Goal: Task Accomplishment & Management: Manage account settings

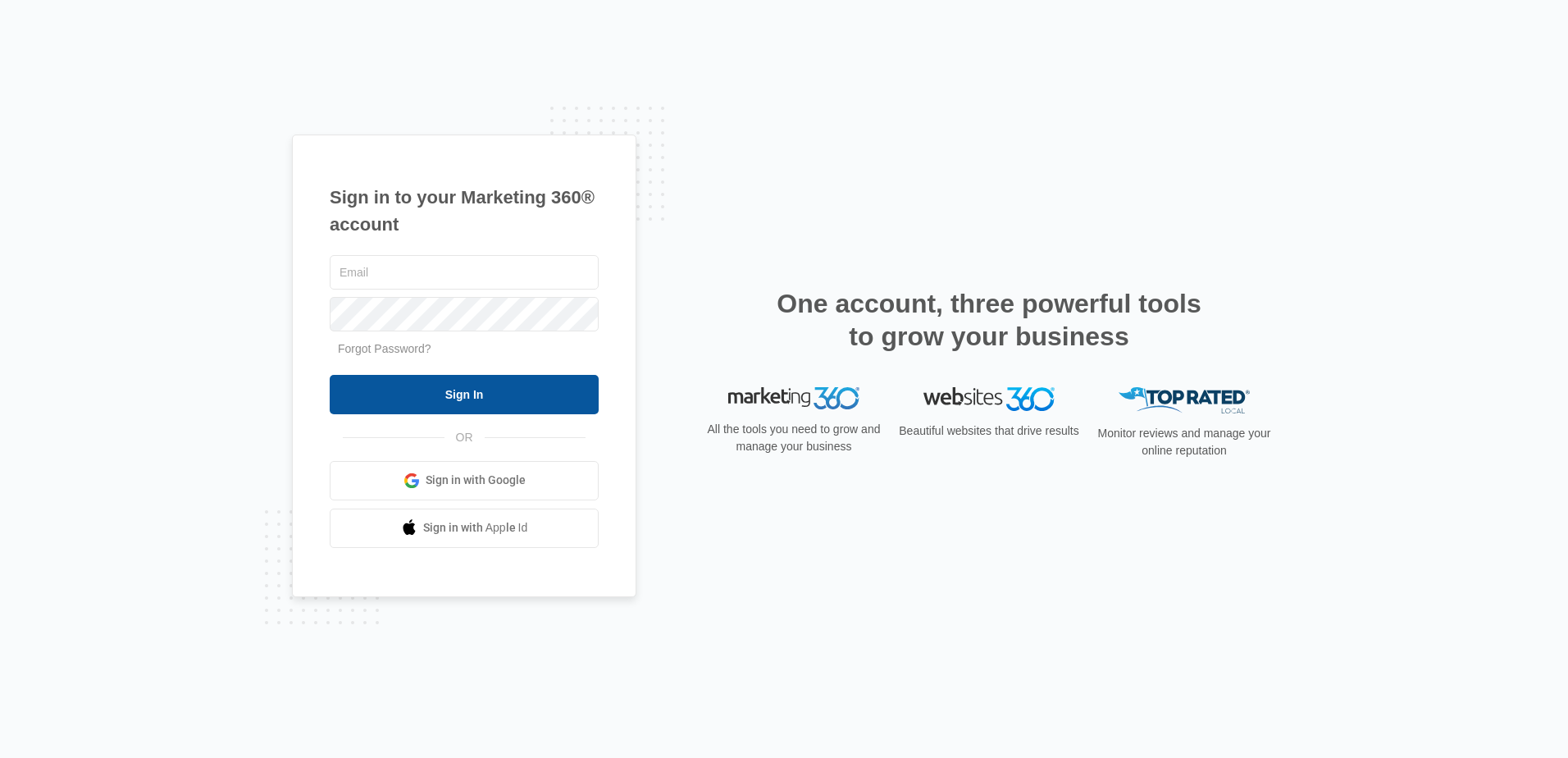
type input "[PERSON_NAME][EMAIL_ADDRESS][DOMAIN_NAME]"
click at [477, 396] on input "Sign In" at bounding box center [464, 394] width 269 height 39
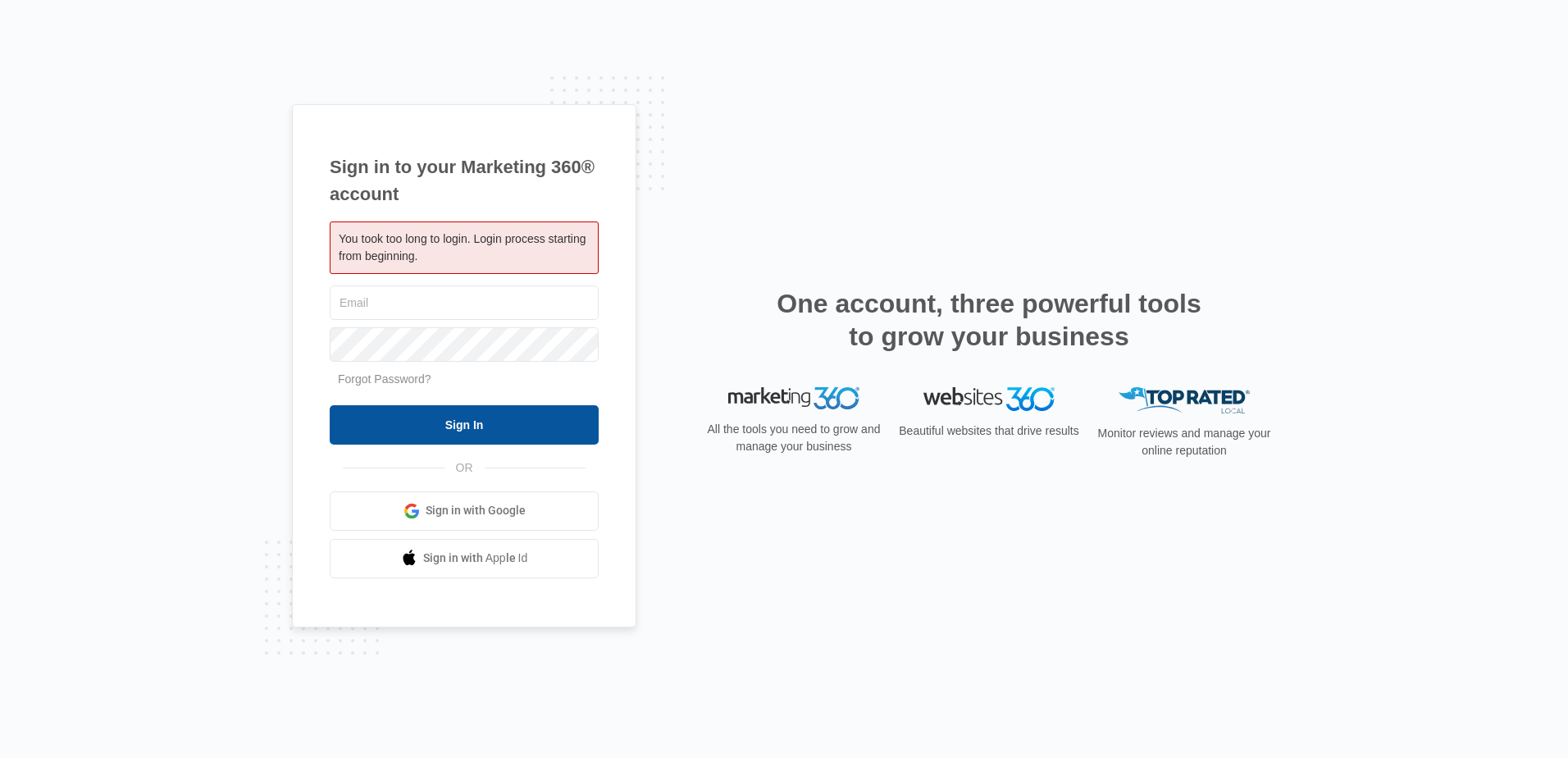
type input "[PERSON_NAME][EMAIL_ADDRESS][DOMAIN_NAME]"
click at [419, 416] on input "Sign In" at bounding box center [464, 424] width 269 height 39
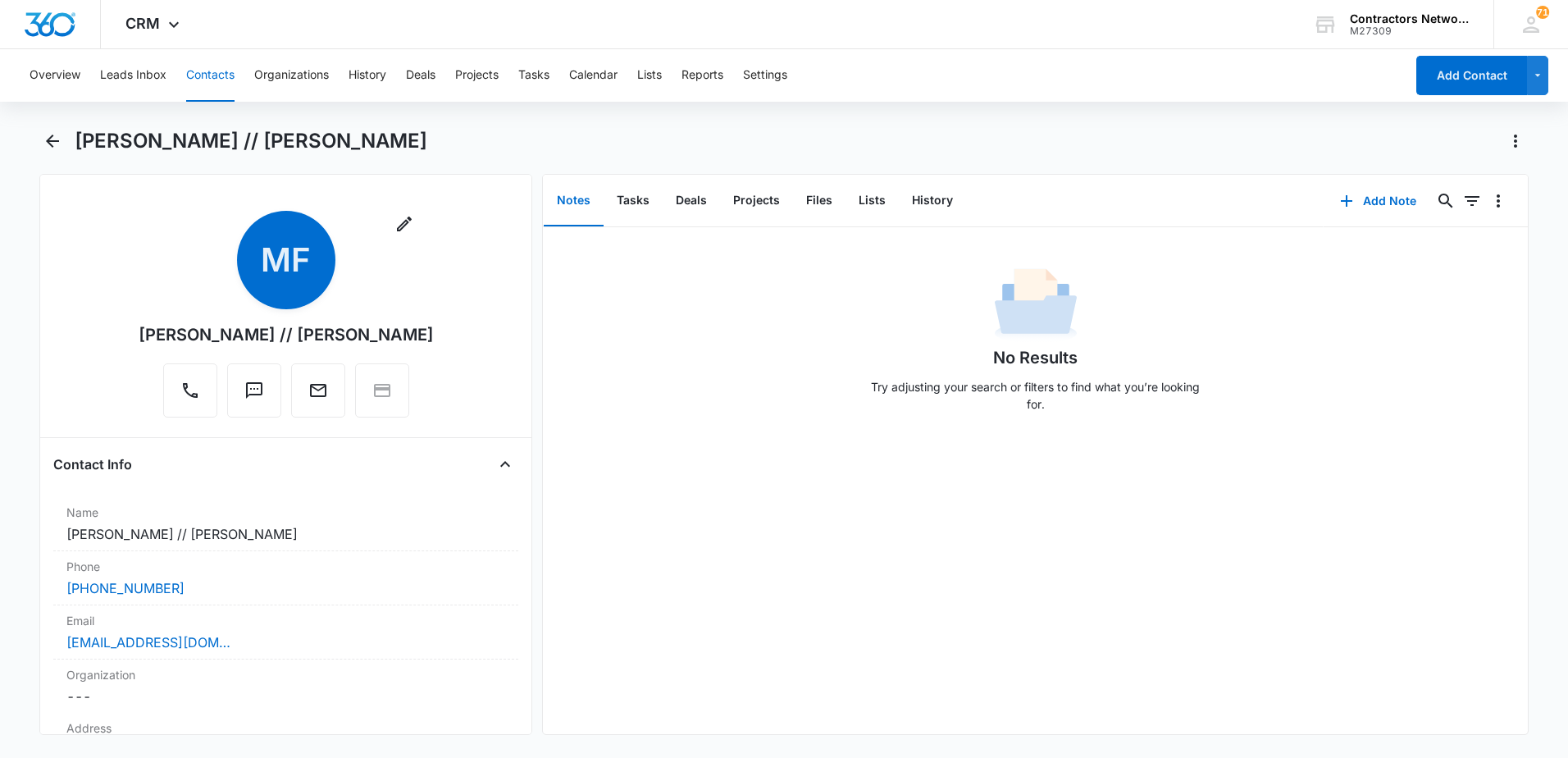
click at [208, 70] on button "Contacts" at bounding box center [210, 76] width 49 height 53
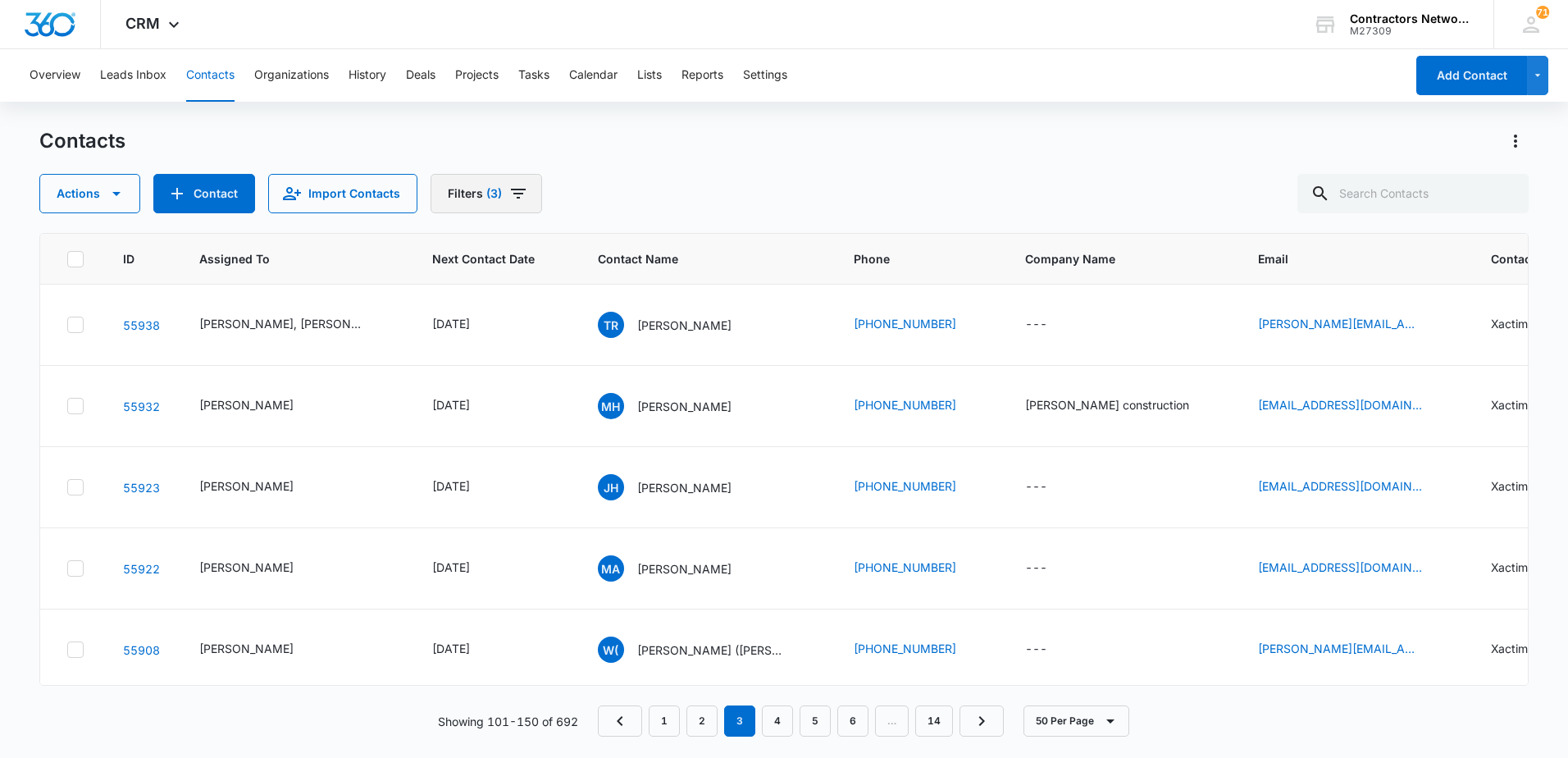
click at [516, 196] on icon "Filters" at bounding box center [518, 194] width 19 height 19
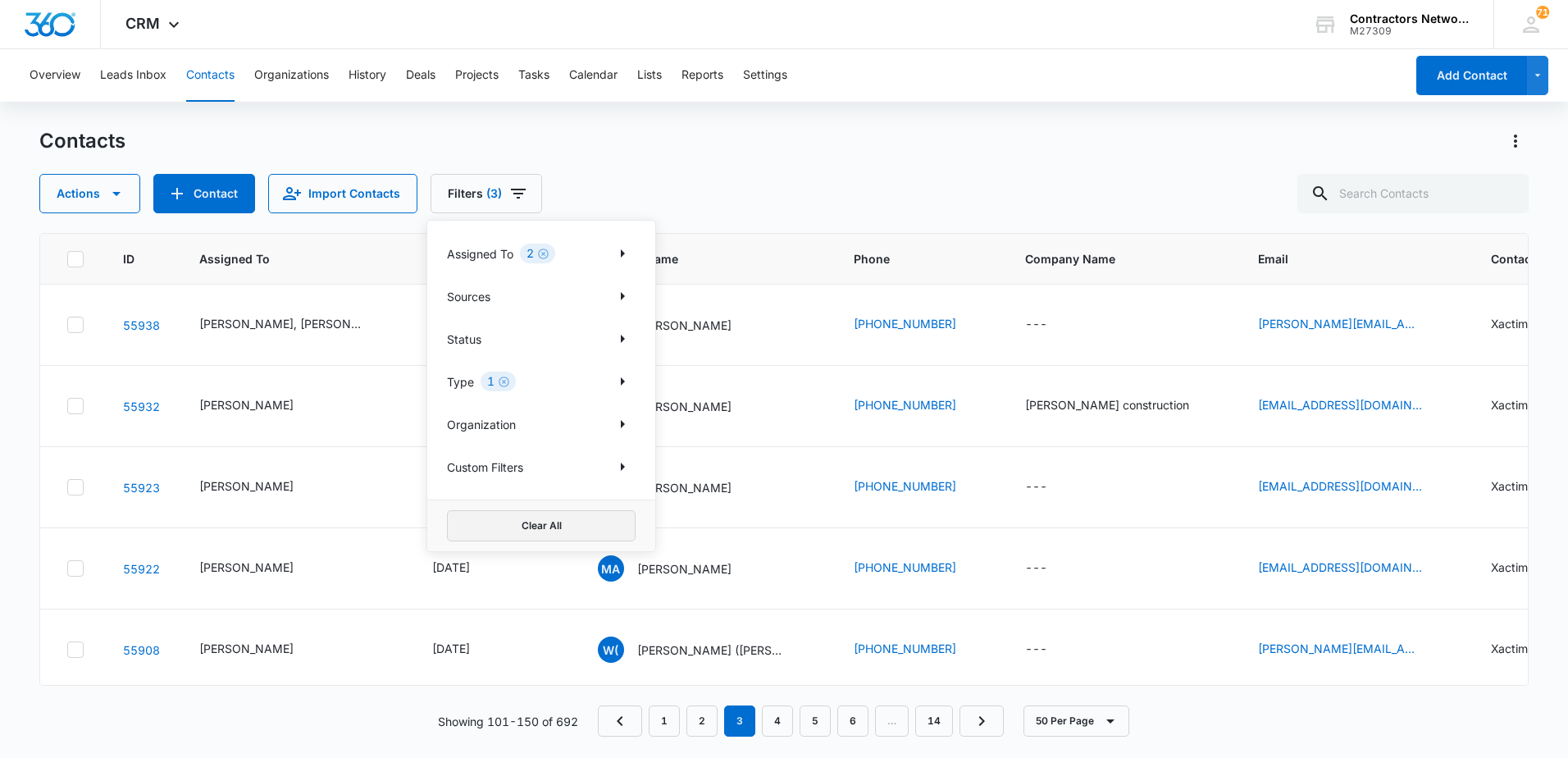
click at [536, 526] on button "Clear All" at bounding box center [541, 525] width 189 height 31
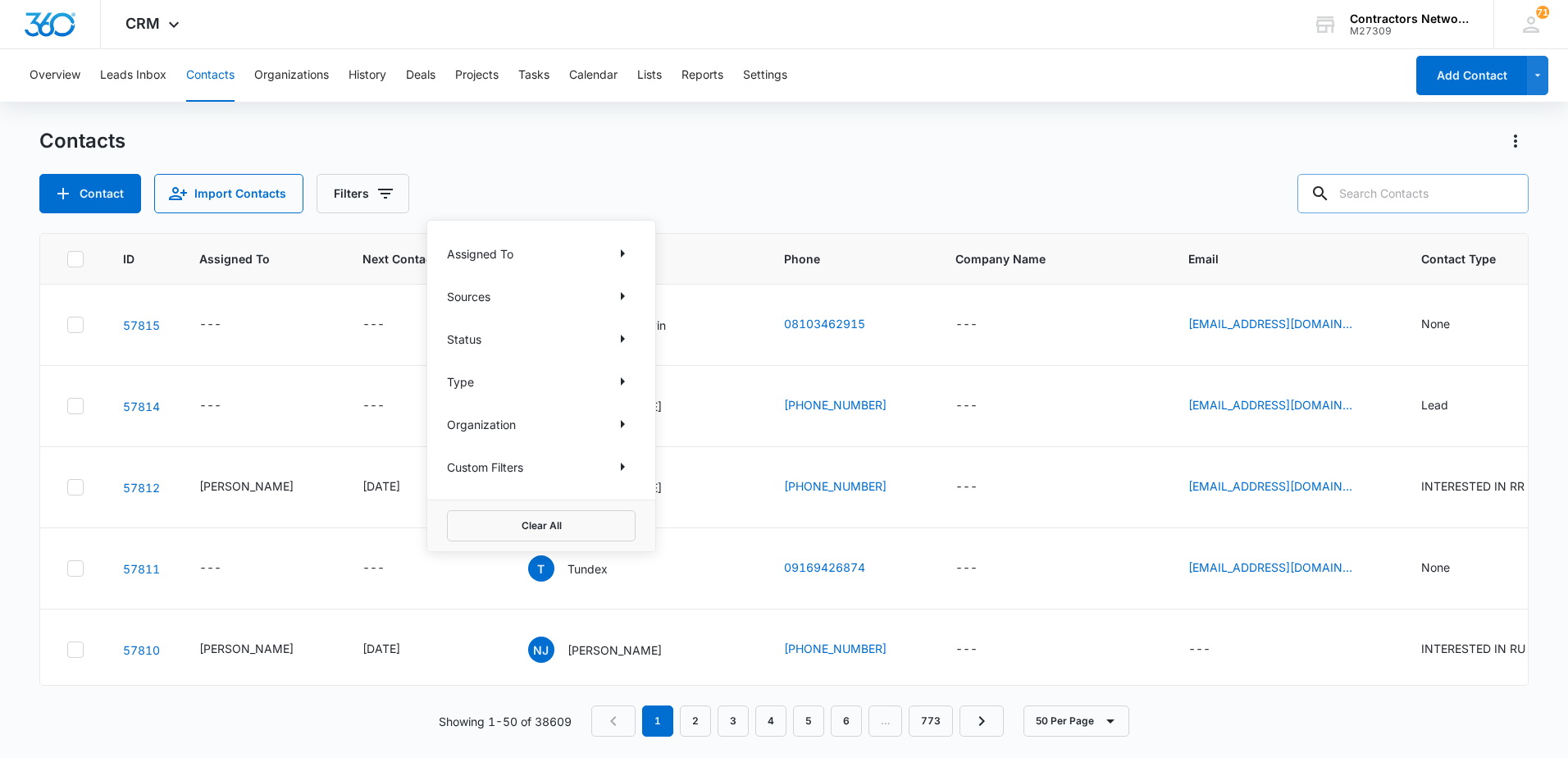
click at [1403, 187] on input "text" at bounding box center [1413, 194] width 232 height 39
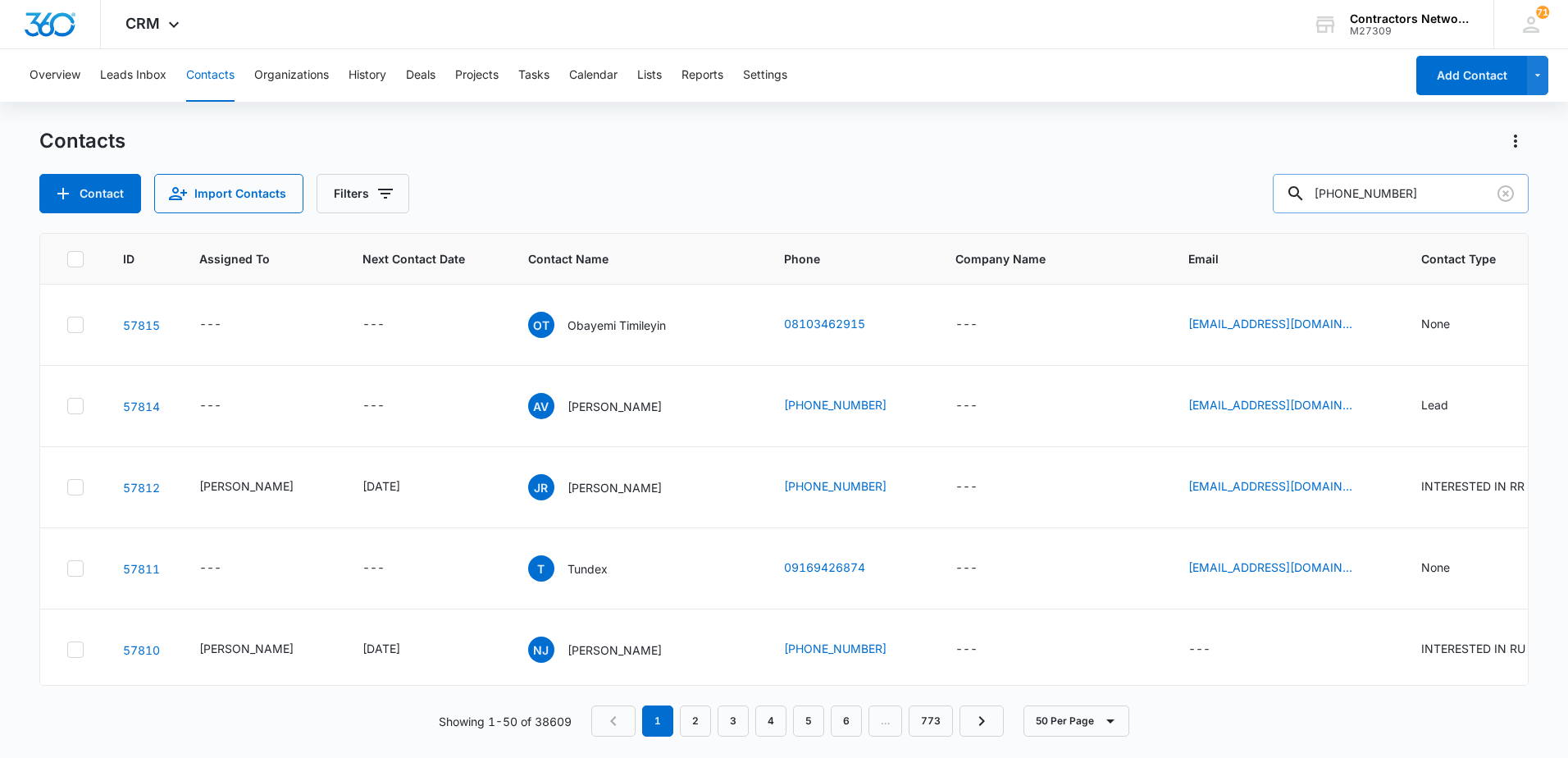
type input "[PHONE_NUMBER]"
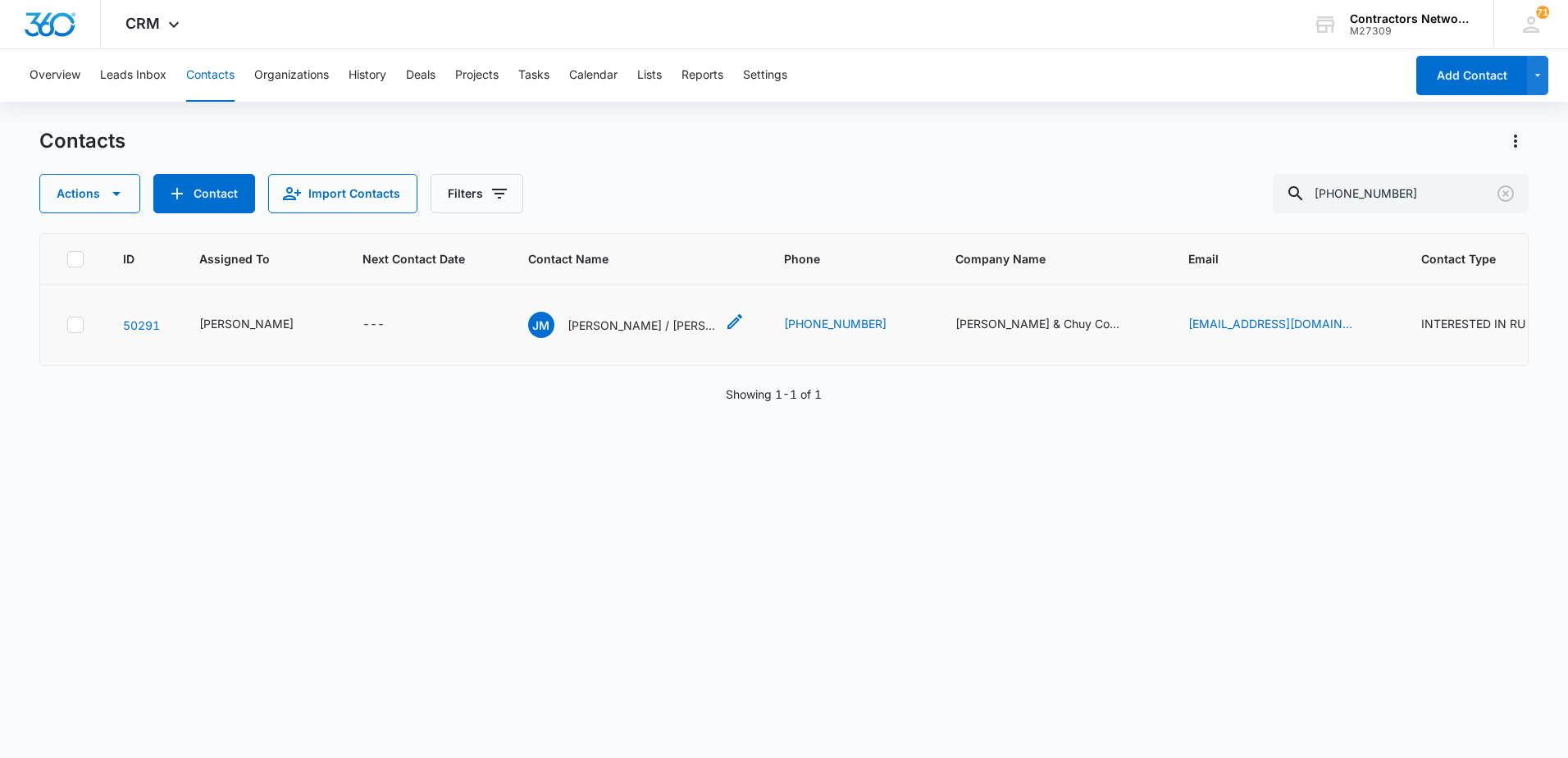
click at [586, 325] on p "[PERSON_NAME] / [PERSON_NAME]" at bounding box center [641, 325] width 148 height 18
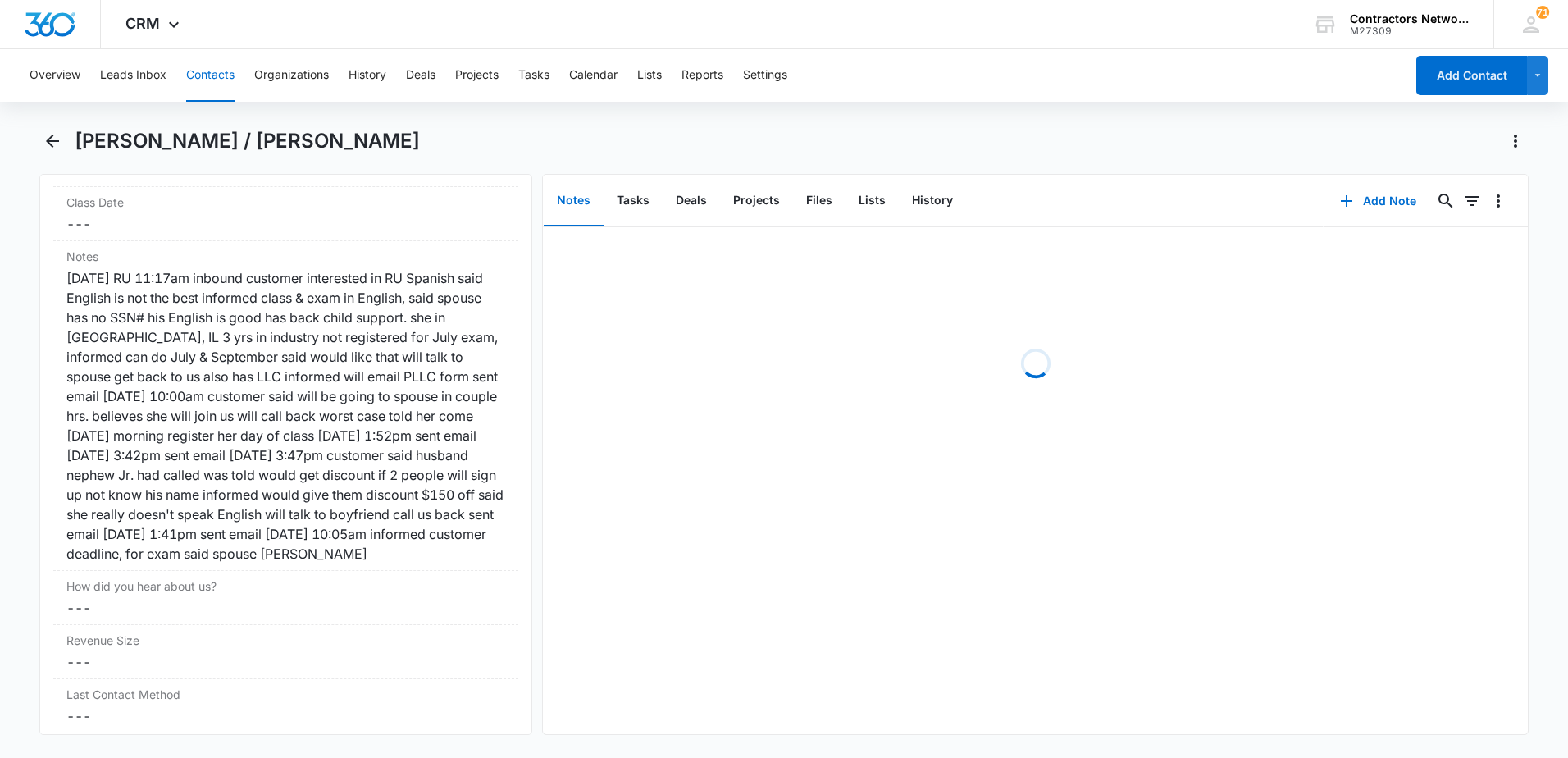
scroll to position [1967, 0]
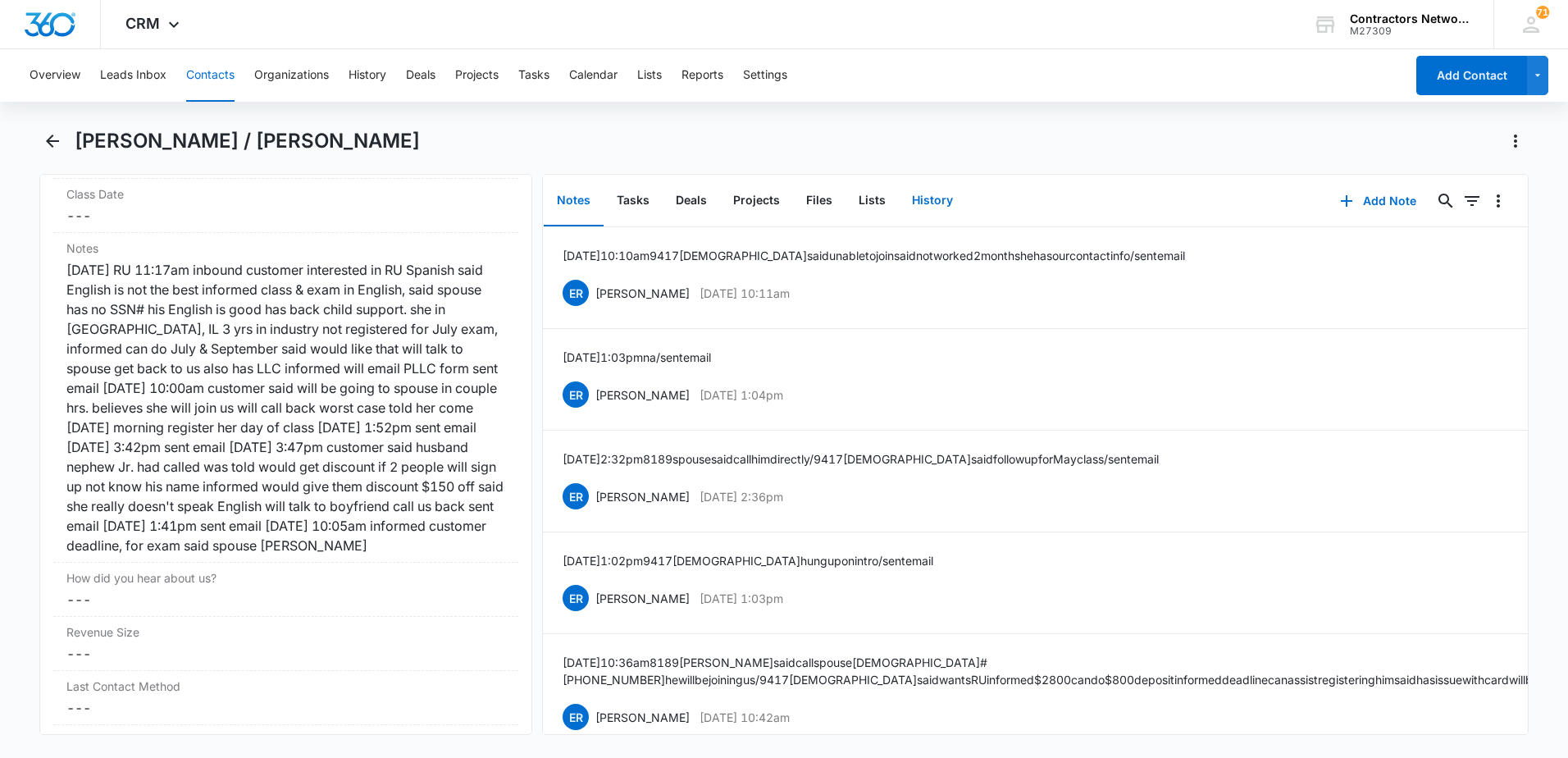
click at [936, 197] on button "History" at bounding box center [931, 200] width 67 height 51
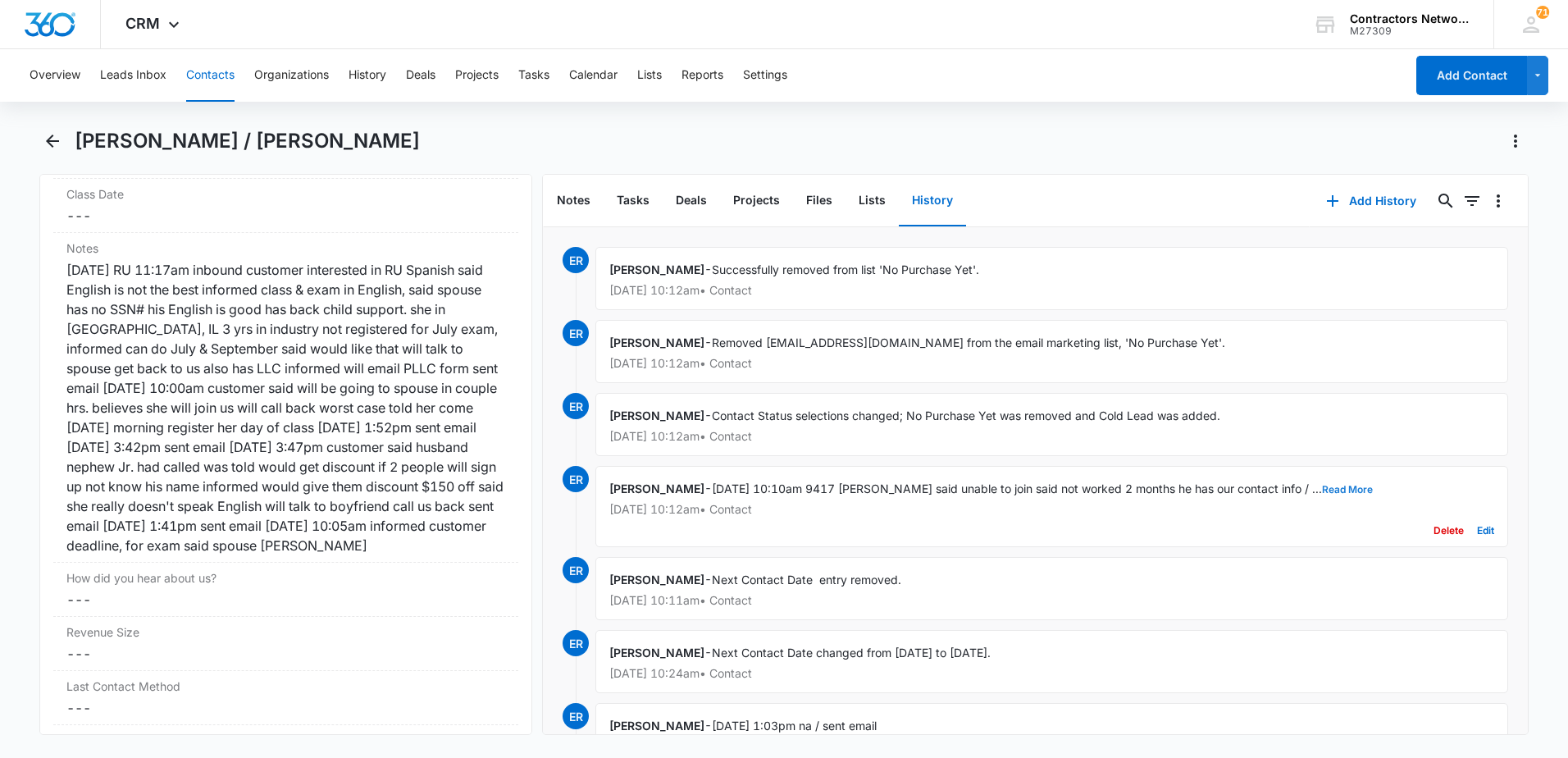
click at [1322, 490] on button "Read More" at bounding box center [1347, 489] width 51 height 10
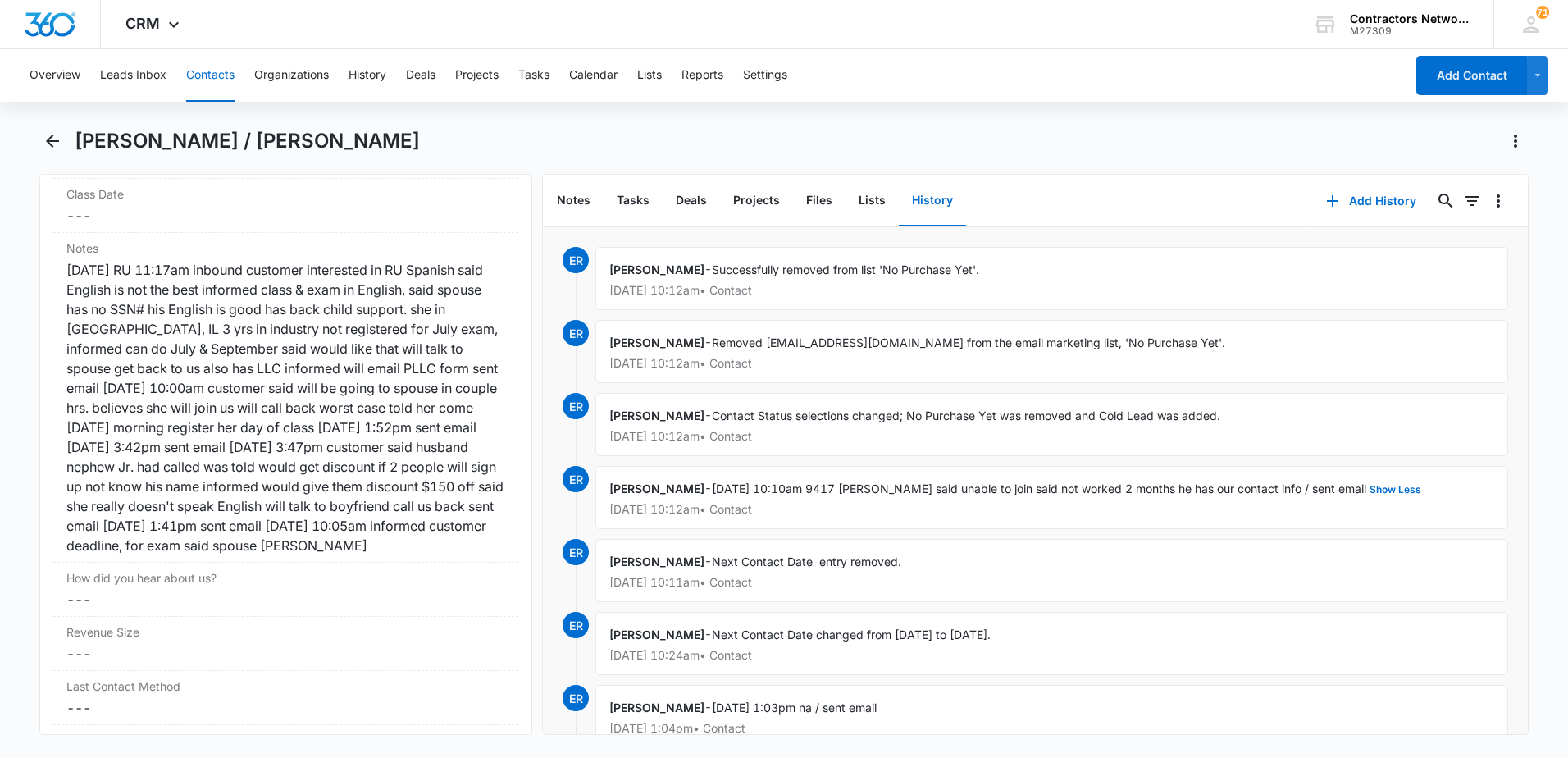
click at [211, 76] on button "Contacts" at bounding box center [210, 76] width 49 height 53
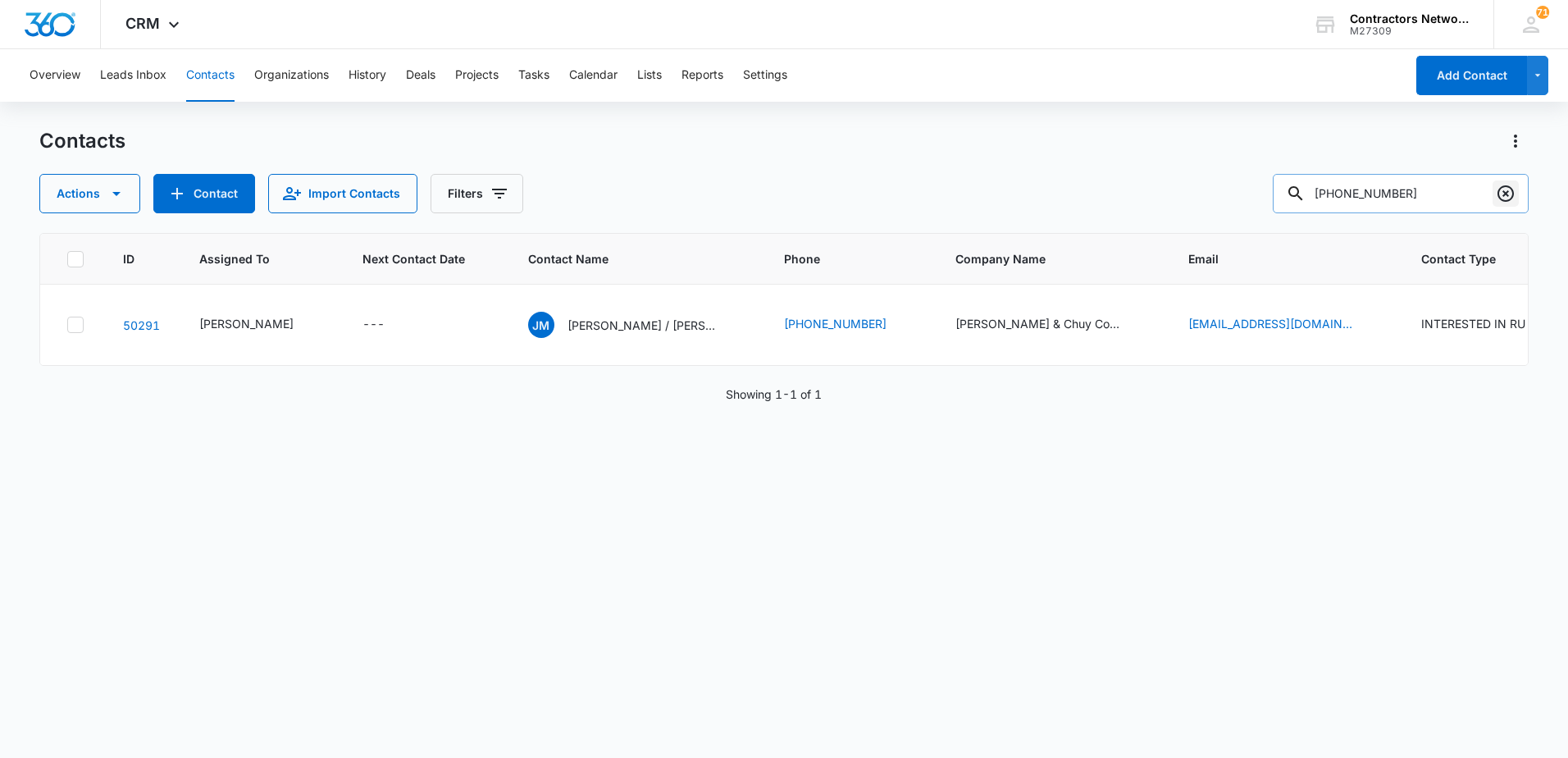
click at [1505, 191] on icon "Clear" at bounding box center [1506, 194] width 19 height 19
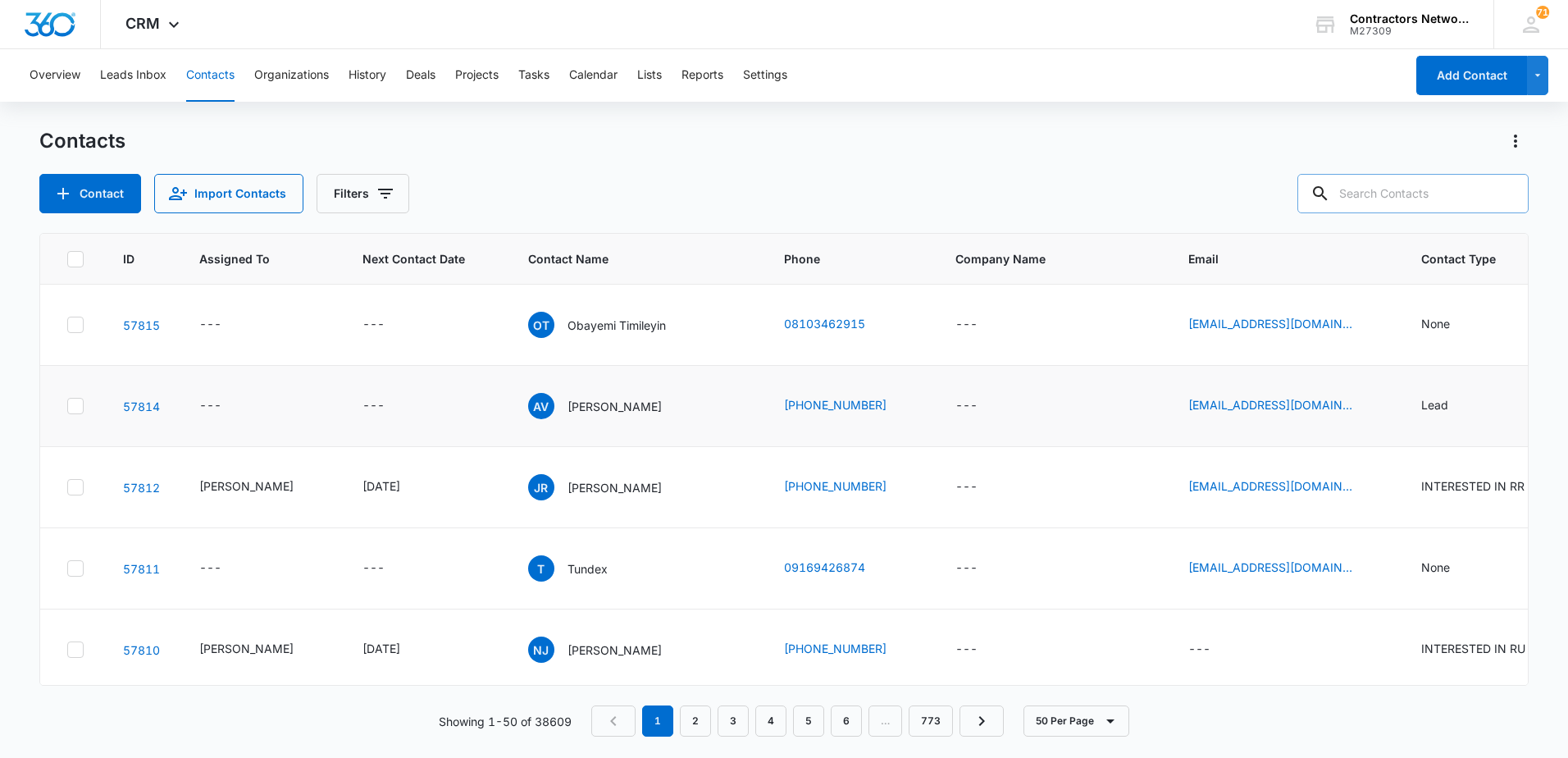
click at [582, 409] on p "[PERSON_NAME]" at bounding box center [614, 407] width 94 height 18
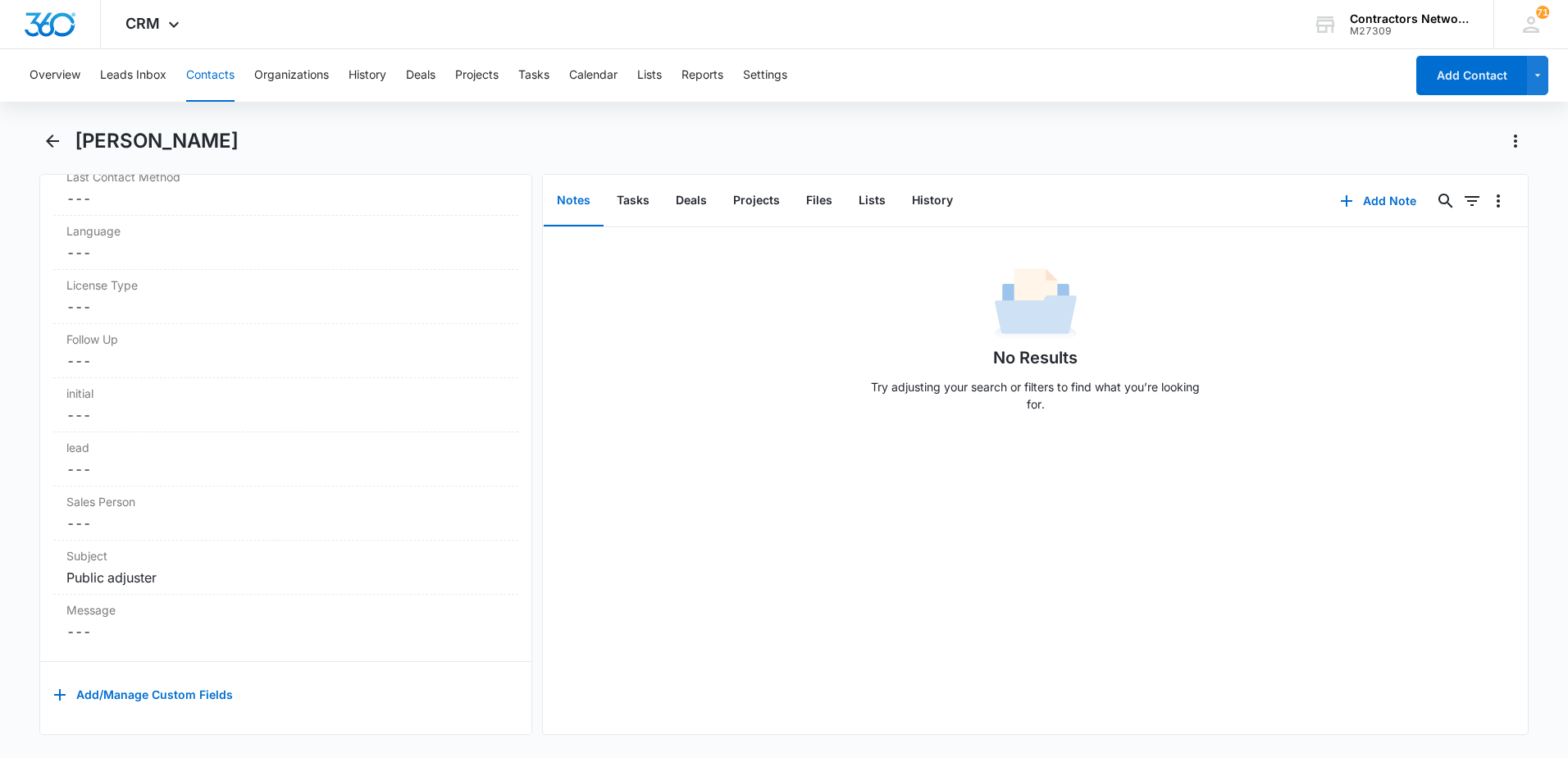
scroll to position [2220, 0]
click at [929, 200] on button "History" at bounding box center [931, 200] width 67 height 51
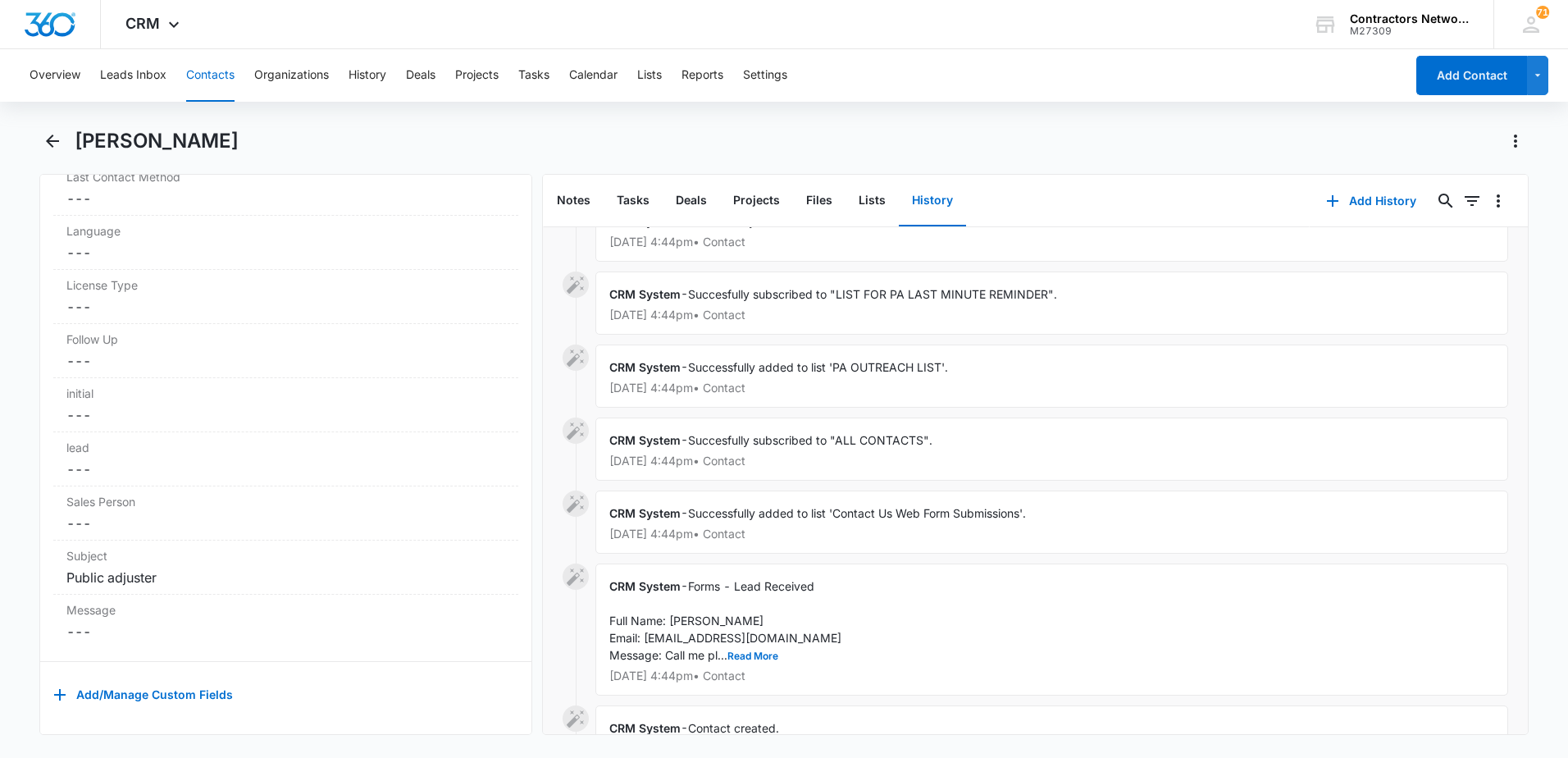
scroll to position [277, 0]
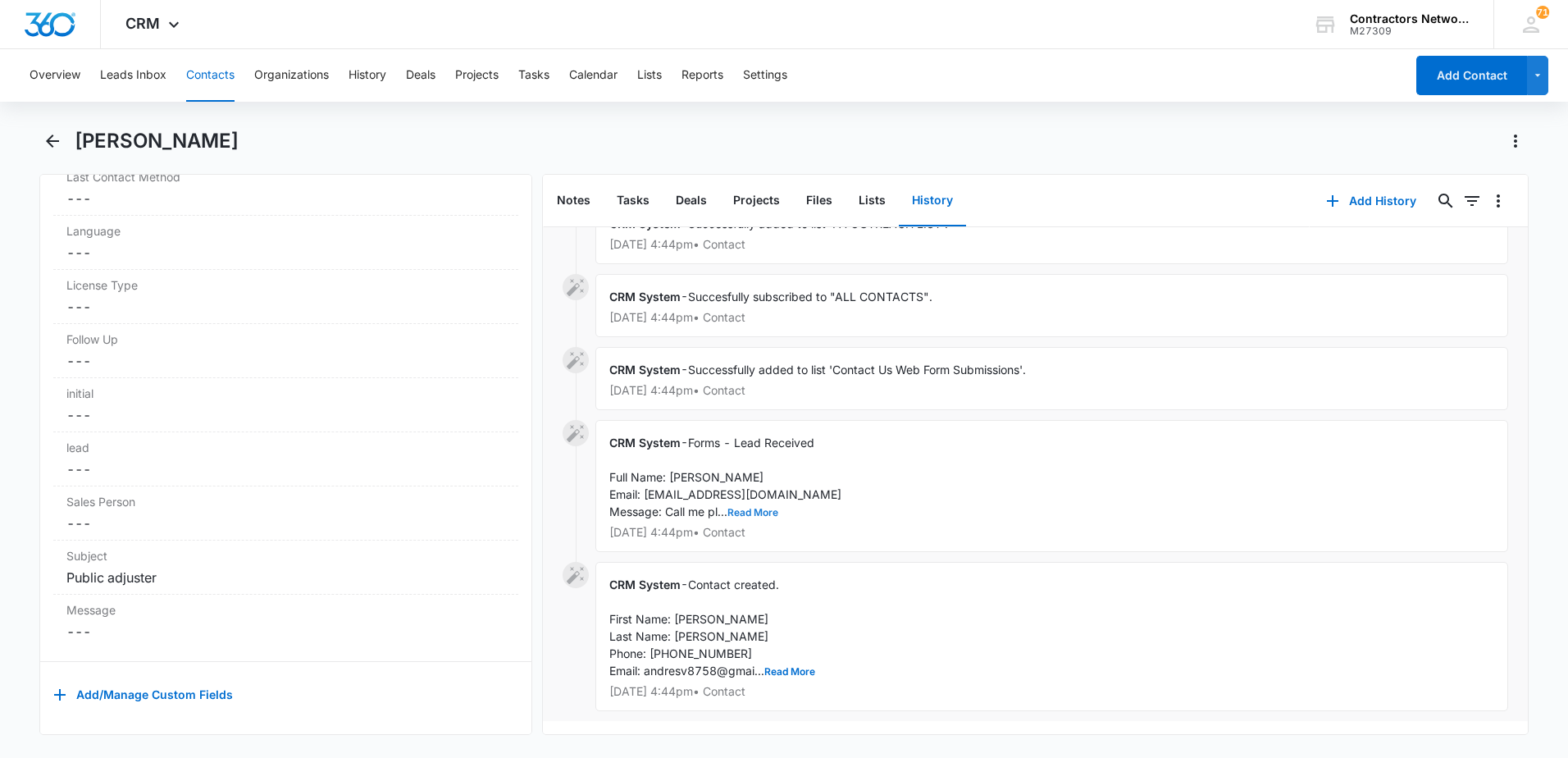
click at [760, 508] on button "Read More" at bounding box center [752, 513] width 51 height 10
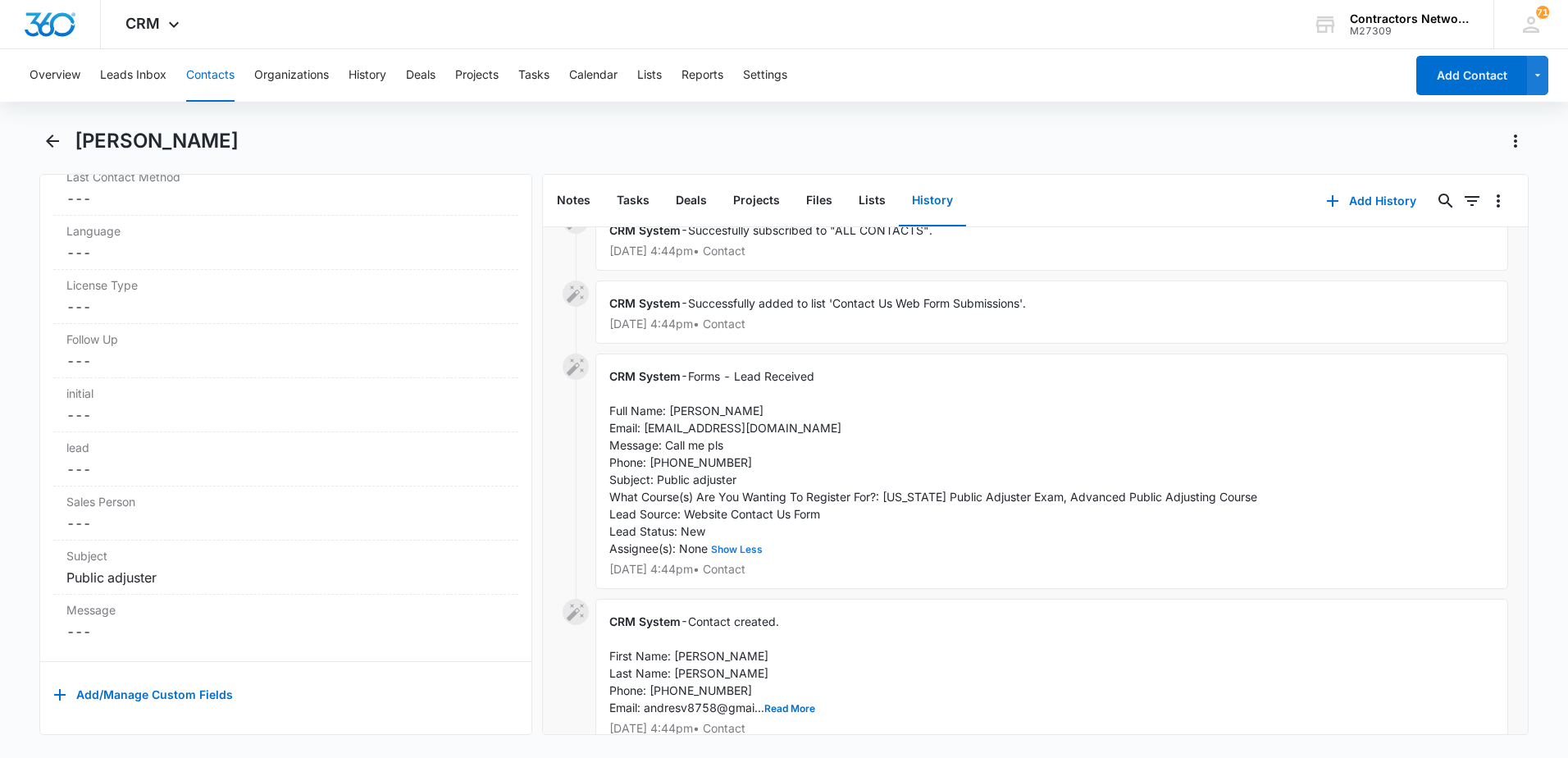
scroll to position [380, 0]
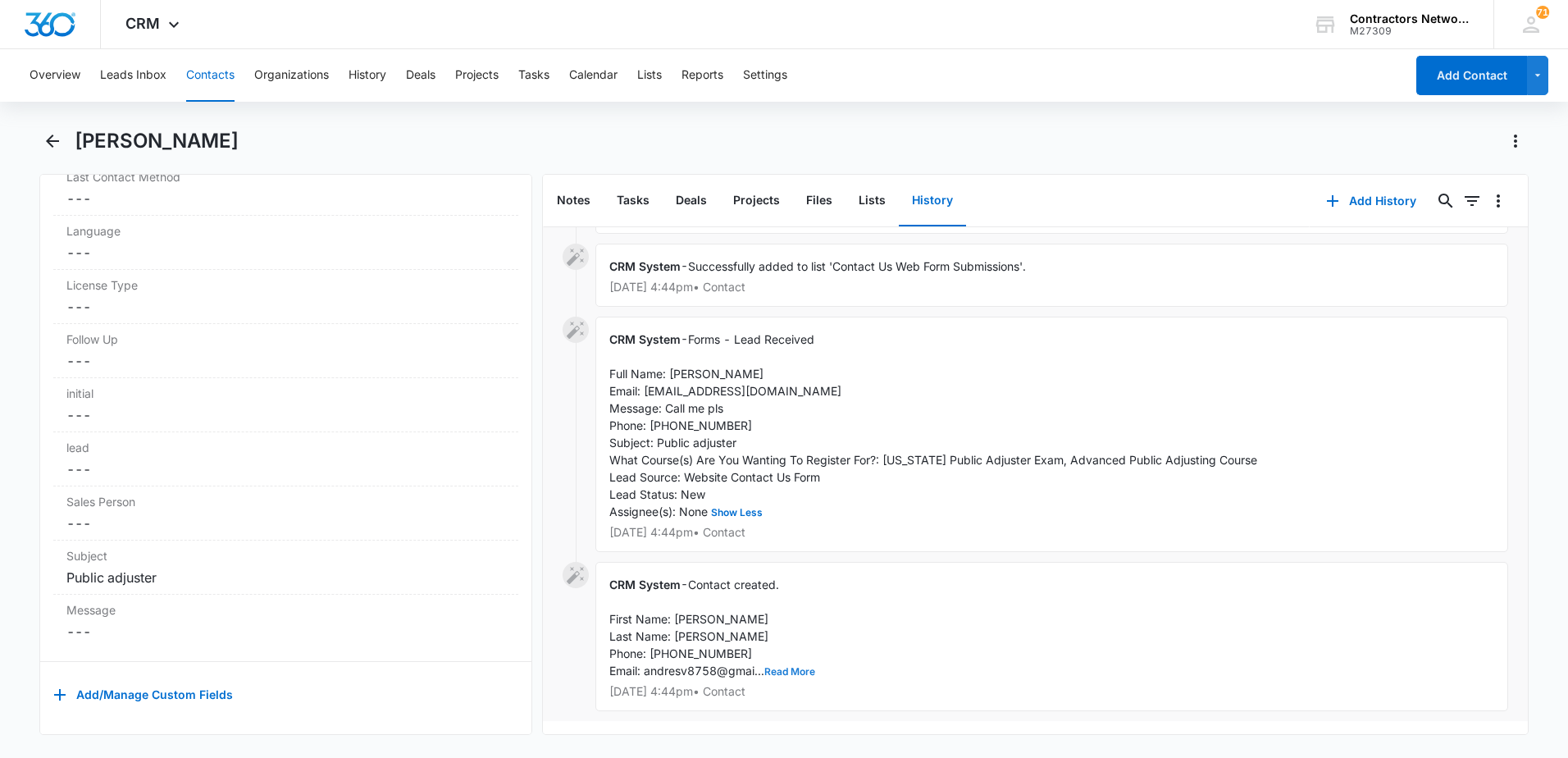
click at [805, 667] on button "Read More" at bounding box center [789, 671] width 51 height 10
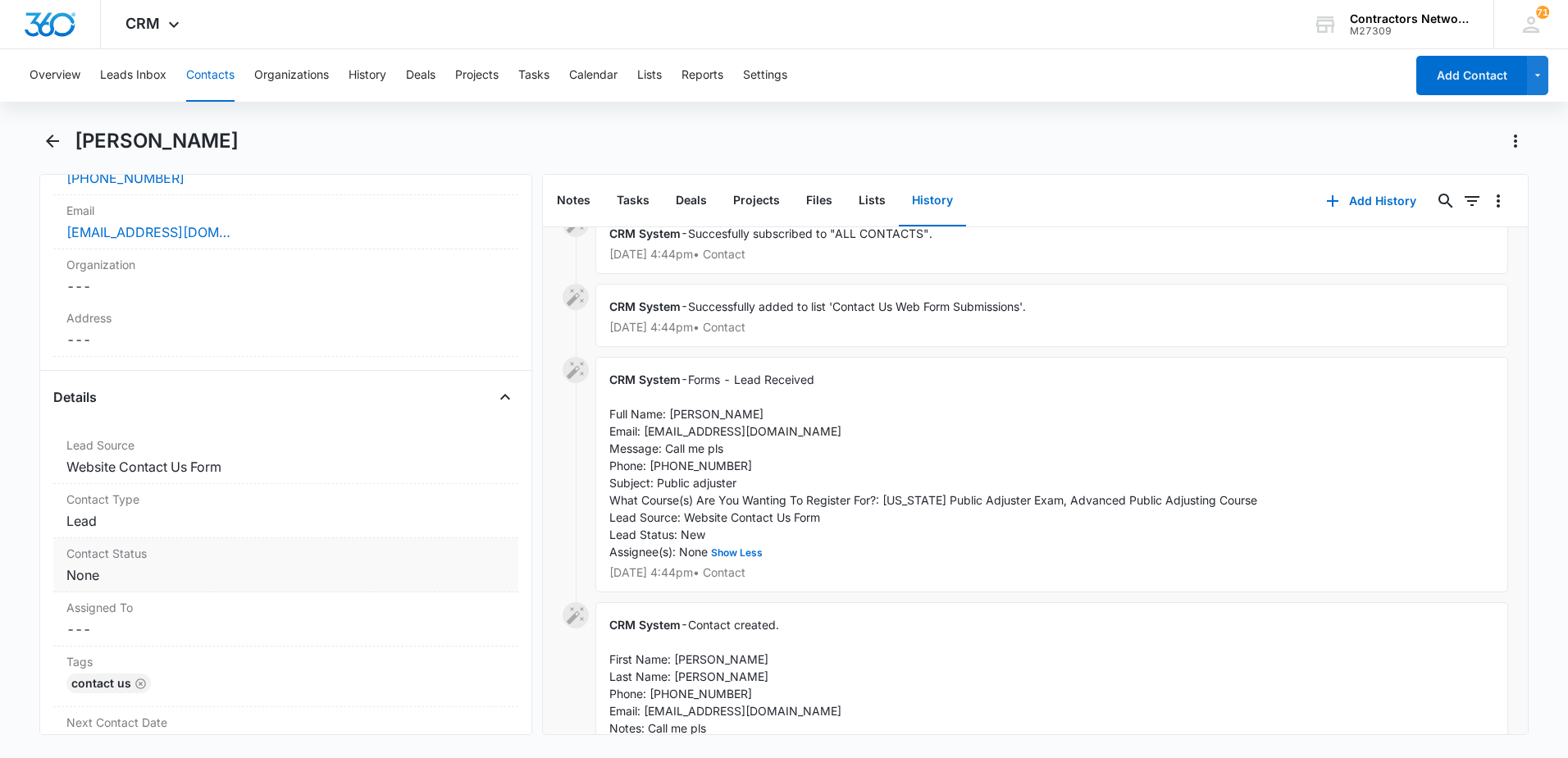
scroll to position [416, 0]
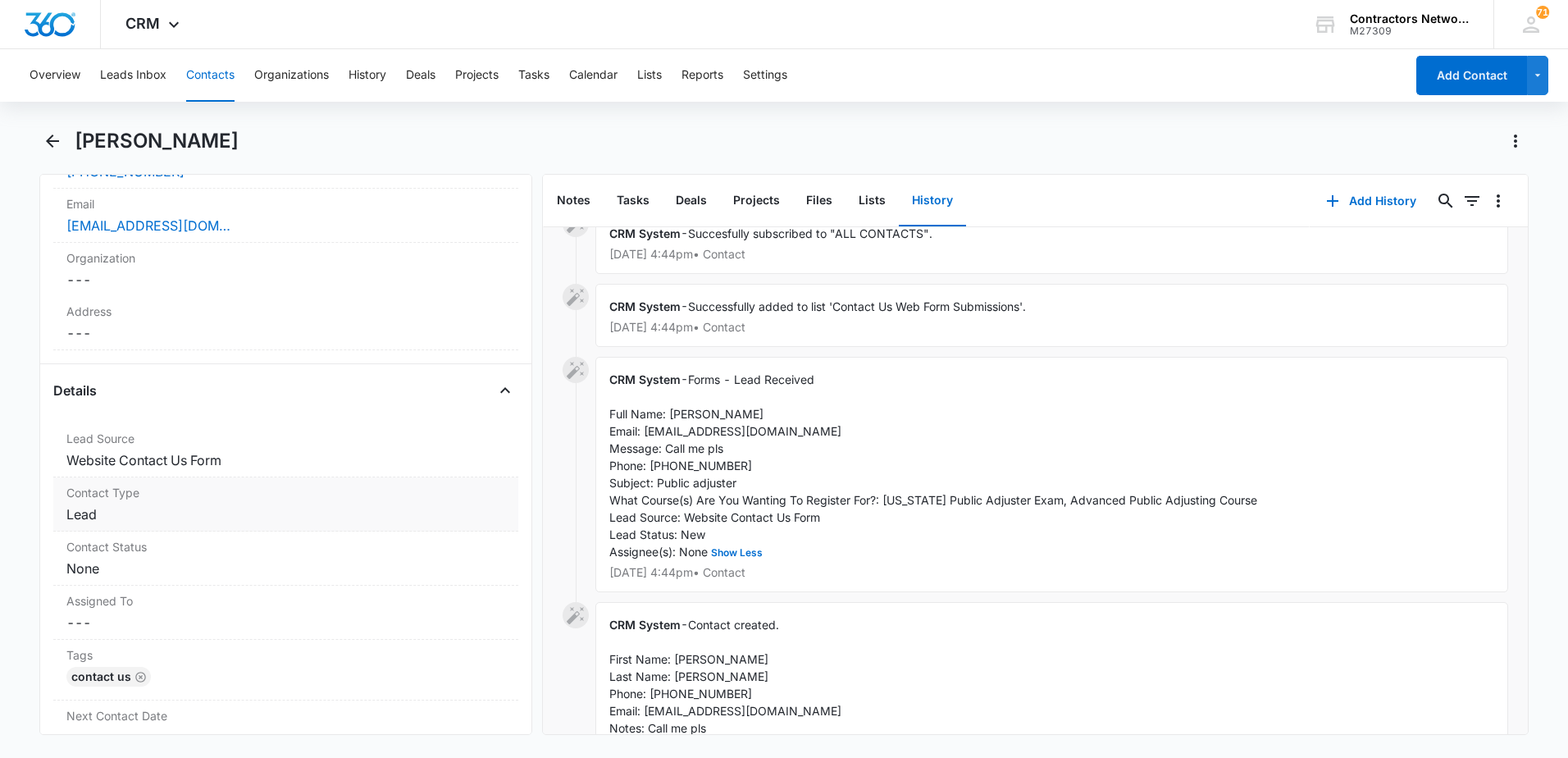
click at [227, 519] on dd "Cancel Save Changes Lead" at bounding box center [285, 514] width 439 height 19
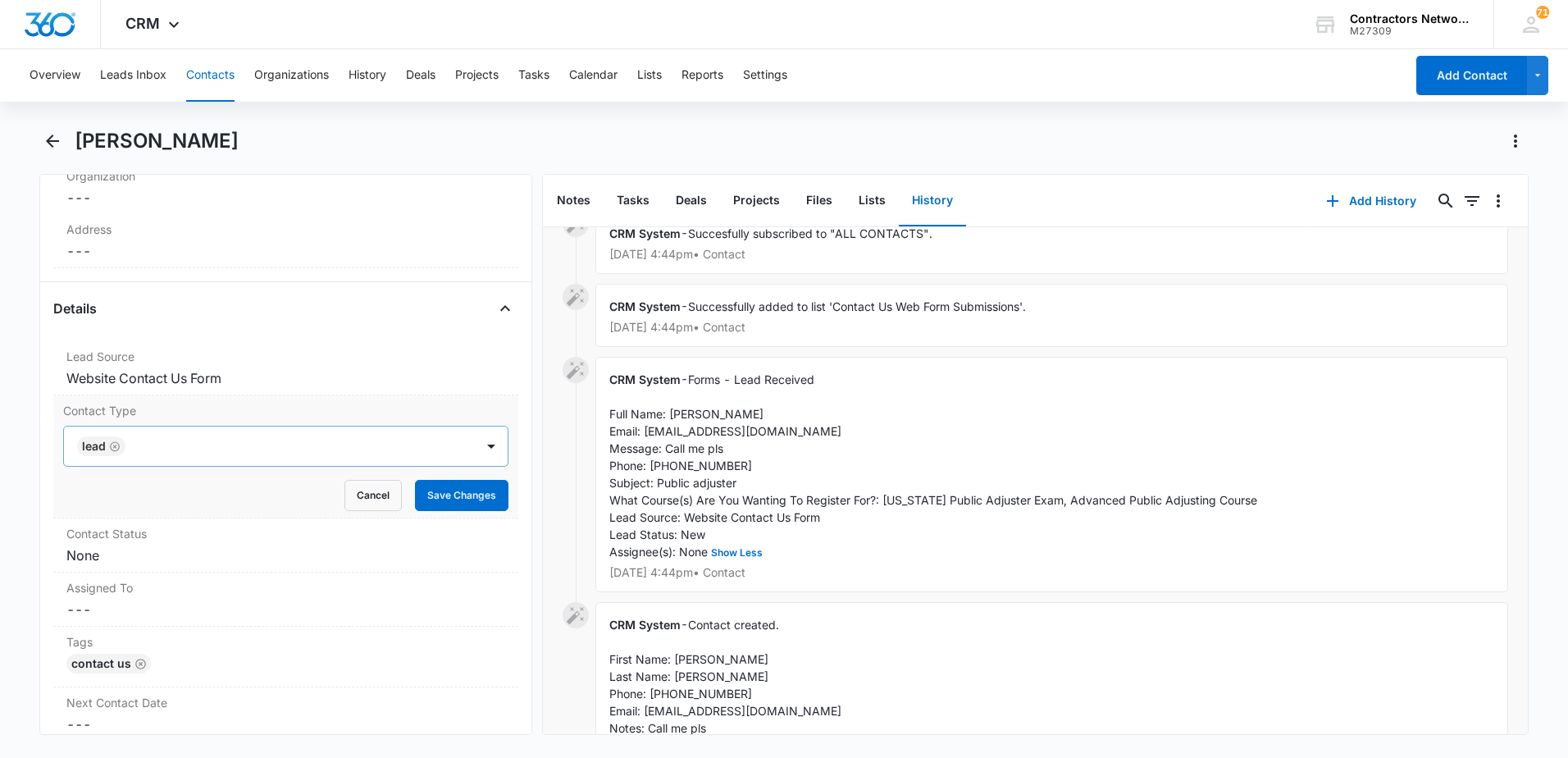
click at [116, 449] on icon "Remove Lead" at bounding box center [115, 446] width 12 height 13
click at [116, 451] on div at bounding box center [266, 447] width 375 height 23
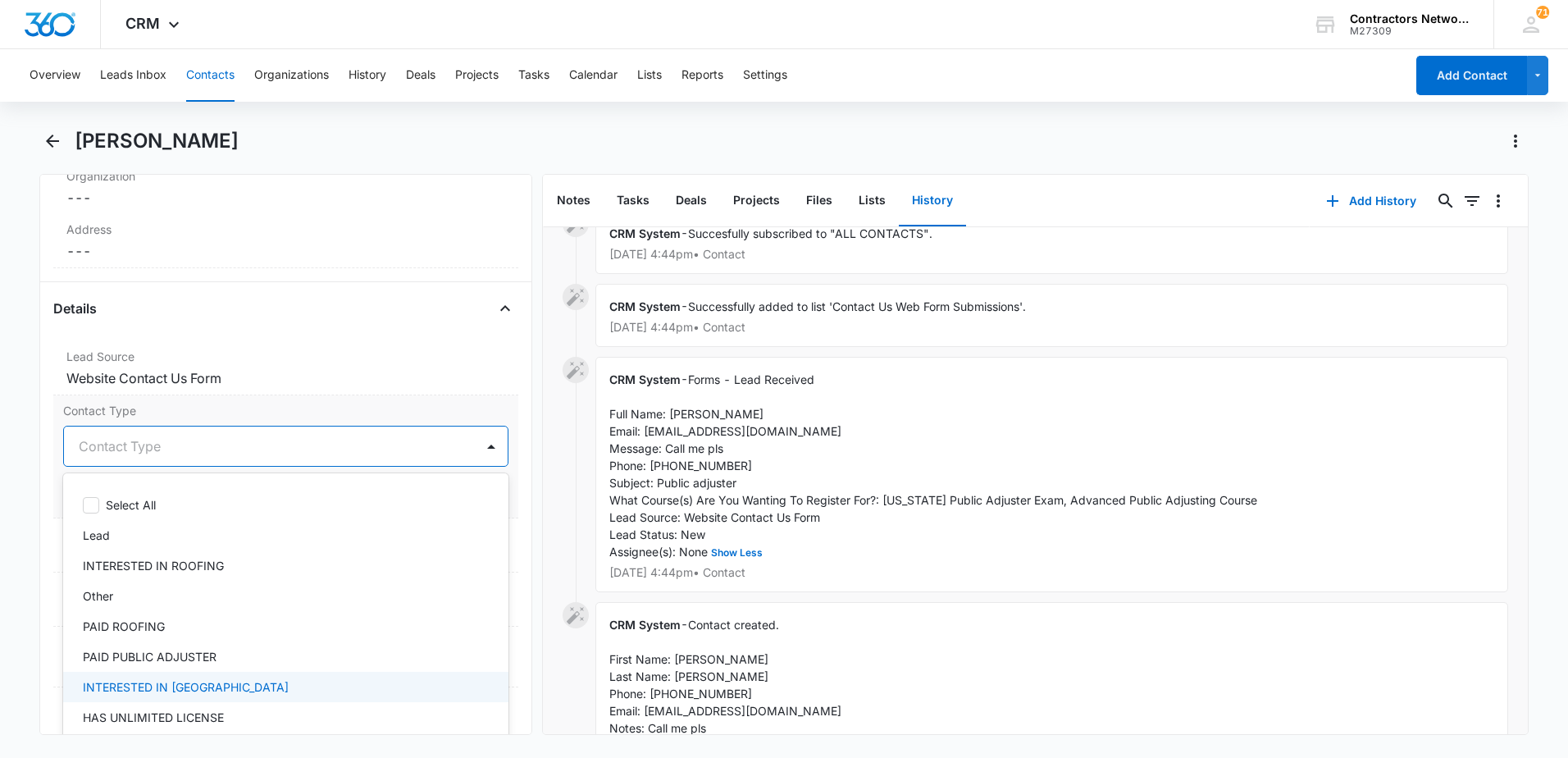
click at [200, 681] on div "INTERESTED IN [GEOGRAPHIC_DATA]" at bounding box center [284, 687] width 403 height 18
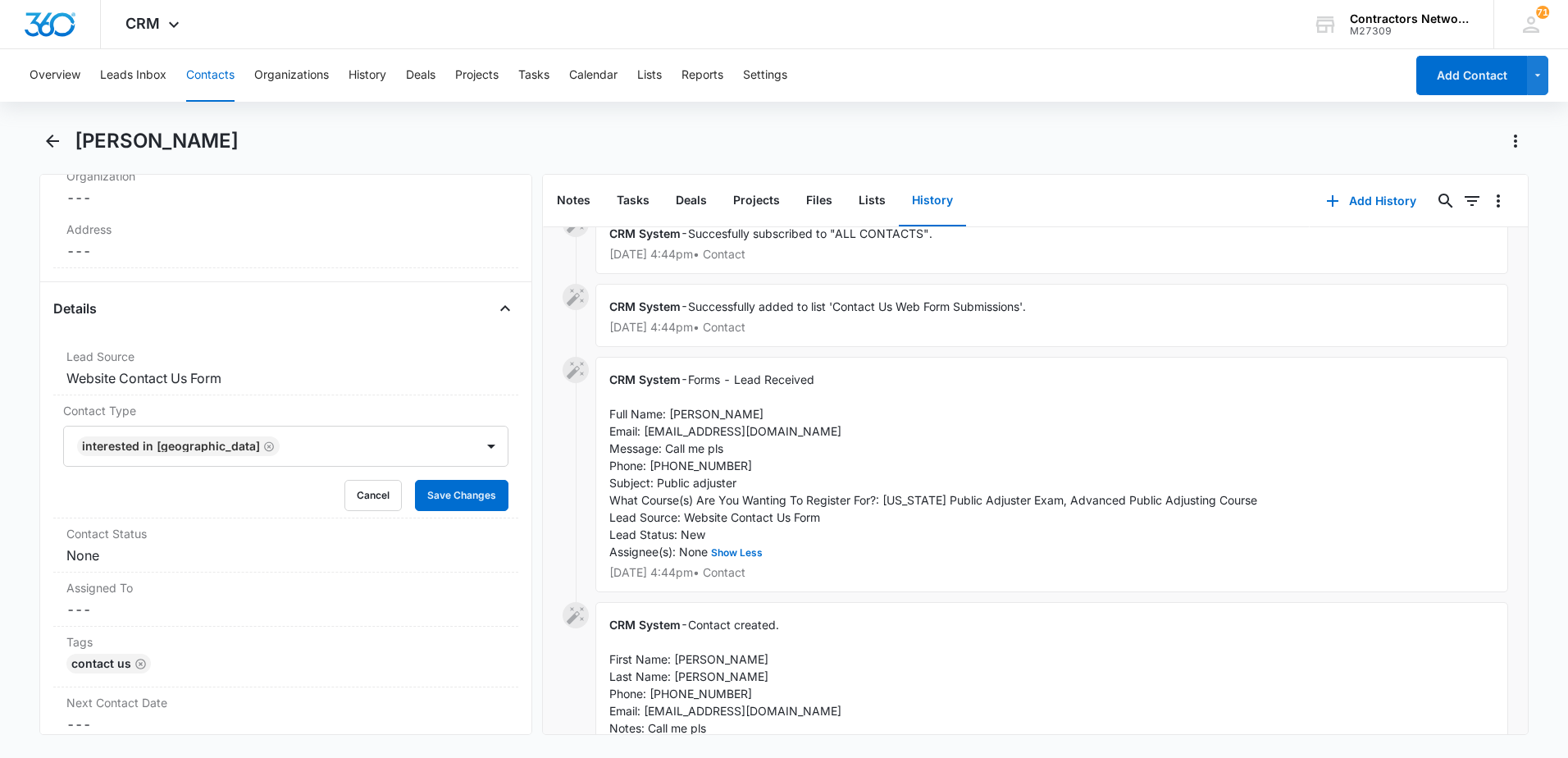
click at [44, 548] on div "Remove AV [PERSON_NAME] Contact Info Name Cancel Save Changes [PERSON_NAME] Pho…" at bounding box center [285, 454] width 492 height 560
click at [424, 489] on button "Save Changes" at bounding box center [461, 495] width 93 height 31
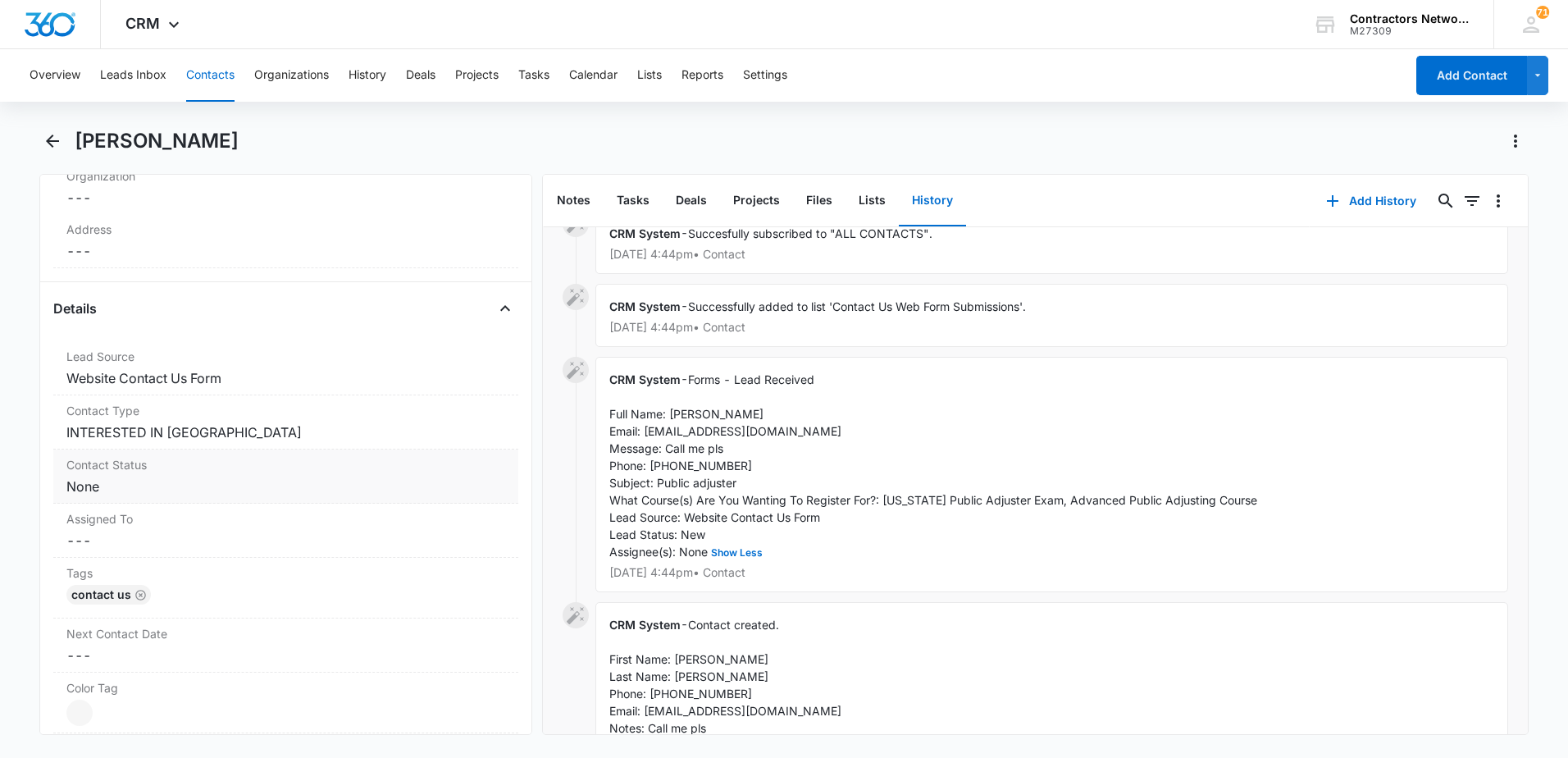
click at [180, 489] on dd "Cancel Save Changes None" at bounding box center [285, 487] width 439 height 19
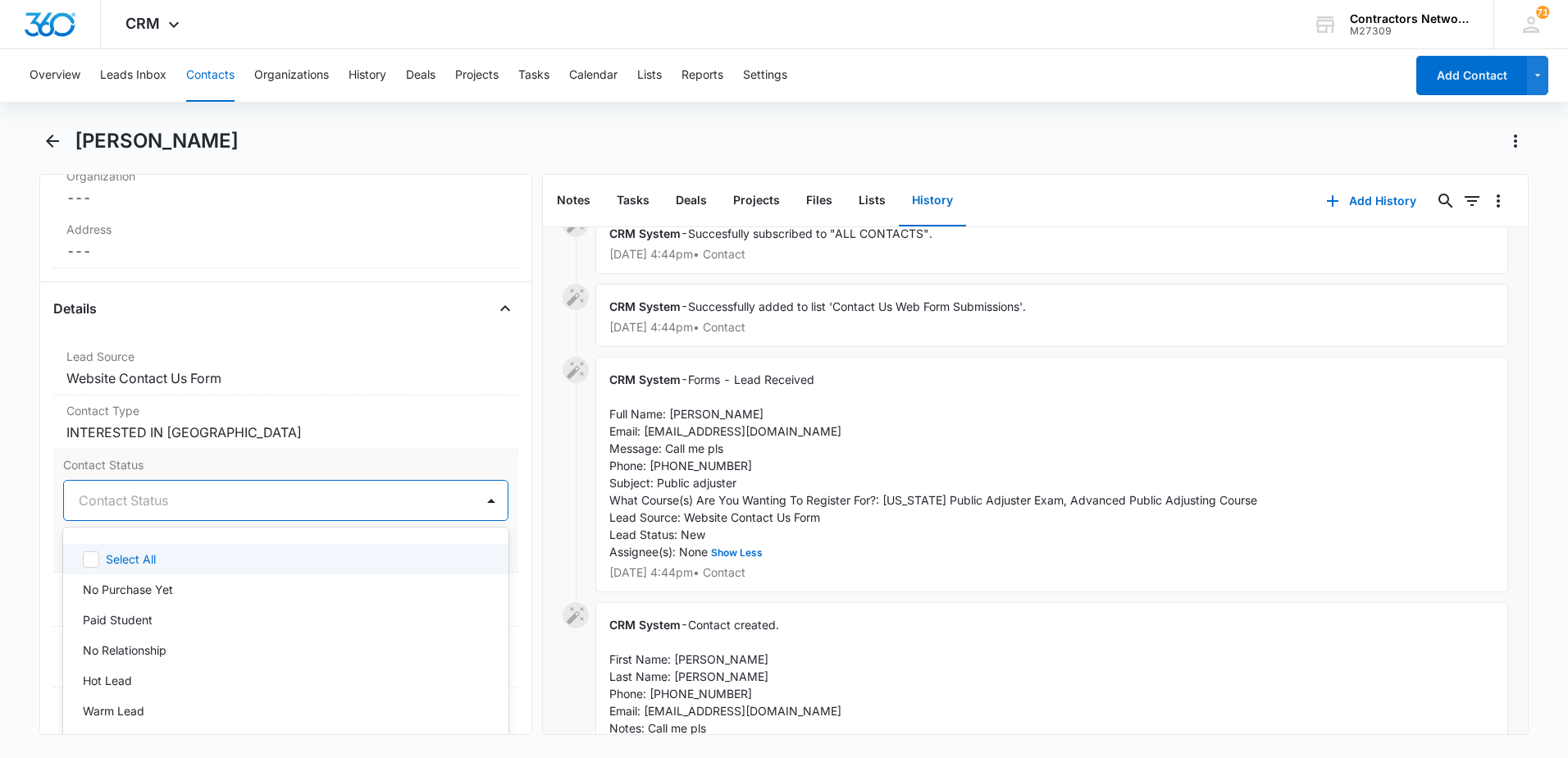
click at [140, 512] on div "Contact Status" at bounding box center [270, 500] width 411 height 39
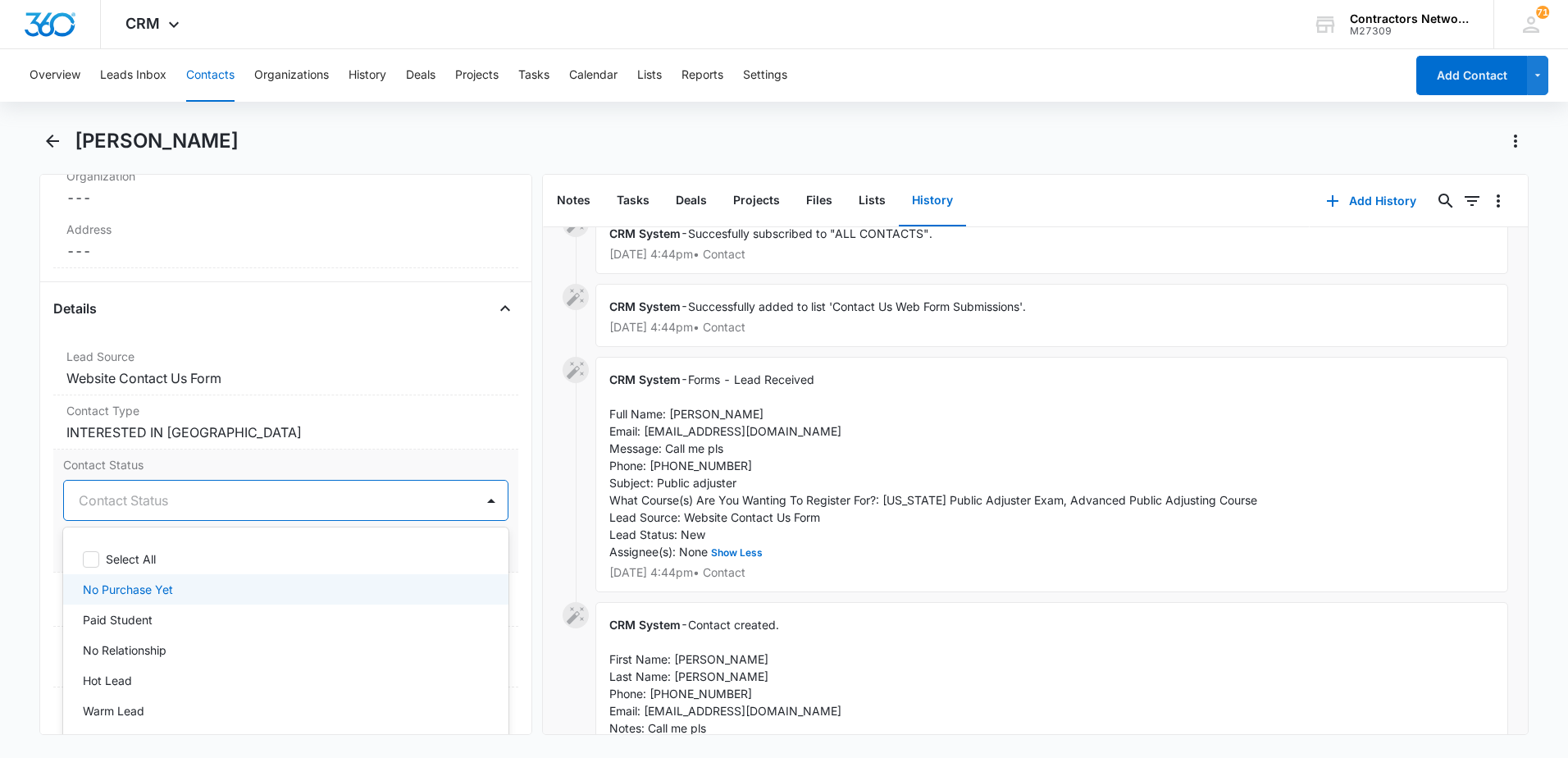
drag, startPoint x: 137, startPoint y: 583, endPoint x: 300, endPoint y: 495, distance: 185.2
click at [140, 583] on p "No Purchase Yet" at bounding box center [128, 590] width 91 height 18
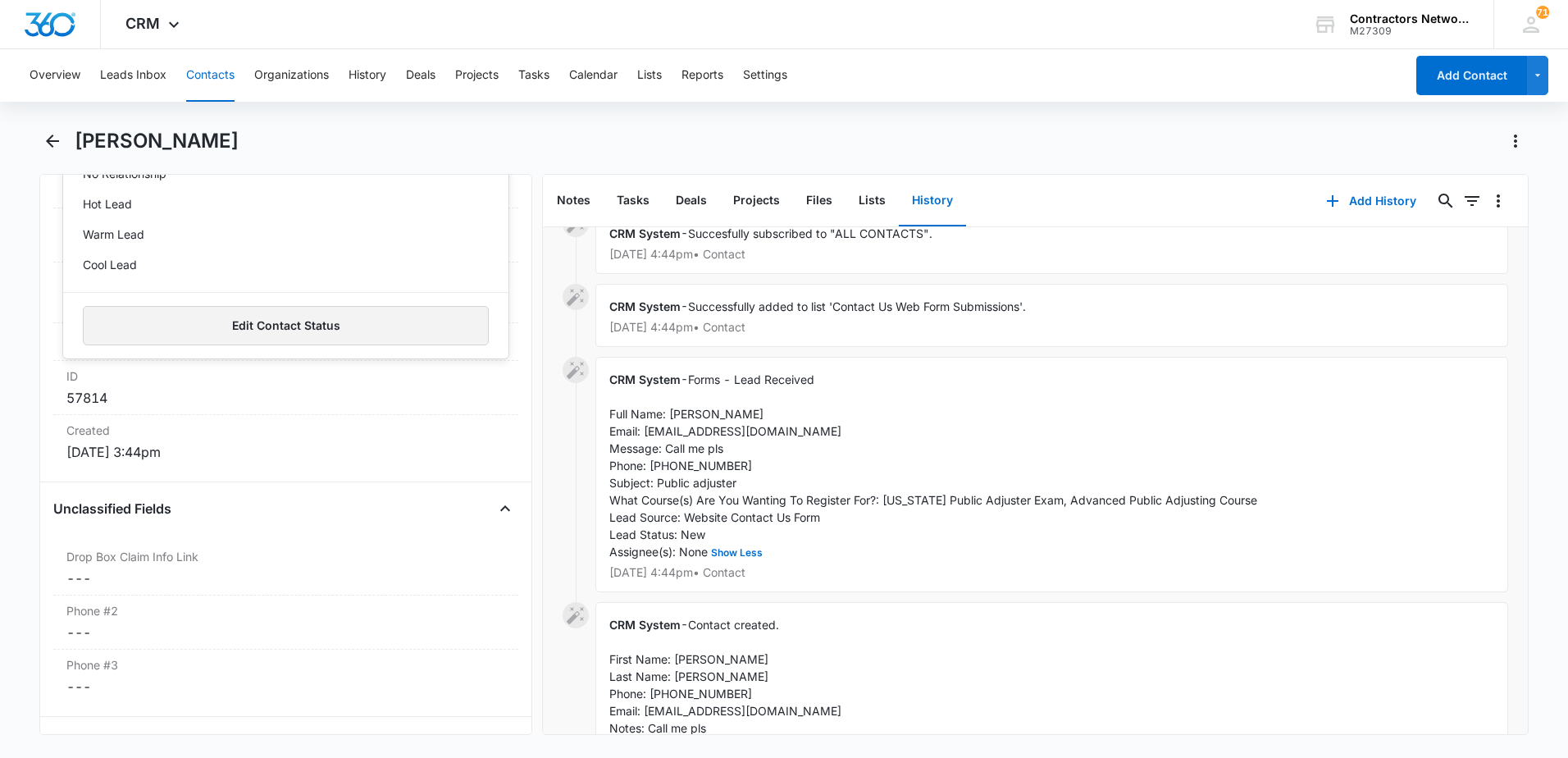
click at [315, 326] on button "Edit Contact Status" at bounding box center [285, 325] width 406 height 39
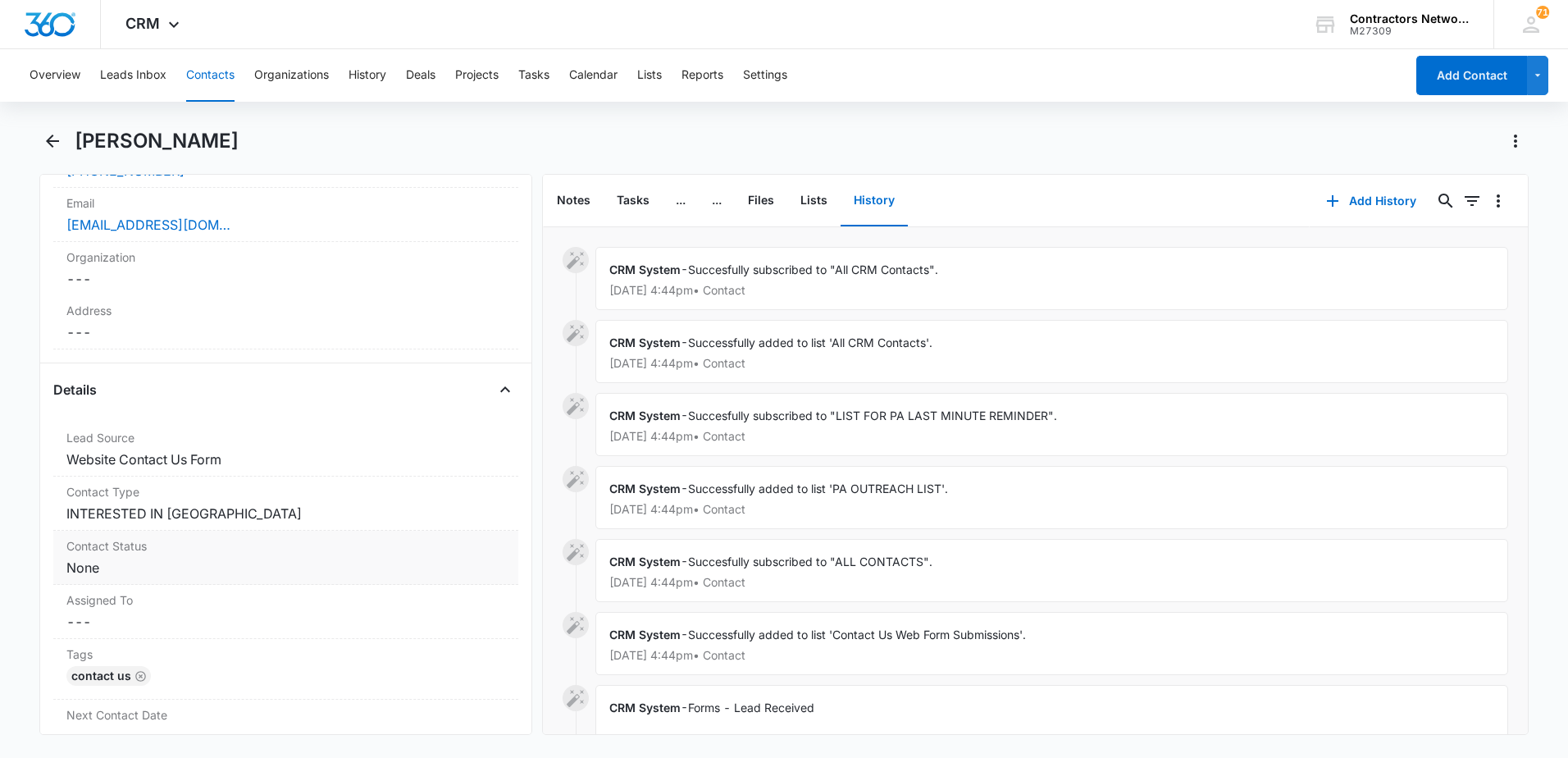
scroll to position [492, 0]
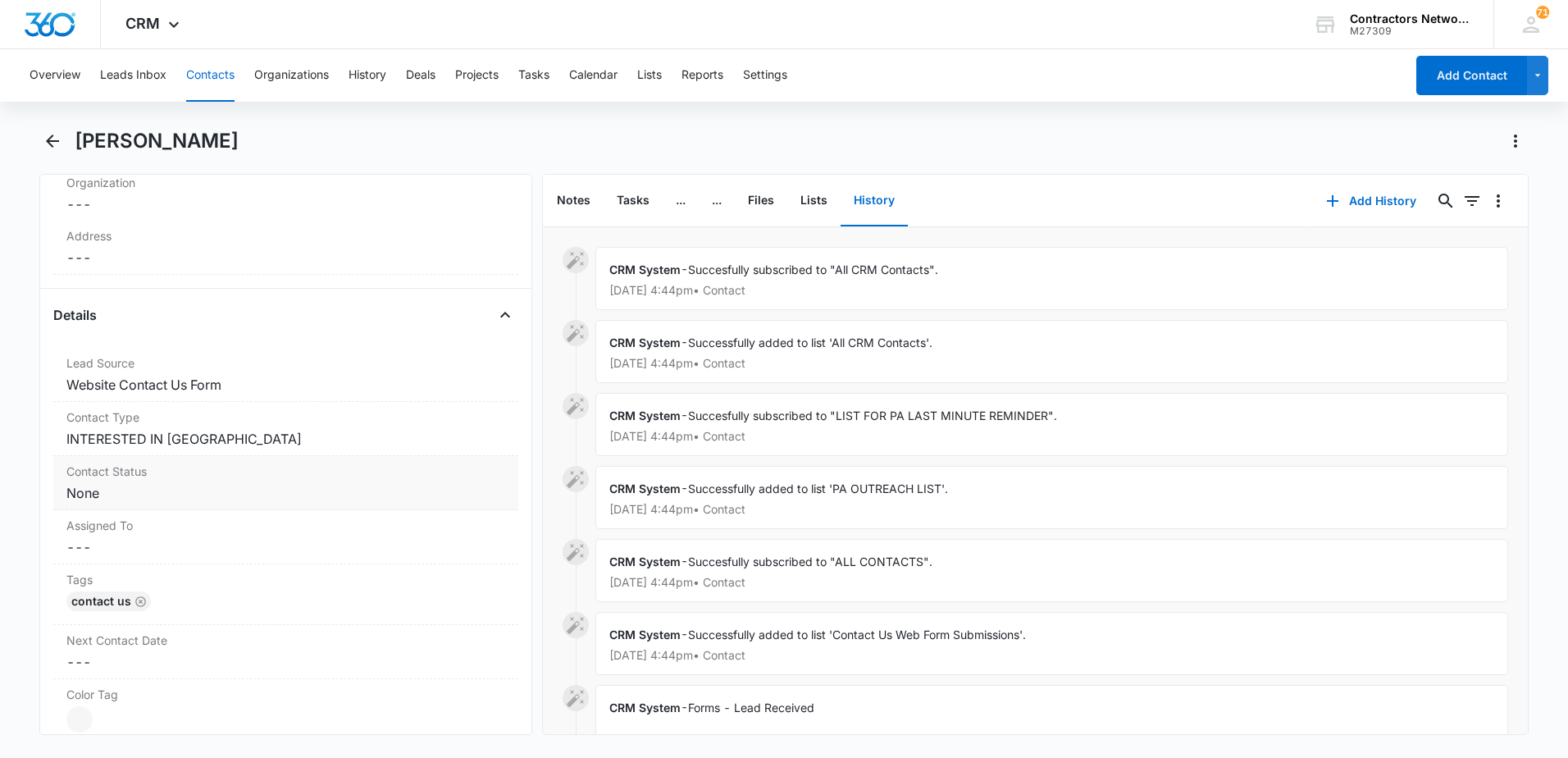
click at [146, 503] on div "Contact Status Cancel Save Changes None" at bounding box center [286, 483] width 465 height 54
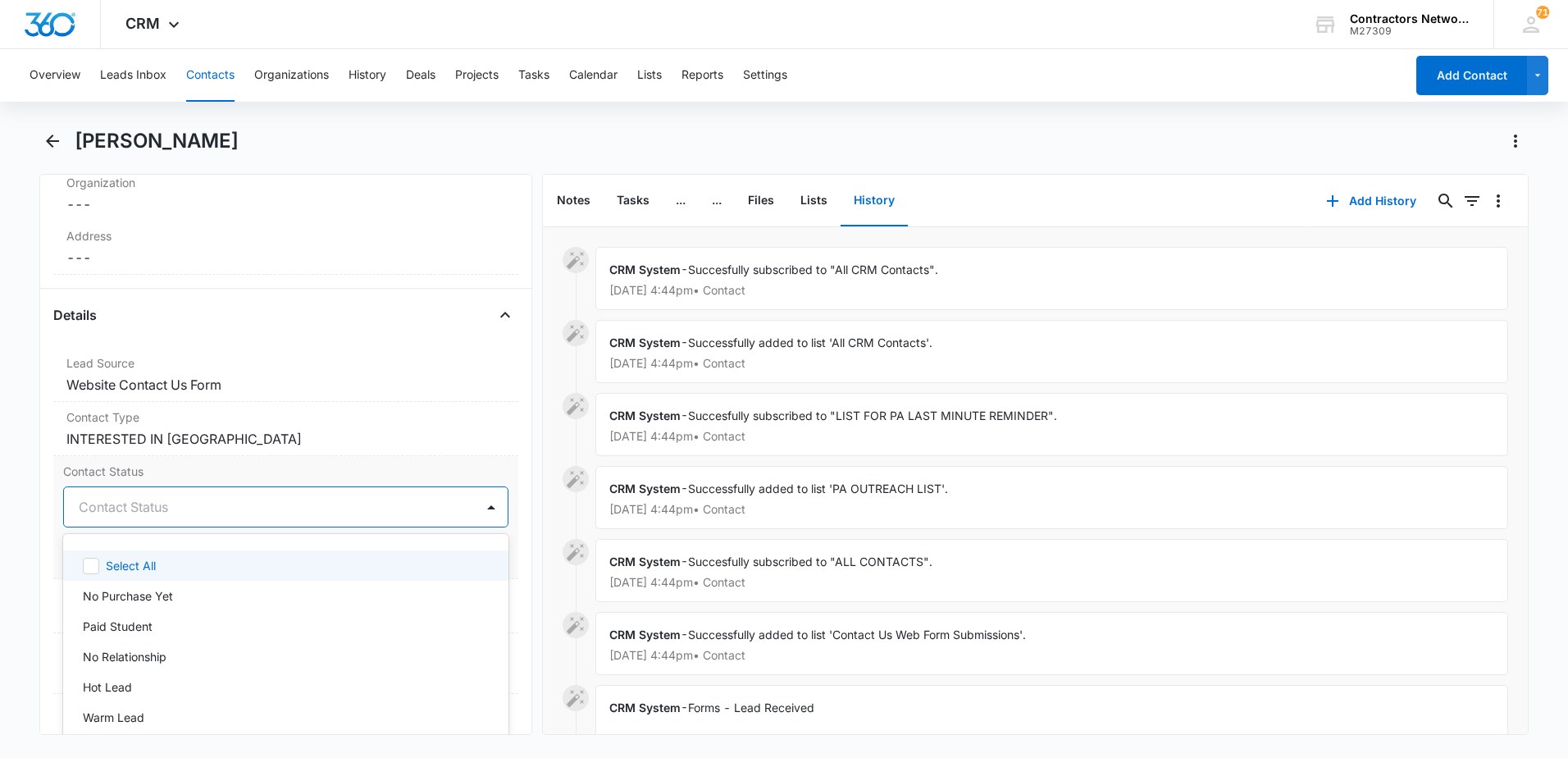
click at [152, 510] on div at bounding box center [266, 507] width 375 height 23
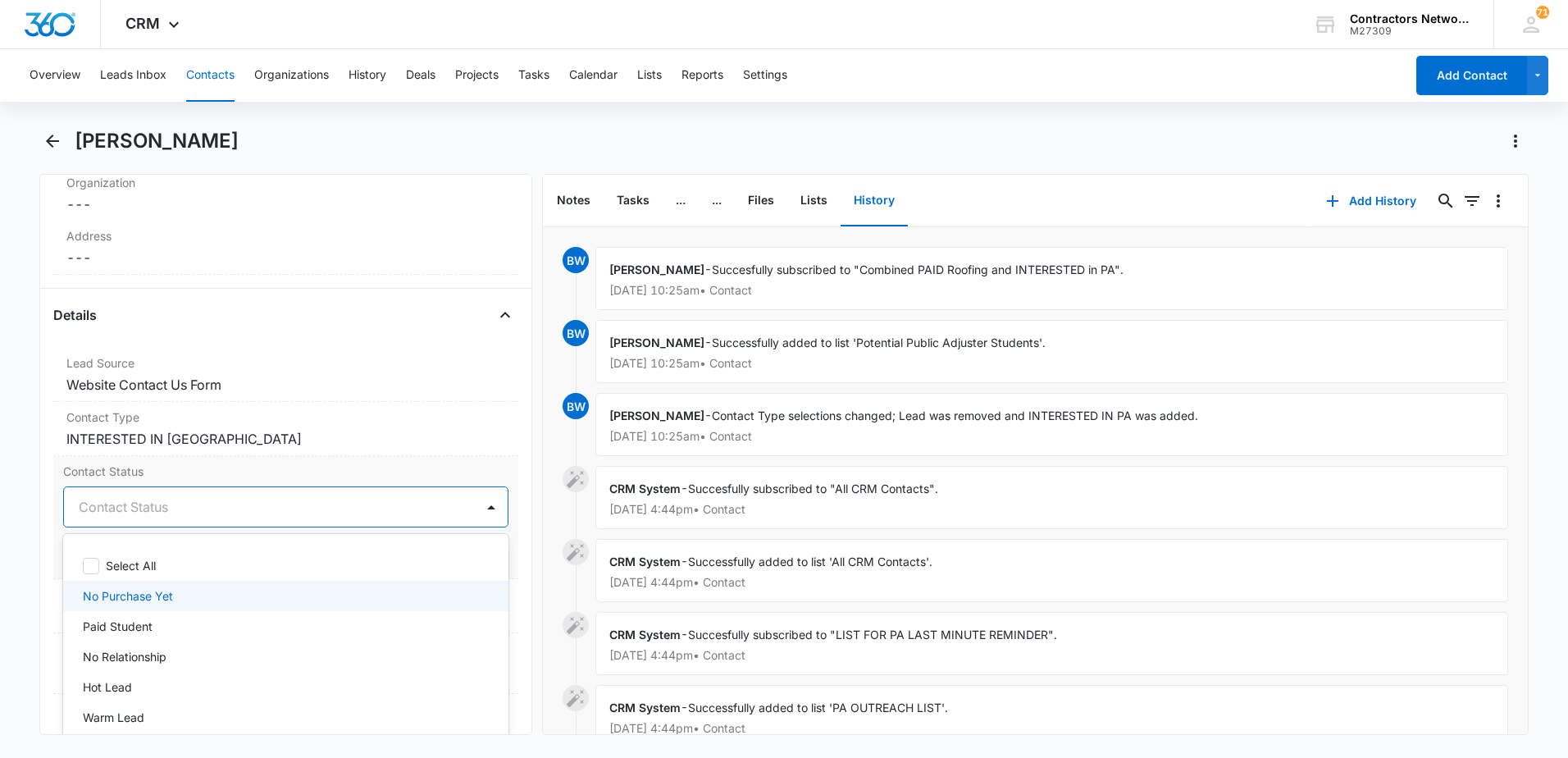
click at [133, 596] on p "No Purchase Yet" at bounding box center [128, 596] width 91 height 18
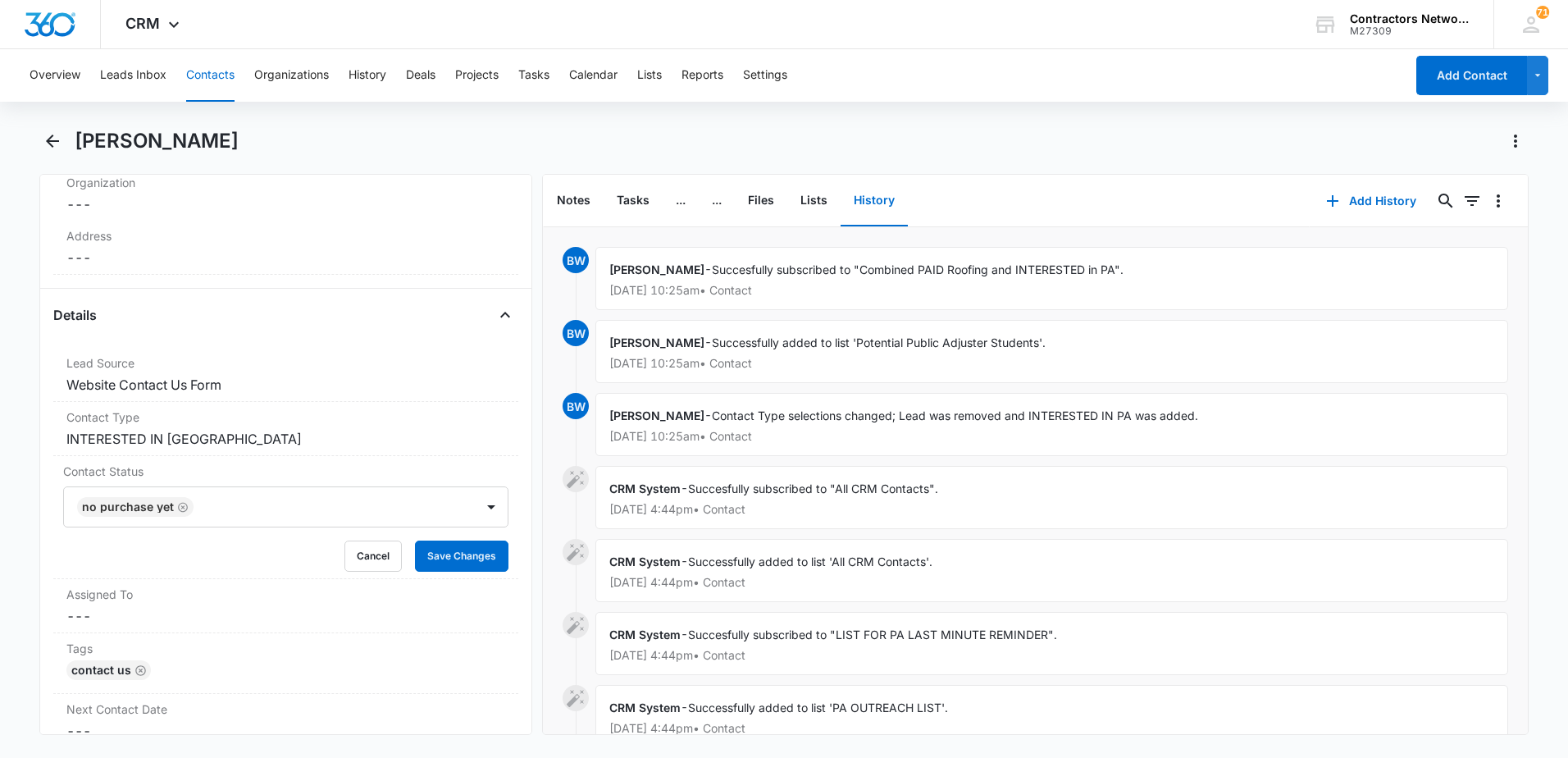
click at [51, 594] on div "Remove AV [PERSON_NAME] Contact Info Name Cancel Save Changes [PERSON_NAME] Pho…" at bounding box center [285, 454] width 492 height 560
click at [439, 555] on button "Save Changes" at bounding box center [461, 556] width 93 height 31
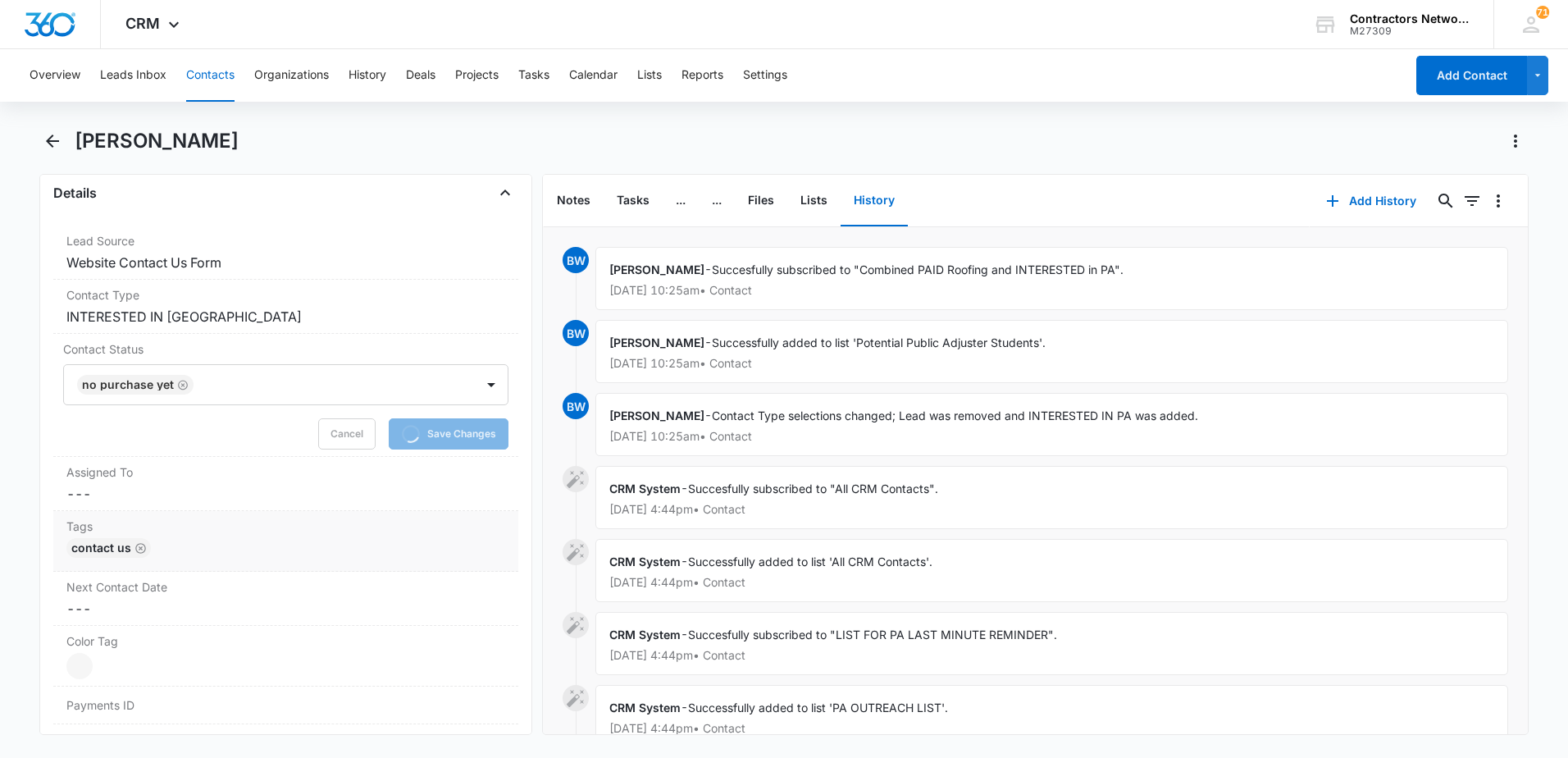
scroll to position [656, 0]
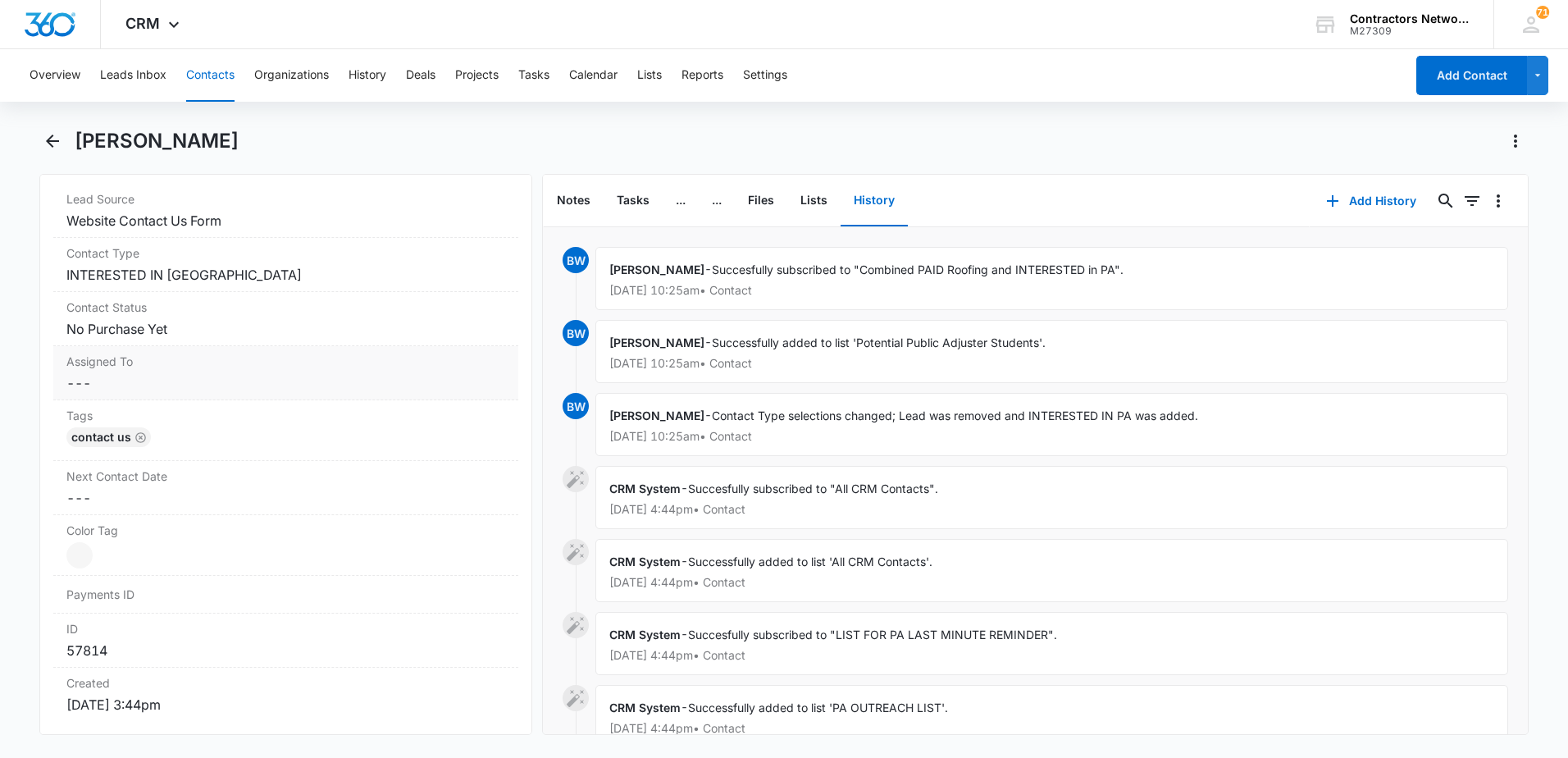
click at [144, 382] on dd "Cancel Save Changes ---" at bounding box center [285, 382] width 439 height 19
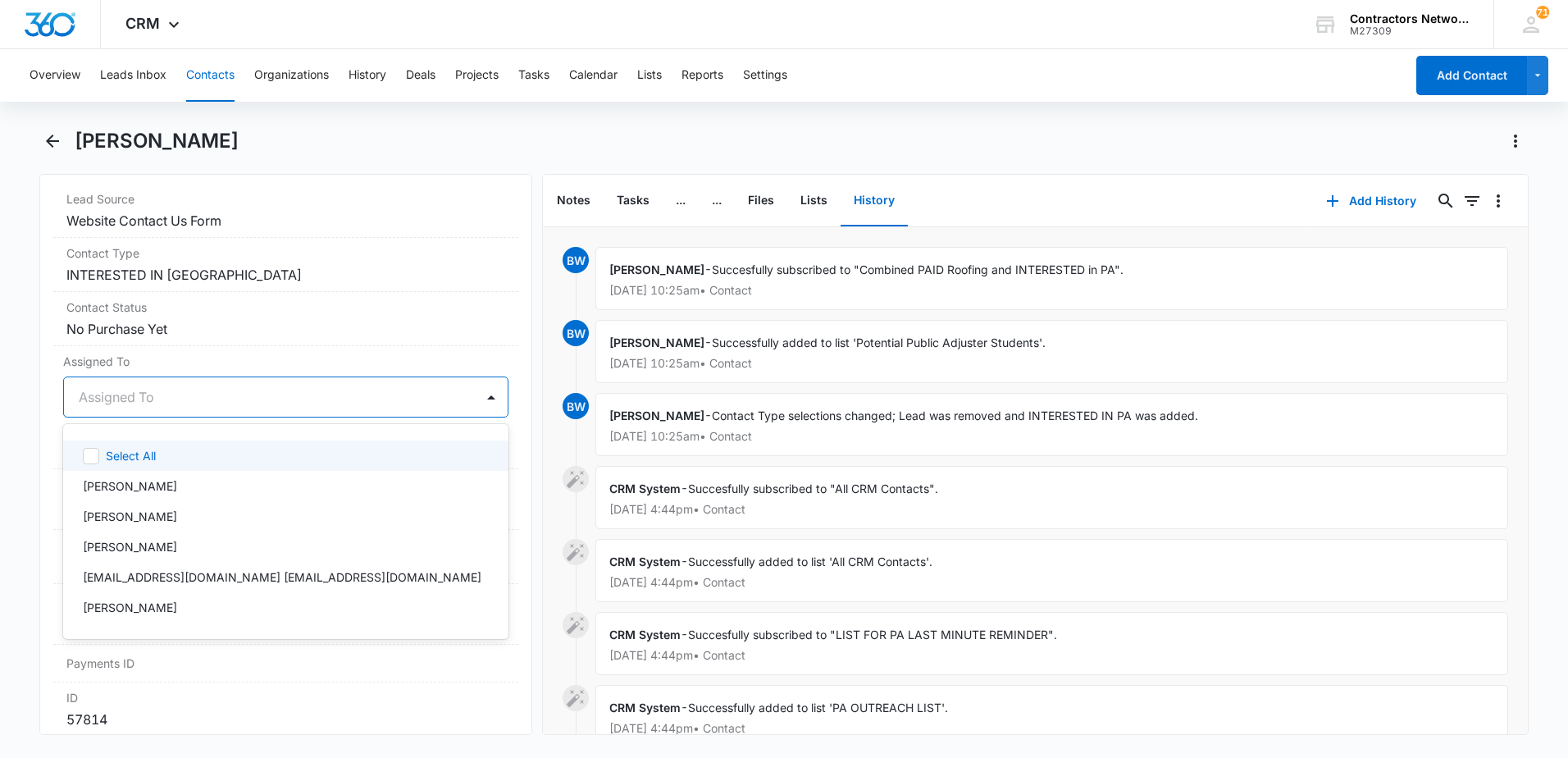
click at [121, 413] on div "Assigned To" at bounding box center [270, 397] width 411 height 39
click at [127, 482] on p "[PERSON_NAME]" at bounding box center [129, 486] width 94 height 18
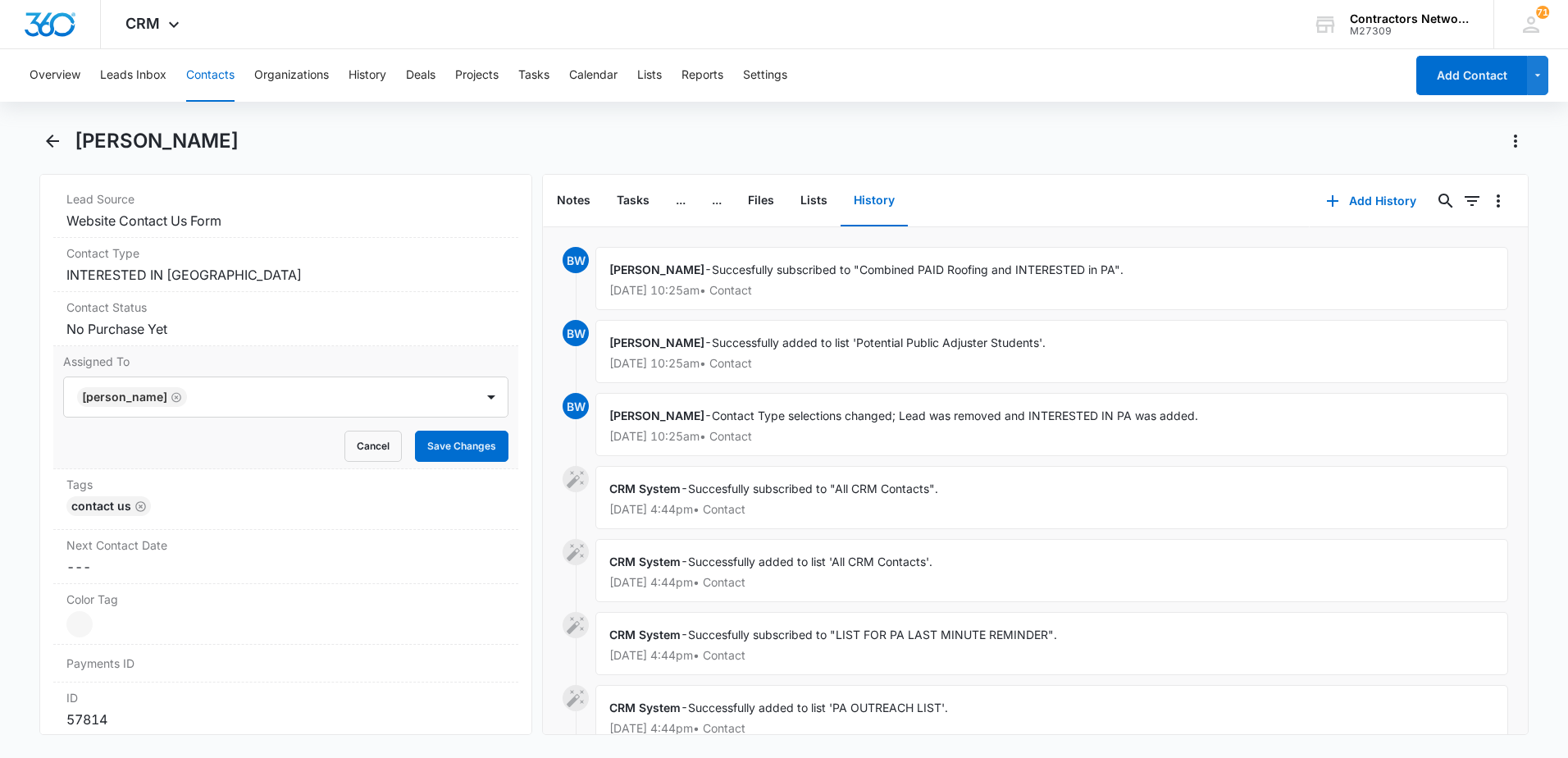
click at [47, 514] on div "Remove AV [PERSON_NAME] Contact Info Name Cancel Save Changes [PERSON_NAME] Pho…" at bounding box center [285, 454] width 492 height 560
click at [466, 446] on button "Save Changes" at bounding box center [461, 446] width 93 height 31
click at [156, 569] on dd "Cancel Save Changes ---" at bounding box center [285, 566] width 439 height 19
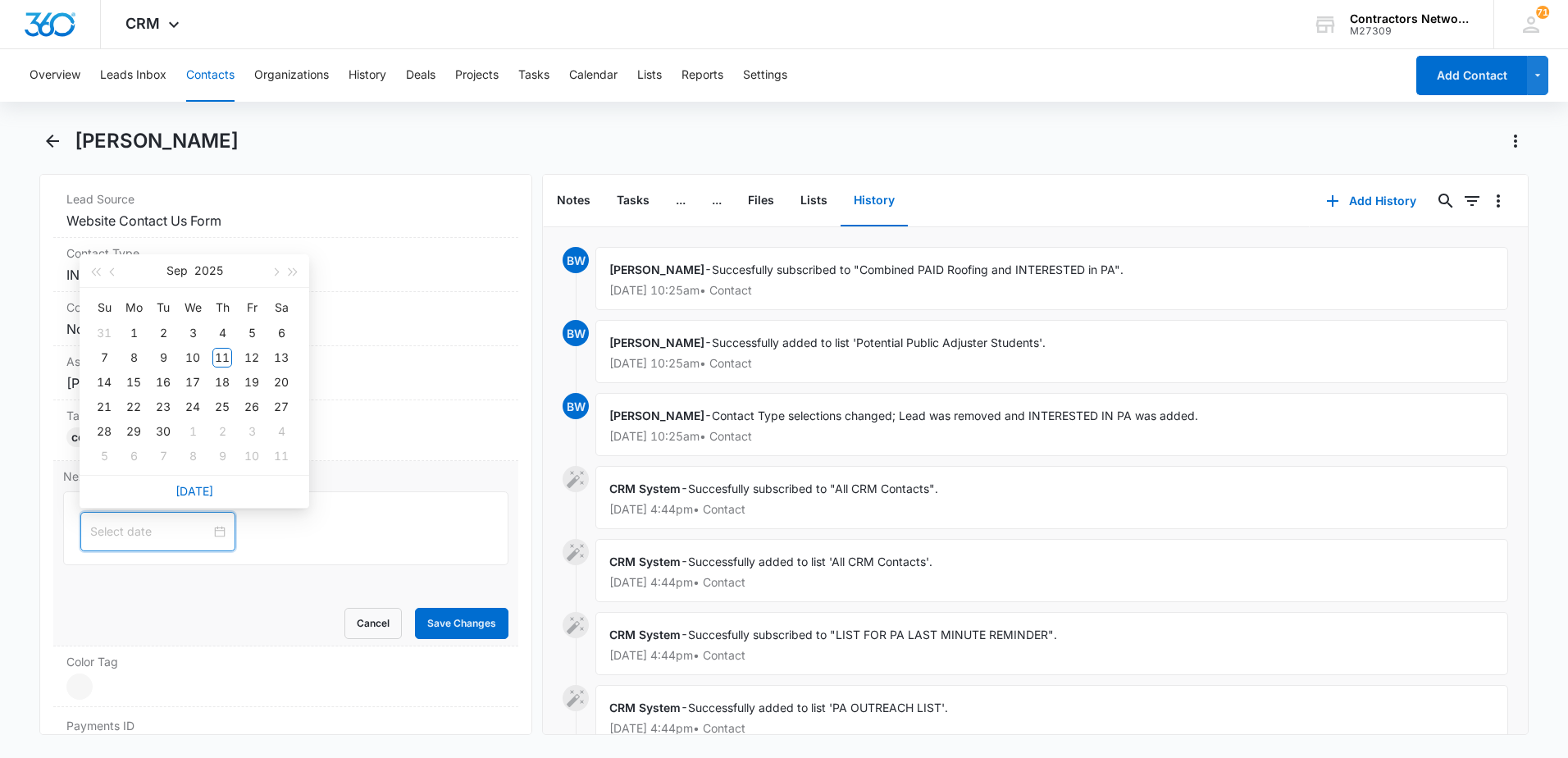
click at [137, 533] on input at bounding box center [151, 531] width 121 height 18
type input "[DATE]"
click at [273, 273] on span "button" at bounding box center [274, 272] width 8 height 8
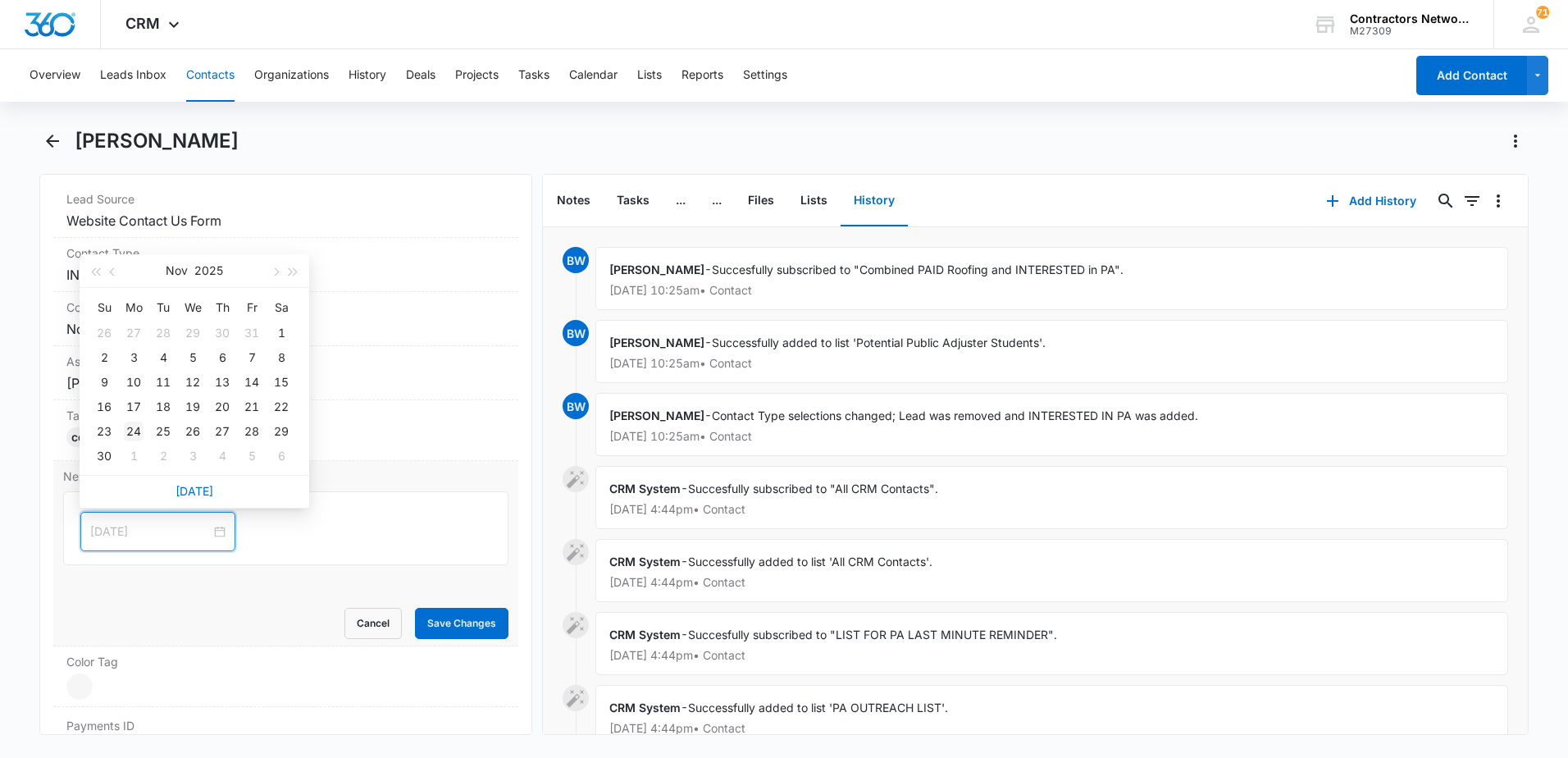
type input "[DATE]"
drag, startPoint x: 129, startPoint y: 451, endPoint x: 133, endPoint y: 438, distance: 13.6
click at [133, 438] on tbody "26 27 28 29 30 31 1 2 3 4 5 6 7 8 9 10 11 12 13 14 15 16 17 18 19 20 21 22 23 2…" at bounding box center [193, 394] width 206 height 148
click at [133, 435] on div "24" at bounding box center [133, 431] width 19 height 19
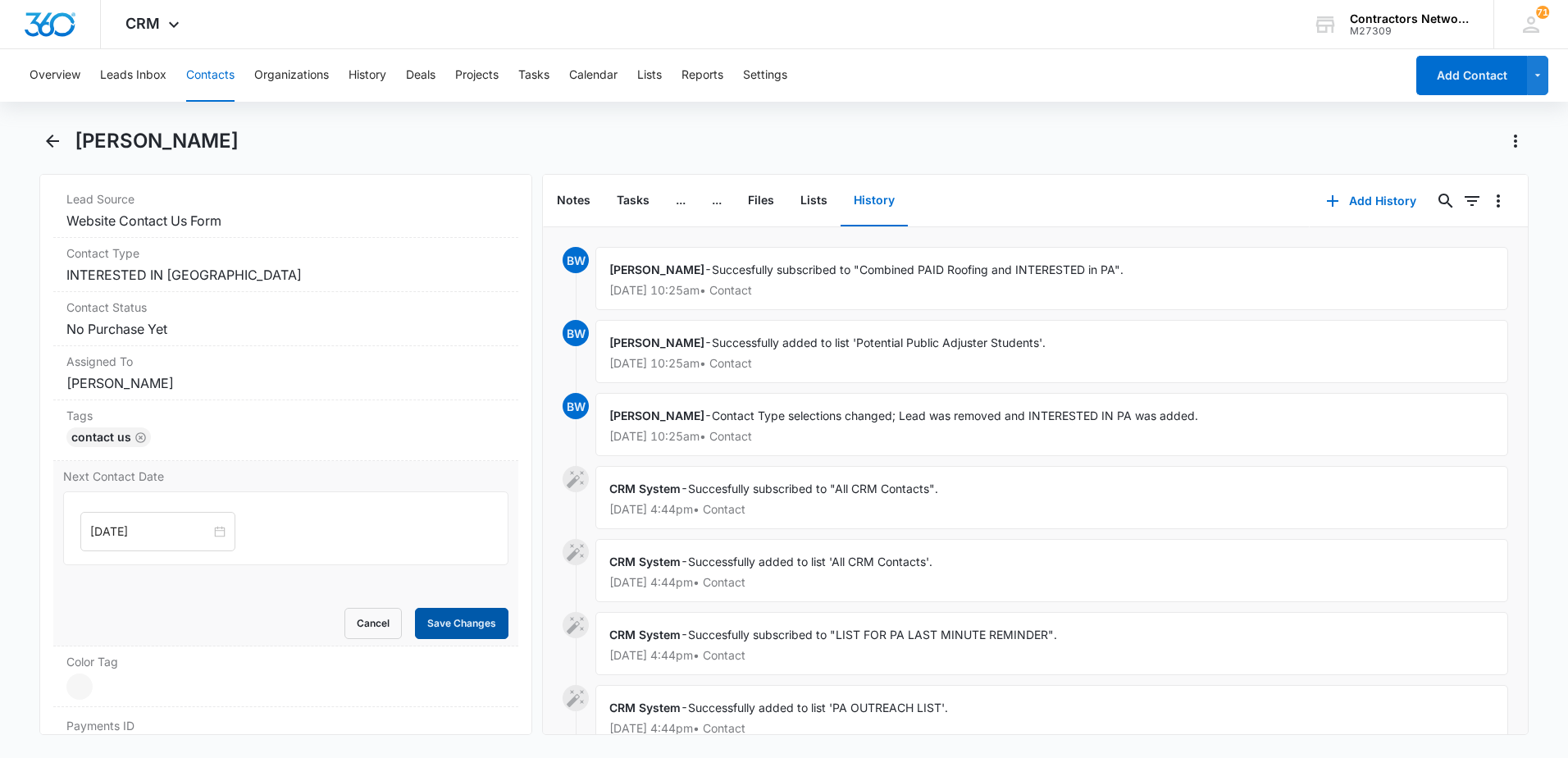
click at [454, 619] on button "Save Changes" at bounding box center [461, 623] width 93 height 31
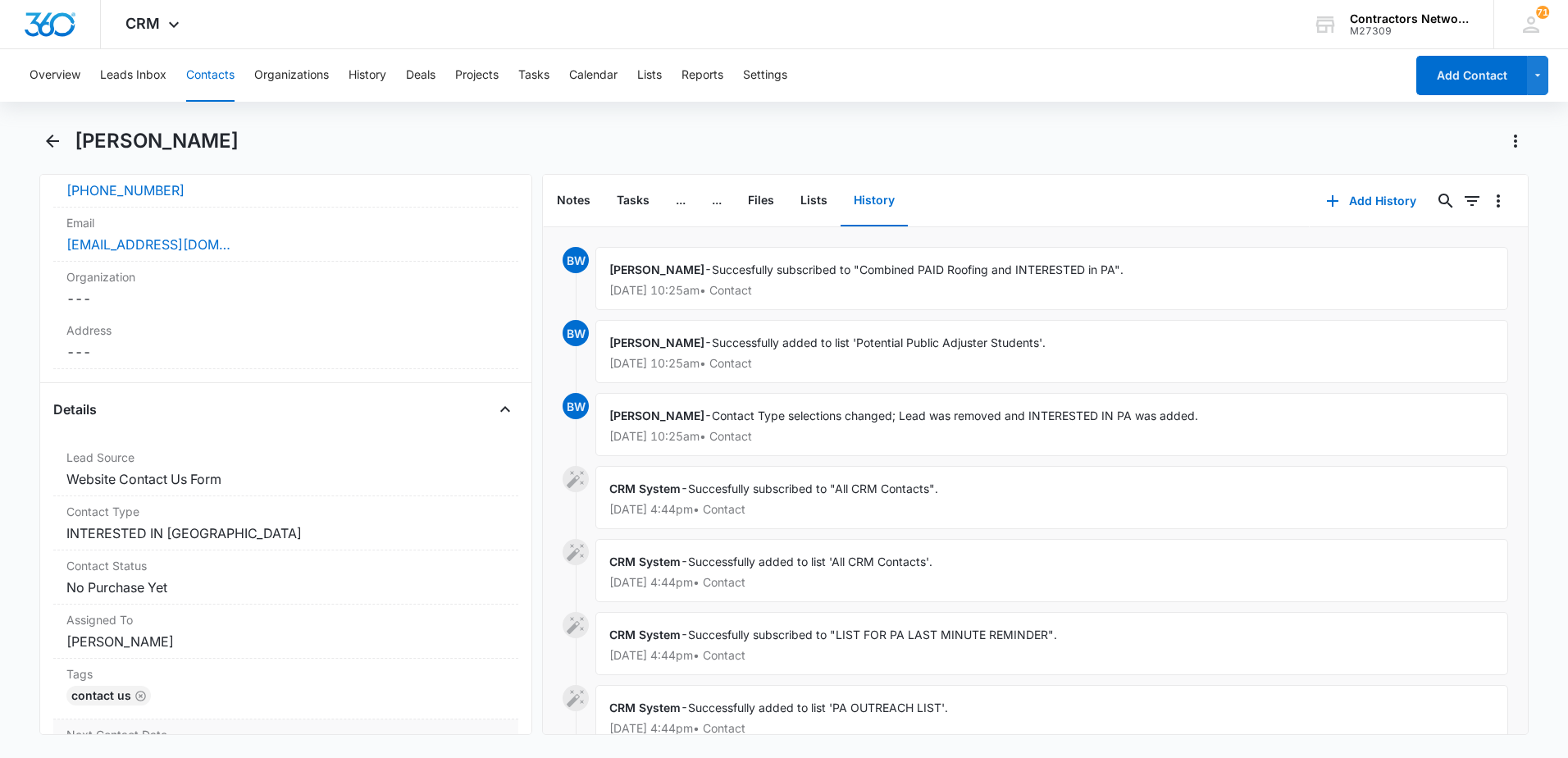
scroll to position [328, 0]
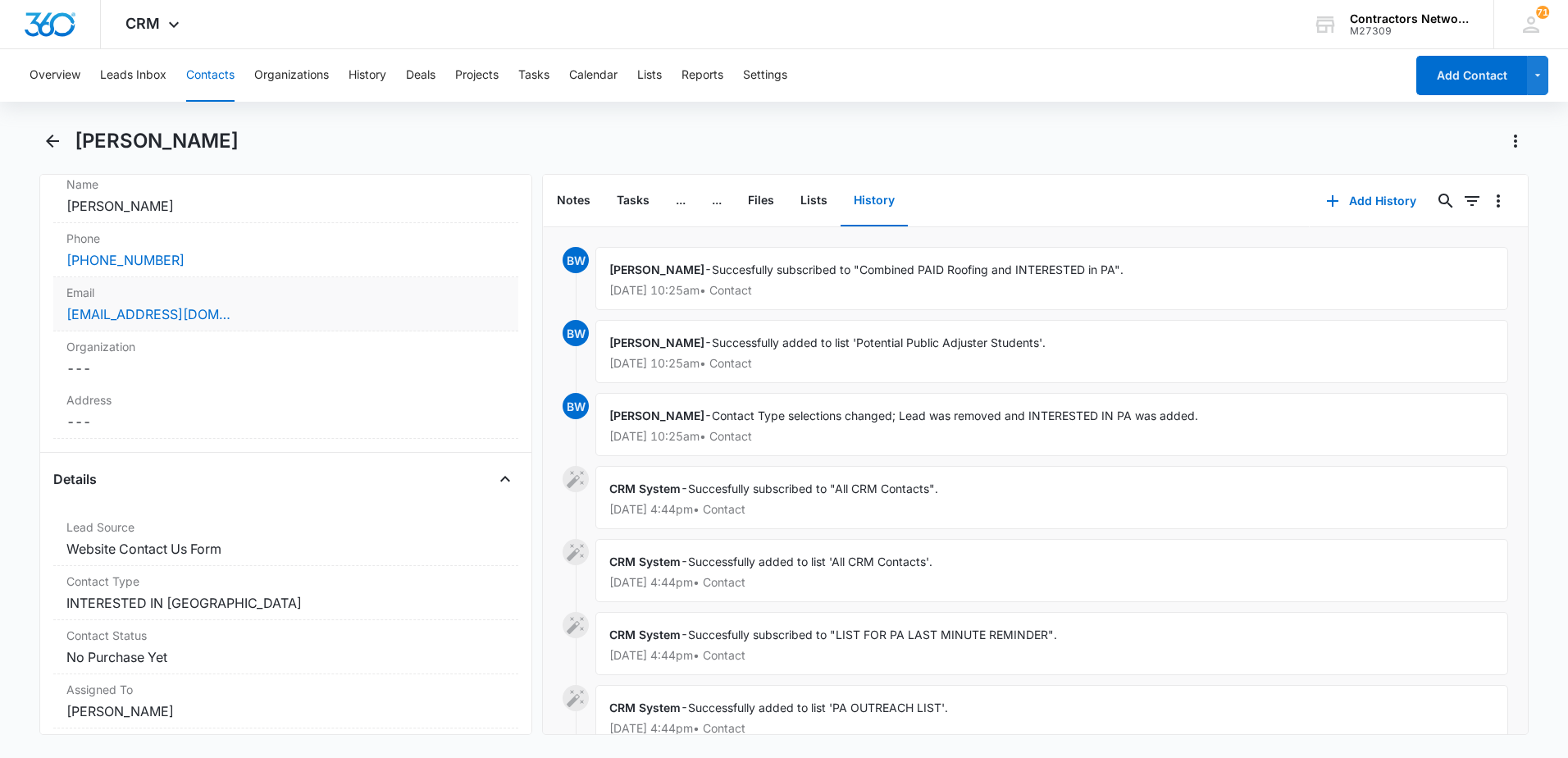
click at [390, 324] on div "Email Cancel Save Changes [EMAIL_ADDRESS][DOMAIN_NAME]" at bounding box center [286, 305] width 465 height 54
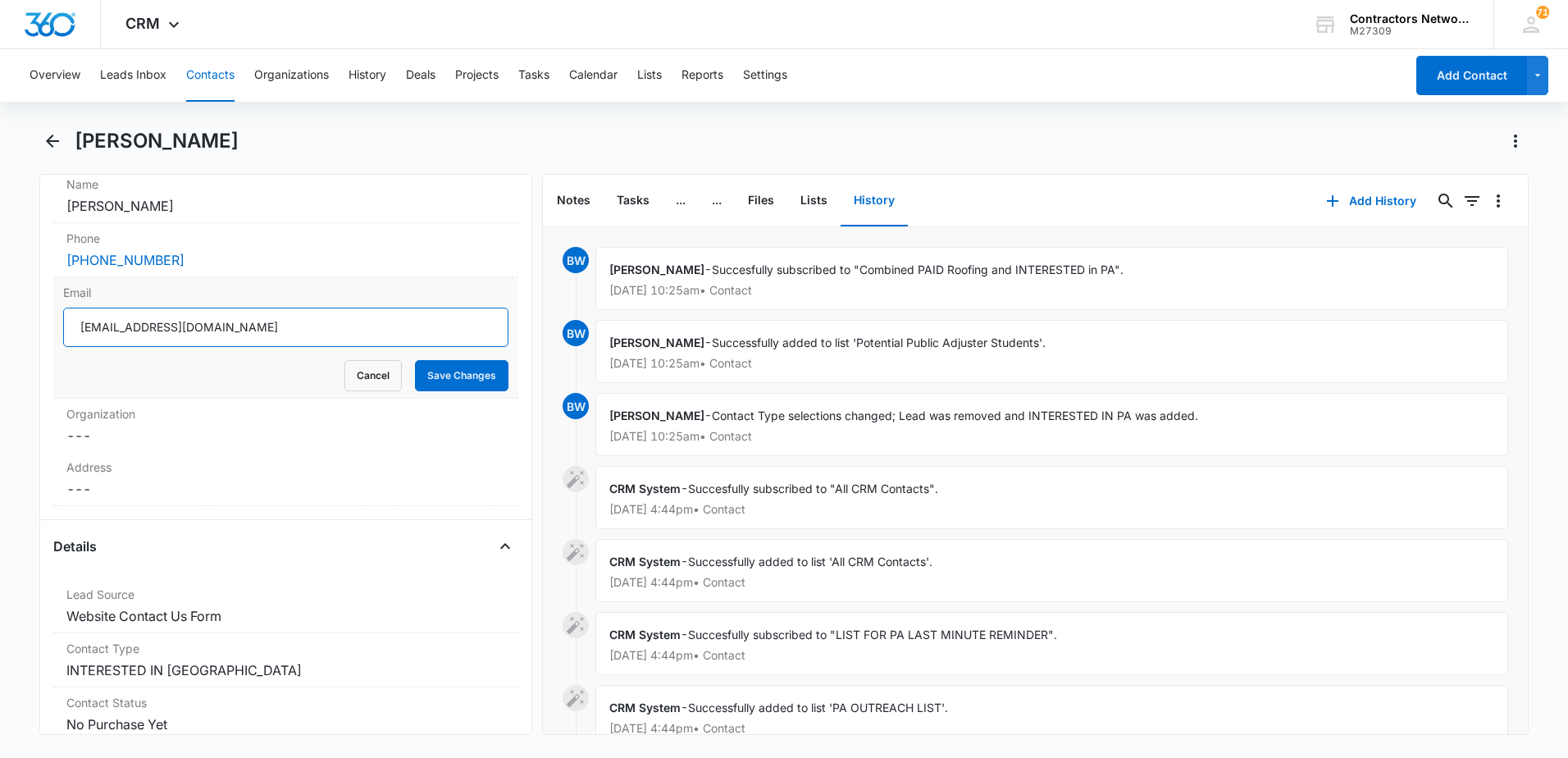
click at [346, 329] on input "[EMAIL_ADDRESS][DOMAIN_NAME]" at bounding box center [286, 327] width 446 height 39
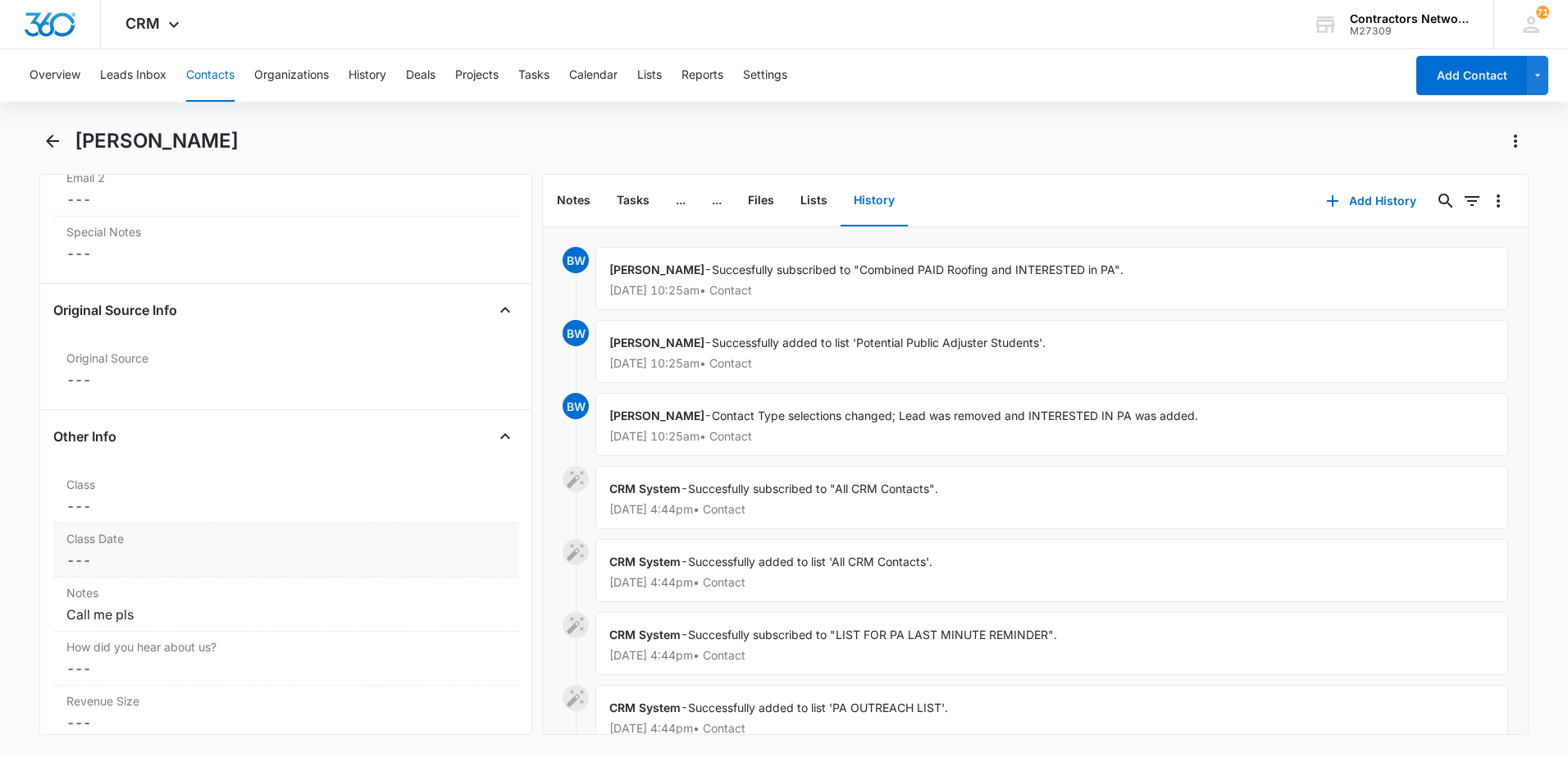
scroll to position [1721, 0]
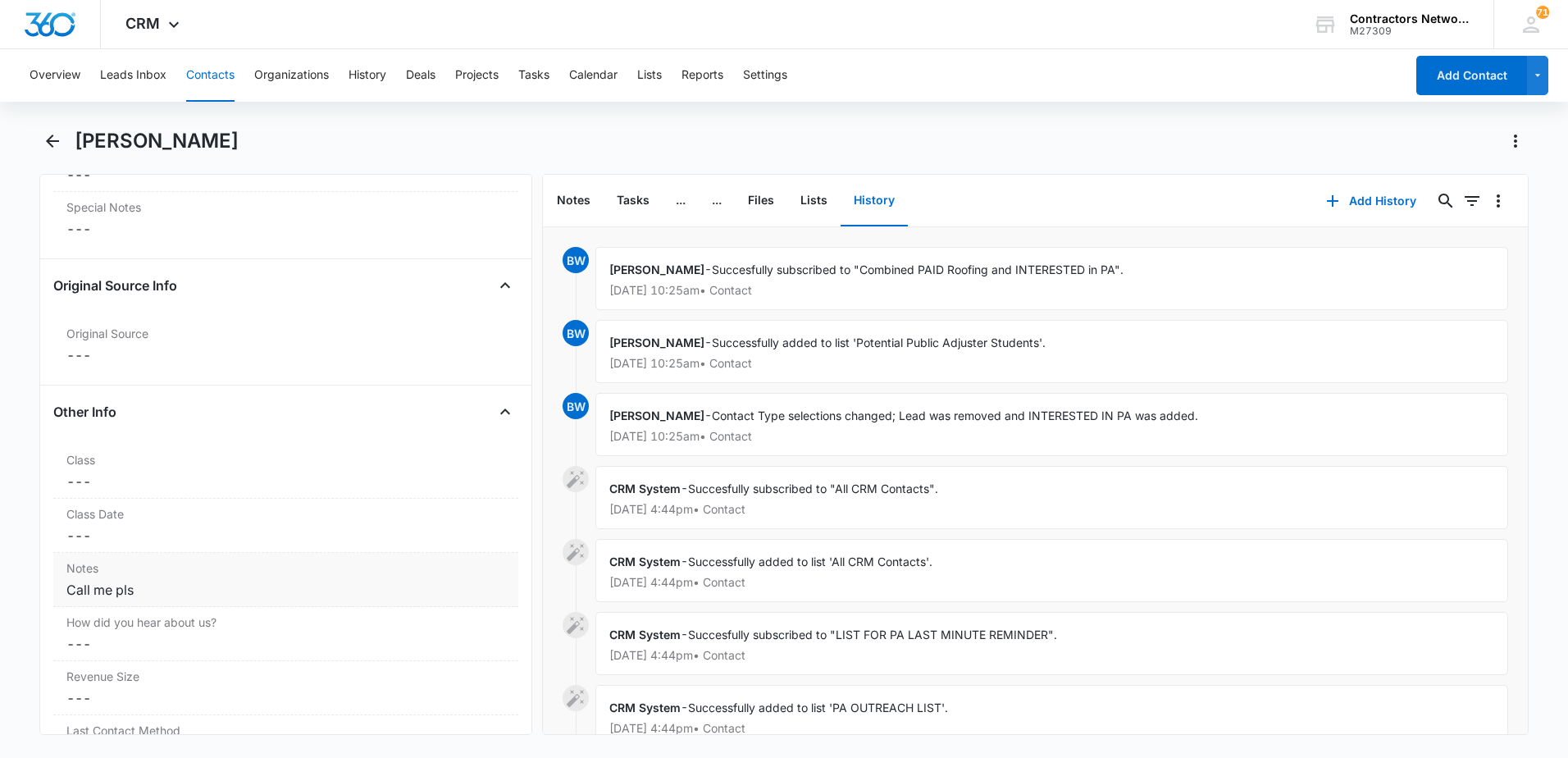
click at [65, 590] on div "Notes Cancel Save Changes Call me pls" at bounding box center [286, 580] width 465 height 54
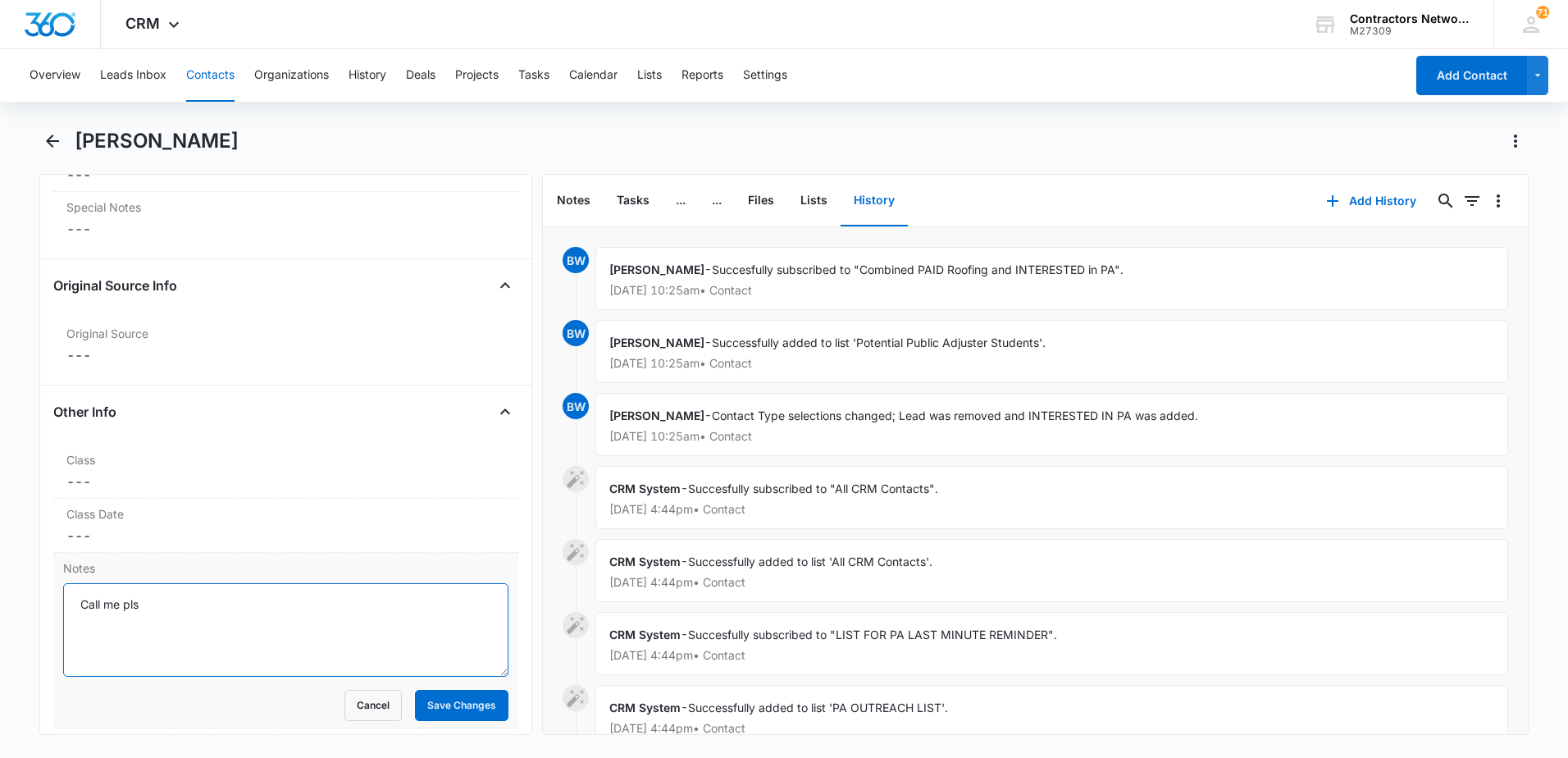
click at [73, 599] on textarea "Call me pls" at bounding box center [286, 630] width 446 height 93
click at [307, 604] on textarea "[DATE] Lead: Call me pls" at bounding box center [286, 630] width 446 height 93
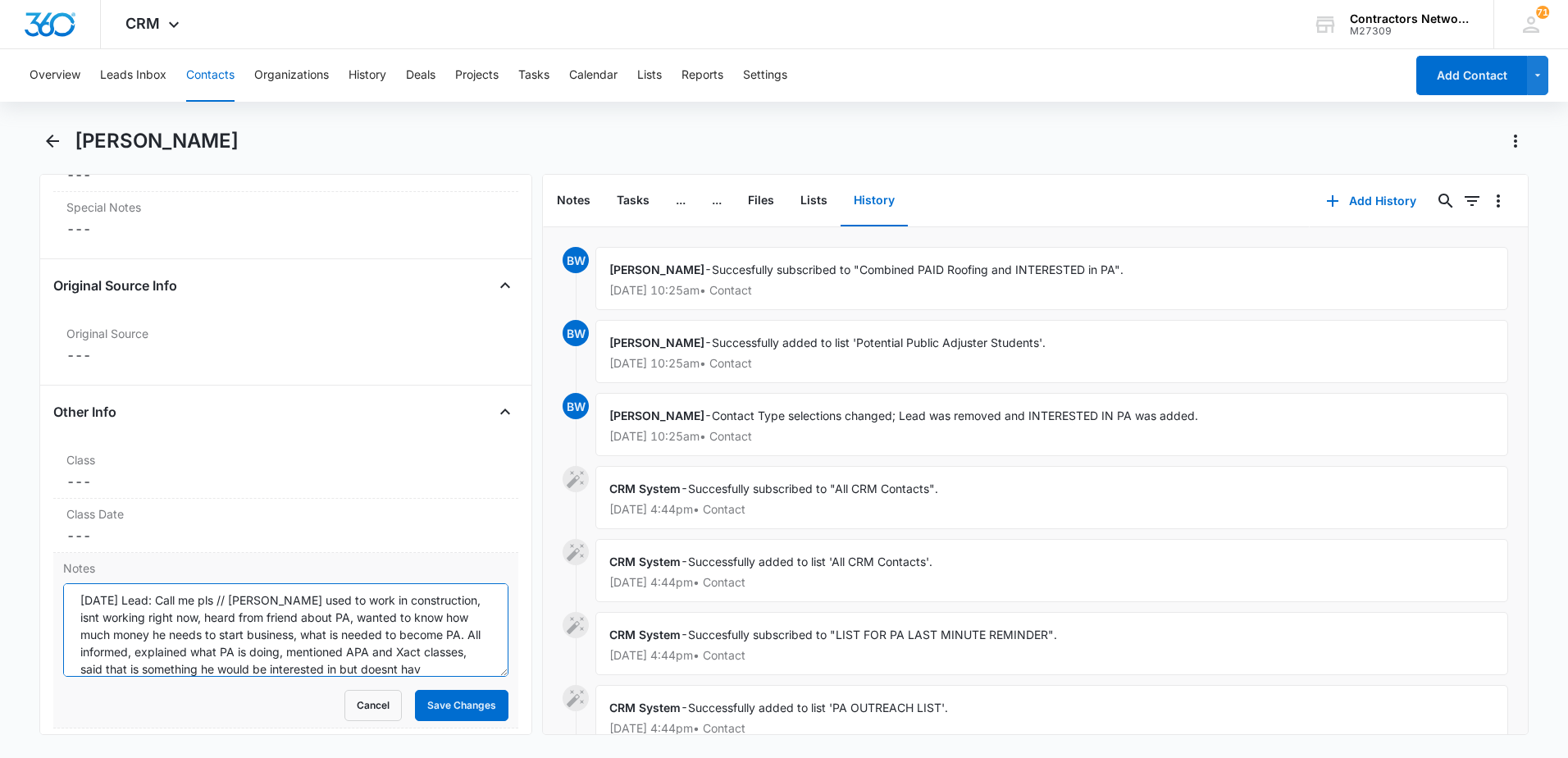
scroll to position [21, 0]
click at [170, 674] on textarea "[DATE] Lead: Call me pls // [PERSON_NAME] used to work in construction, isnt wo…" at bounding box center [286, 630] width 446 height 93
type textarea "[DATE] Lead: Call me pls // [PERSON_NAME] used to work in construction, isnt wo…"
click at [428, 705] on button "Save Changes" at bounding box center [461, 705] width 93 height 31
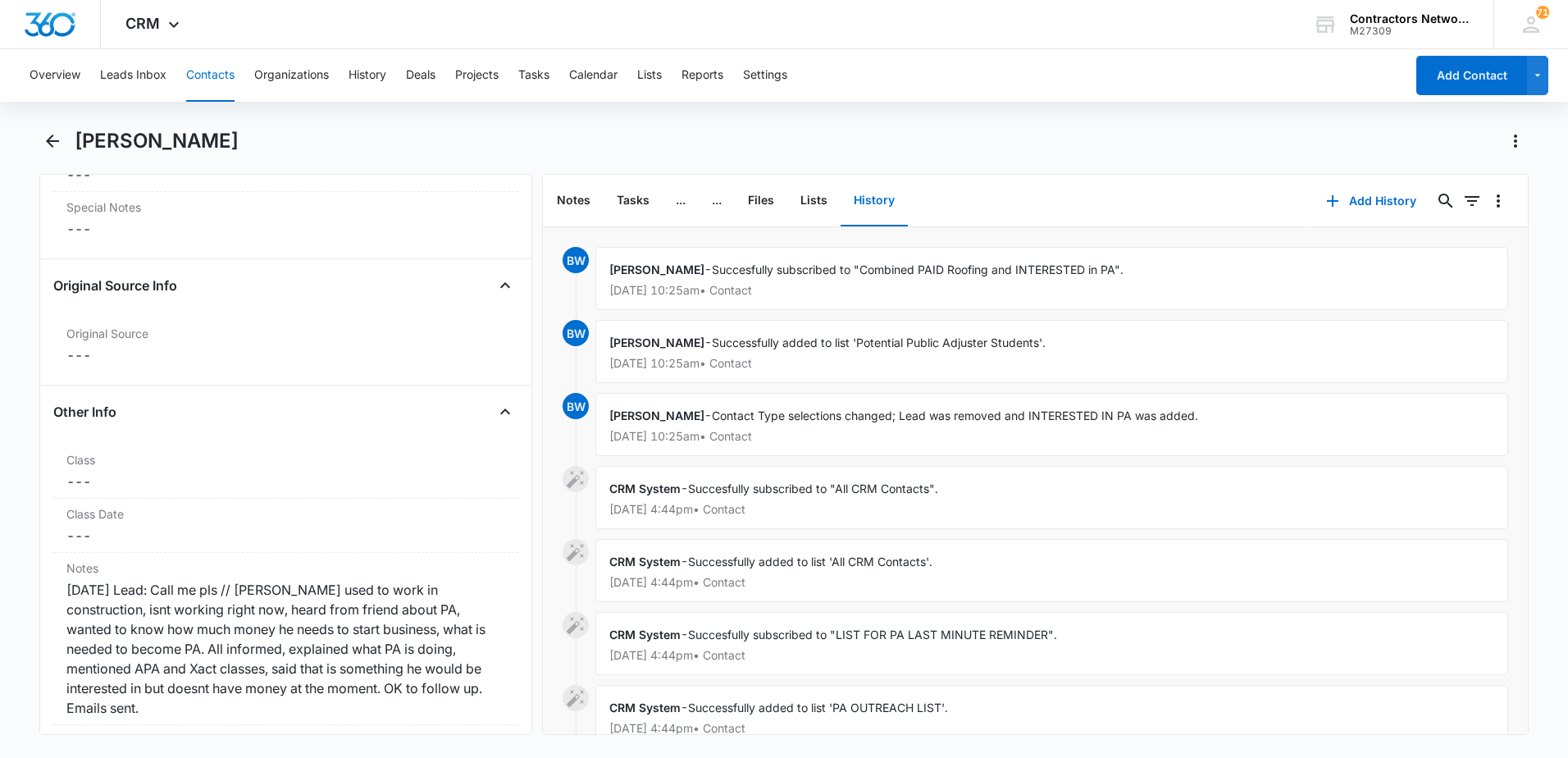
click at [208, 70] on button "Contacts" at bounding box center [210, 76] width 49 height 53
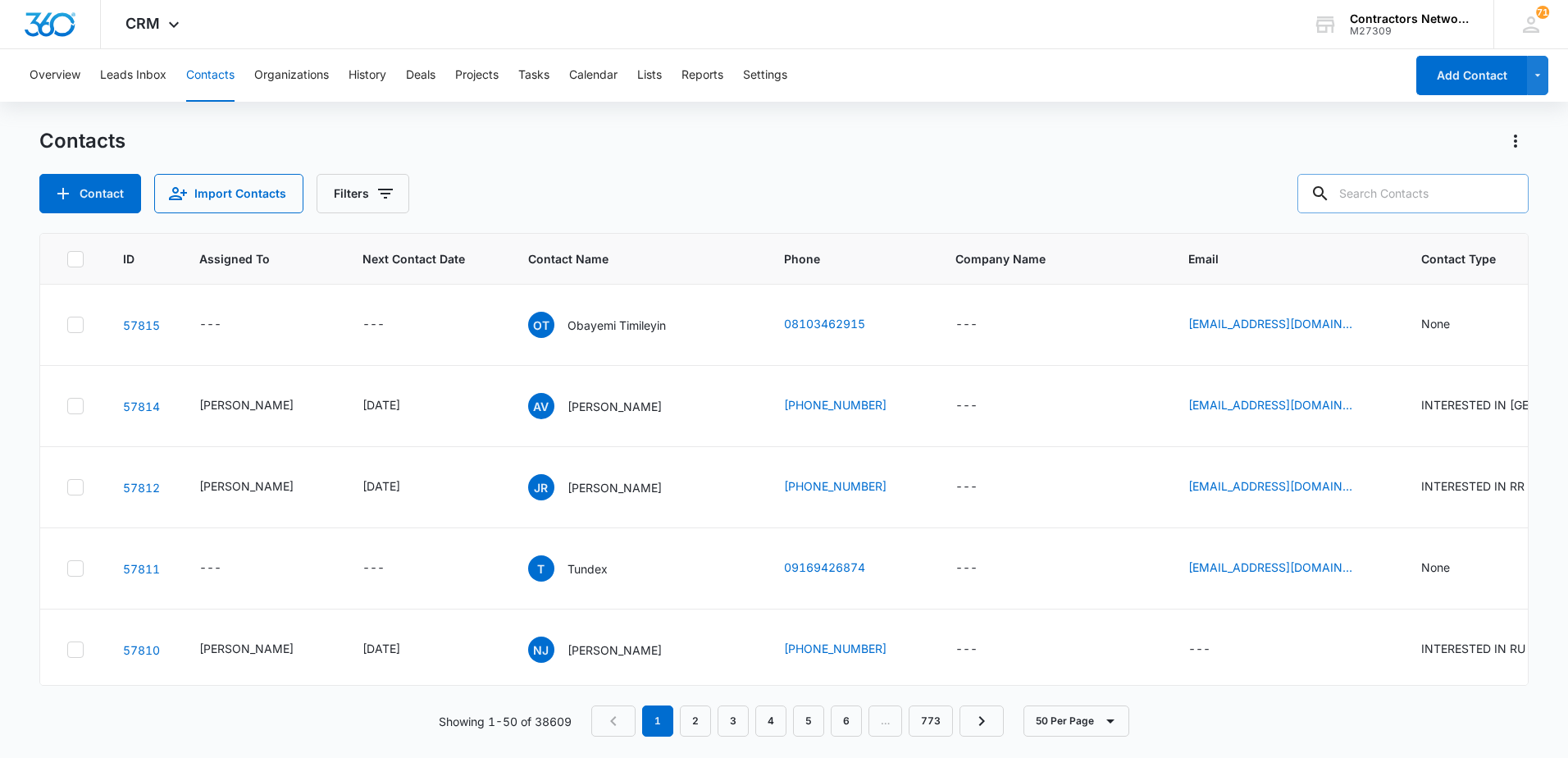
click at [1436, 199] on input "text" at bounding box center [1413, 194] width 232 height 39
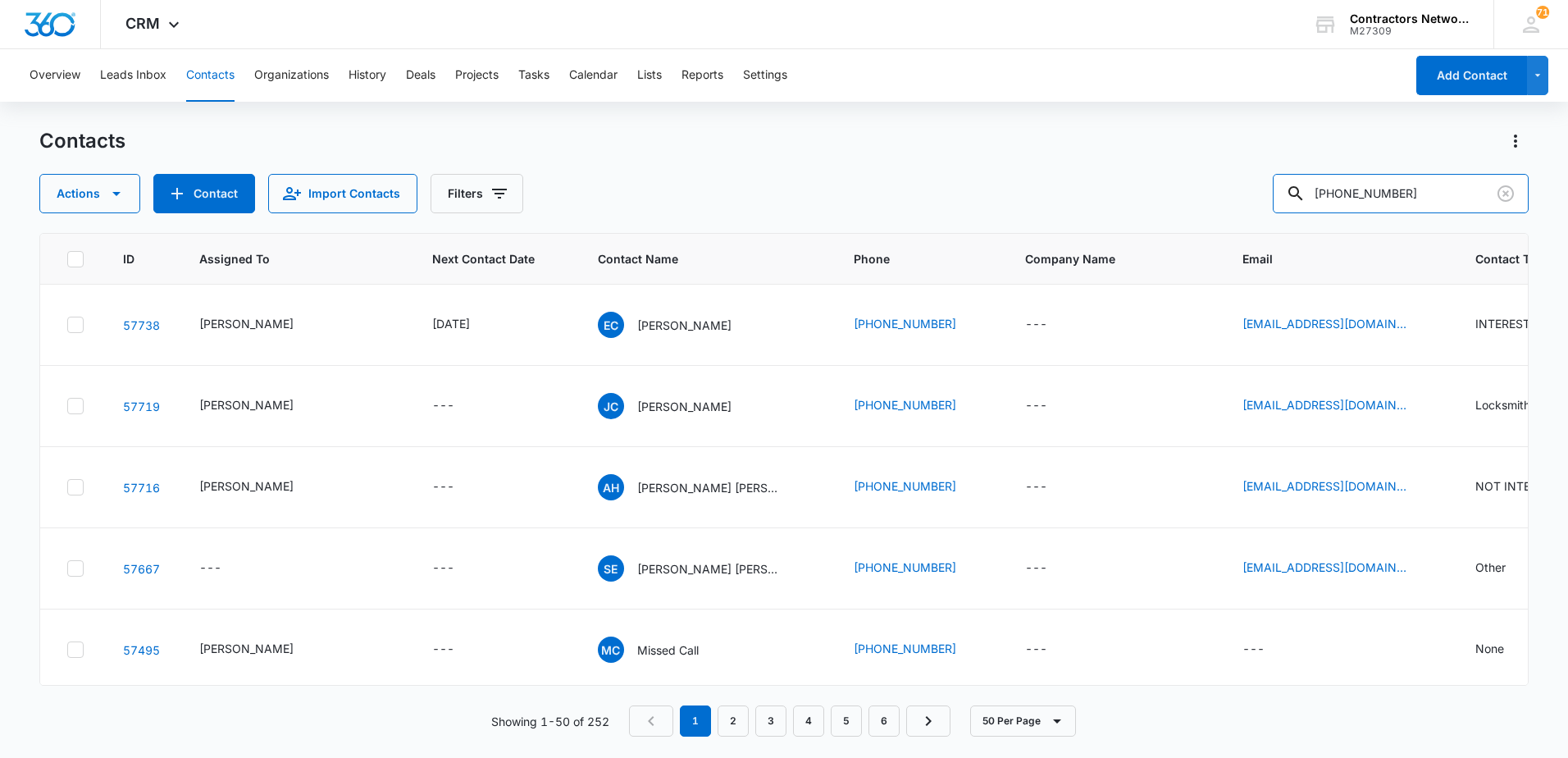
drag, startPoint x: 1383, startPoint y: 197, endPoint x: 1237, endPoint y: 205, distance: 146.2
click at [1238, 205] on div "Actions Contact Import Contacts Filters [PHONE_NUMBER]" at bounding box center [784, 194] width 1489 height 39
type input "4385"
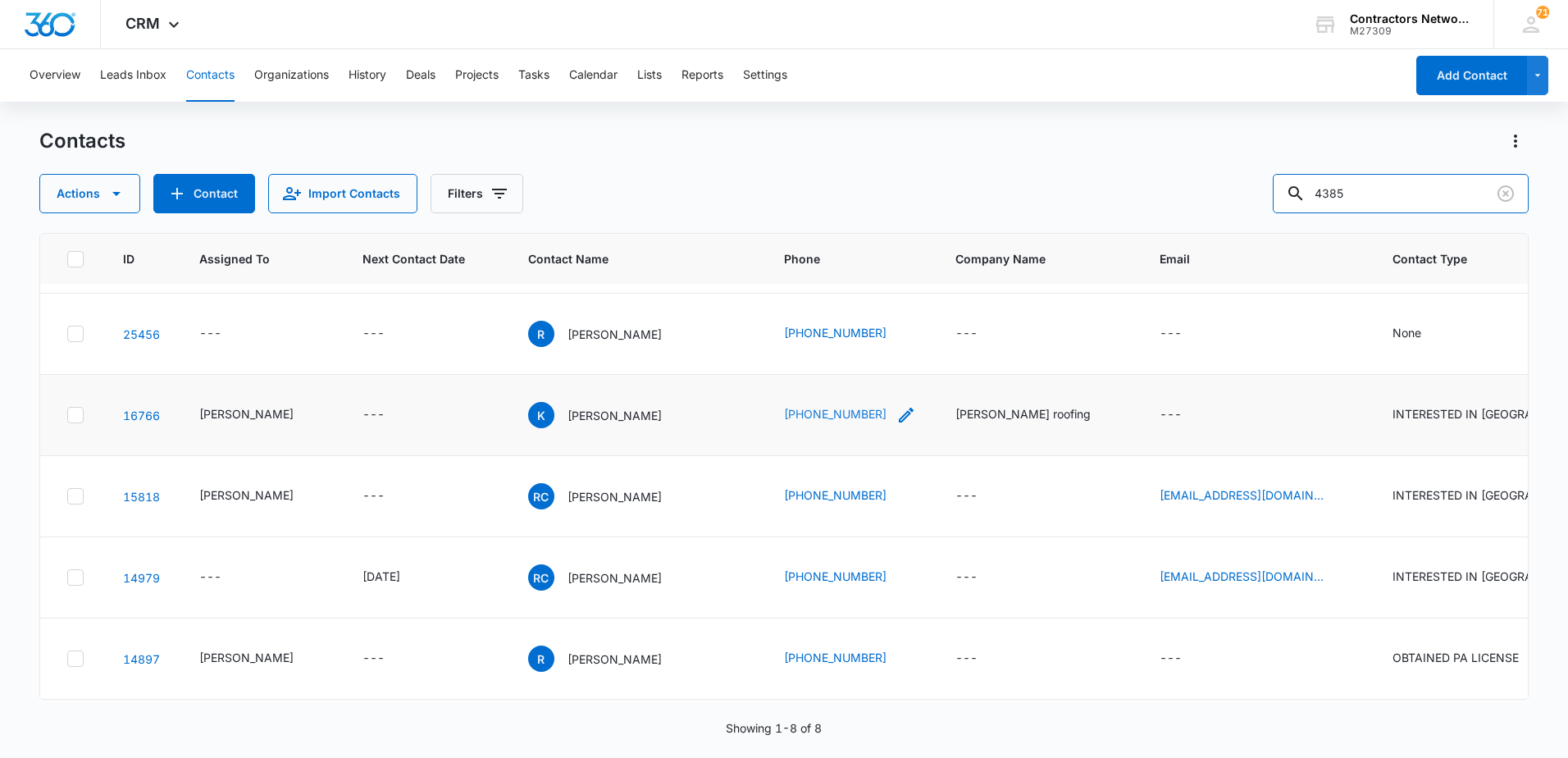
scroll to position [247, 0]
click at [1509, 185] on icon "Clear" at bounding box center [1506, 194] width 19 height 19
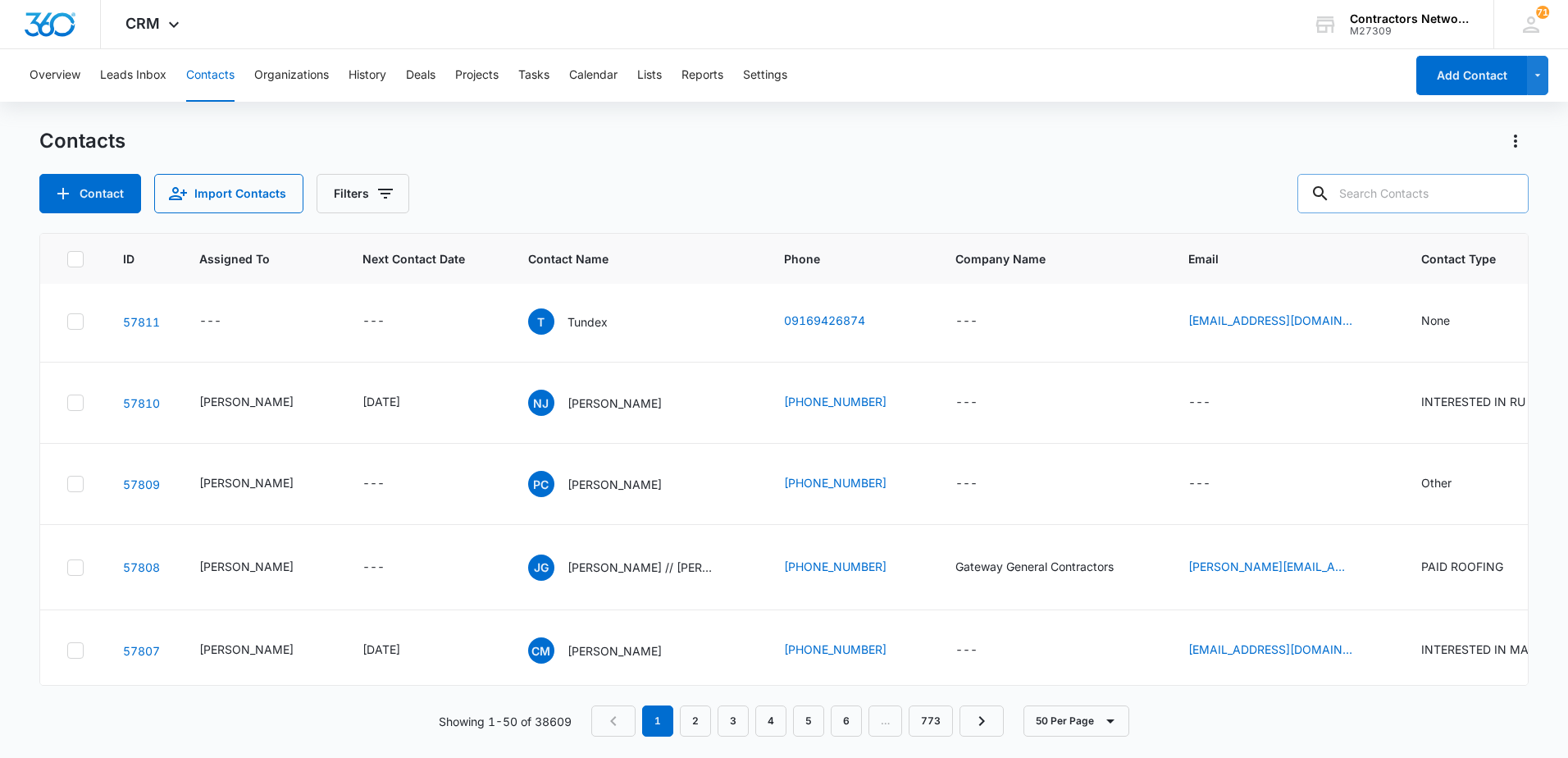
click at [1366, 191] on input "text" at bounding box center [1413, 194] width 232 height 39
type input "[PHONE_NUMBER]"
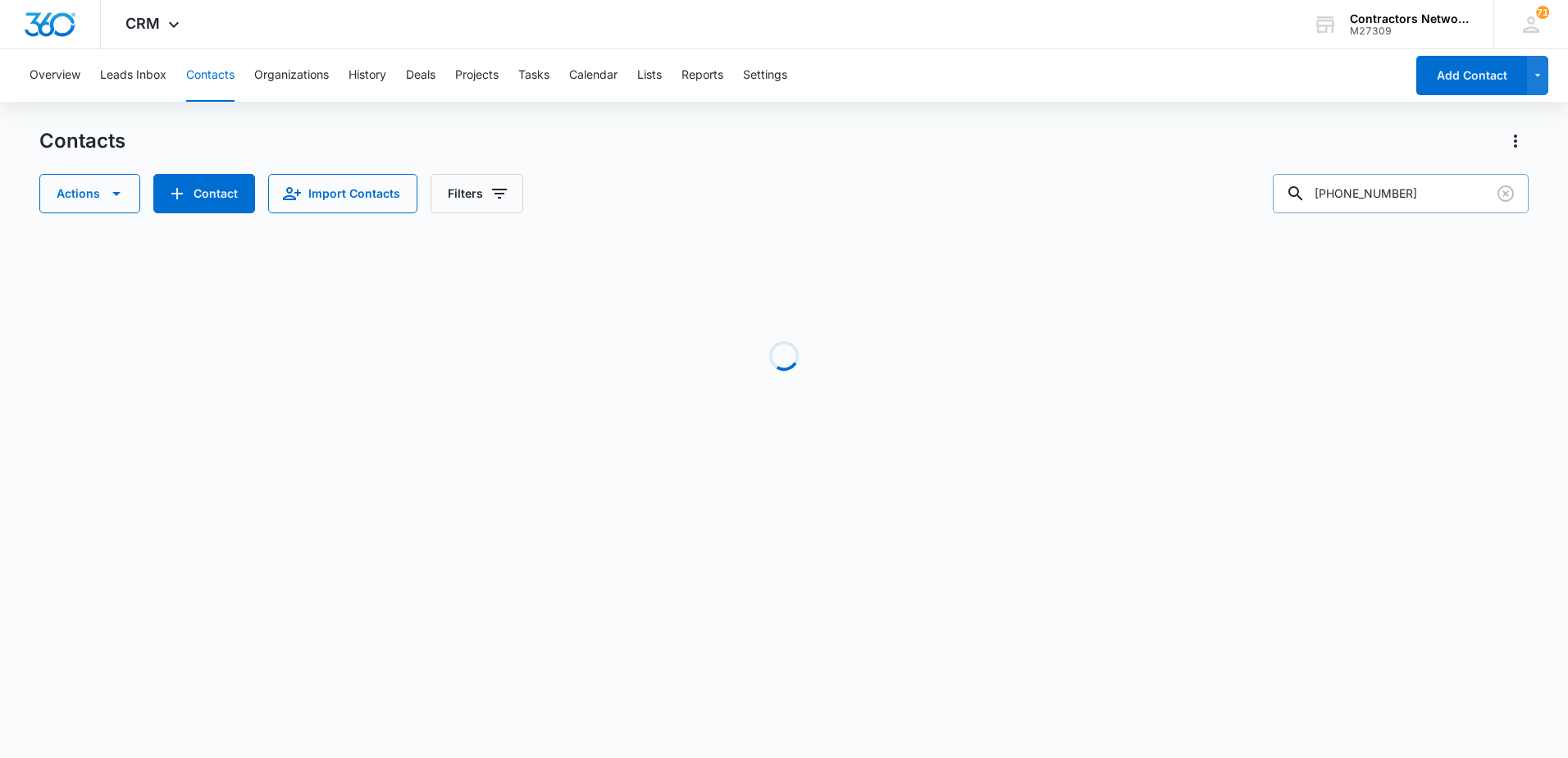
scroll to position [0, 0]
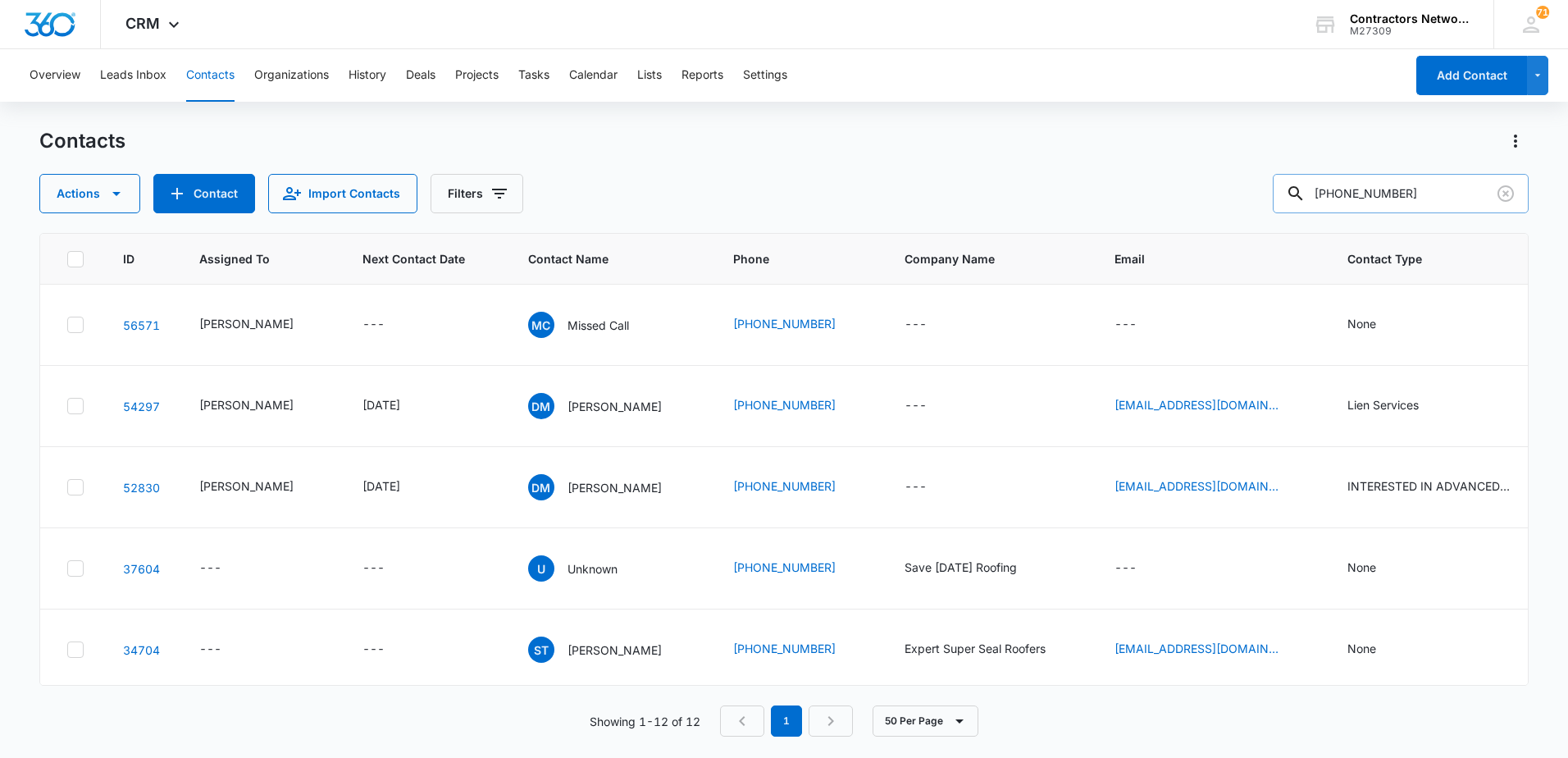
click at [1361, 200] on input "[PHONE_NUMBER]" at bounding box center [1401, 194] width 256 height 39
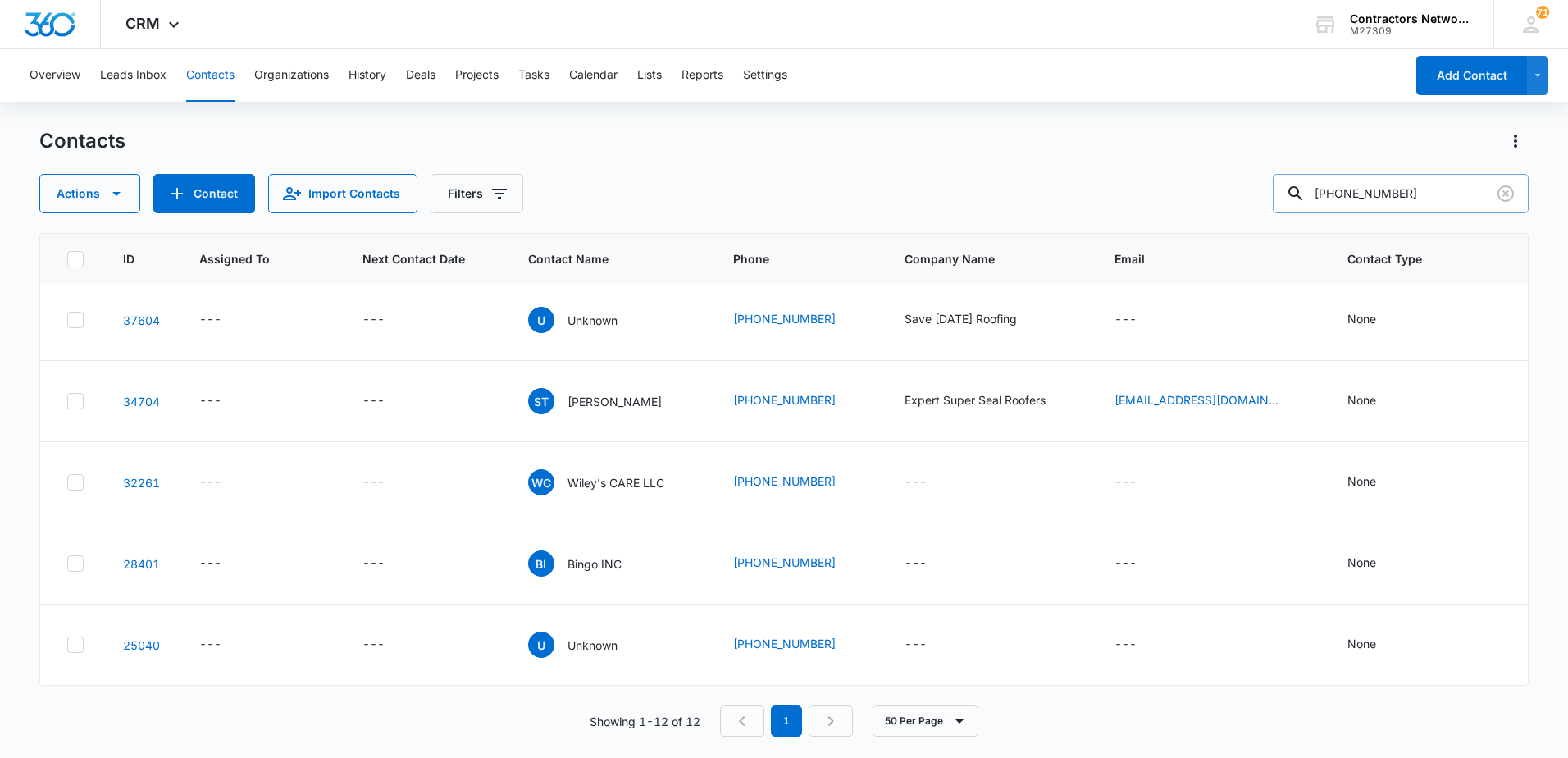
scroll to position [246, 0]
click at [1505, 198] on icon "Clear" at bounding box center [1506, 194] width 19 height 19
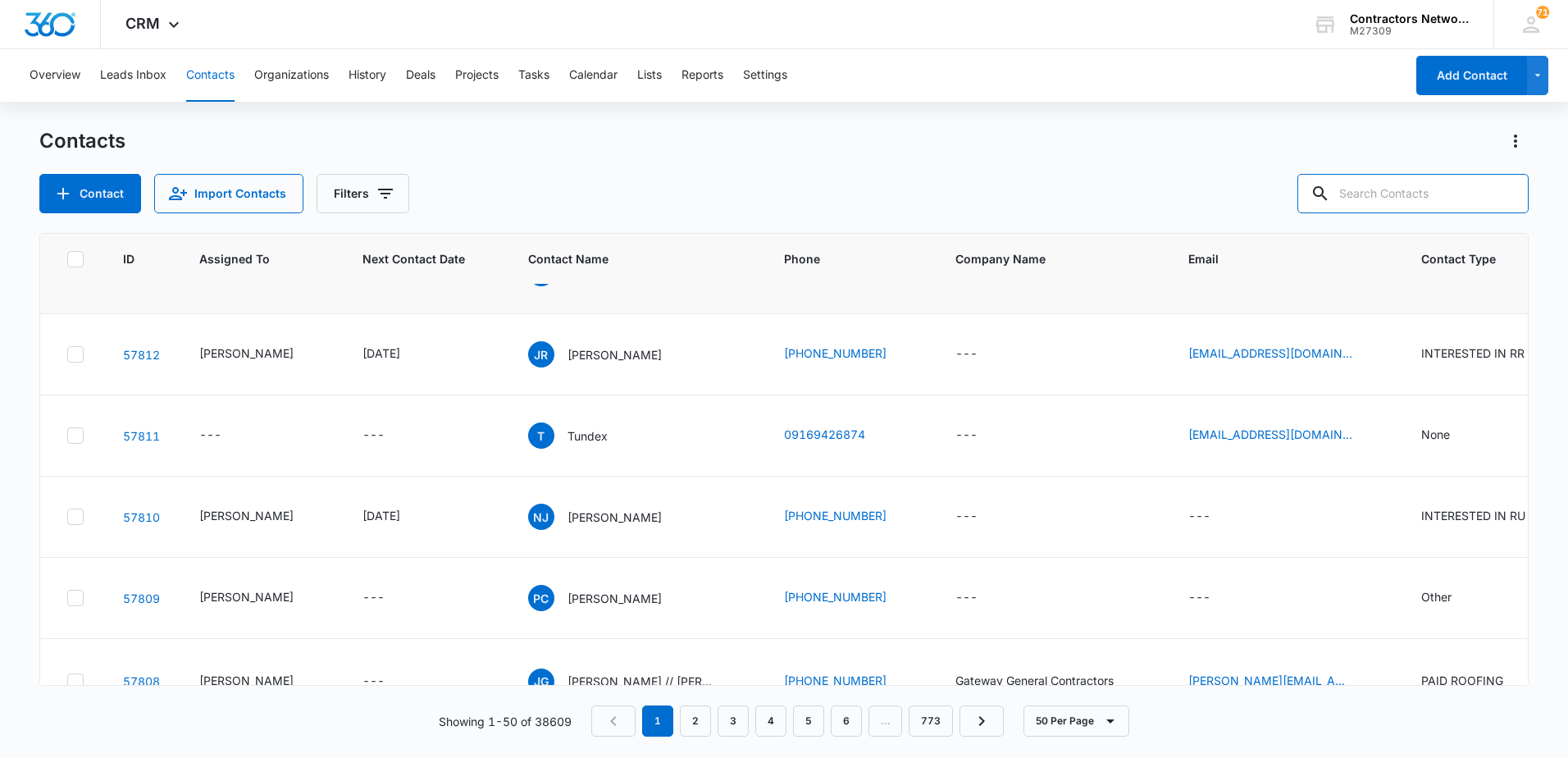
scroll to position [0, 0]
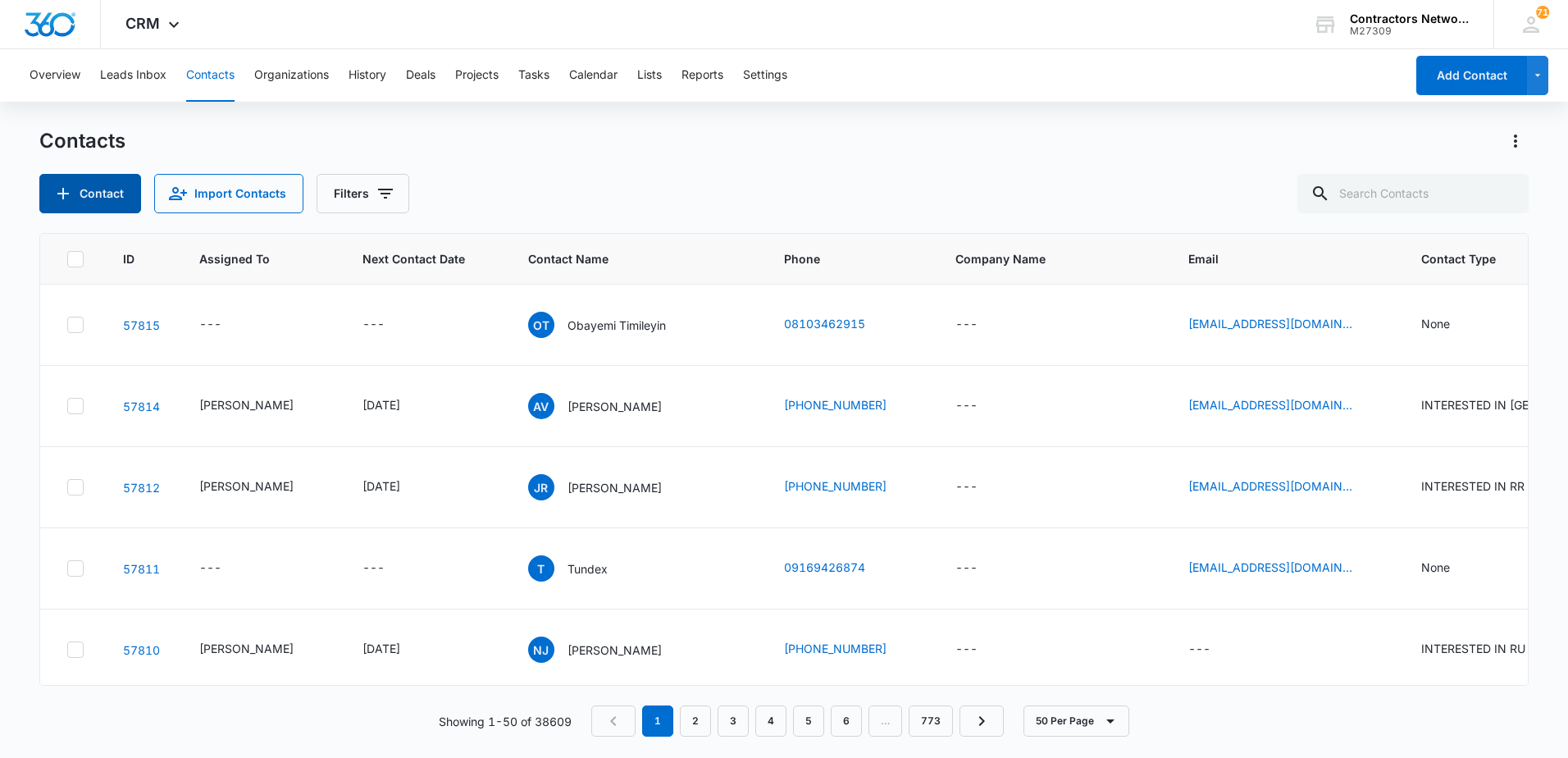
click at [65, 184] on icon "Add Contact" at bounding box center [63, 194] width 19 height 19
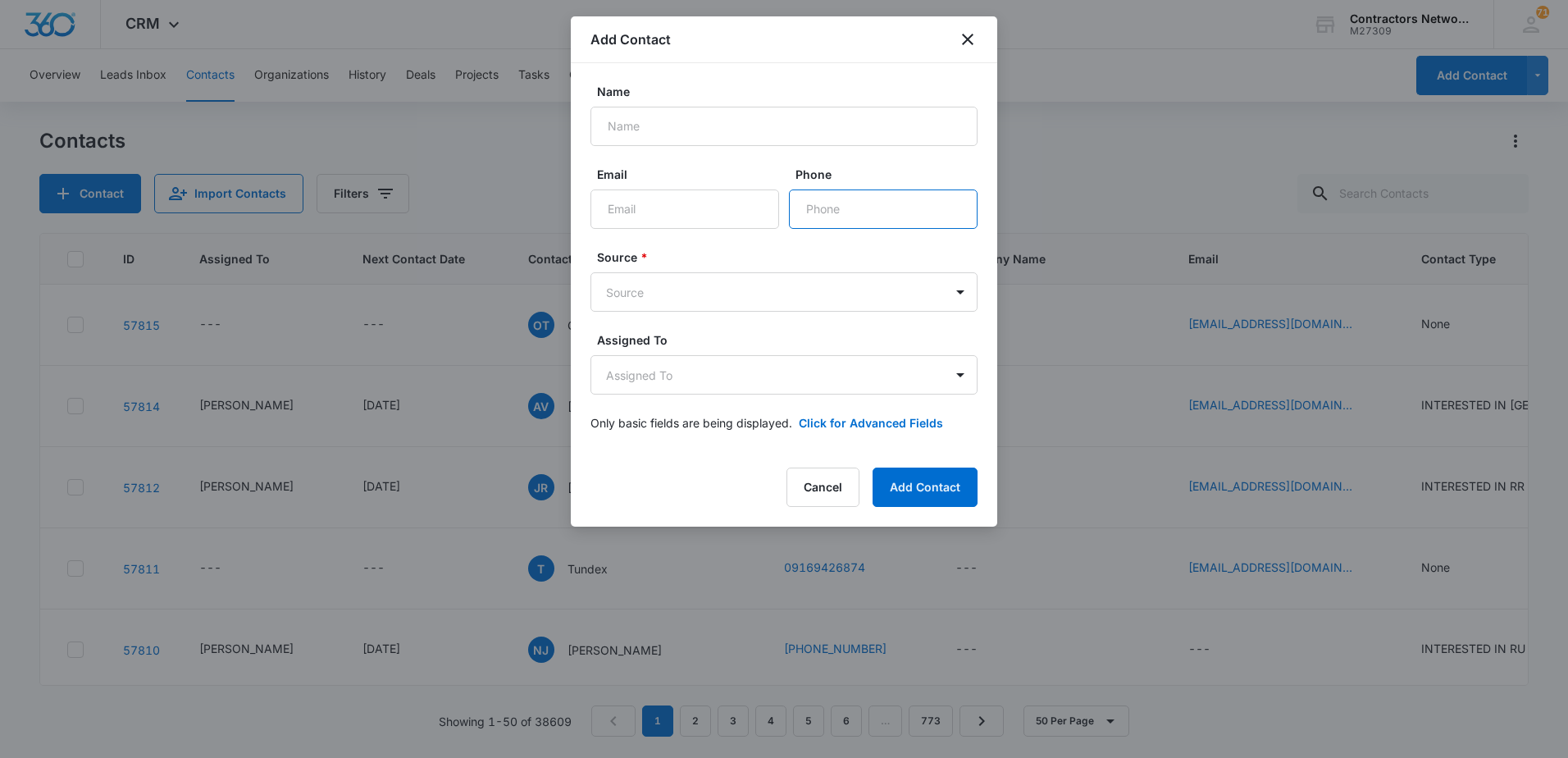
click at [872, 208] on input "Phone" at bounding box center [884, 209] width 189 height 39
type input "[PHONE_NUMBER]"
click at [842, 129] on input "Name" at bounding box center [784, 126] width 387 height 39
type input "Jogi"
paste input "[EMAIL_ADDRESS][DOMAIN_NAME]"
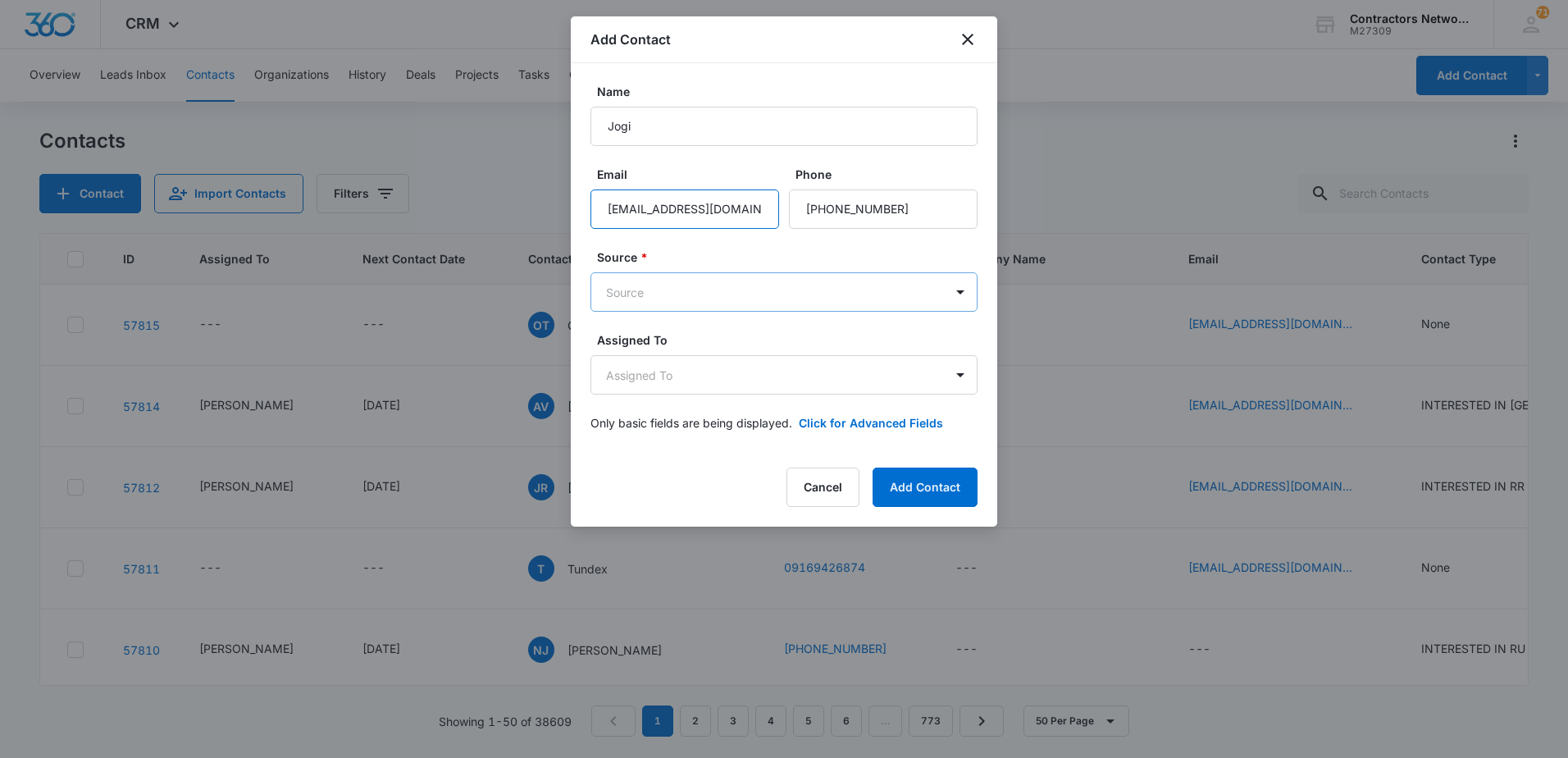
type input "[EMAIL_ADDRESS][DOMAIN_NAME]"
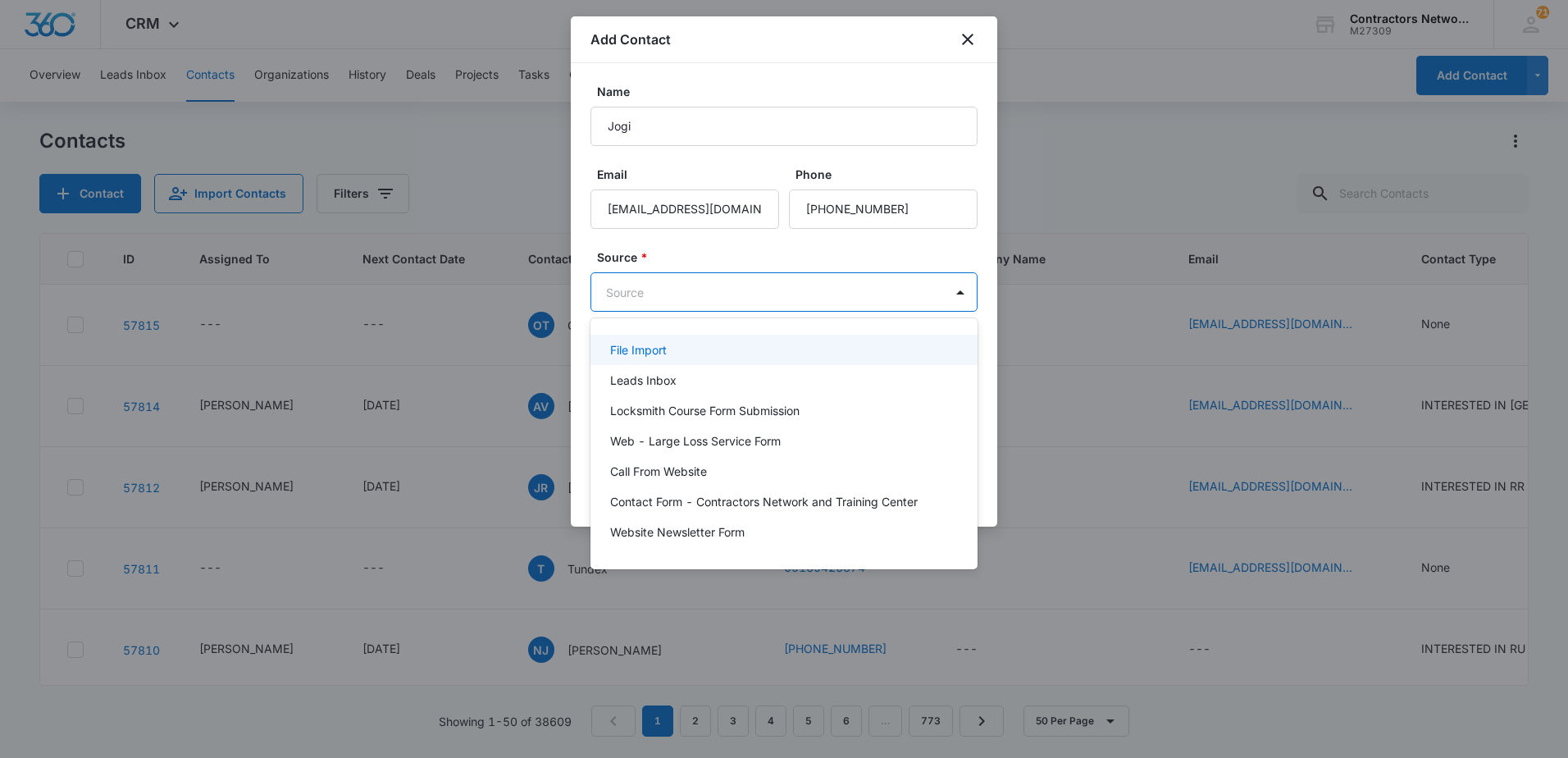
click at [736, 299] on body "CRM Apps Reputation Websites Forms CRM Email Social Shop Payments POS Content A…" at bounding box center [784, 379] width 1568 height 758
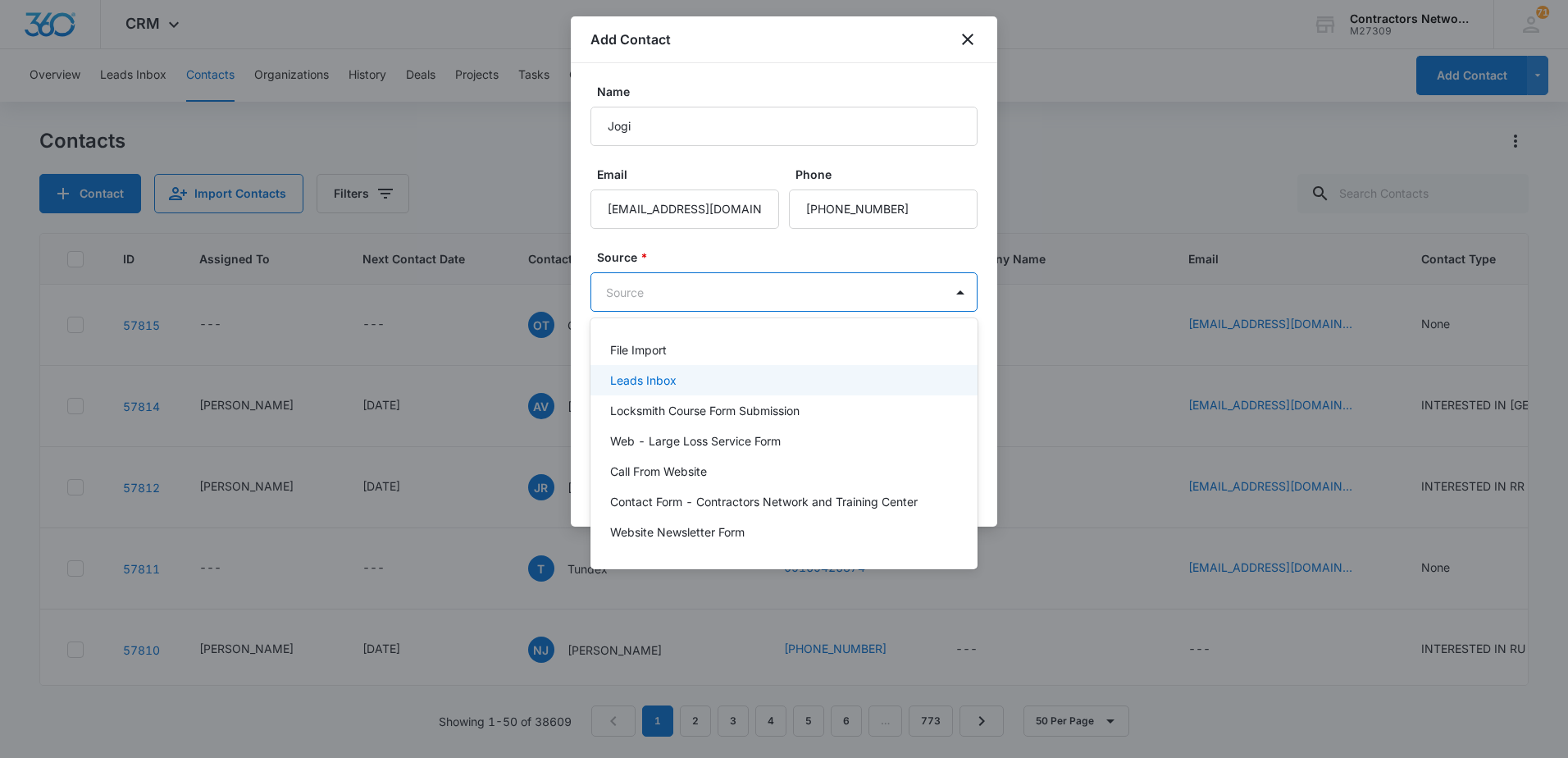
type input "g"
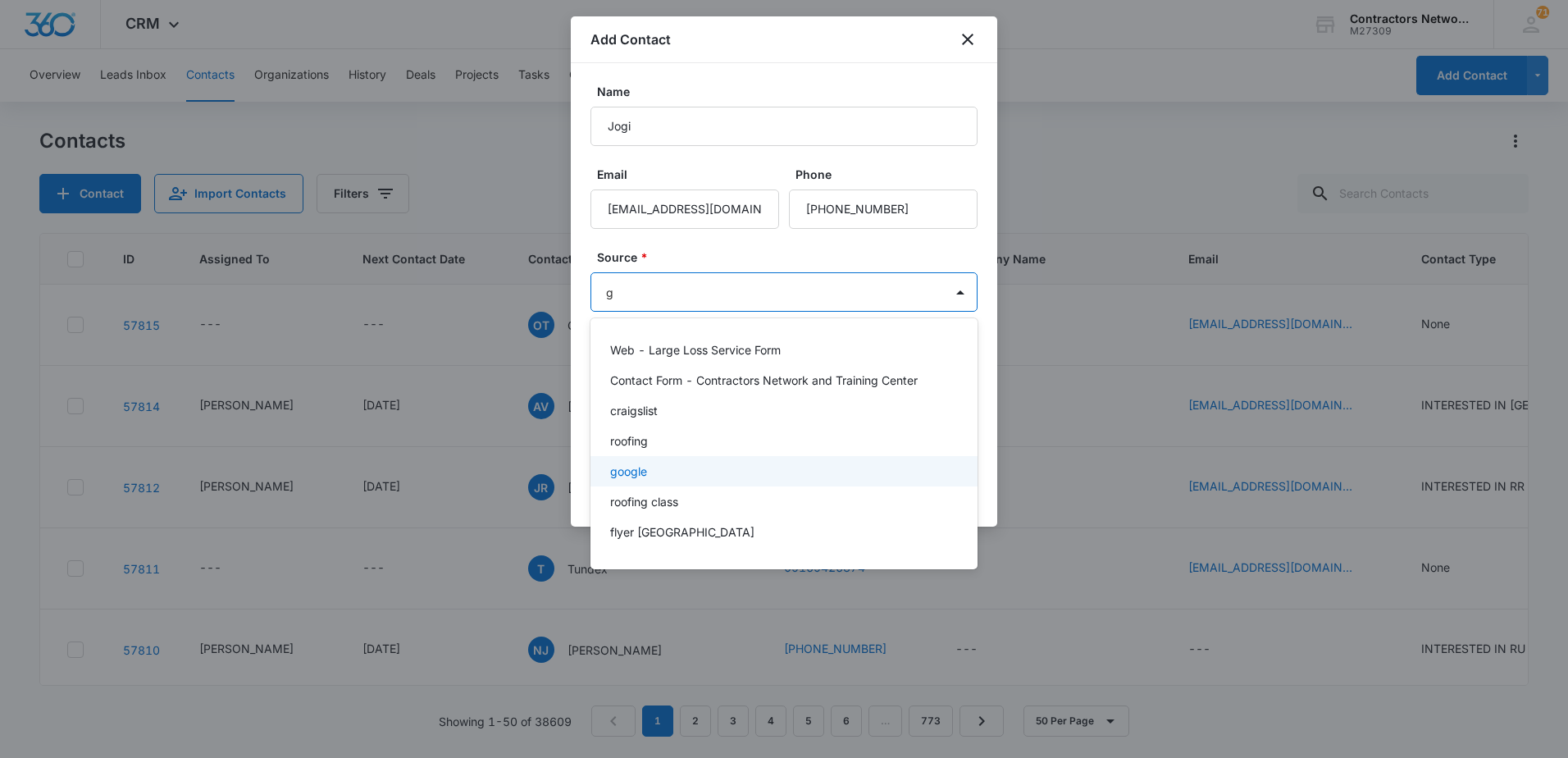
click at [639, 470] on p "google" at bounding box center [629, 471] width 37 height 18
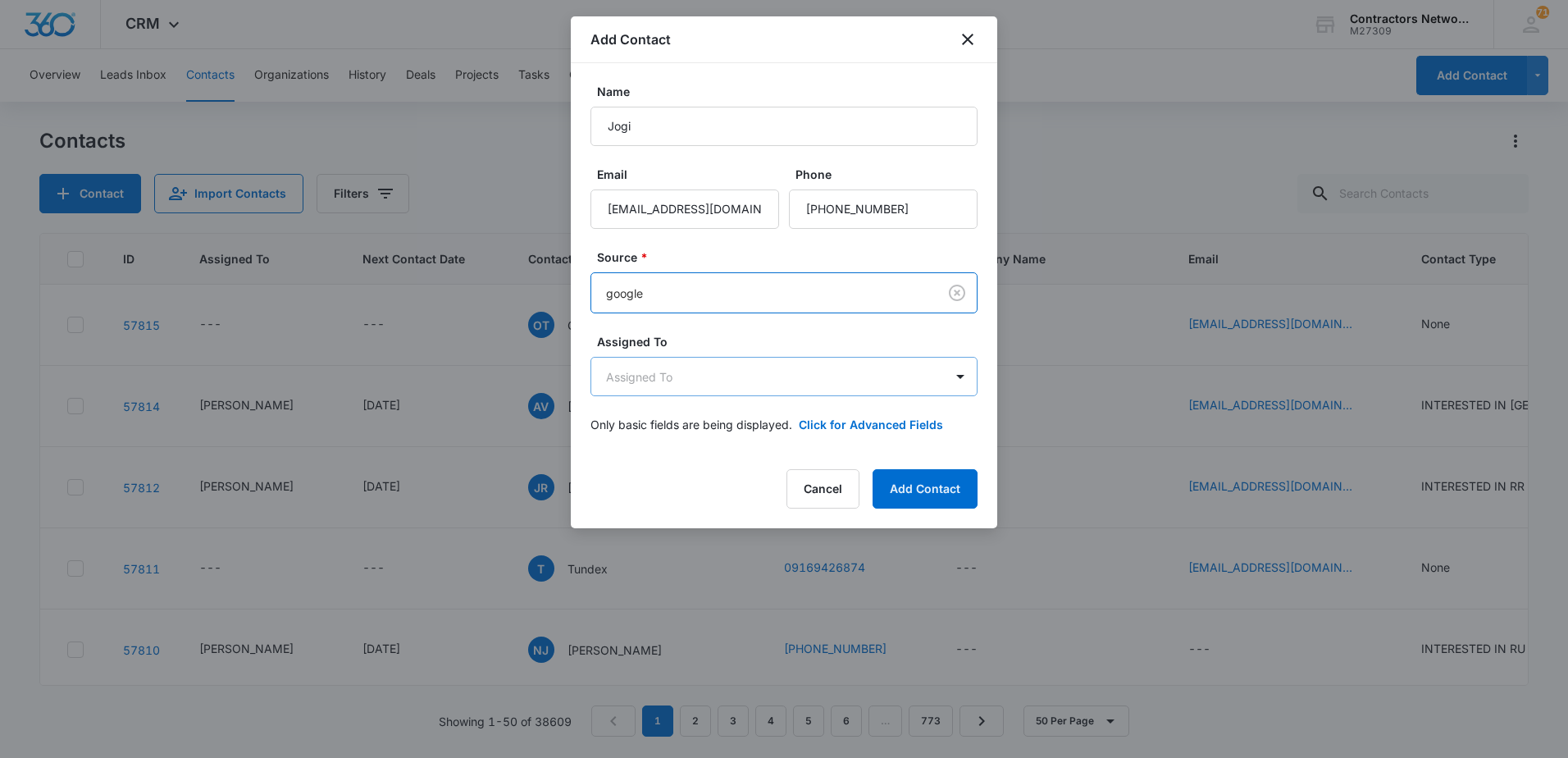
click at [684, 386] on body "CRM Apps Reputation Websites Forms CRM Email Social Shop Payments POS Content A…" at bounding box center [784, 379] width 1568 height 758
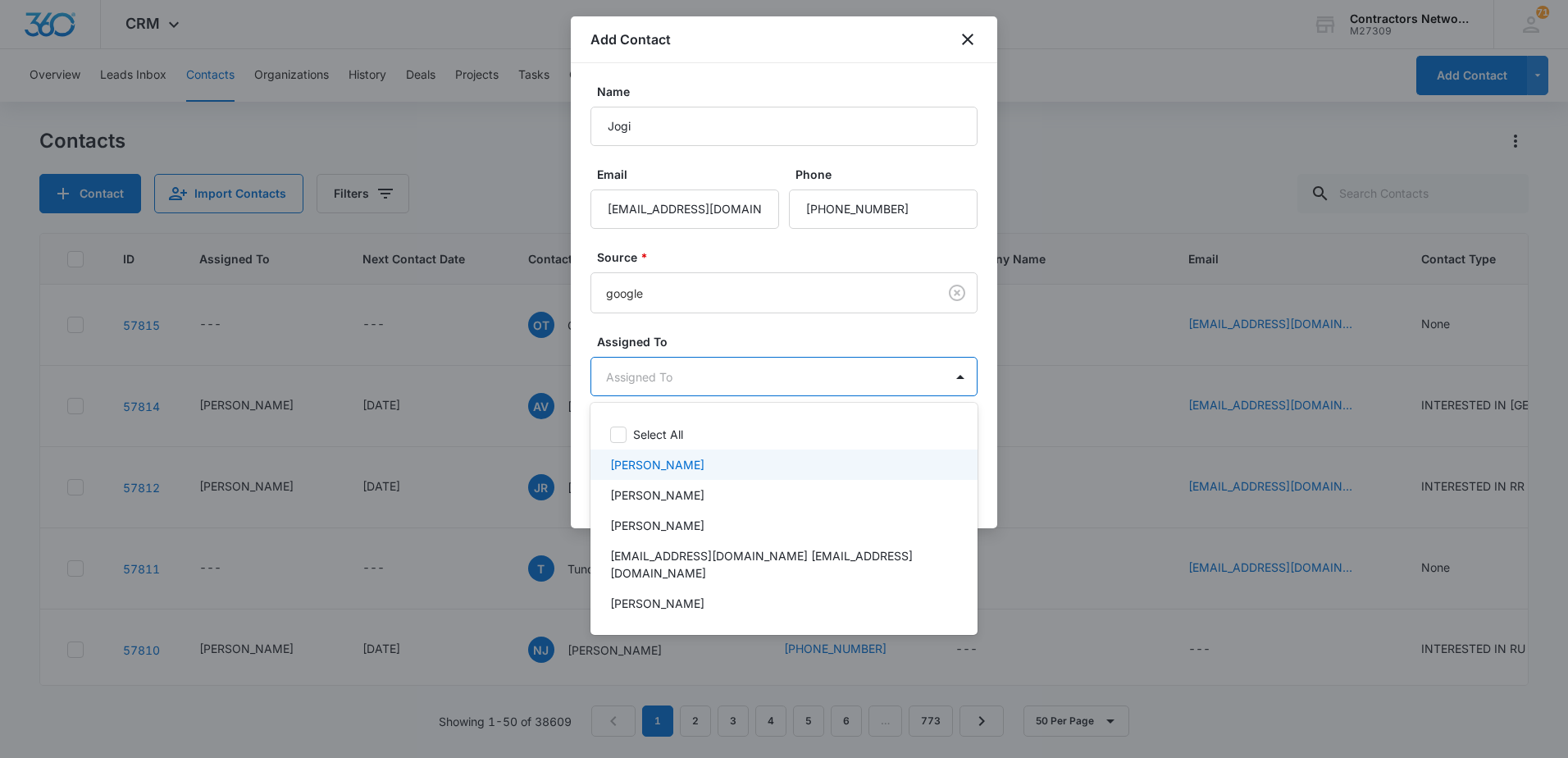
click at [657, 468] on p "[PERSON_NAME]" at bounding box center [657, 464] width 94 height 18
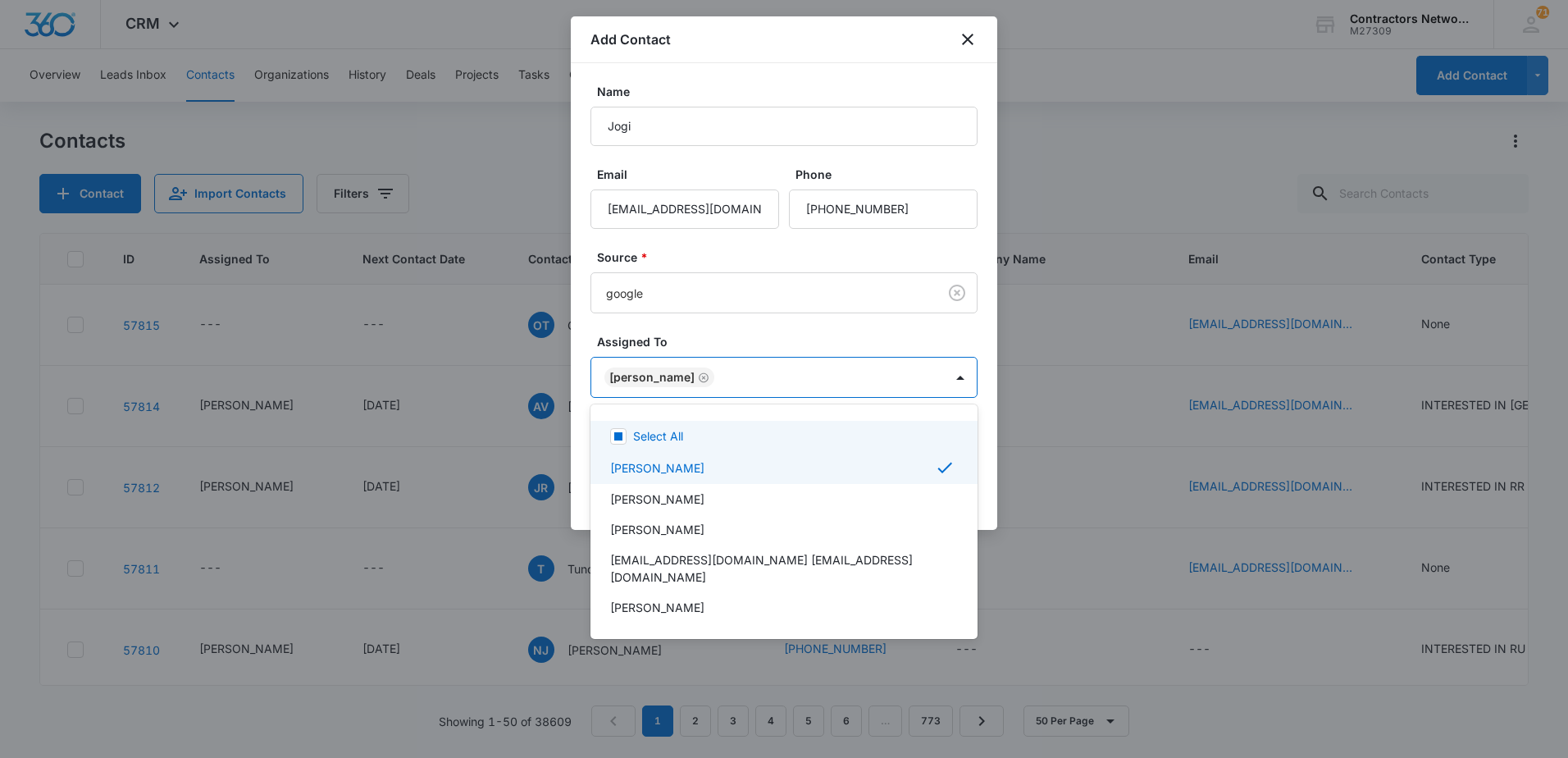
click at [733, 337] on div at bounding box center [784, 379] width 1568 height 758
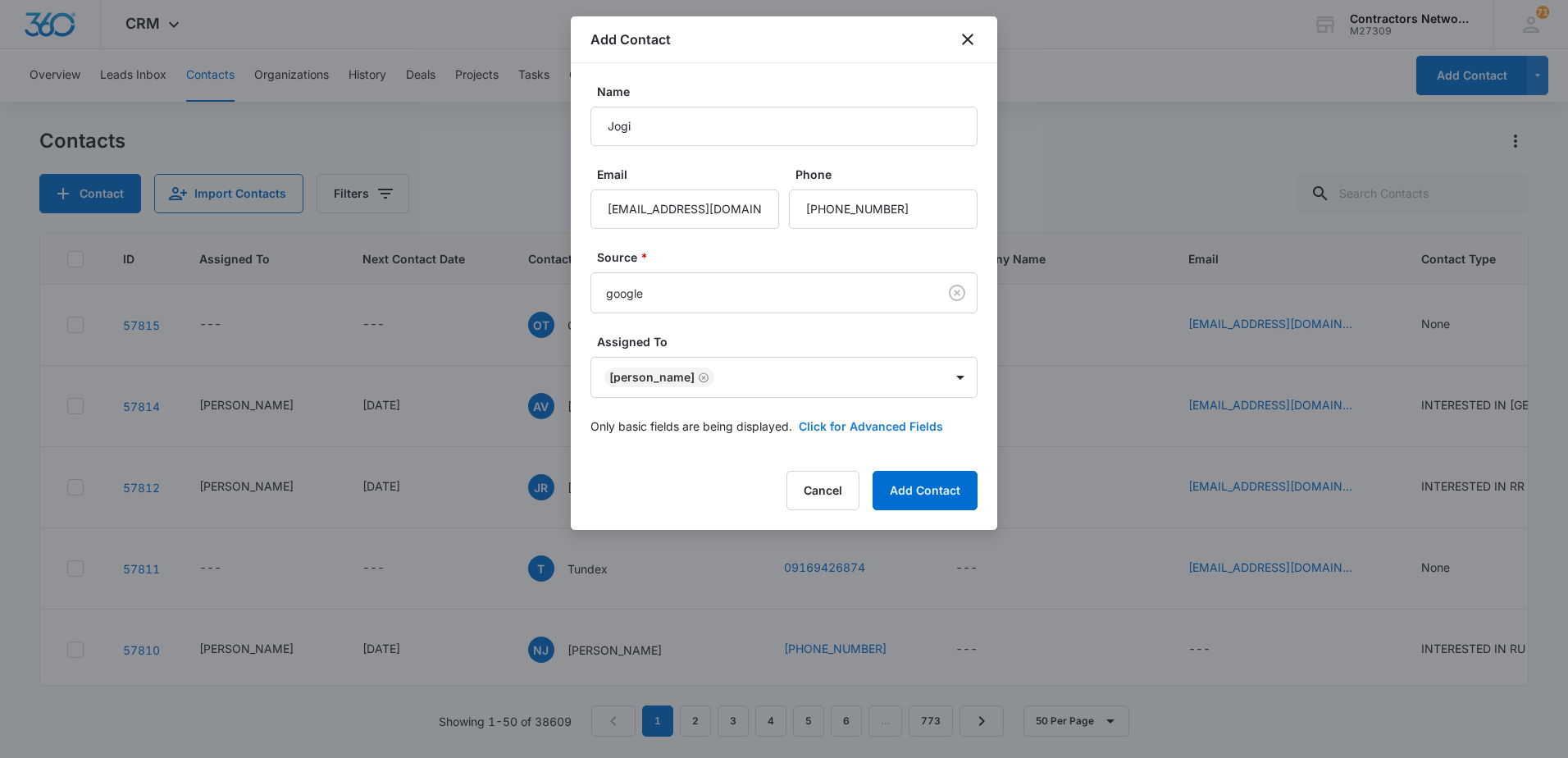
click at [825, 424] on button "Click for Advanced Fields" at bounding box center [871, 426] width 144 height 18
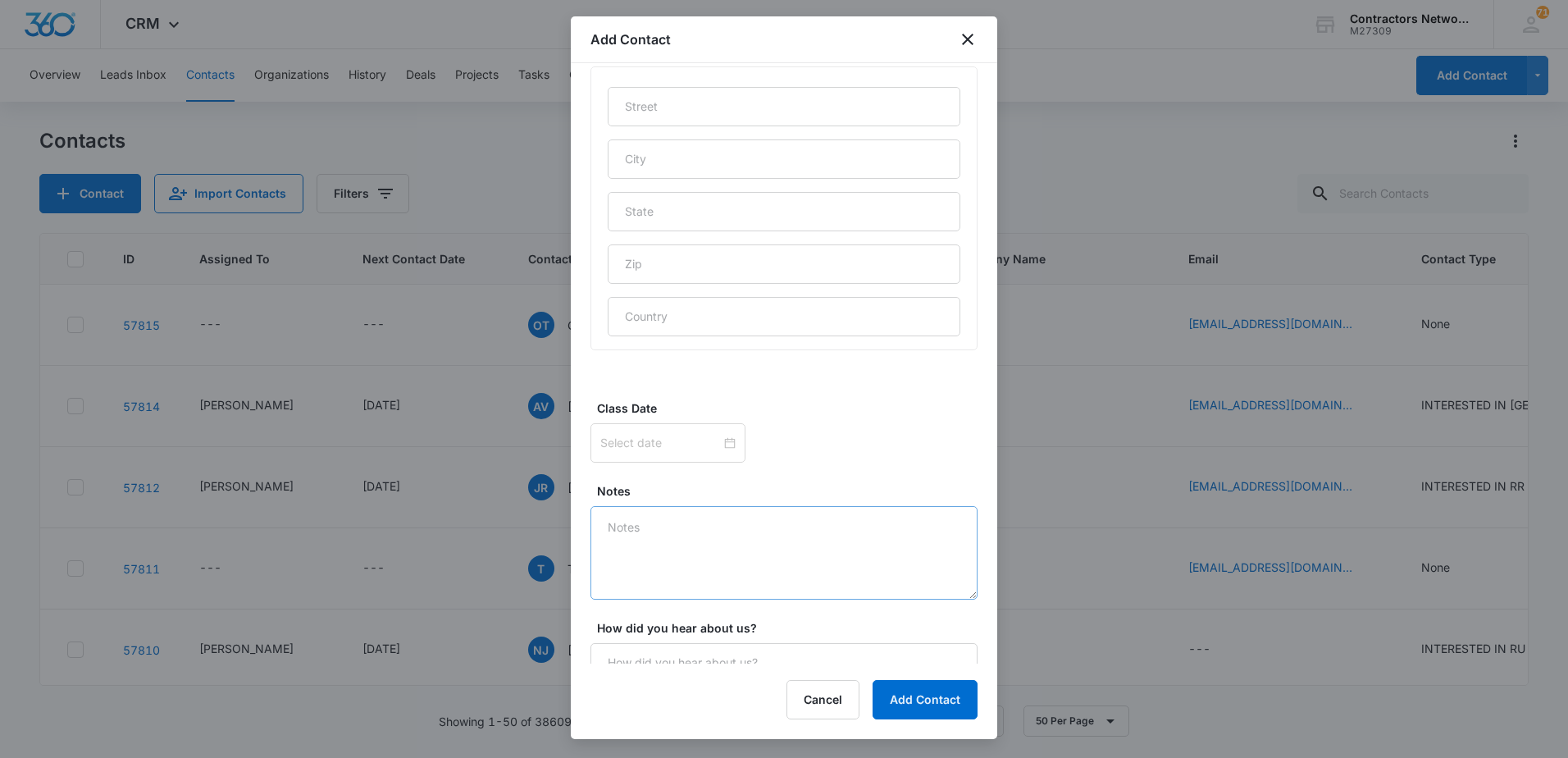
scroll to position [888, 0]
click at [678, 523] on textarea "Notes" at bounding box center [784, 534] width 387 height 93
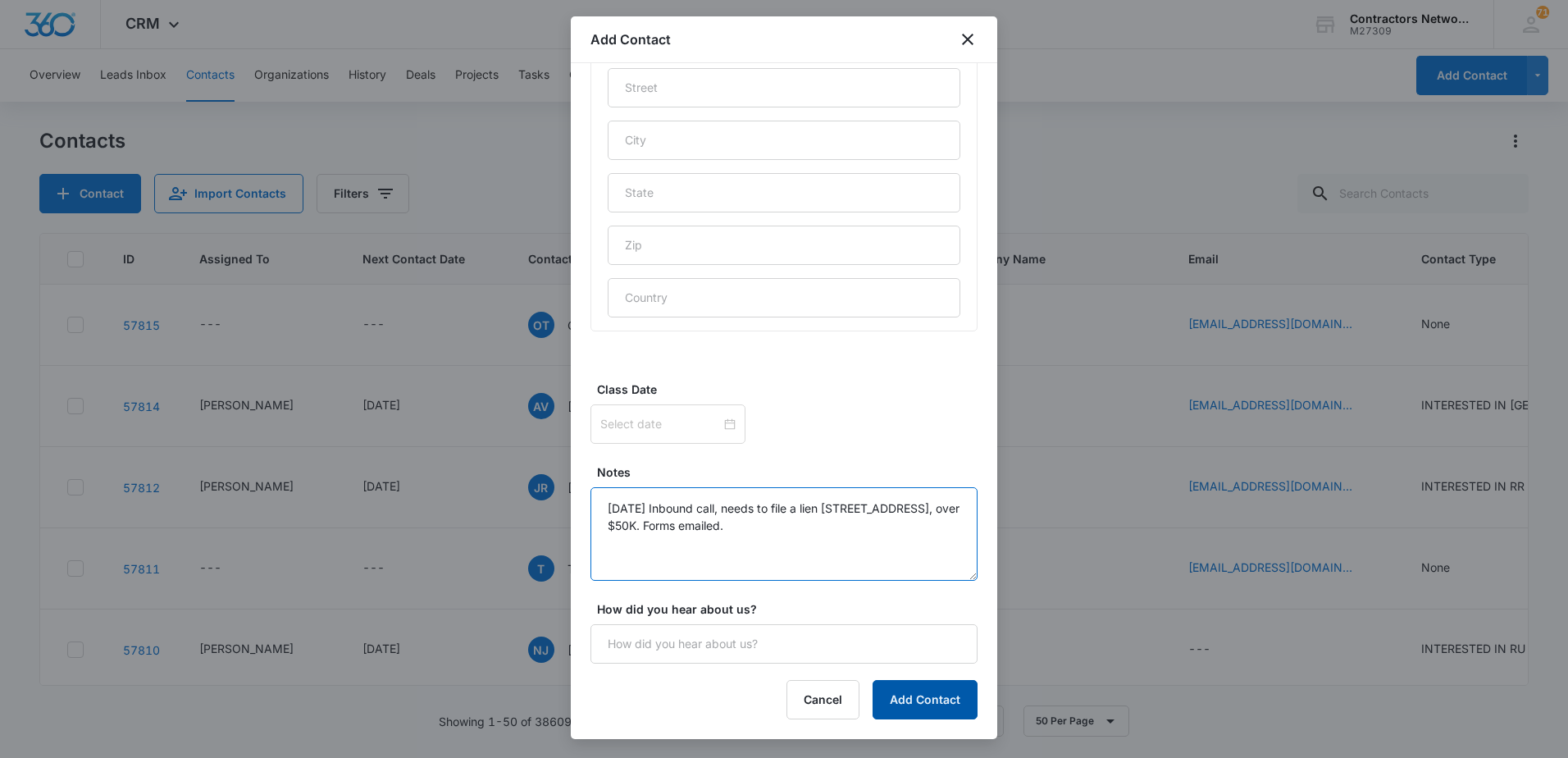
type textarea "[DATE] Inbound call, needs to file a lien [STREET_ADDRESS], over $50K. Forms em…"
click at [923, 693] on button "Add Contact" at bounding box center [926, 700] width 105 height 39
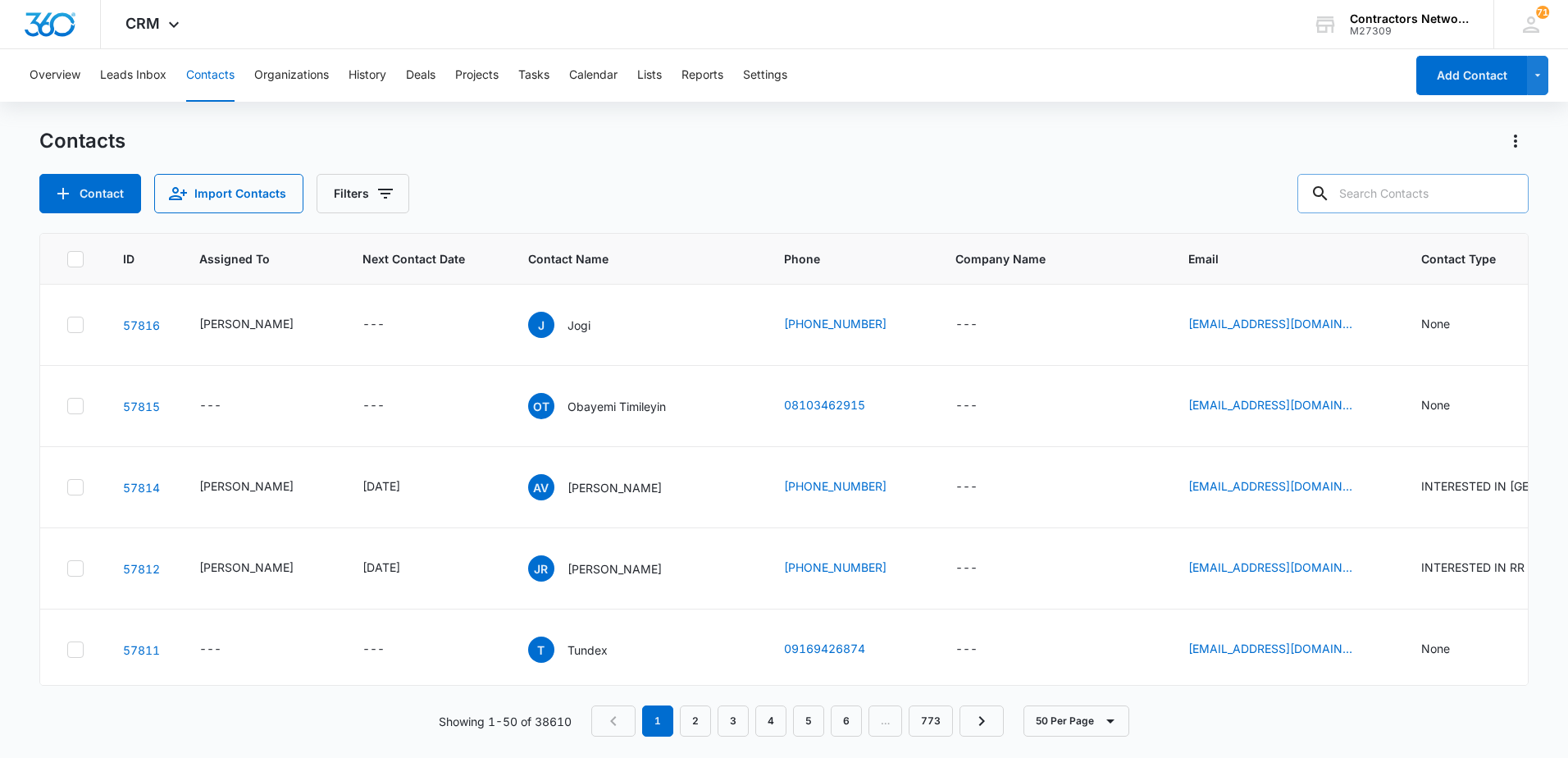
click at [1488, 198] on input "text" at bounding box center [1413, 194] width 232 height 39
type input "[PHONE_NUMBER]"
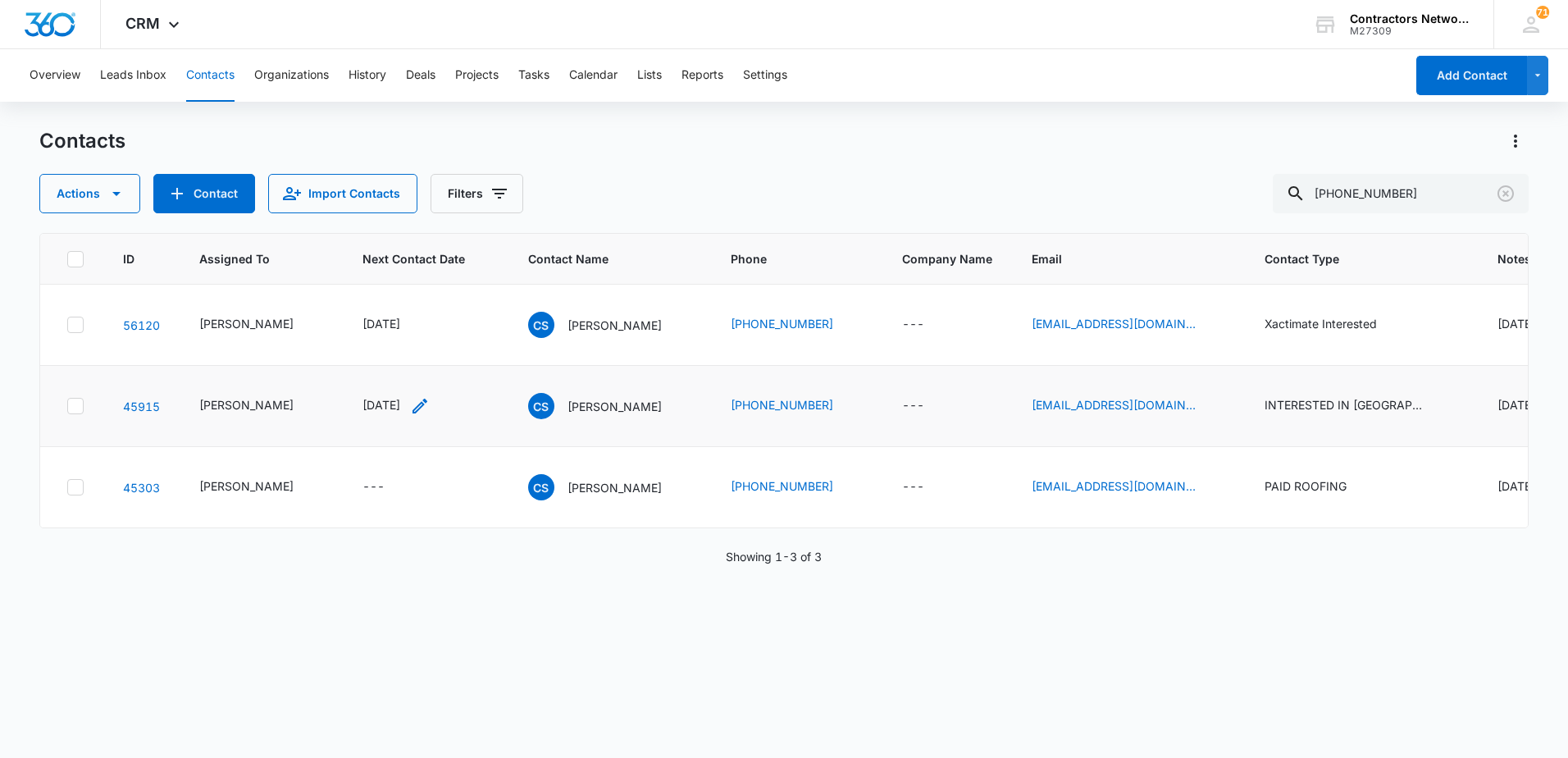
click at [427, 414] on icon "Next Contact Date - 1641168000 - Select to Edit Field" at bounding box center [419, 406] width 15 height 15
click at [410, 326] on input "[DATE]" at bounding box center [395, 325] width 121 height 18
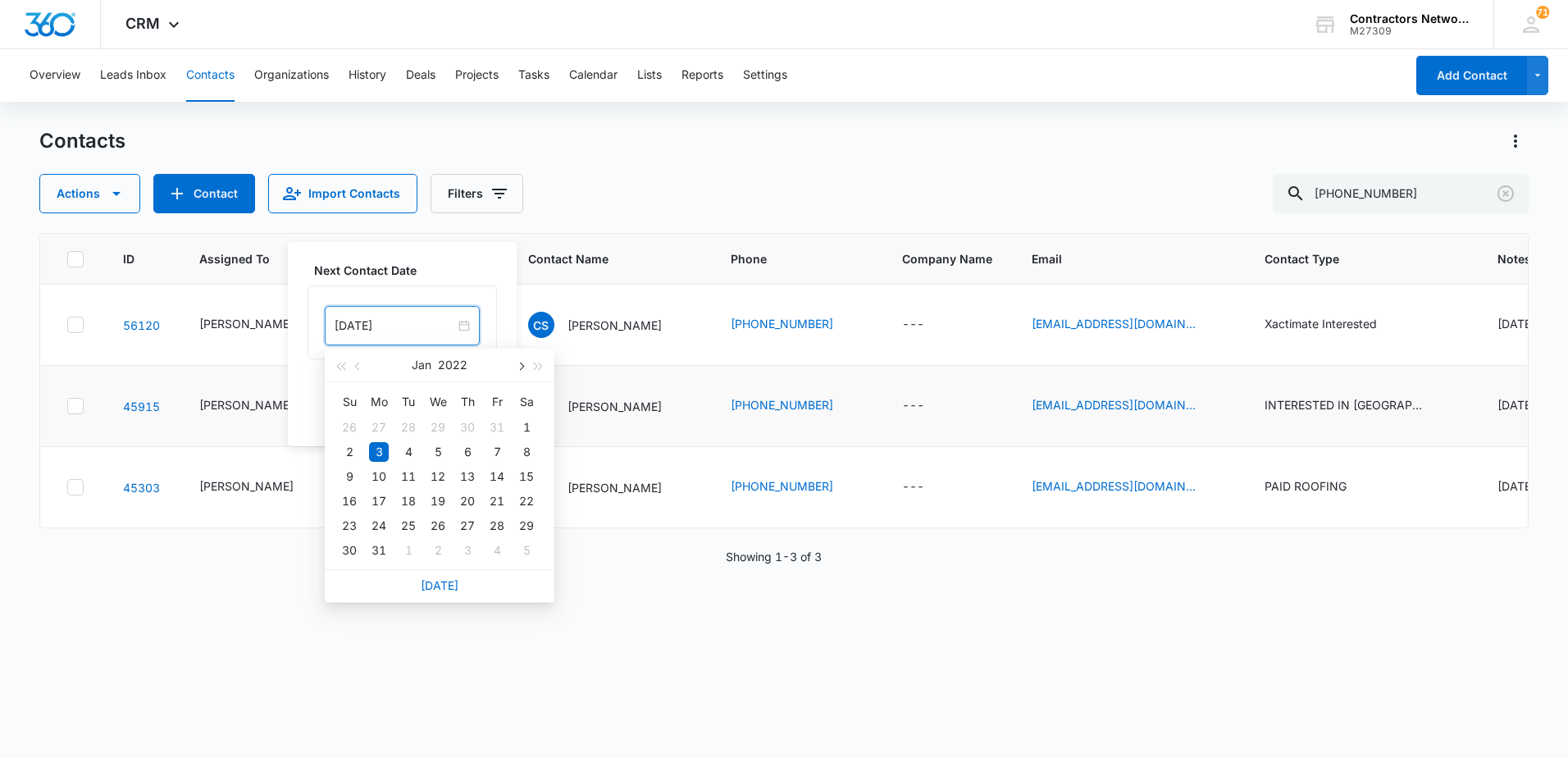
click at [512, 370] on button "button" at bounding box center [520, 365] width 18 height 33
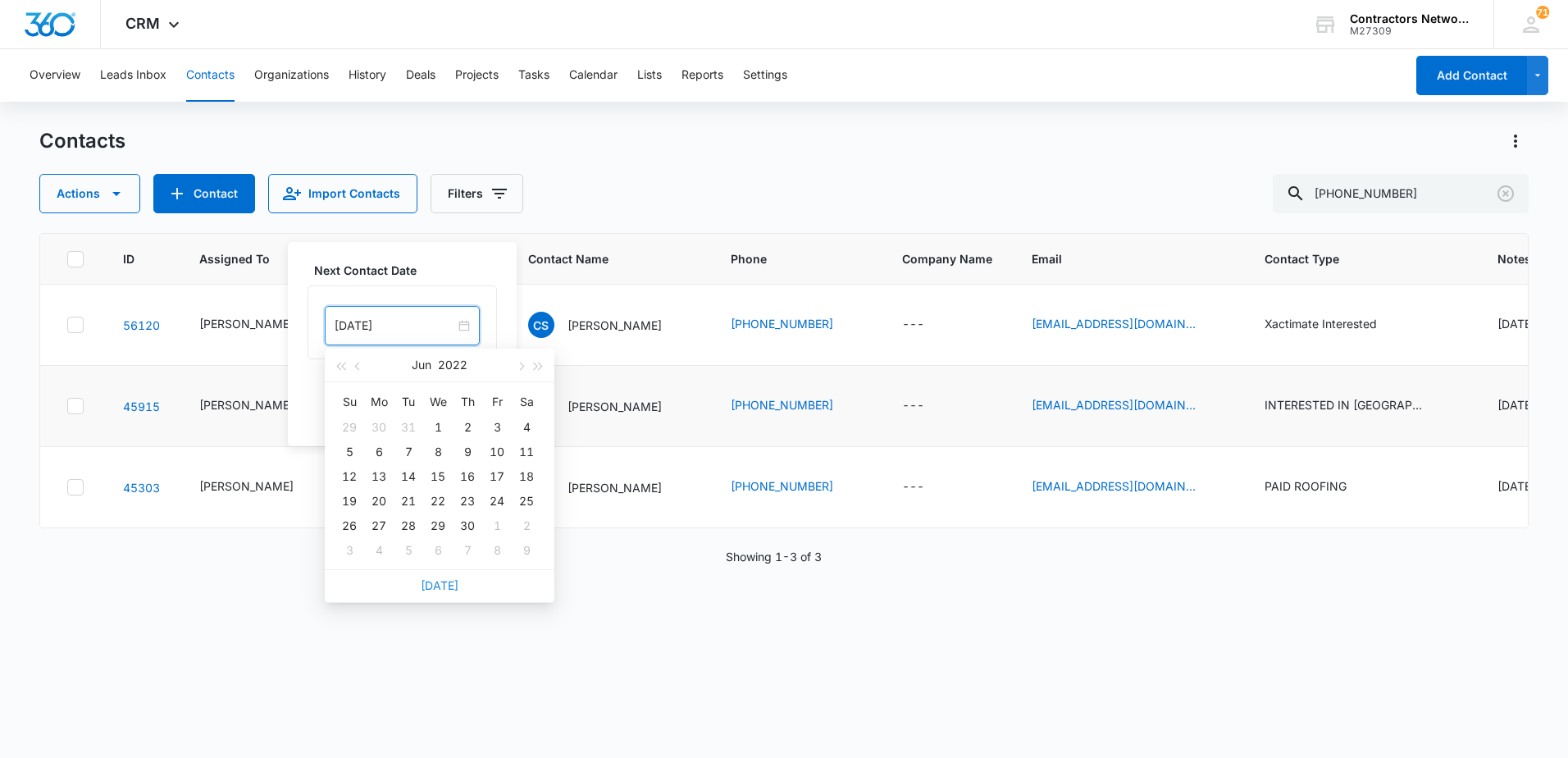
click at [433, 585] on link "[DATE]" at bounding box center [439, 585] width 38 height 14
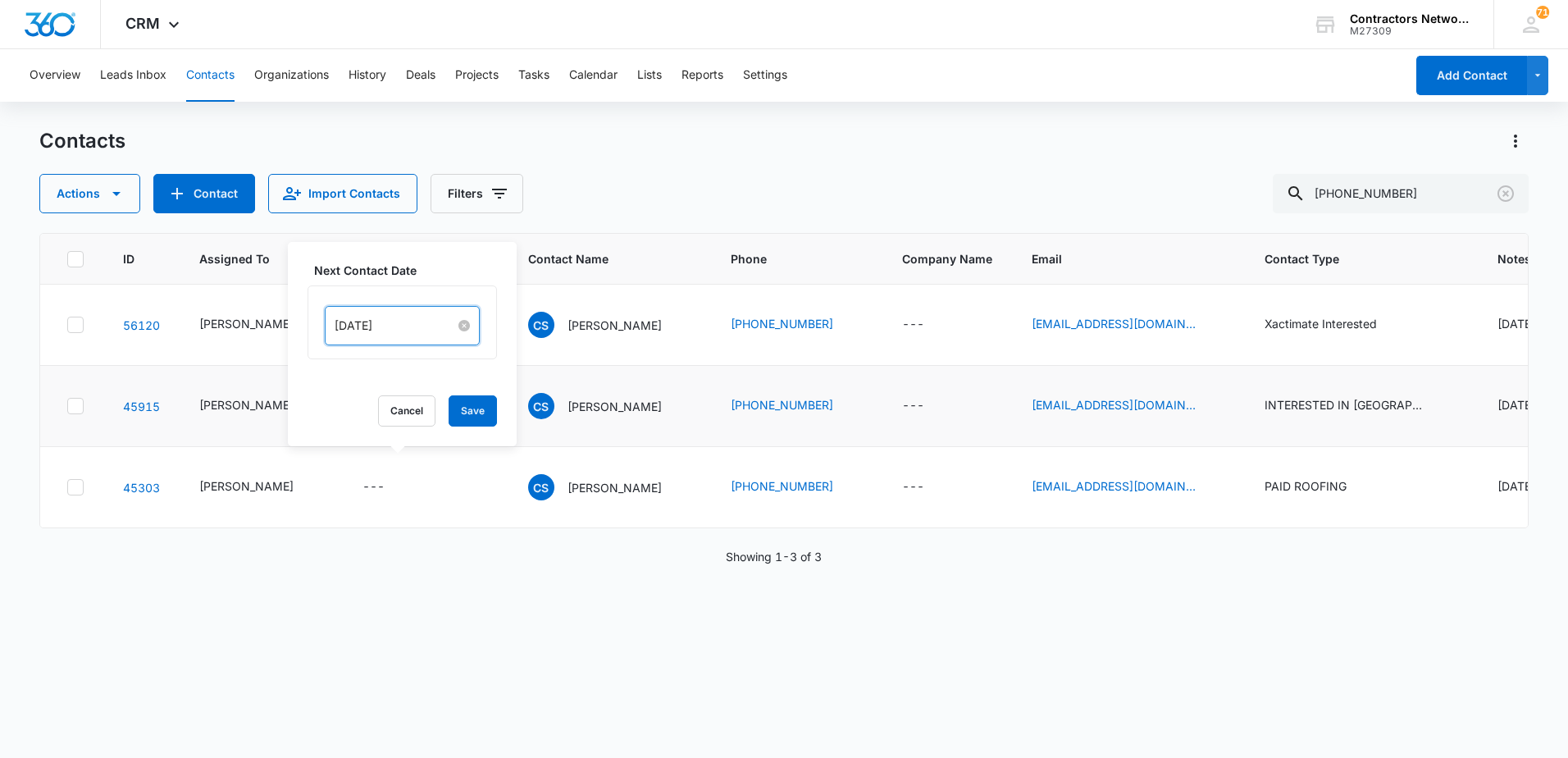
click at [432, 323] on input "[DATE]" at bounding box center [395, 325] width 121 height 18
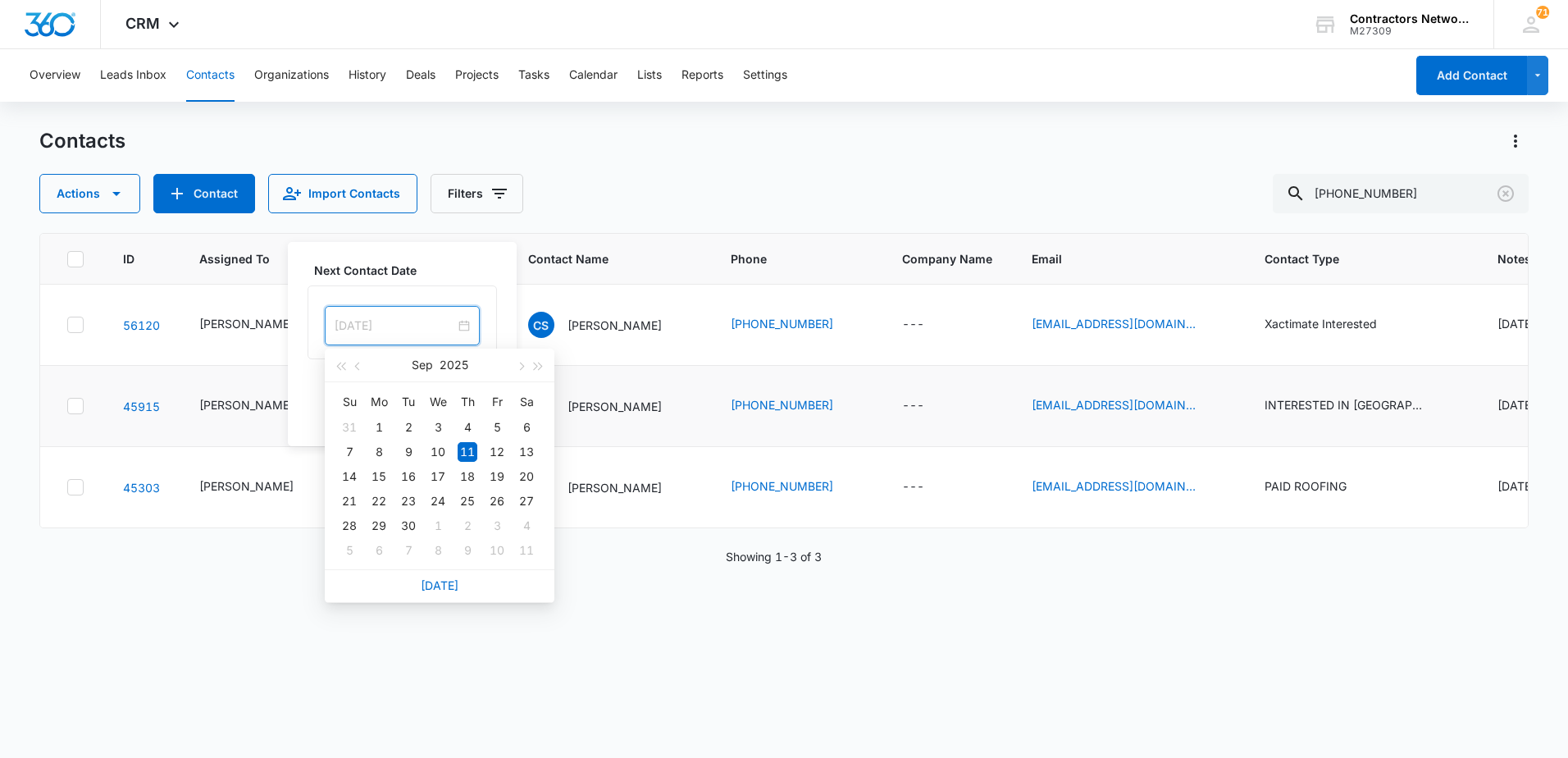
type input "[DATE]"
click at [302, 415] on div "Next Contact Date [DATE] [DATE] Su Mo Tu We Th Fr Sa 31 1 2 3 4 5 6 7 8 9 10 11…" at bounding box center [402, 344] width 229 height 204
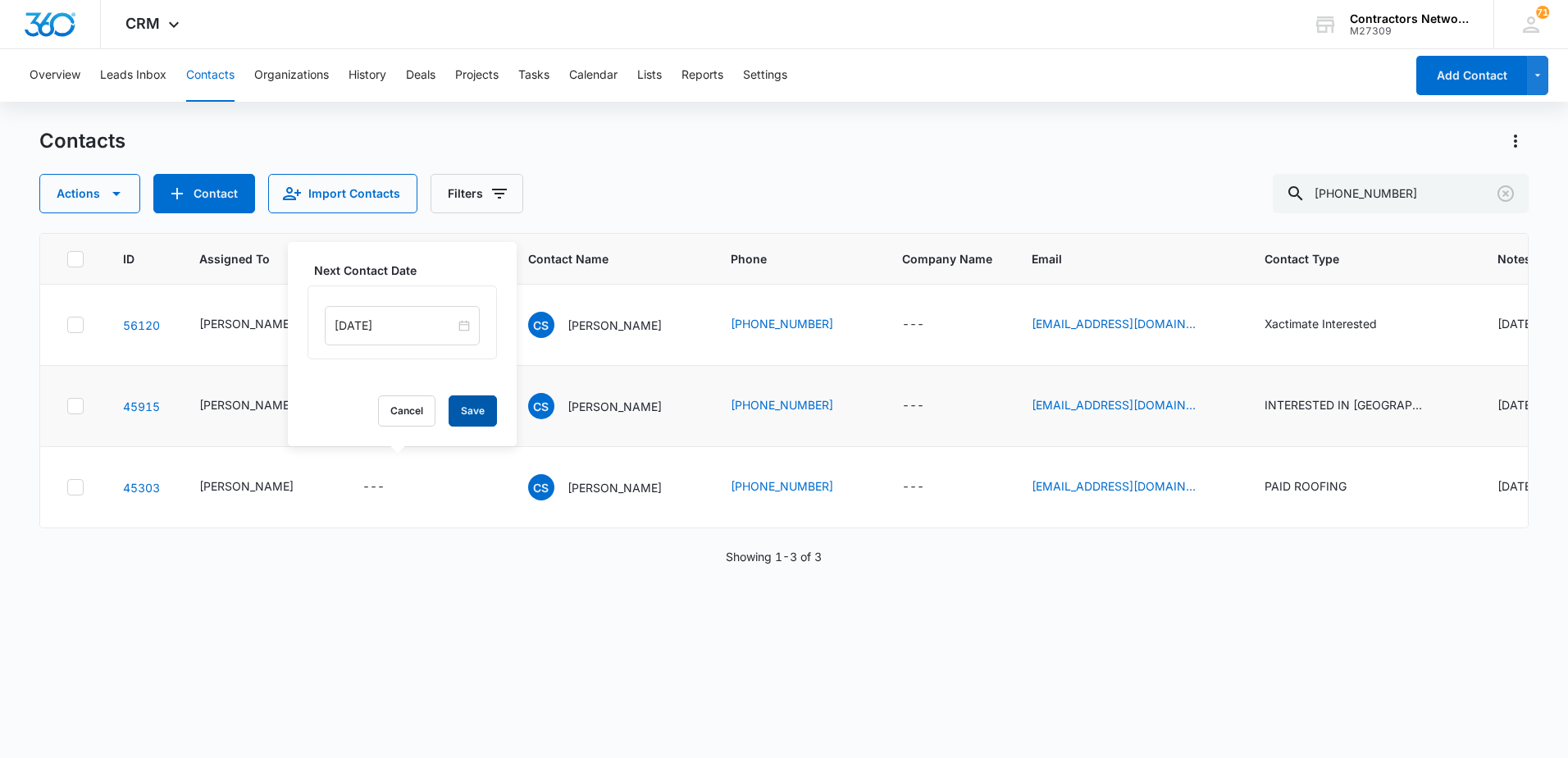
click at [466, 409] on button "Save" at bounding box center [473, 411] width 49 height 31
click at [599, 334] on p "[PERSON_NAME]" at bounding box center [614, 325] width 94 height 18
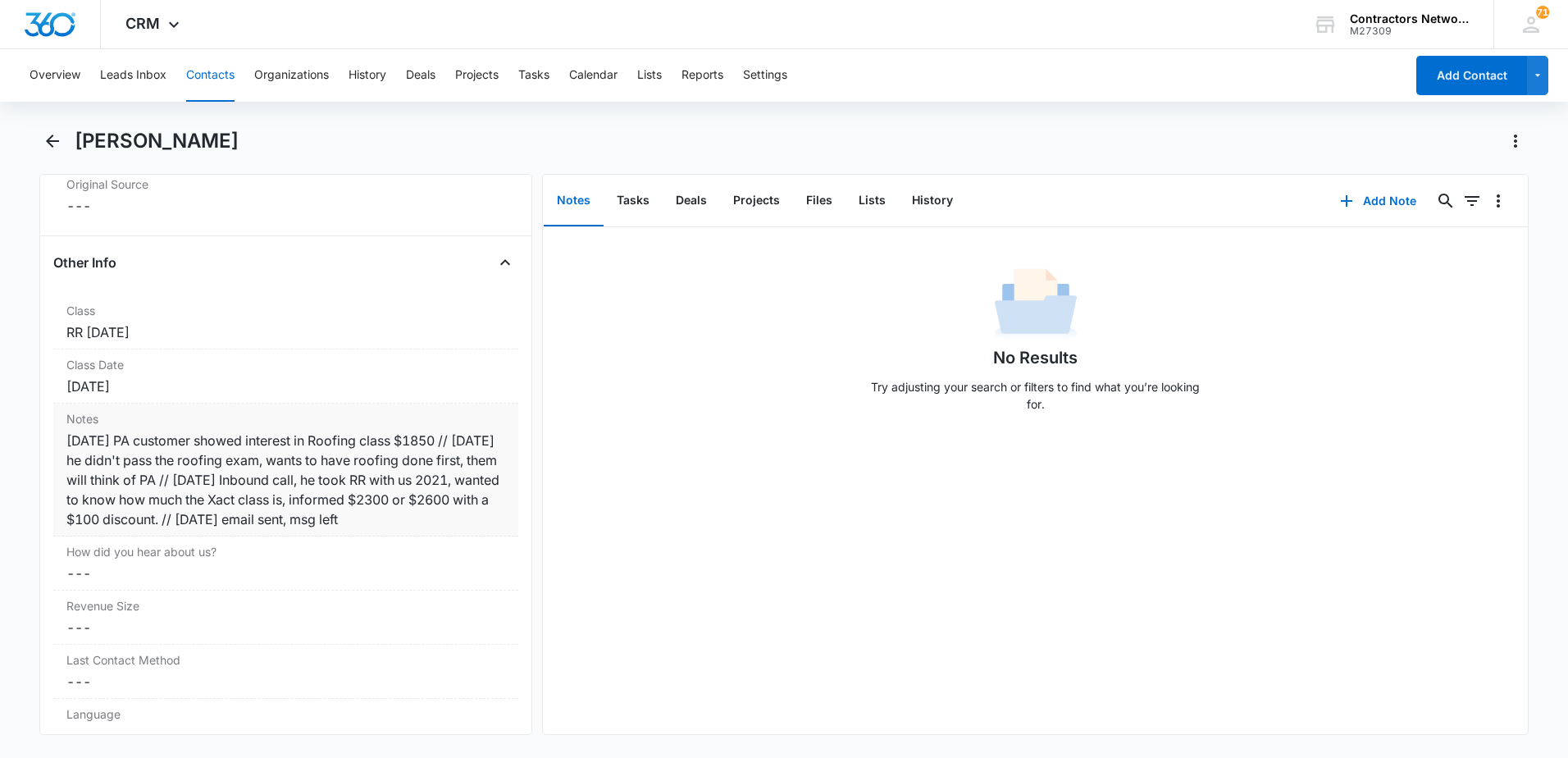
scroll to position [1886, 0]
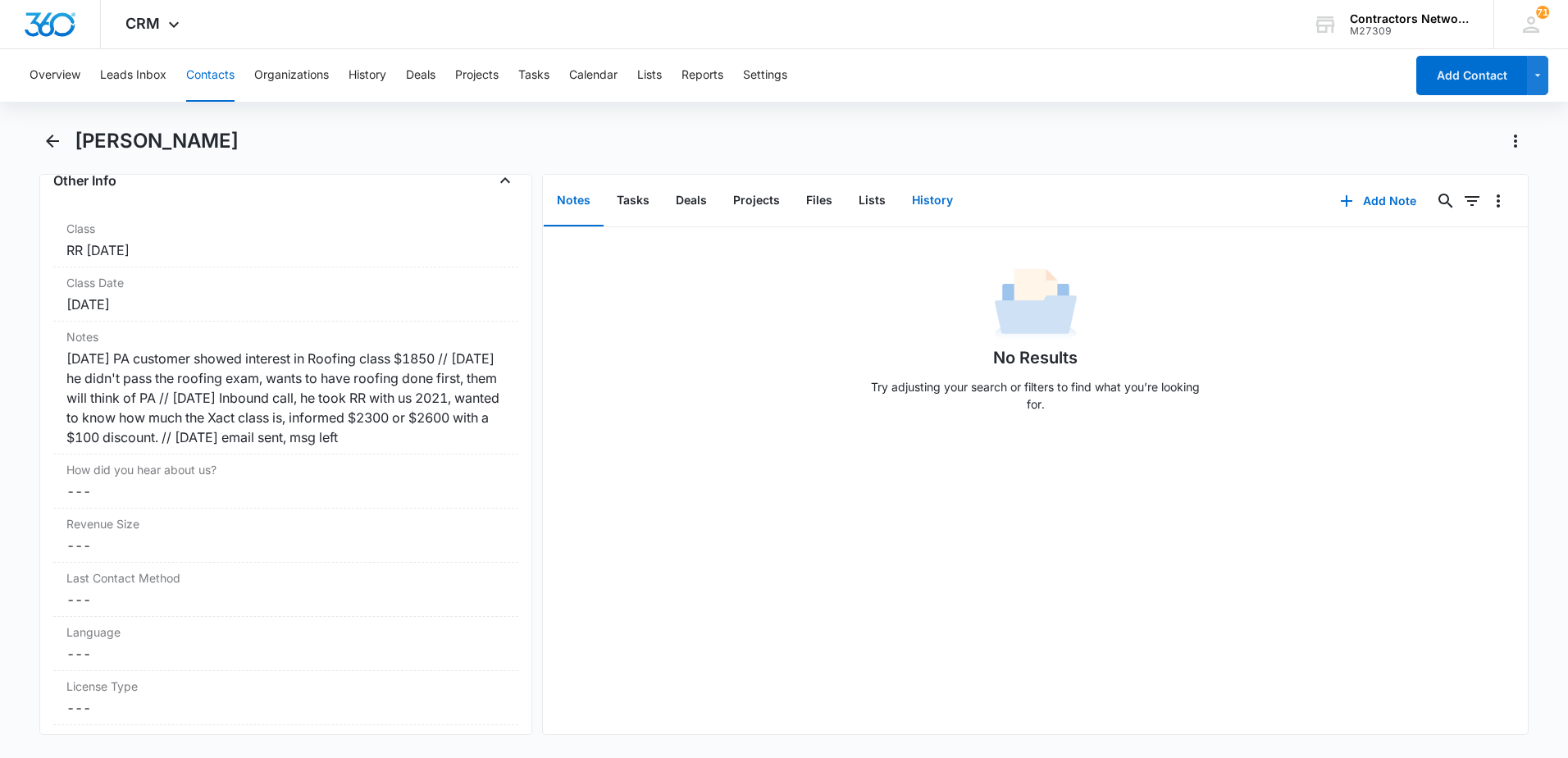
click at [935, 202] on button "History" at bounding box center [931, 200] width 67 height 51
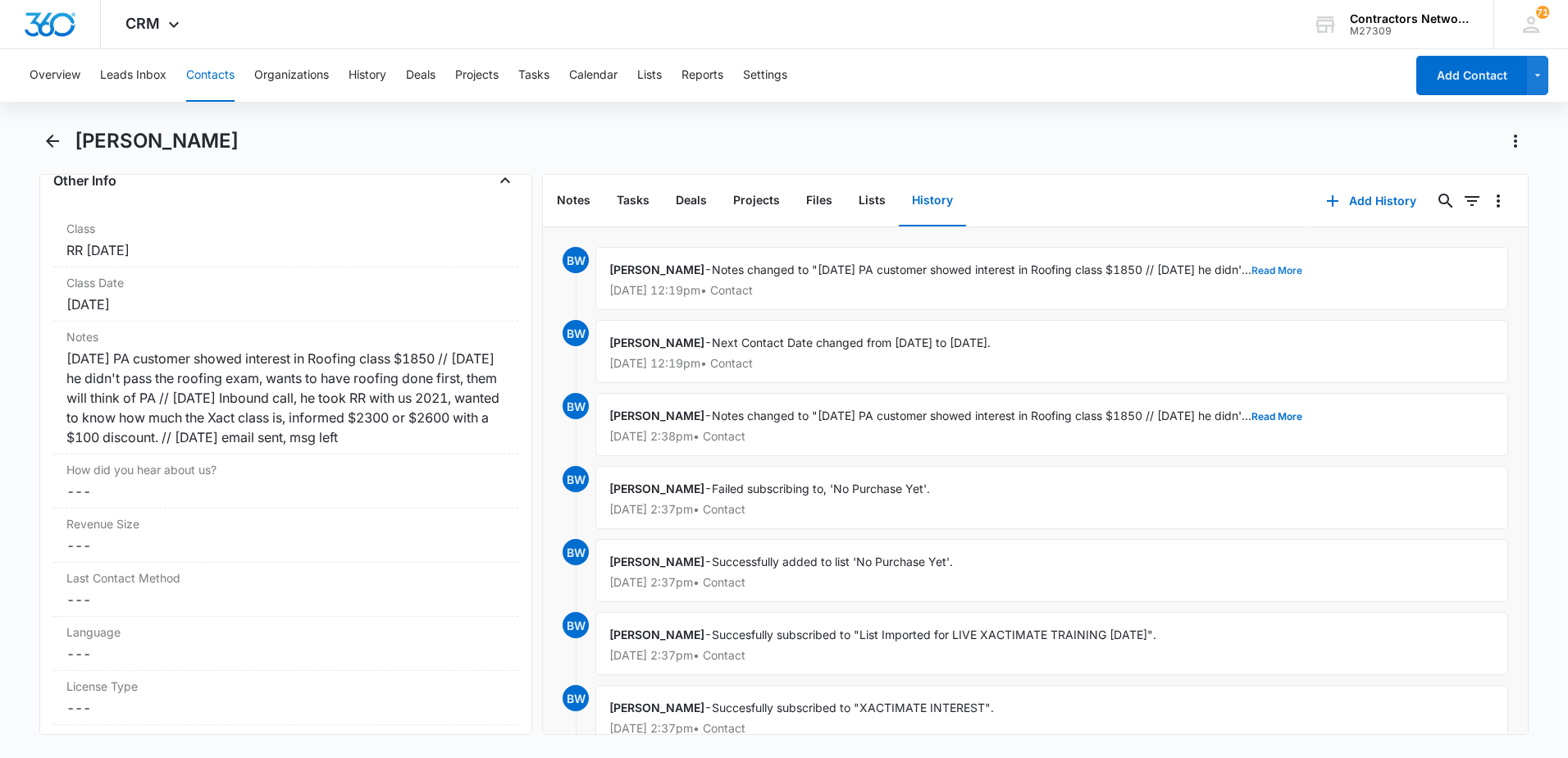
click at [1302, 273] on button "Read More" at bounding box center [1277, 271] width 51 height 10
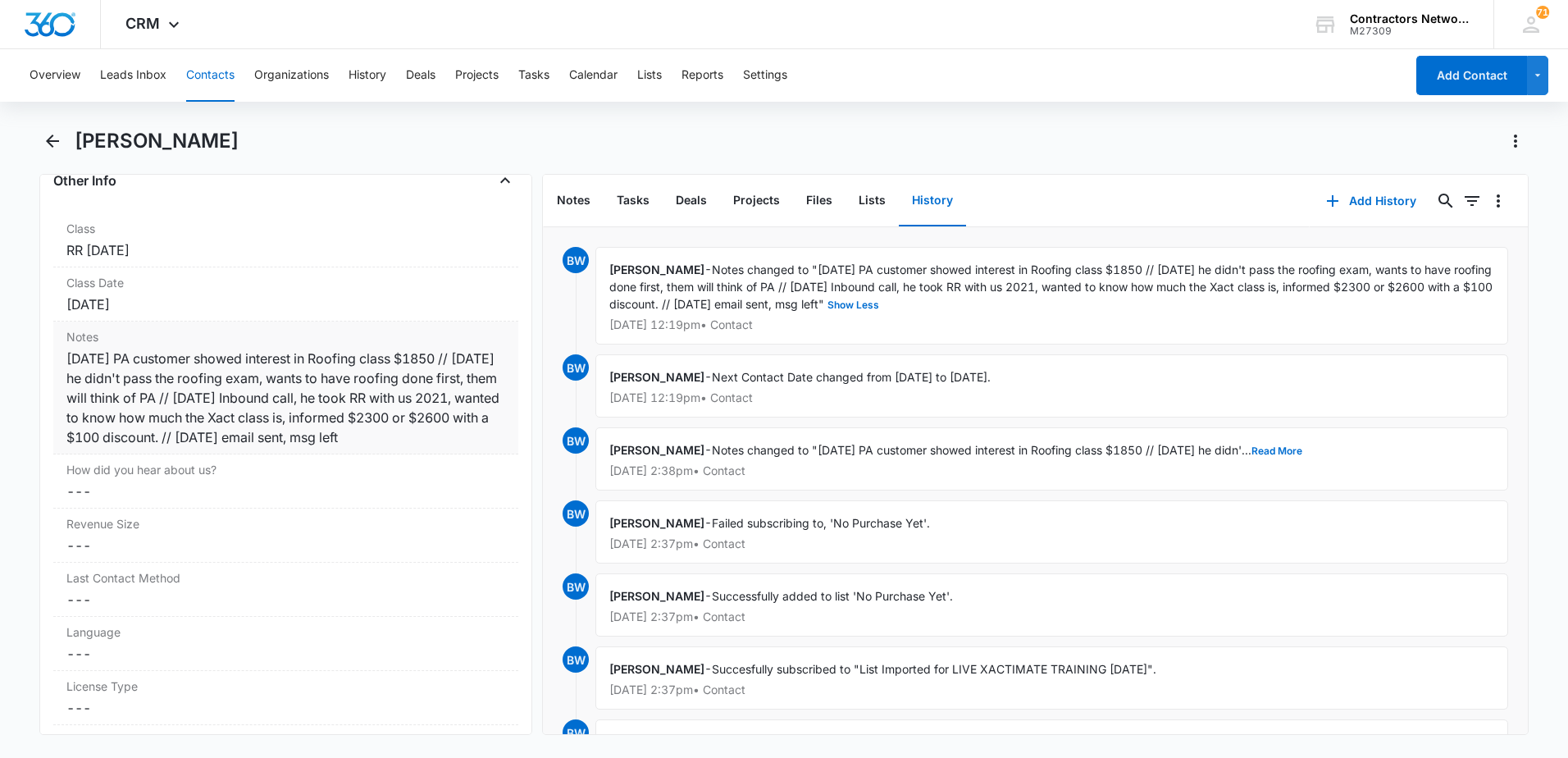
click at [337, 447] on div "[DATE] PA customer showed interest in Roofing class $1850 // [DATE] he didn't p…" at bounding box center [285, 397] width 439 height 98
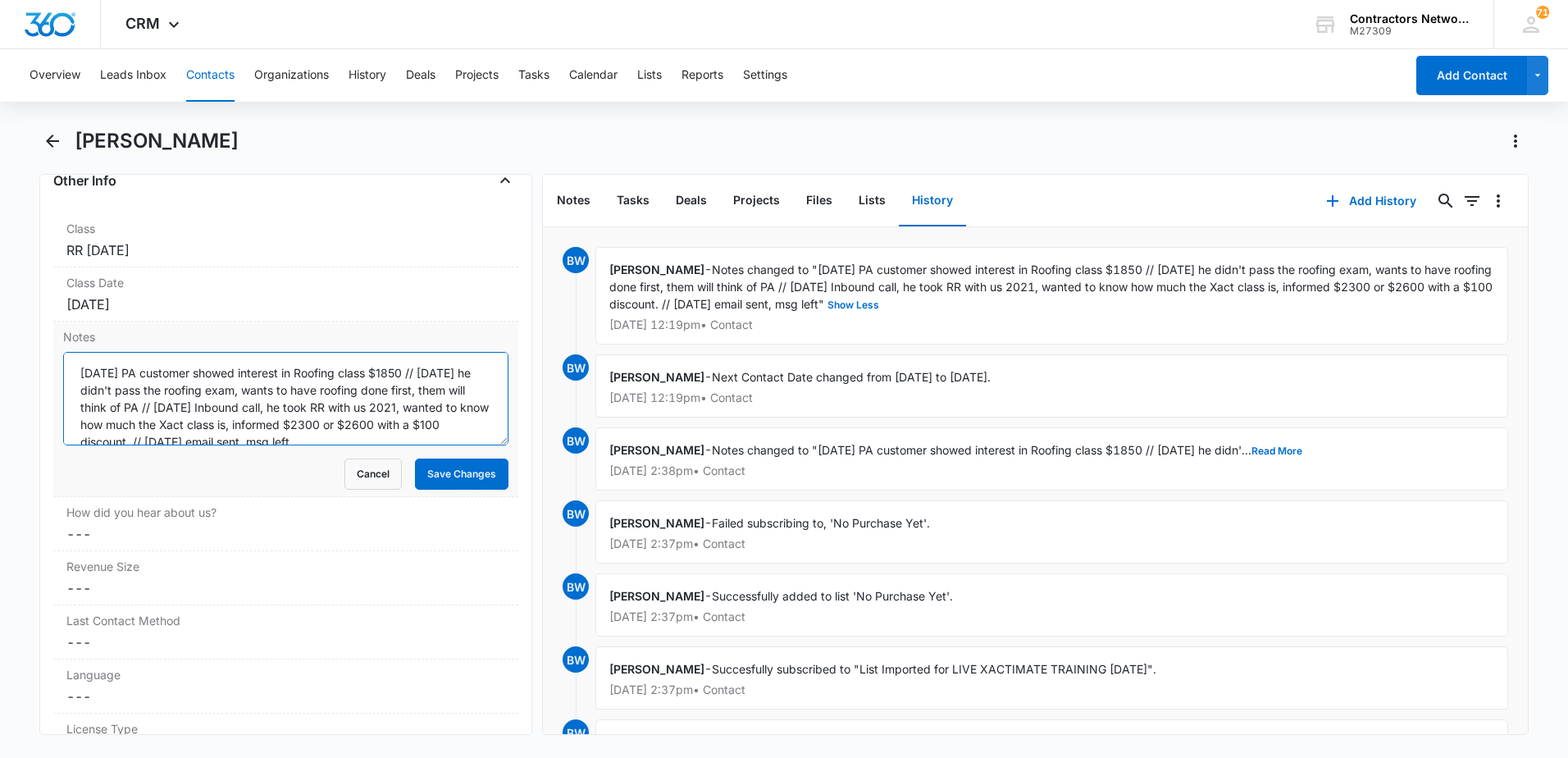
scroll to position [18, 0]
click at [452, 431] on textarea "[DATE] PA customer showed interest in Roofing class $1850 // [DATE] he didn't p…" at bounding box center [286, 398] width 446 height 93
type textarea "[DATE] PA customer showed interest in Roofing class $1850 // [DATE] he didn't p…"
click at [434, 470] on button "Save Changes" at bounding box center [461, 474] width 93 height 31
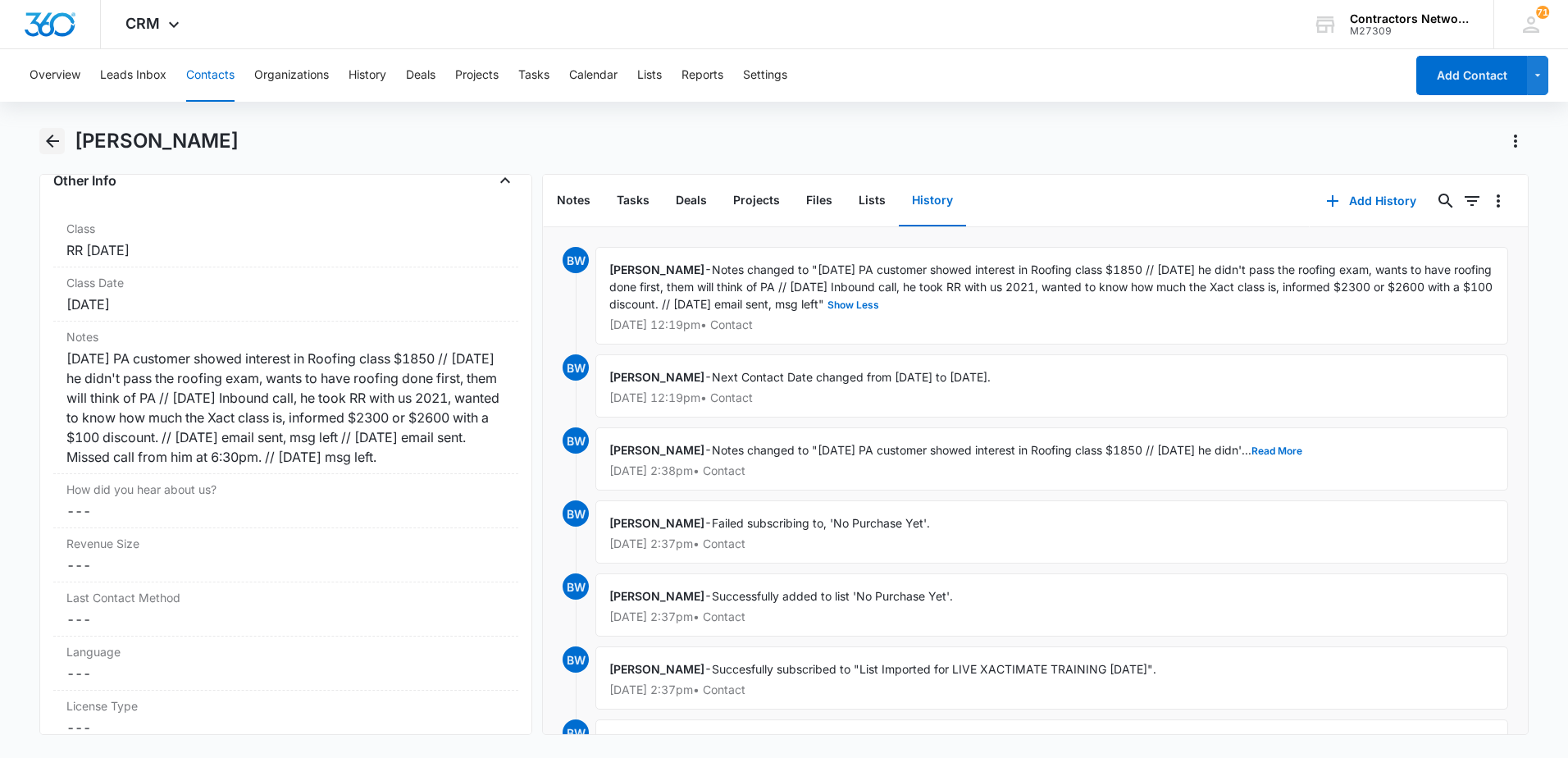
click at [50, 131] on icon "Back" at bounding box center [53, 141] width 19 height 19
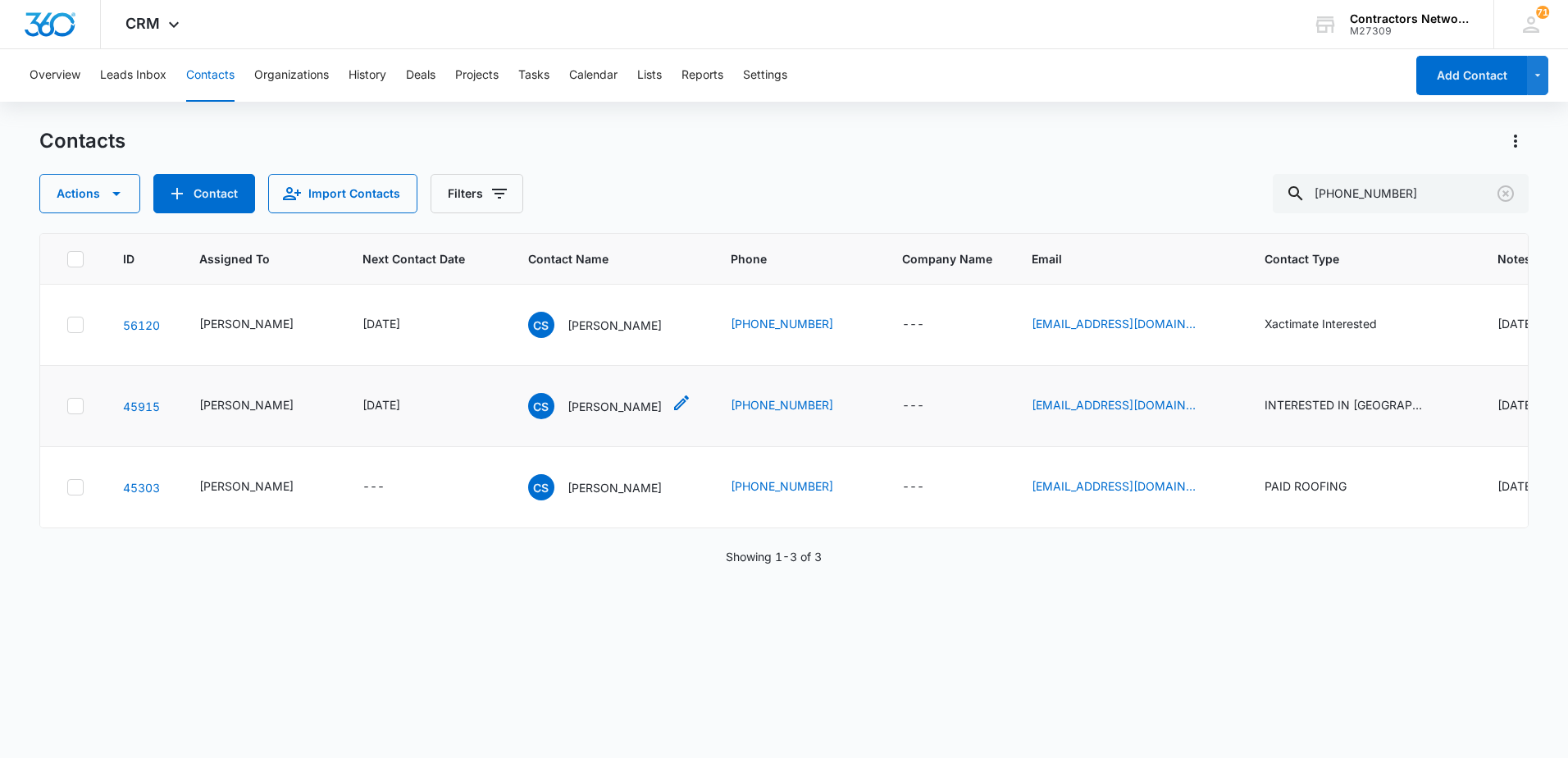
click at [635, 415] on p "[PERSON_NAME]" at bounding box center [614, 407] width 94 height 18
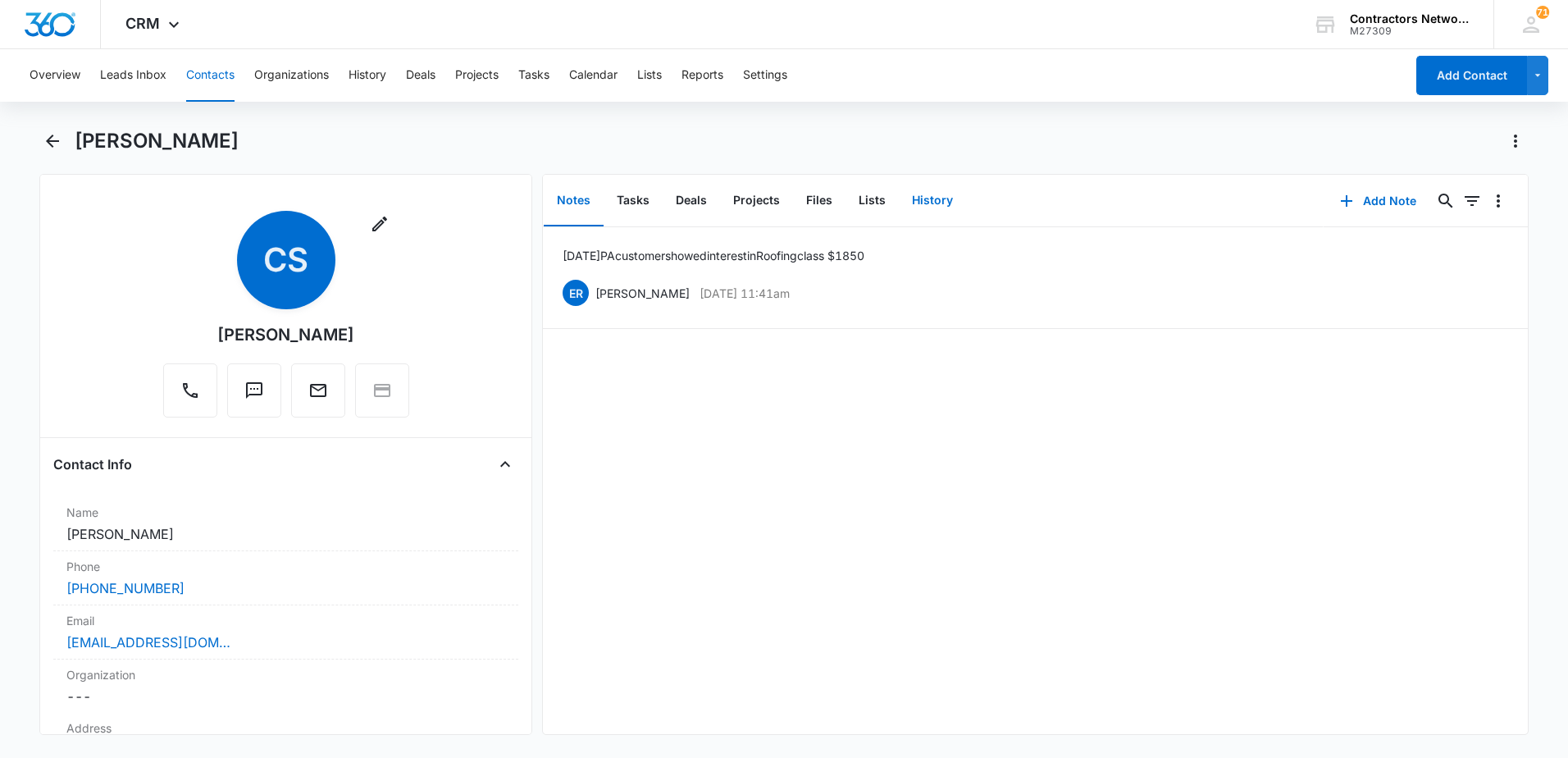
click at [930, 196] on button "History" at bounding box center [931, 200] width 67 height 51
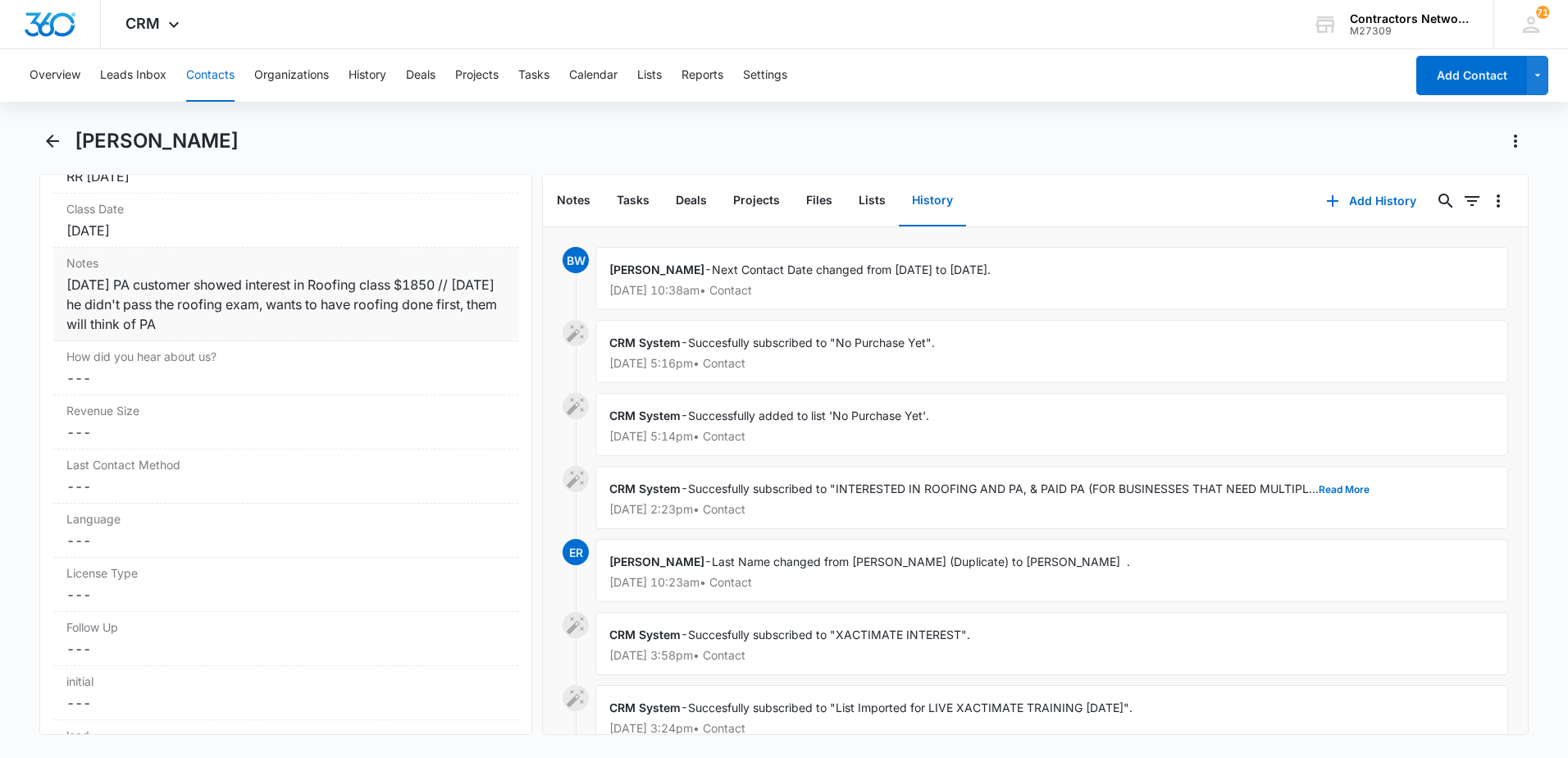
scroll to position [1967, 0]
click at [357, 318] on div "[DATE] PA customer showed interest in Roofing class $1850 // [DATE] he didn't p…" at bounding box center [285, 296] width 439 height 59
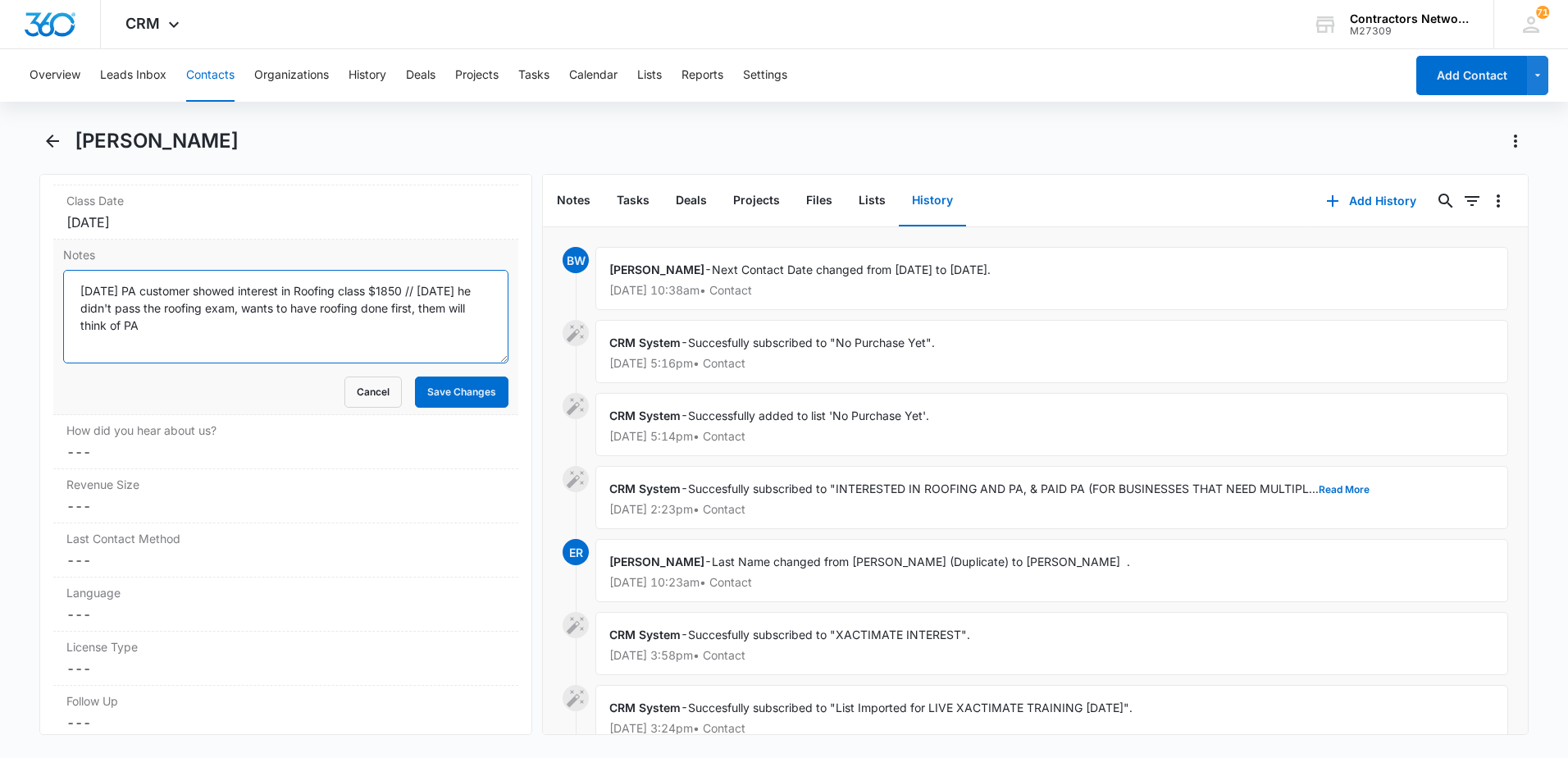
click at [392, 325] on textarea "[DATE] PA customer showed interest in Roofing class $1850 // [DATE] he didn't p…" at bounding box center [286, 316] width 446 height 93
type textarea "[DATE] PA customer showed interest in Roofing class $1850 // [DATE] he didn't p…"
click at [466, 394] on button "Save Changes" at bounding box center [461, 392] width 93 height 31
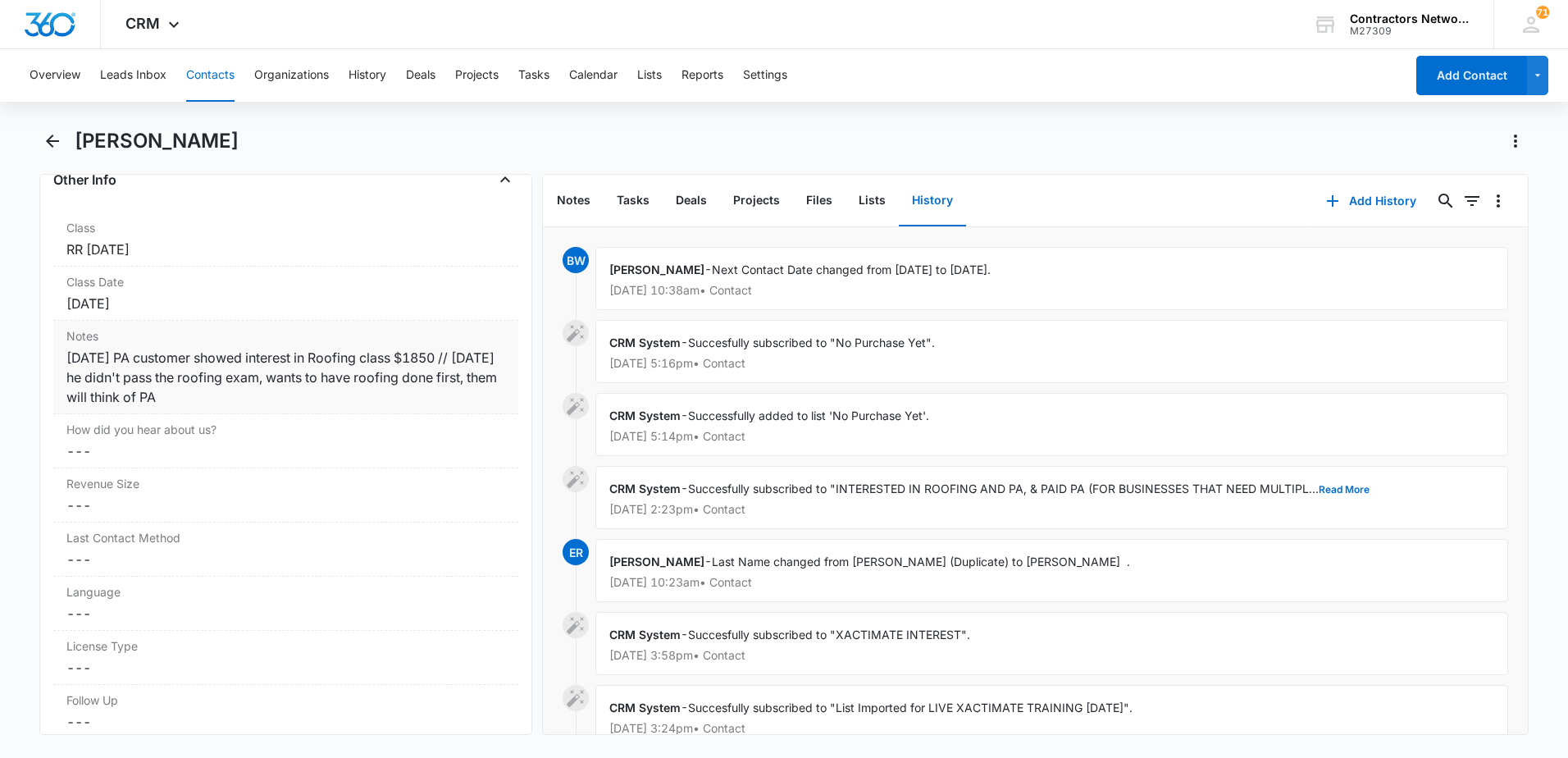
scroll to position [1886, 0]
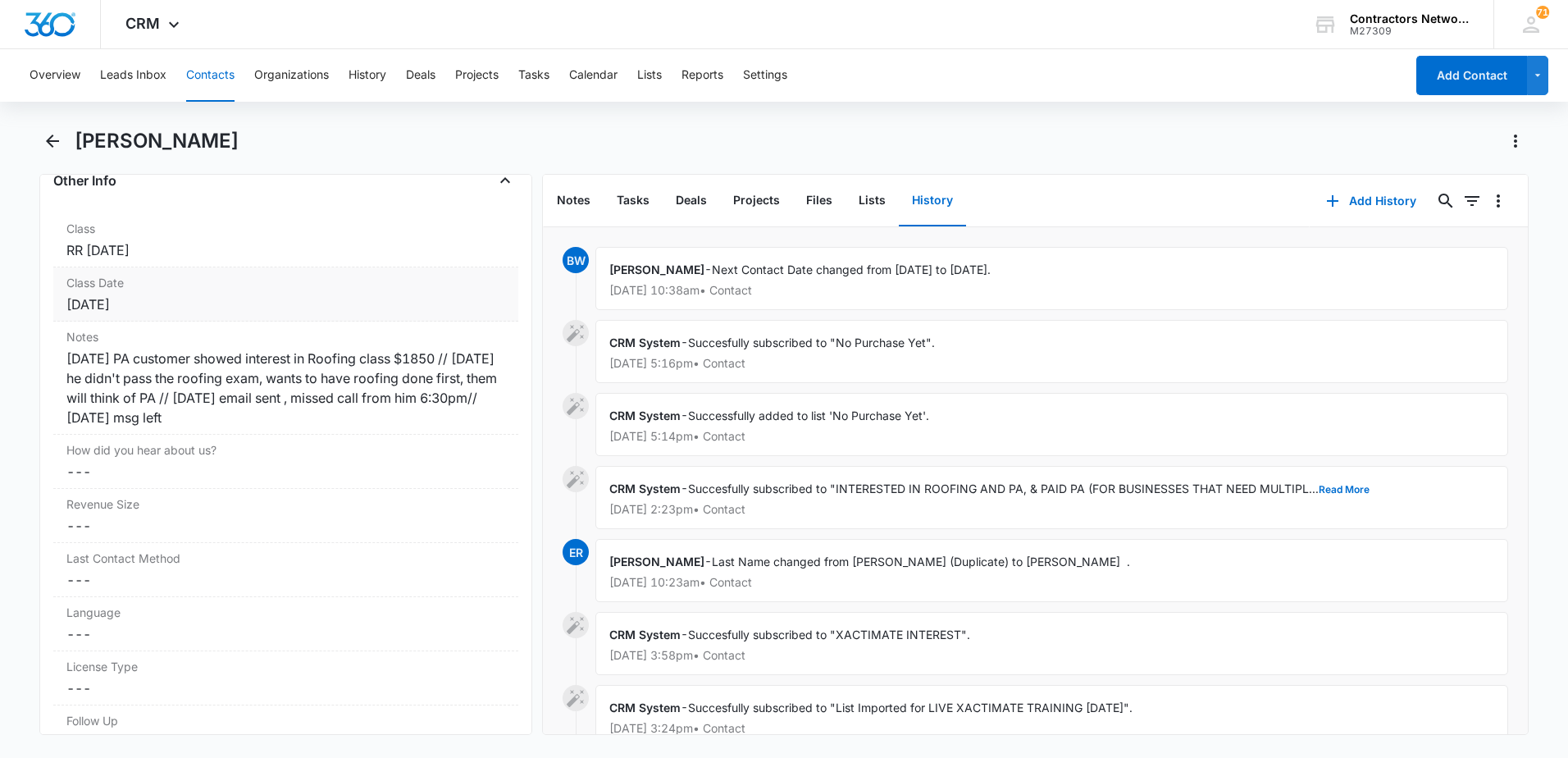
click at [193, 314] on div "Class Date Cancel Save Changes [DATE]" at bounding box center [286, 295] width 465 height 54
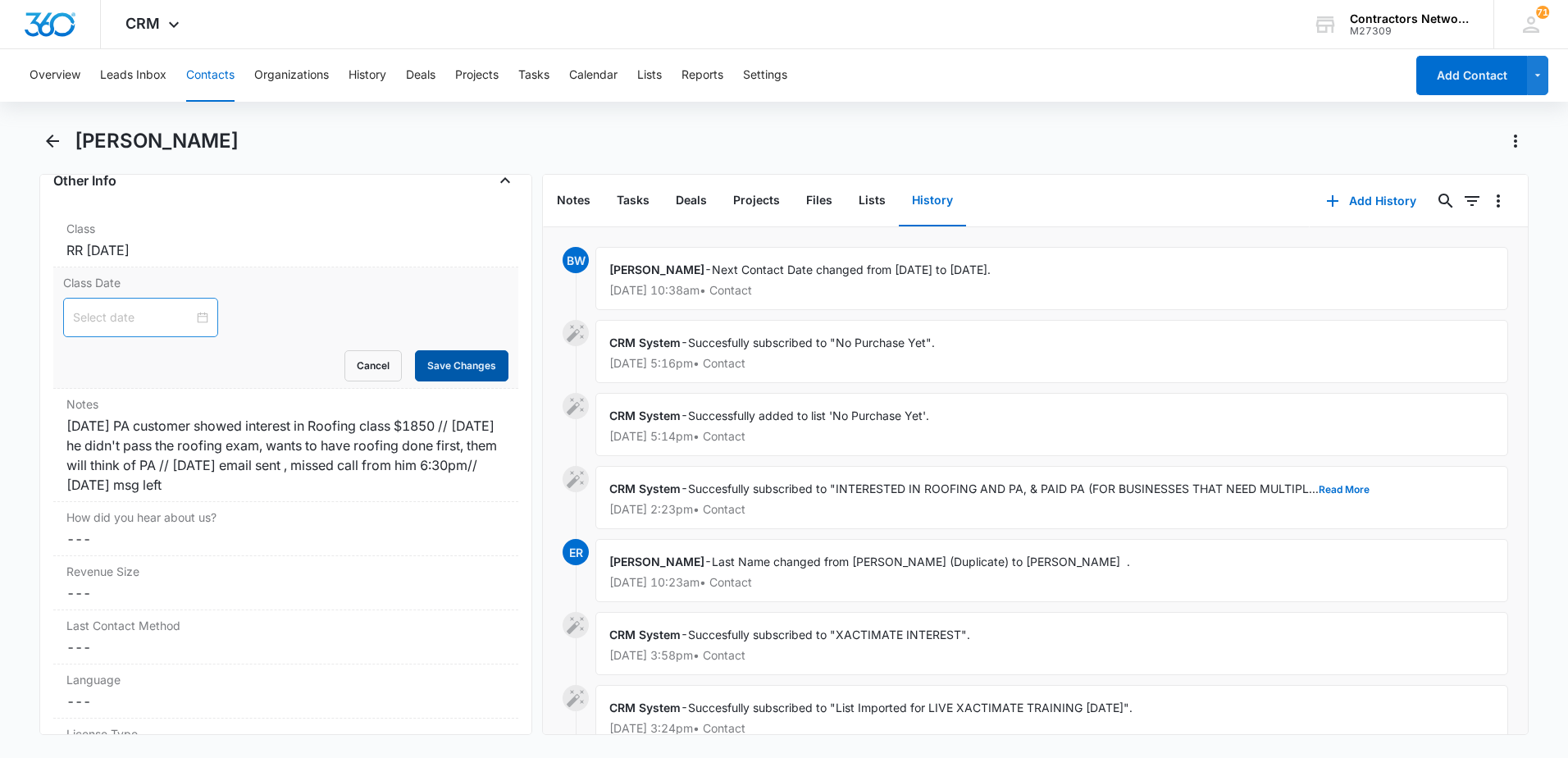
click at [435, 366] on button "Save Changes" at bounding box center [461, 366] width 93 height 31
click at [192, 258] on div "RR [DATE]" at bounding box center [285, 250] width 439 height 19
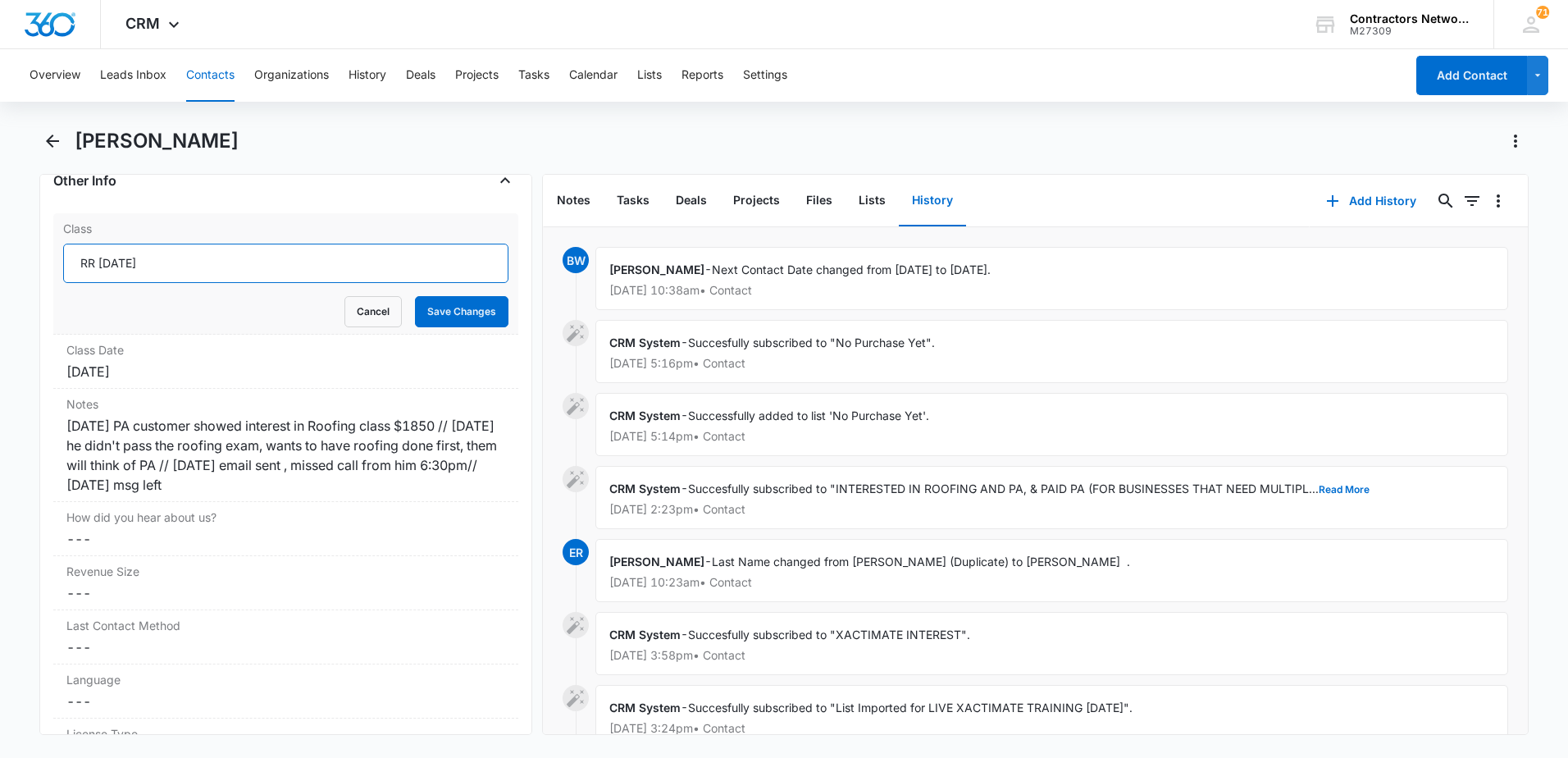
click at [177, 271] on input "RR [DATE]" at bounding box center [286, 263] width 446 height 39
click at [170, 269] on input "RR [DATE]" at bounding box center [286, 263] width 446 height 39
drag, startPoint x: 170, startPoint y: 269, endPoint x: 0, endPoint y: 239, distance: 172.6
click at [0, 242] on html "CRM Apps Reputation Websites Forms CRM Email Social Shop Payments POS Content A…" at bounding box center [784, 379] width 1568 height 758
click at [446, 316] on button "Save Changes" at bounding box center [461, 311] width 93 height 31
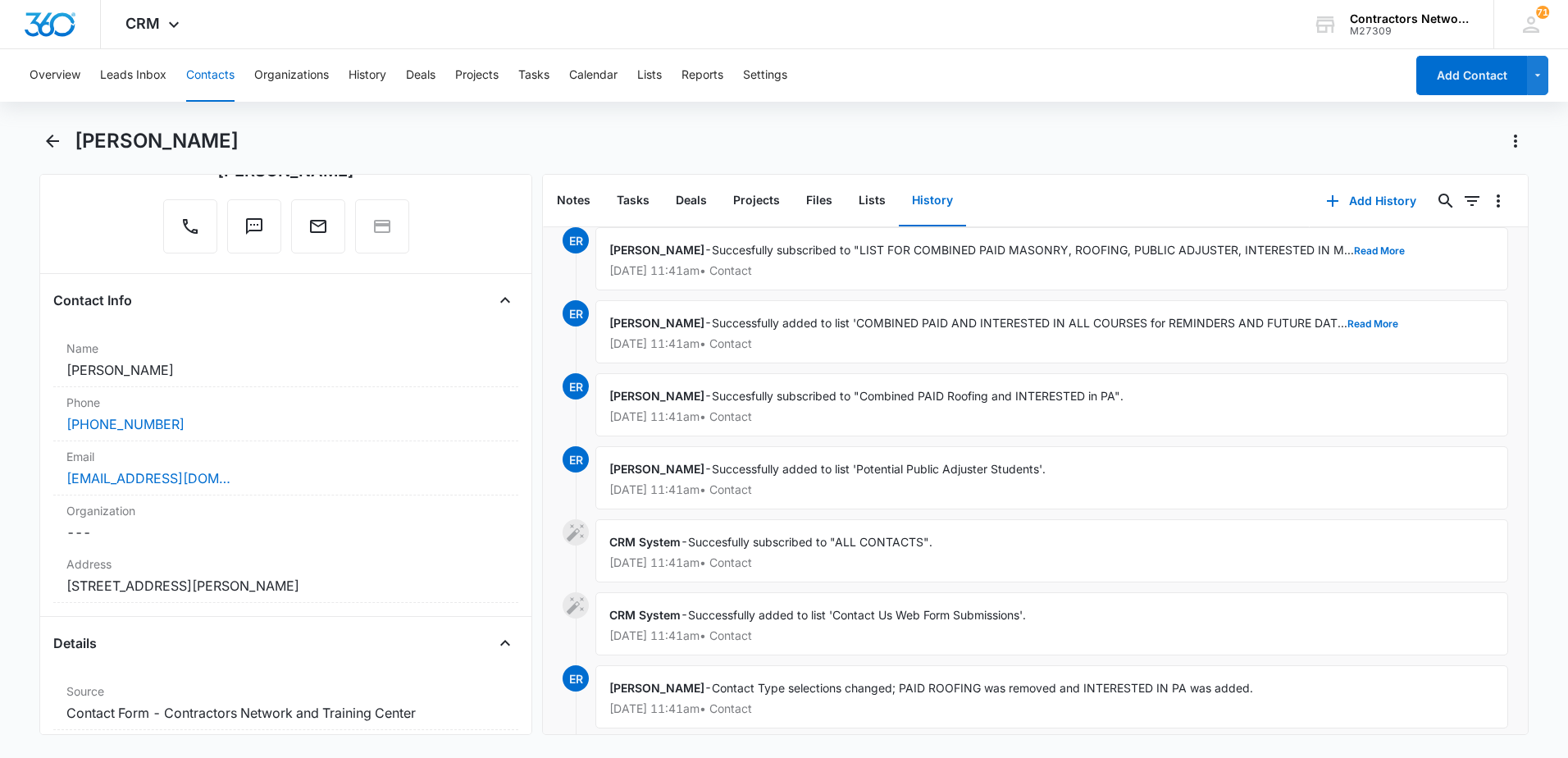
scroll to position [2453, 0]
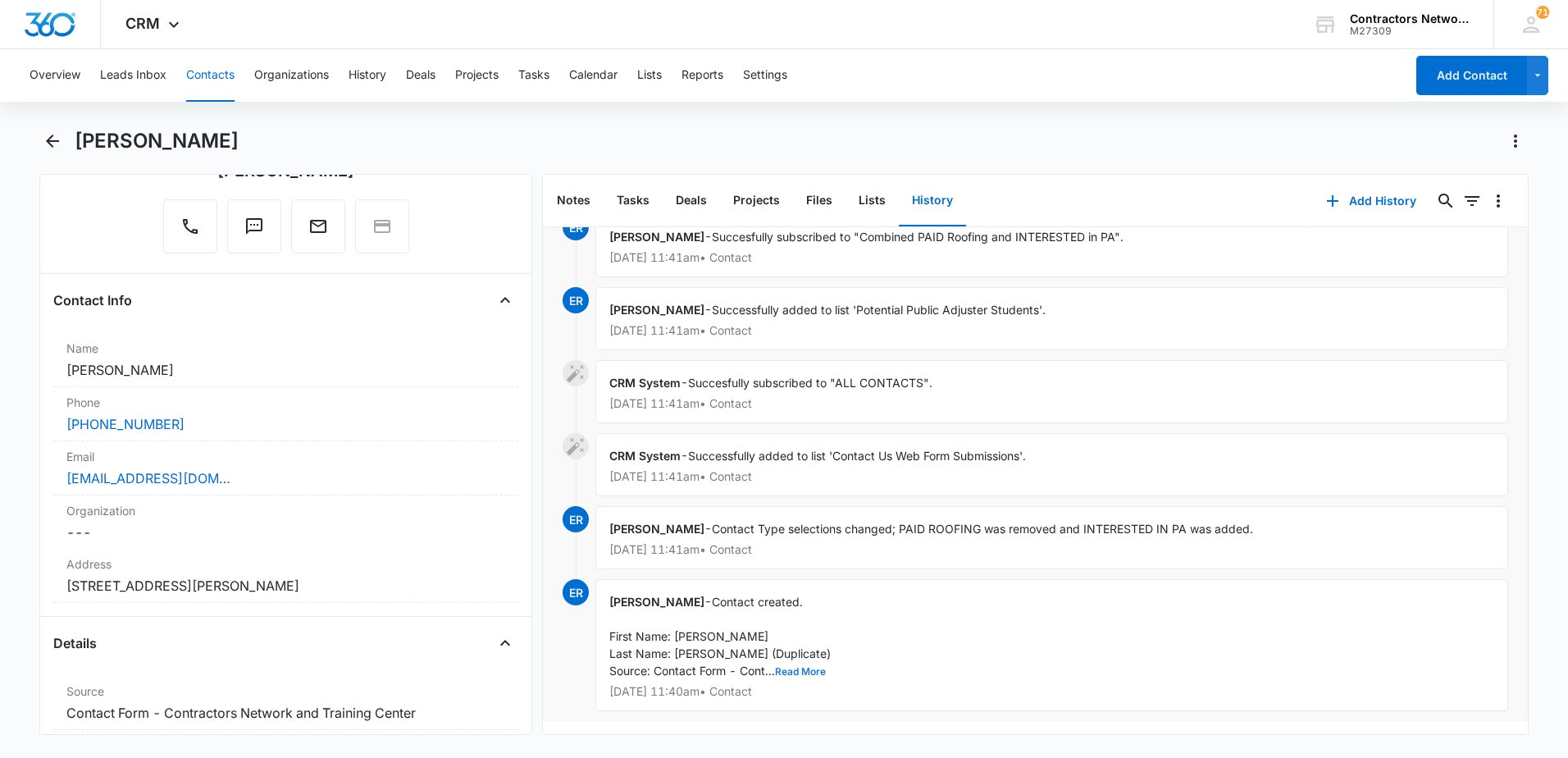
click at [807, 667] on button "Read More" at bounding box center [800, 671] width 51 height 10
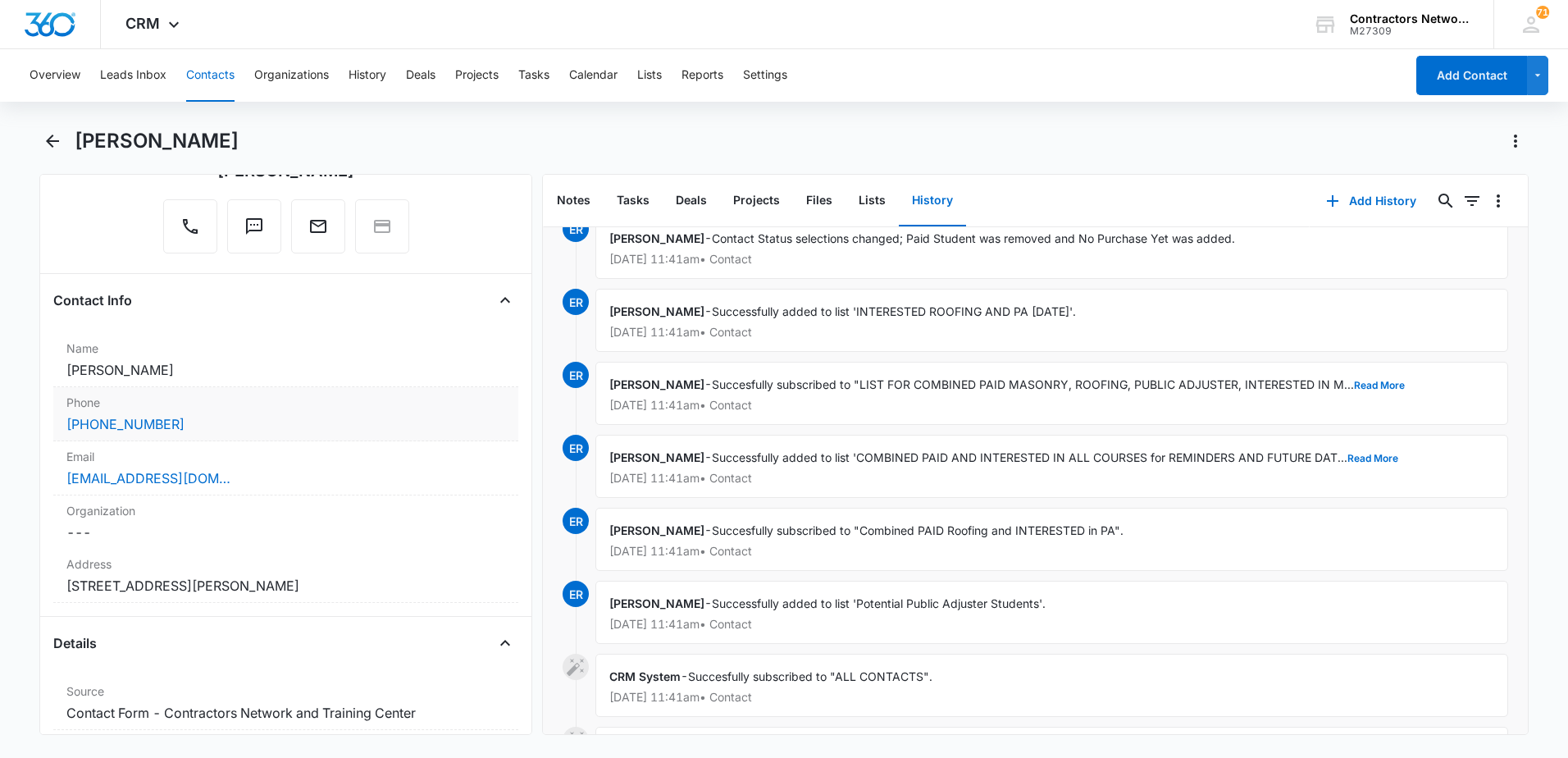
scroll to position [2125, 0]
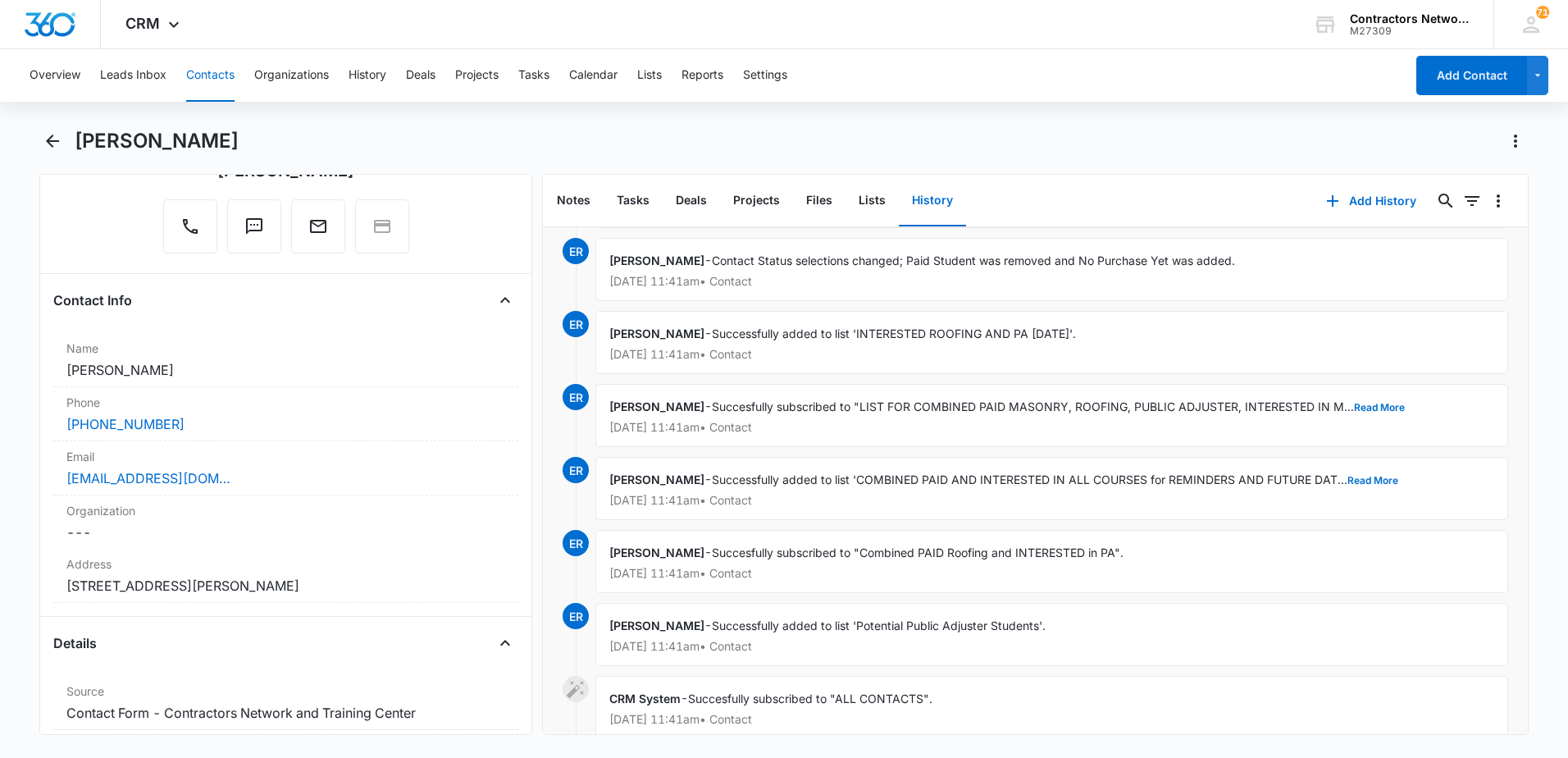
click at [211, 74] on button "Contacts" at bounding box center [210, 76] width 49 height 53
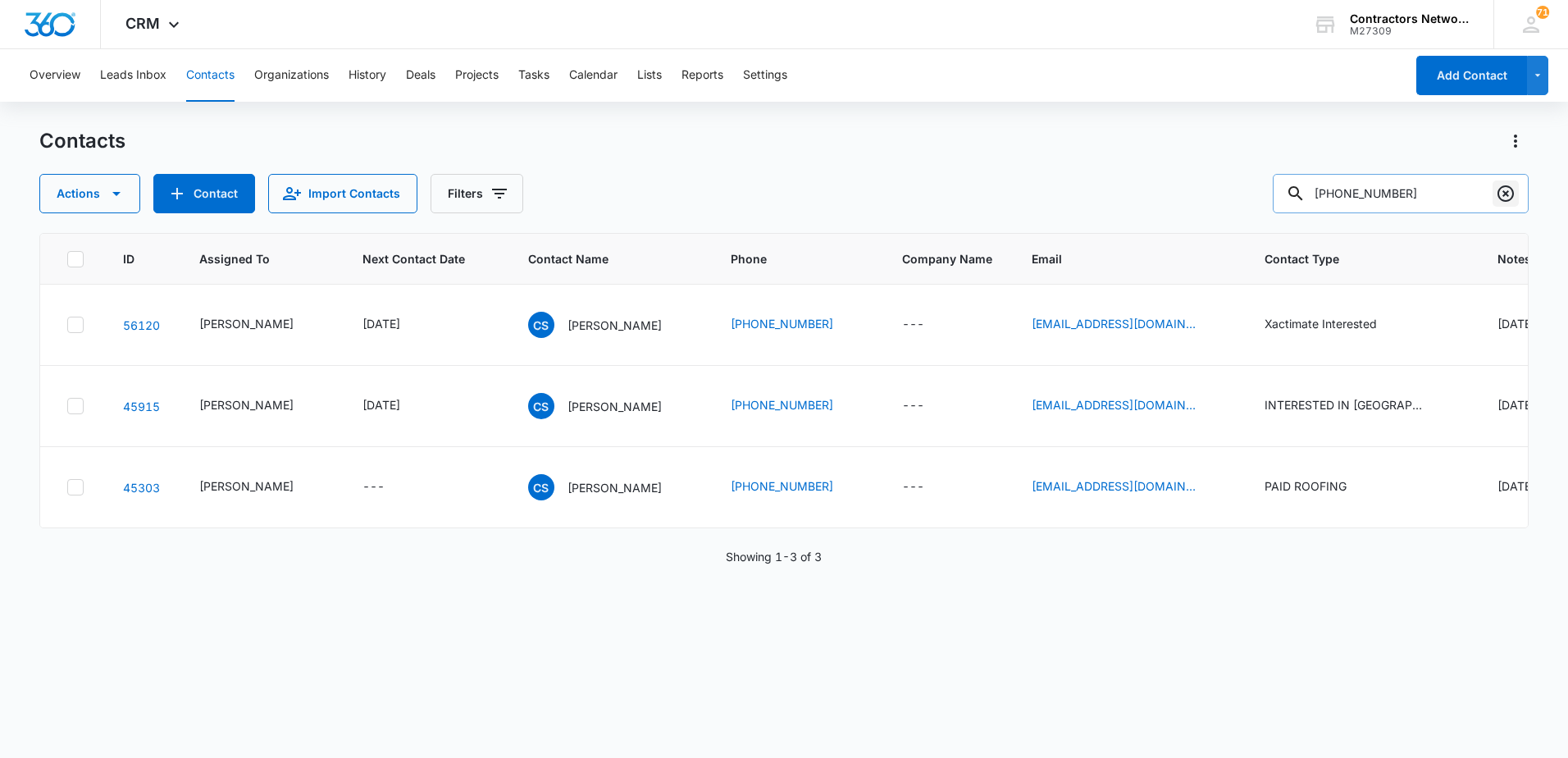
click at [1502, 197] on icon "Clear" at bounding box center [1506, 194] width 19 height 19
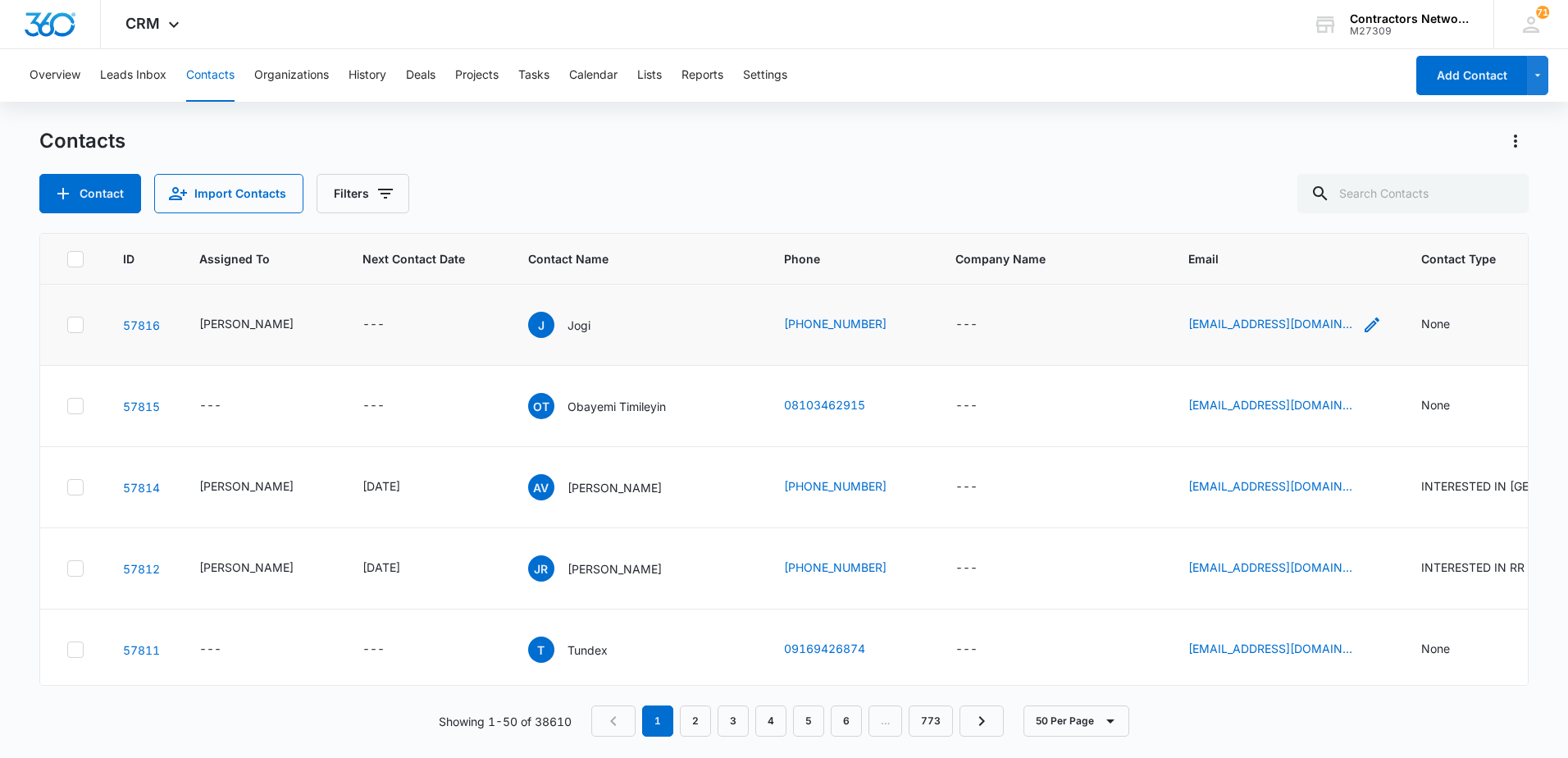
click at [1365, 328] on icon "Email - jogimakhija@gmail.com - Select to Edit Field" at bounding box center [1371, 324] width 15 height 15
click at [1309, 216] on input "[EMAIL_ADDRESS][DOMAIN_NAME]" at bounding box center [1252, 220] width 206 height 39
click at [1308, 216] on input "[EMAIL_ADDRESS][DOMAIN_NAME]" at bounding box center [1252, 220] width 206 height 39
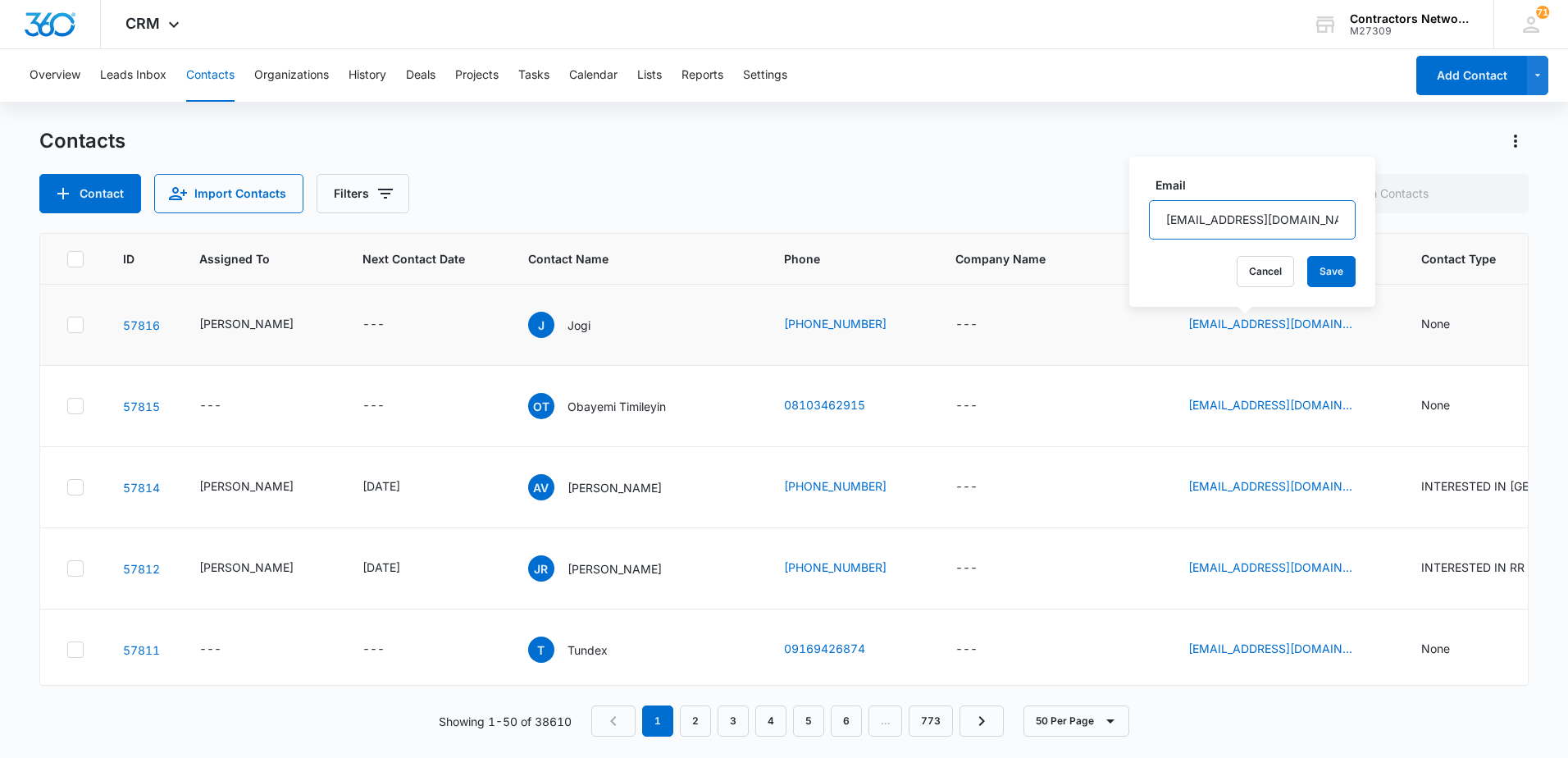
click at [1308, 216] on input "[EMAIL_ADDRESS][DOMAIN_NAME]" at bounding box center [1252, 220] width 206 height 39
click at [846, 163] on div "Contacts Contact Import Contacts Filters" at bounding box center [784, 170] width 1489 height 86
click at [991, 187] on div "Contact Import Contacts Filters" at bounding box center [784, 194] width 1489 height 39
click at [1462, 325] on icon "Contact Type - None - Select to Edit Field" at bounding box center [1469, 324] width 15 height 15
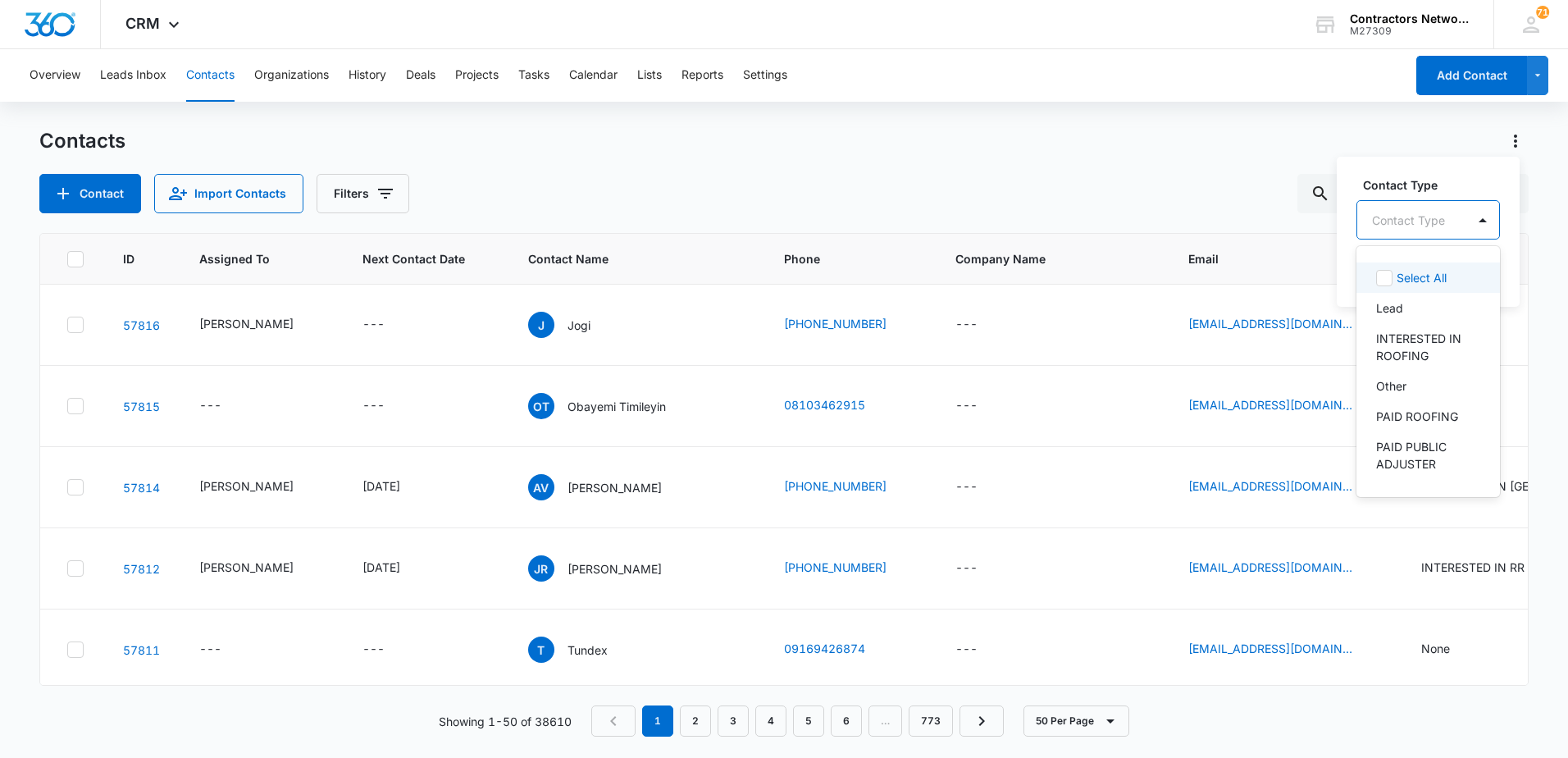
click at [1440, 217] on div at bounding box center [1408, 220] width 73 height 20
click at [1406, 332] on p "Lien Services" at bounding box center [1411, 324] width 71 height 18
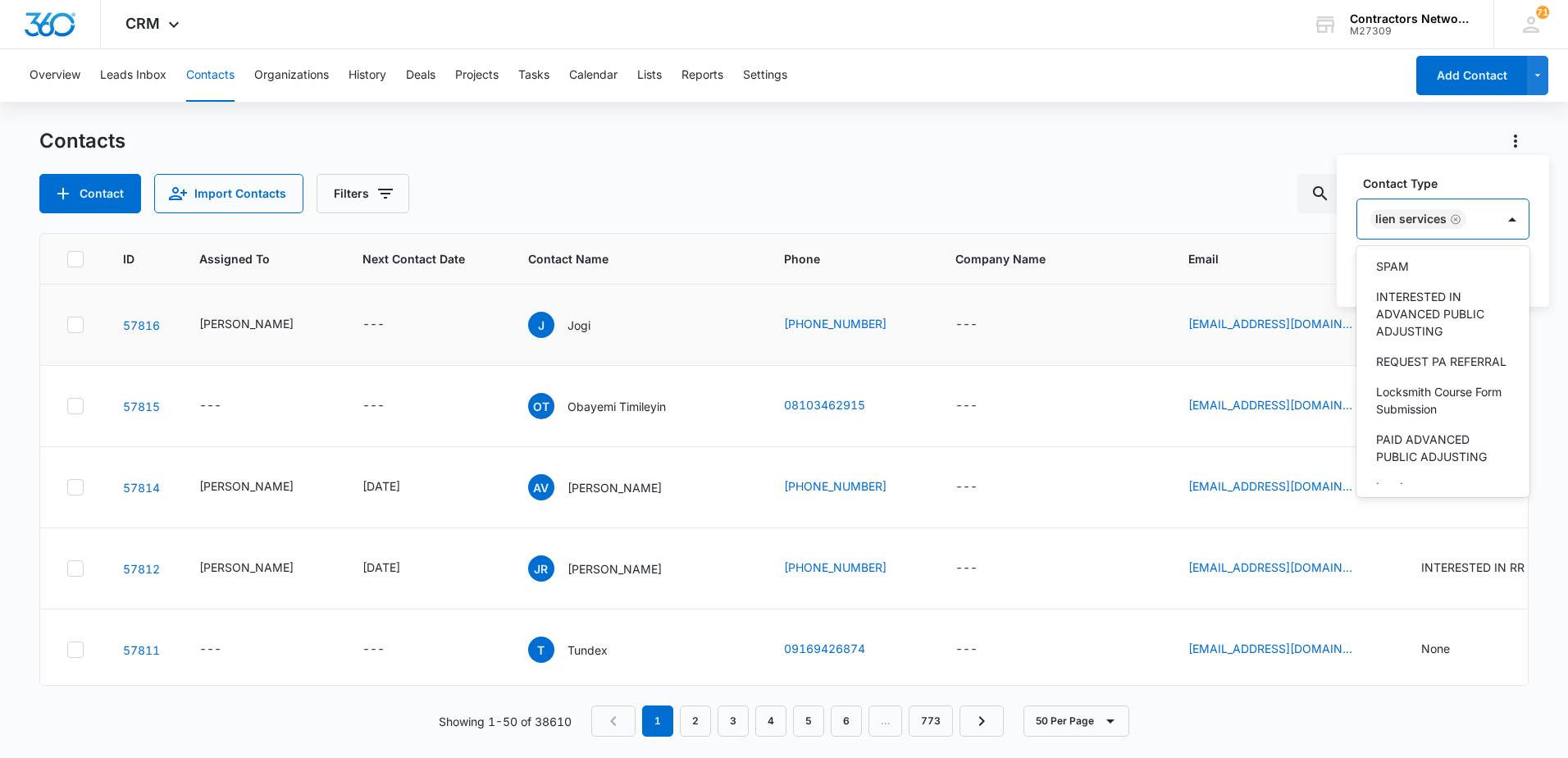
scroll to position [946, 0]
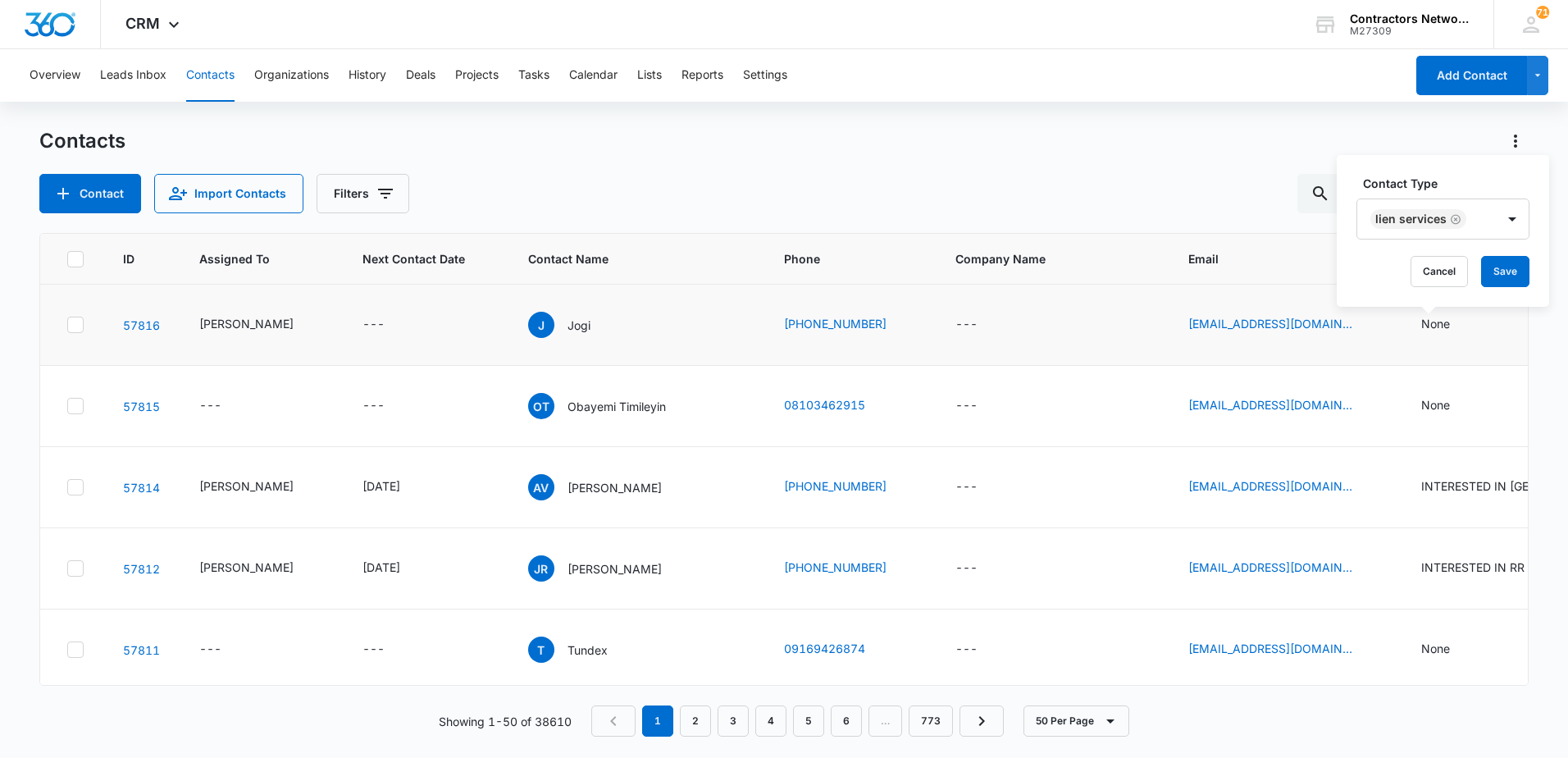
click at [1345, 300] on div "Contact Type Lien Services Cancel Save" at bounding box center [1442, 231] width 212 height 152
click at [1509, 271] on button "Save" at bounding box center [1506, 271] width 49 height 31
click at [376, 198] on icon "Filters" at bounding box center [385, 194] width 19 height 19
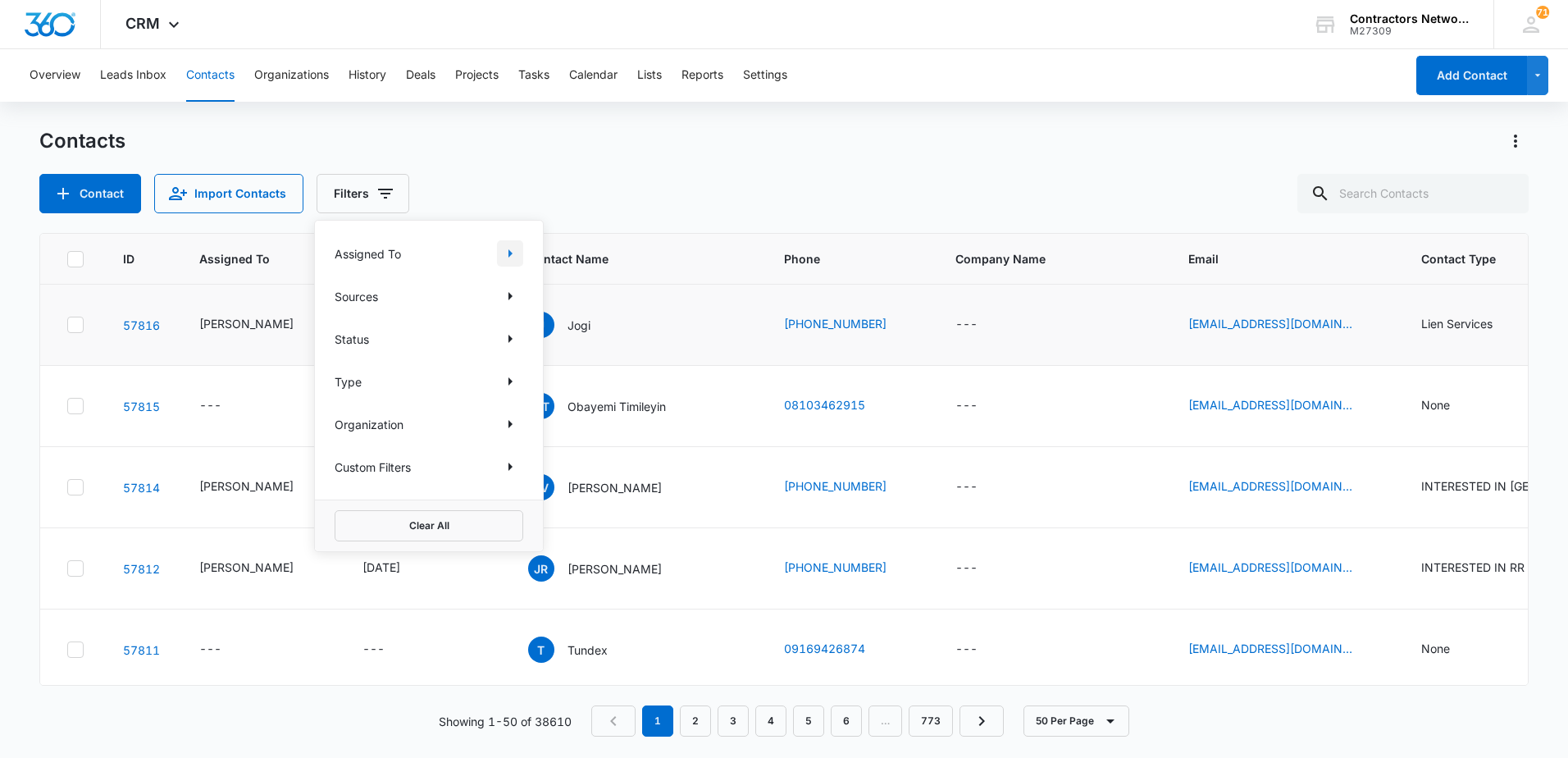
click at [511, 253] on icon "Show Assigned To filters" at bounding box center [510, 253] width 4 height 8
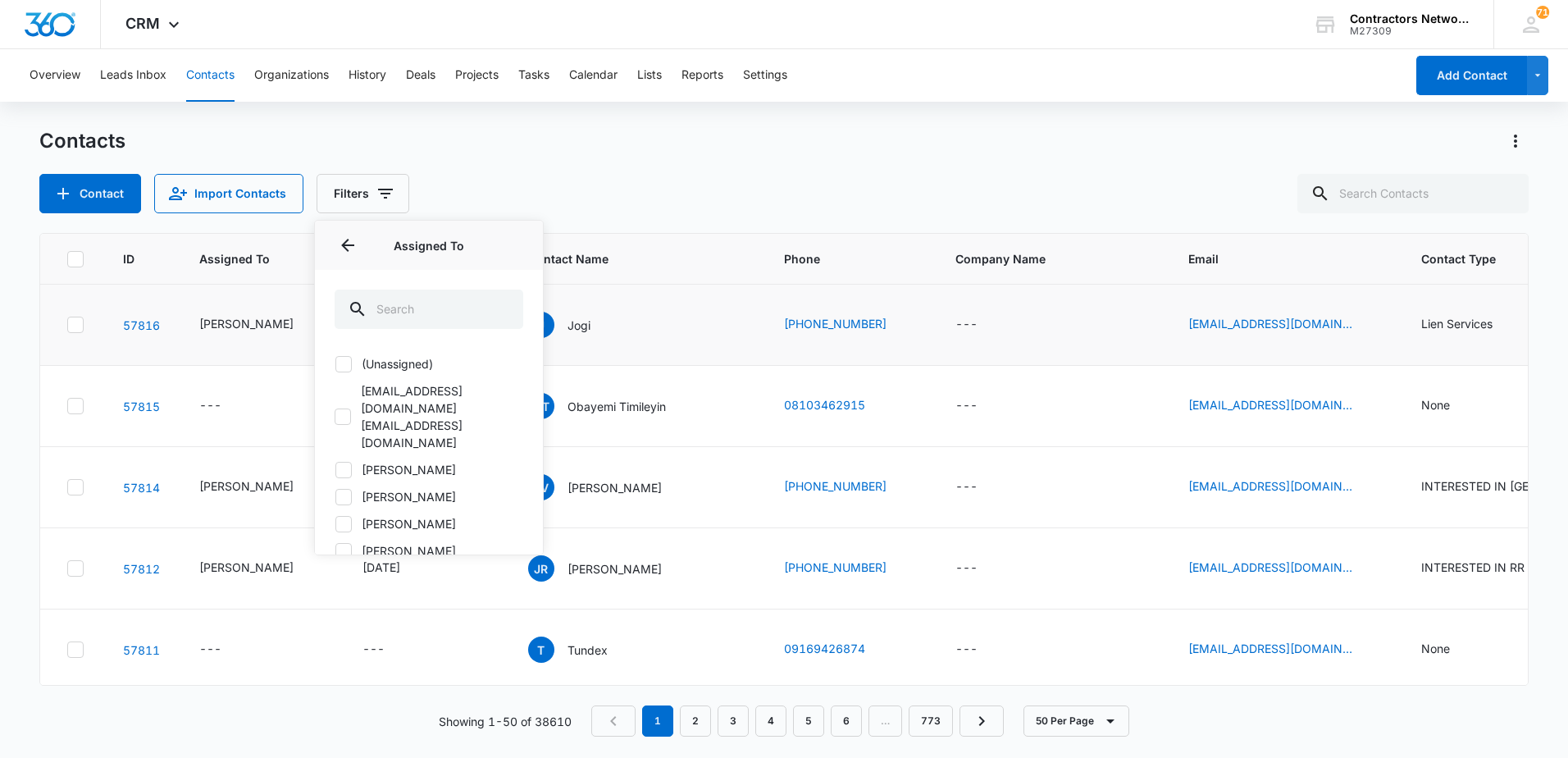
click at [348, 462] on icon at bounding box center [343, 469] width 15 height 15
click at [336, 469] on input "[PERSON_NAME]" at bounding box center [335, 469] width 1 height 1
checkbox input "true"
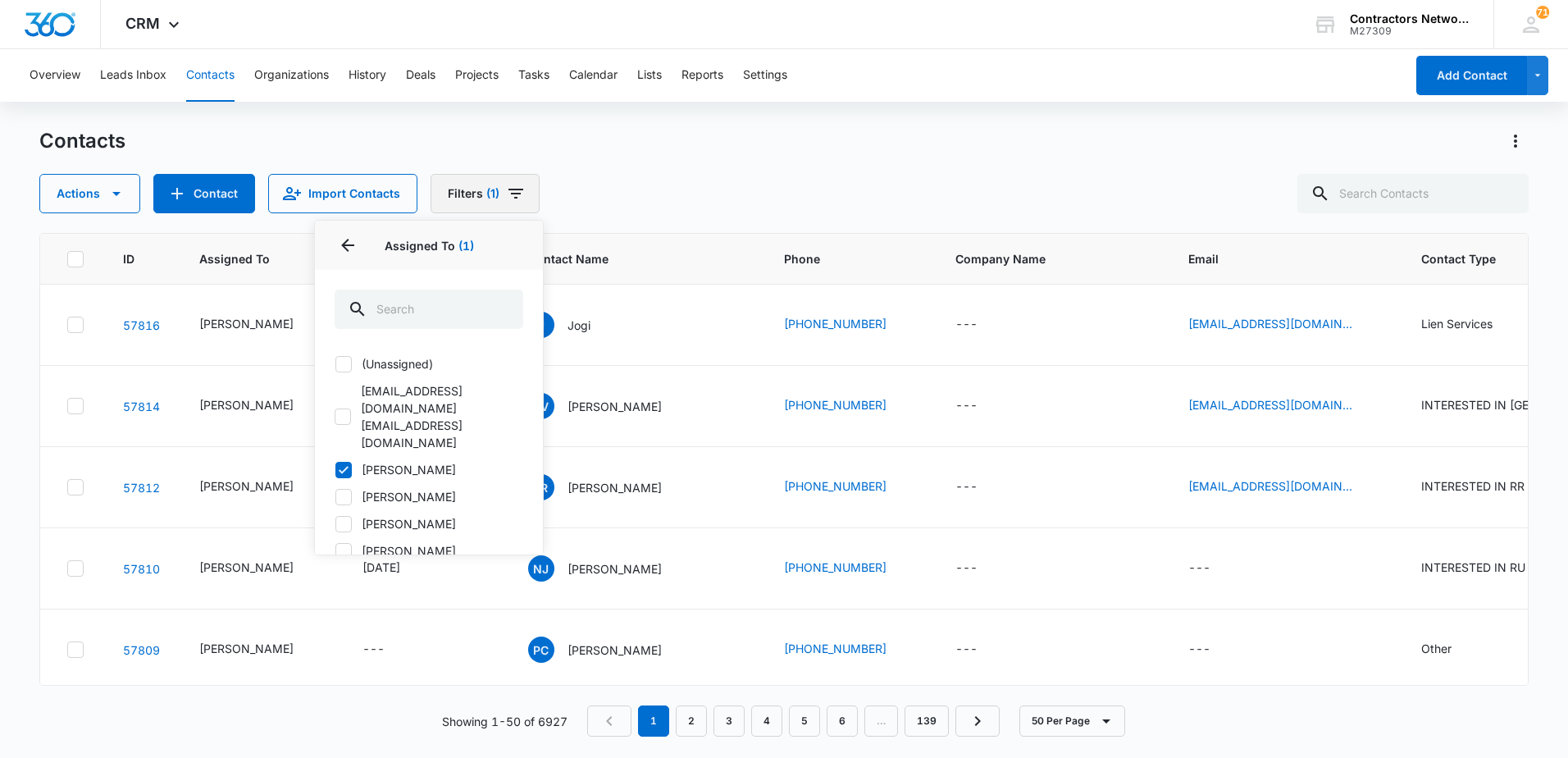
click at [508, 199] on icon "Filters" at bounding box center [516, 194] width 19 height 19
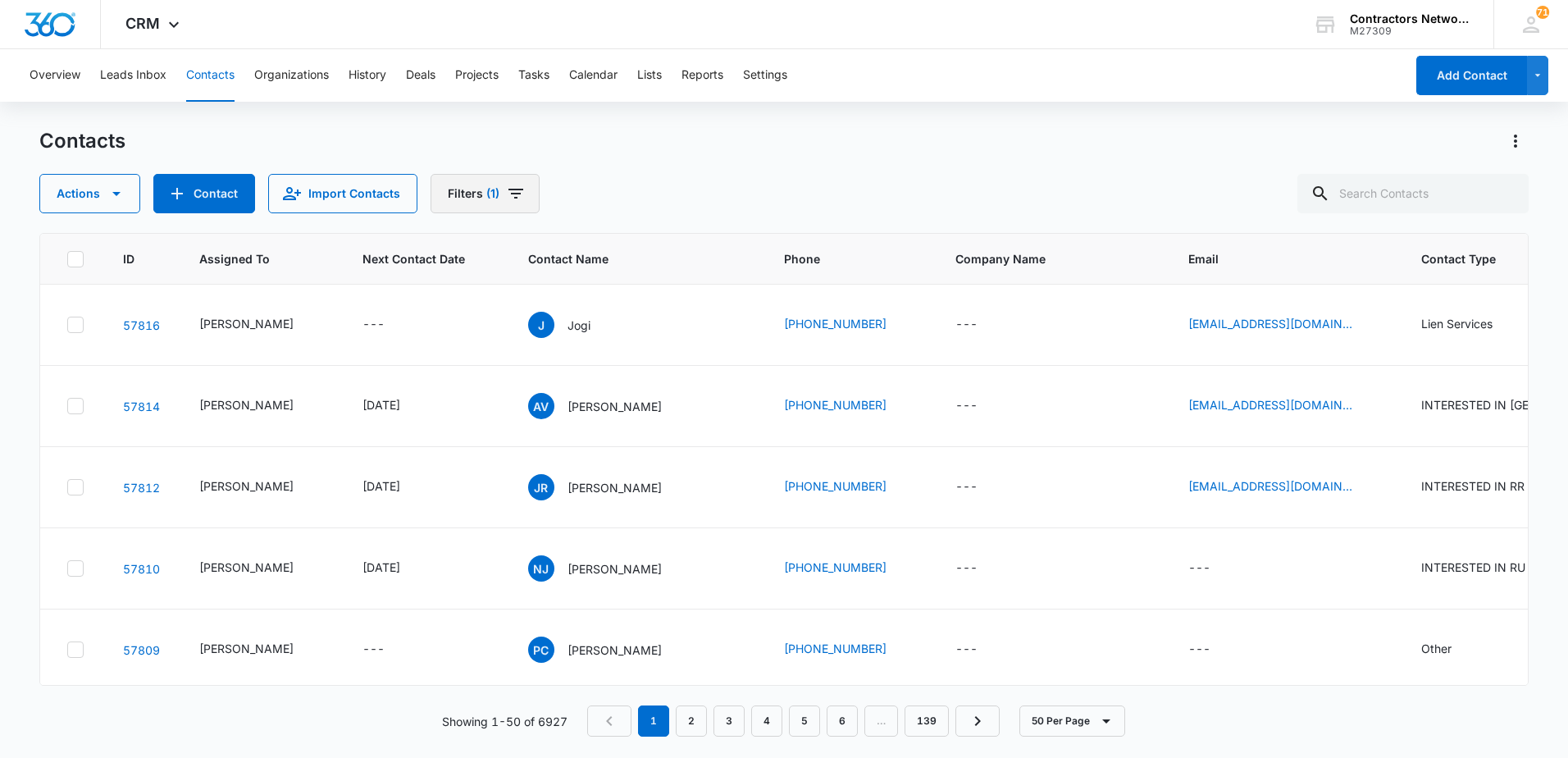
click at [508, 199] on icon "Filters" at bounding box center [516, 194] width 19 height 19
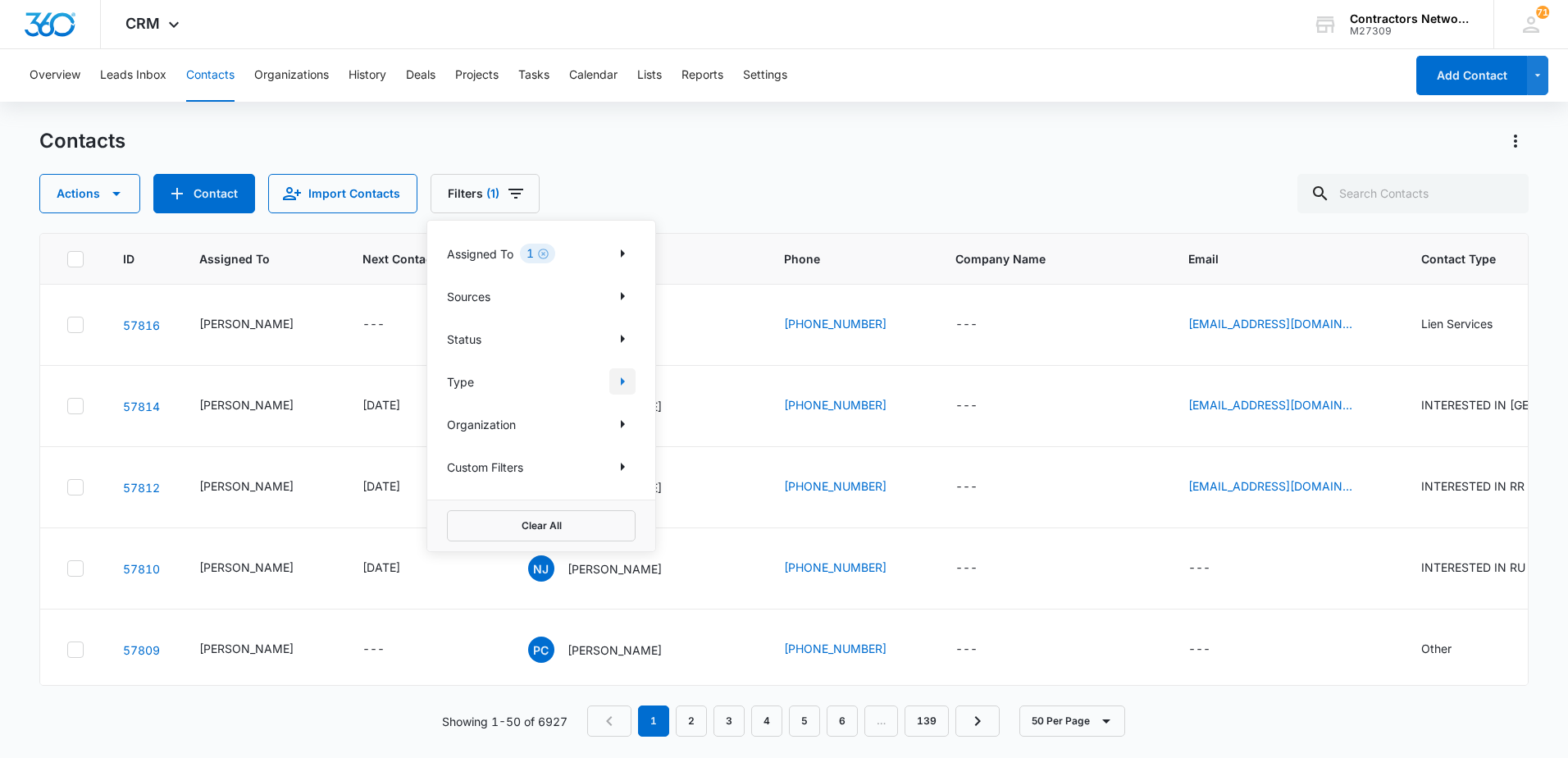
click at [624, 382] on icon "Show Type filters" at bounding box center [623, 381] width 4 height 8
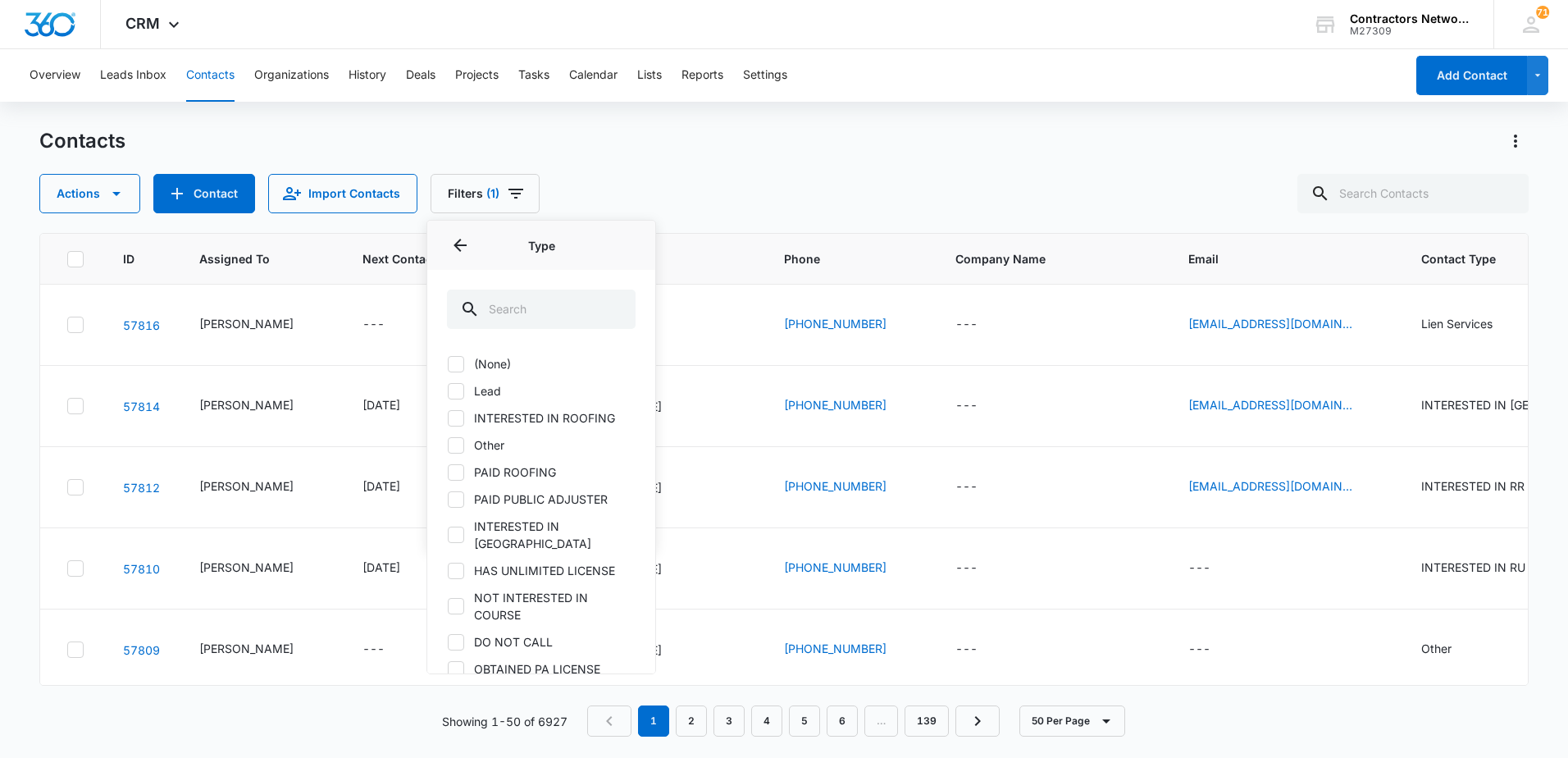
click at [456, 415] on icon at bounding box center [456, 417] width 15 height 15
click at [448, 417] on input "INTERESTED IN ROOFING" at bounding box center [447, 417] width 1 height 1
checkbox input "true"
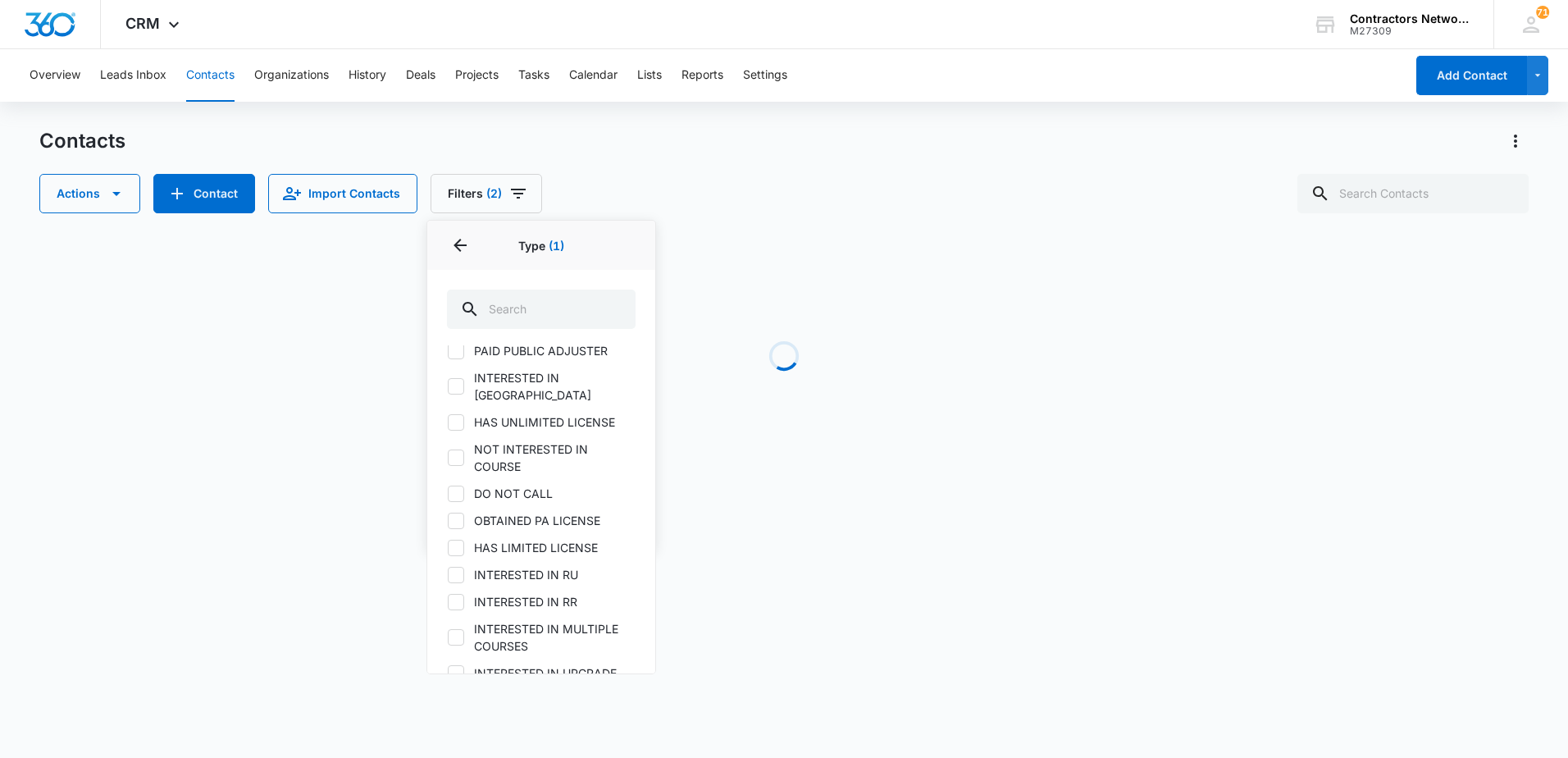
scroll to position [164, 0]
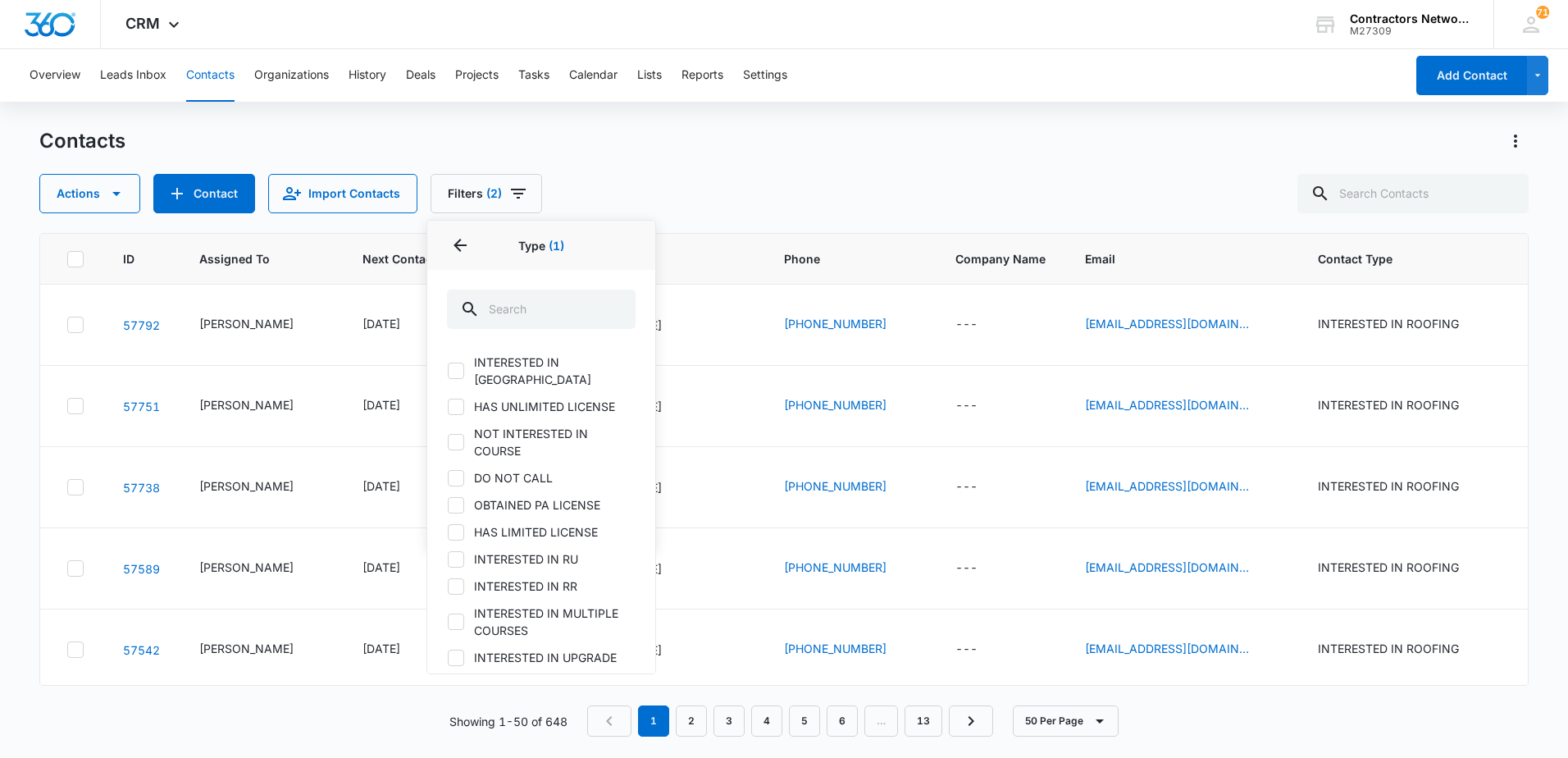
click at [456, 552] on icon at bounding box center [456, 559] width 15 height 15
click at [448, 559] on input "INTERESTED IN RU" at bounding box center [447, 559] width 1 height 1
checkbox input "true"
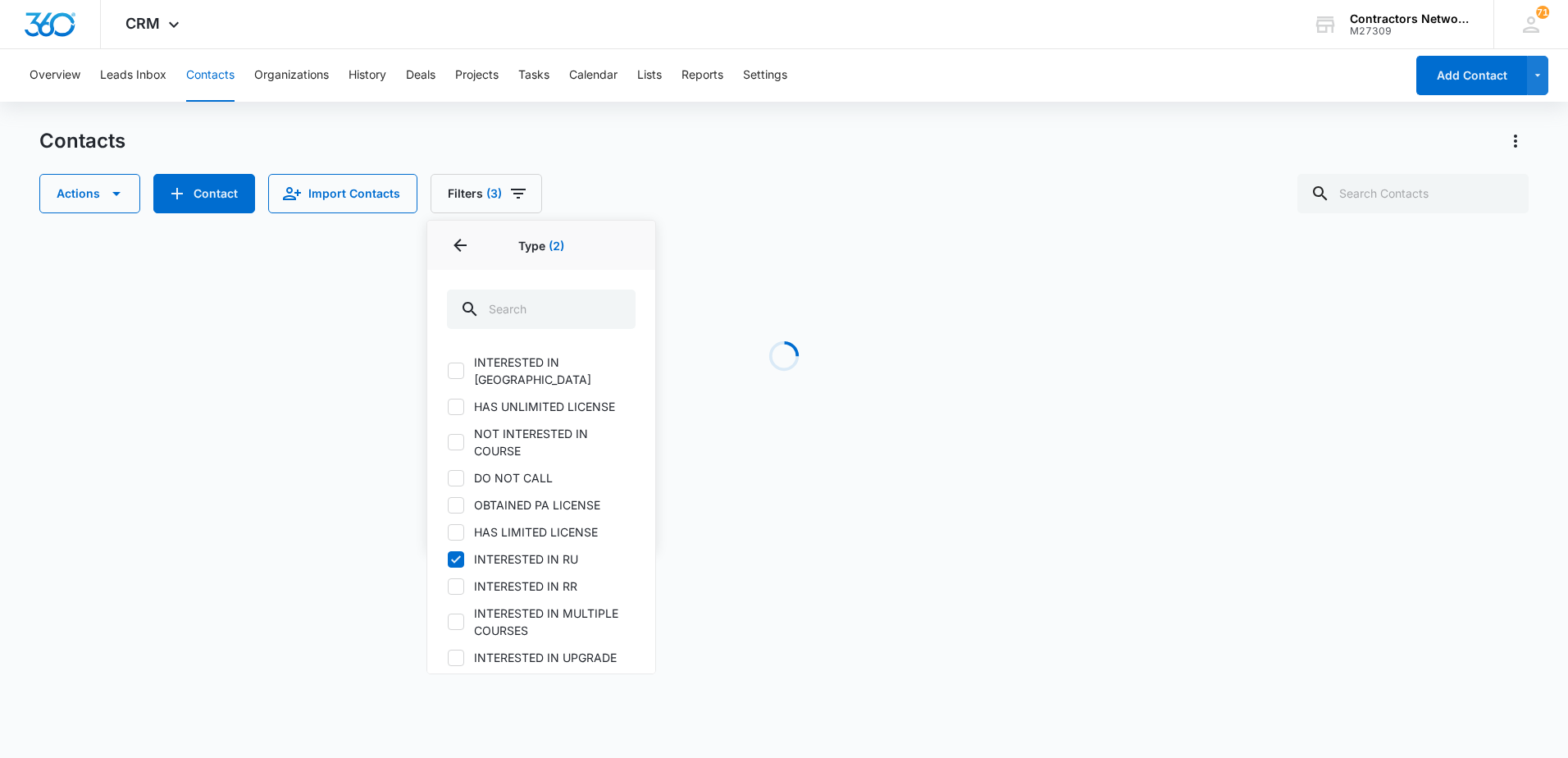
click at [456, 579] on icon at bounding box center [456, 586] width 15 height 15
click at [448, 586] on input "INTERESTED IN RR" at bounding box center [447, 586] width 1 height 1
checkbox input "true"
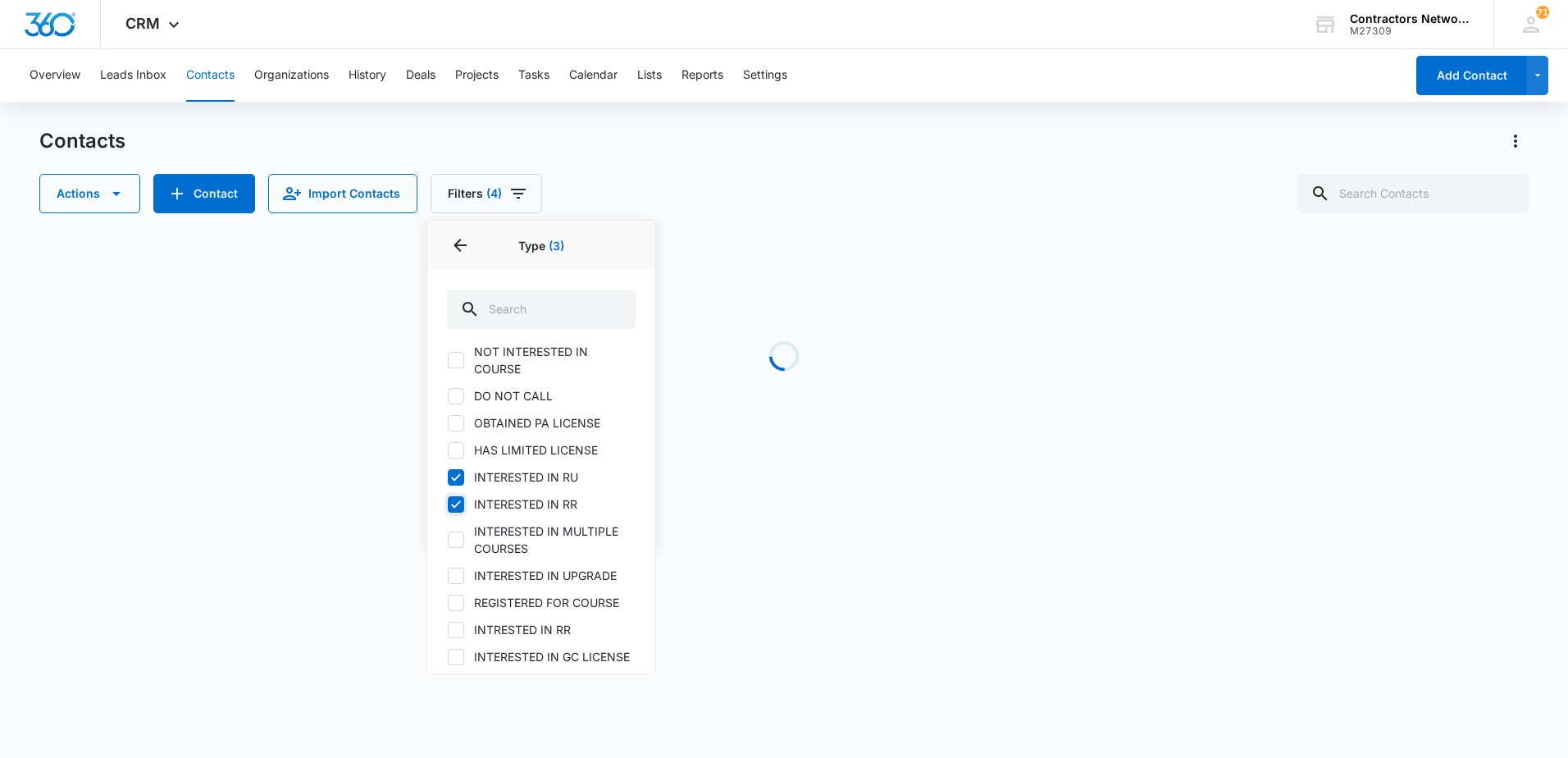
scroll to position [328, 0]
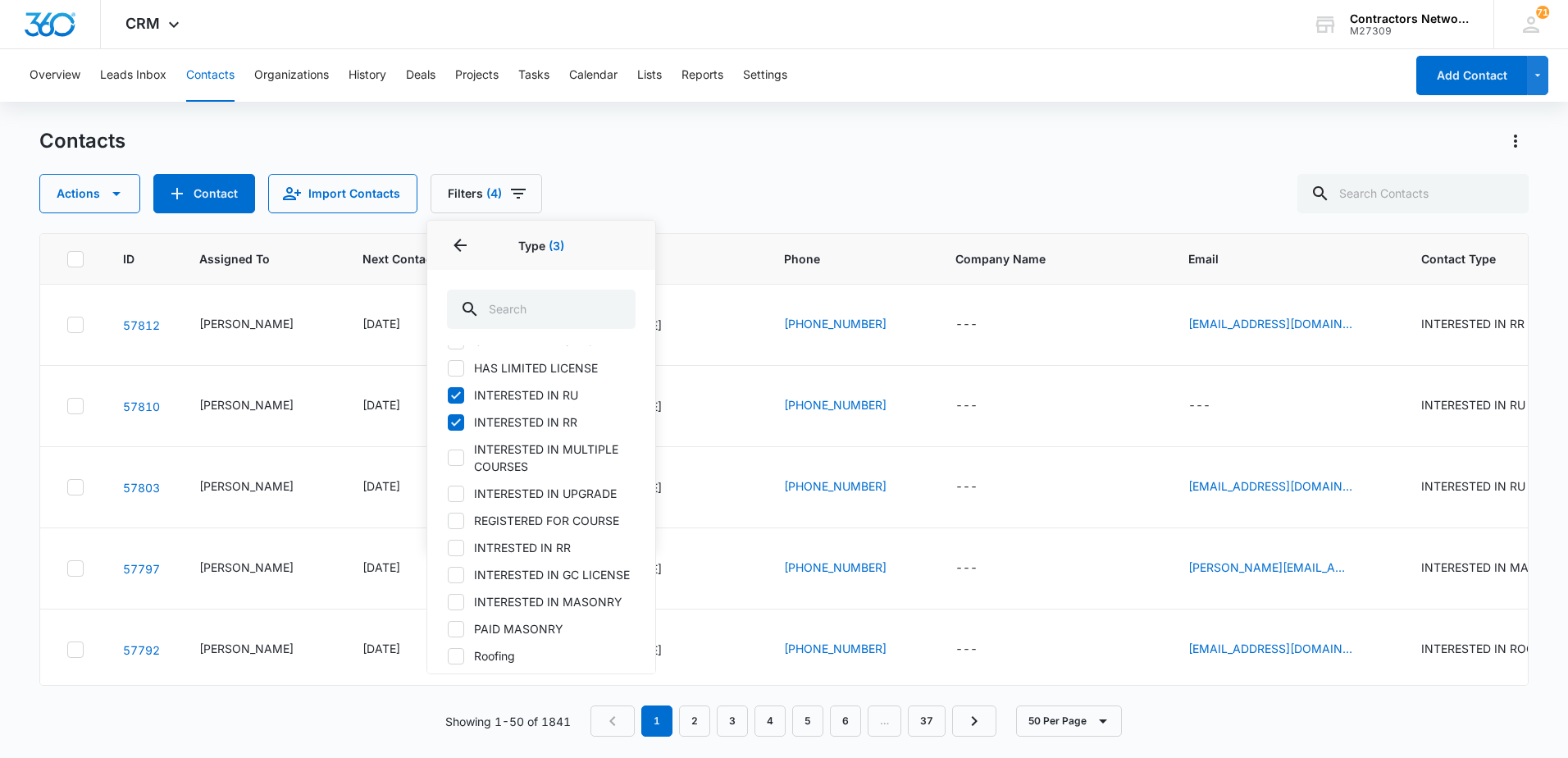
click at [461, 540] on icon at bounding box center [456, 547] width 15 height 15
click at [448, 547] on input "INTRESTED IN RR" at bounding box center [447, 547] width 1 height 1
checkbox input "true"
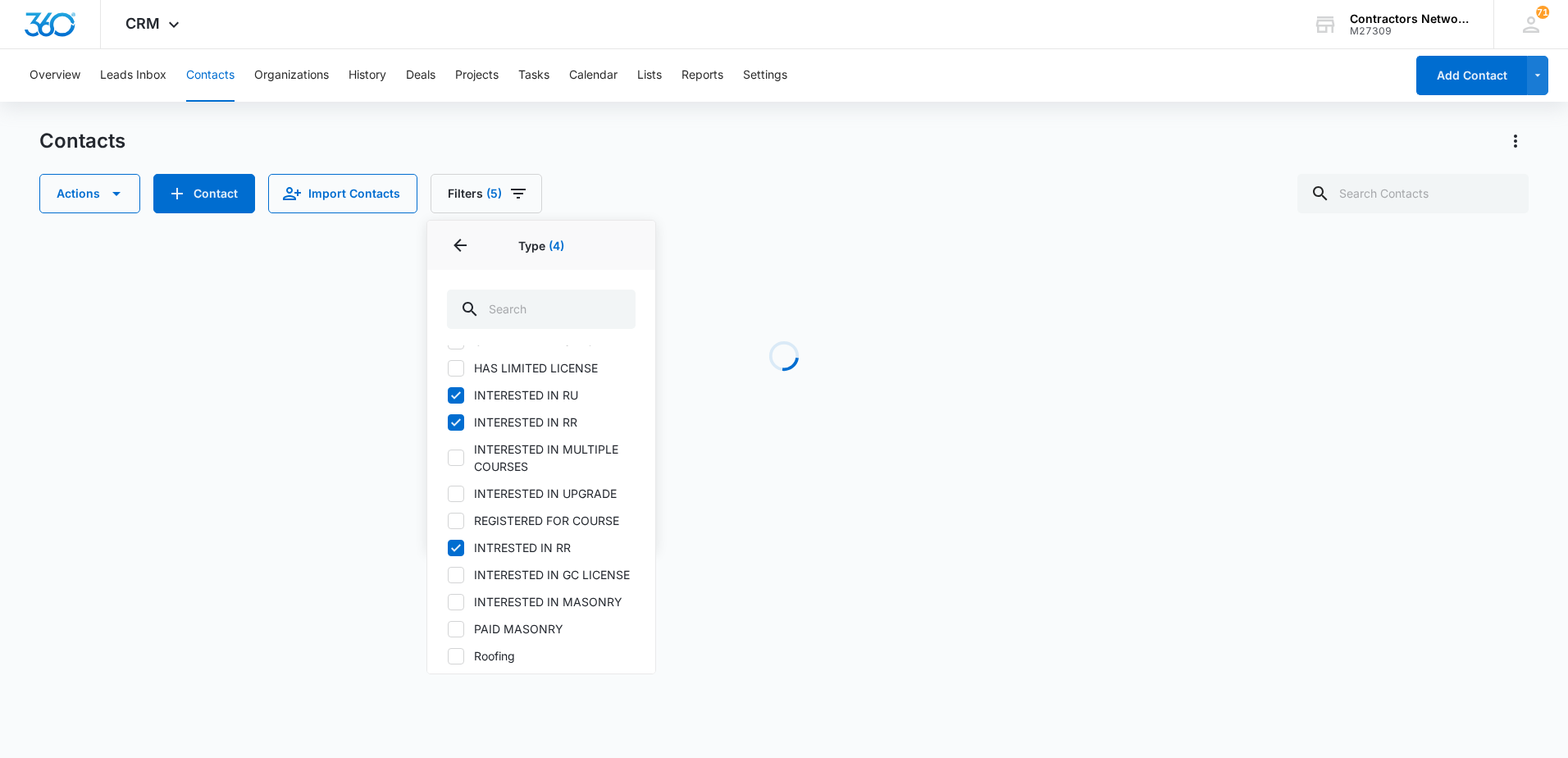
click at [460, 487] on icon at bounding box center [456, 493] width 15 height 15
click at [448, 492] on input "INTERESTED IN UPGRADE" at bounding box center [447, 492] width 1 height 1
checkbox input "true"
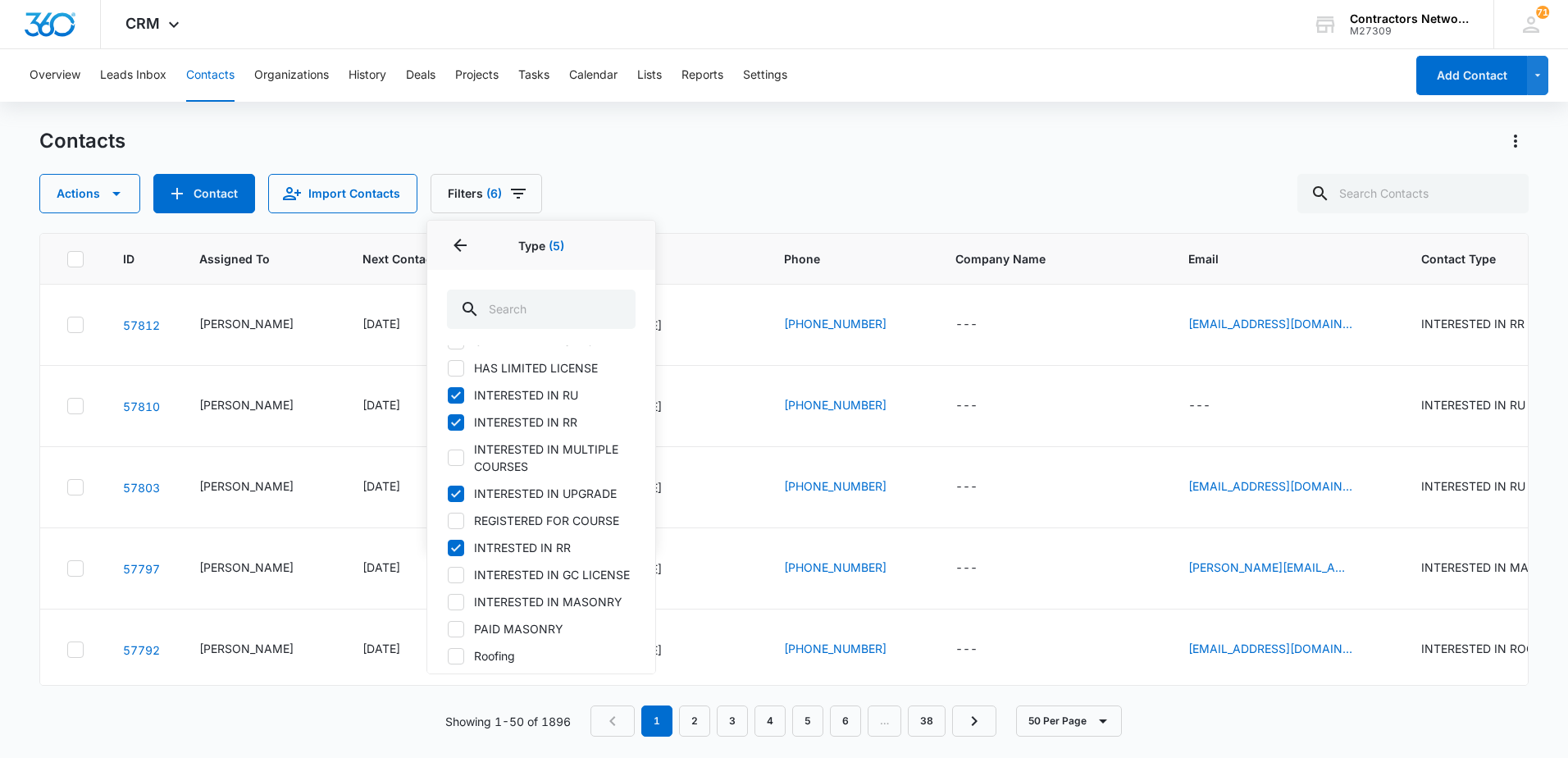
click at [884, 197] on div "Actions Contact Import Contacts Filters (6) Assigned To 1 Sources Status Type 5…" at bounding box center [784, 194] width 1489 height 39
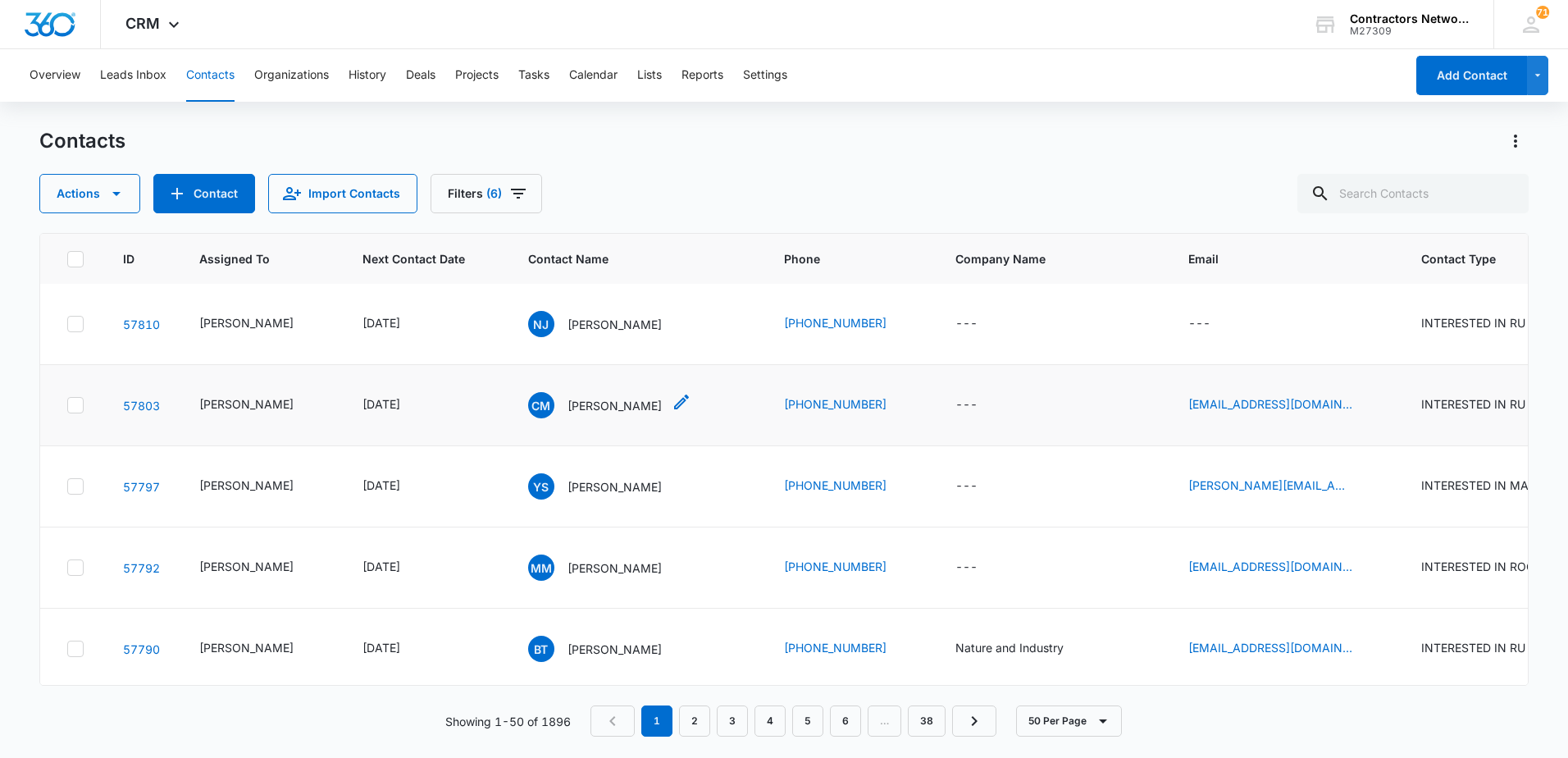
scroll to position [164, 0]
drag, startPoint x: 569, startPoint y: 492, endPoint x: 568, endPoint y: 507, distance: 15.0
click at [568, 507] on td "MM [PERSON_NAME]" at bounding box center [636, 486] width 256 height 81
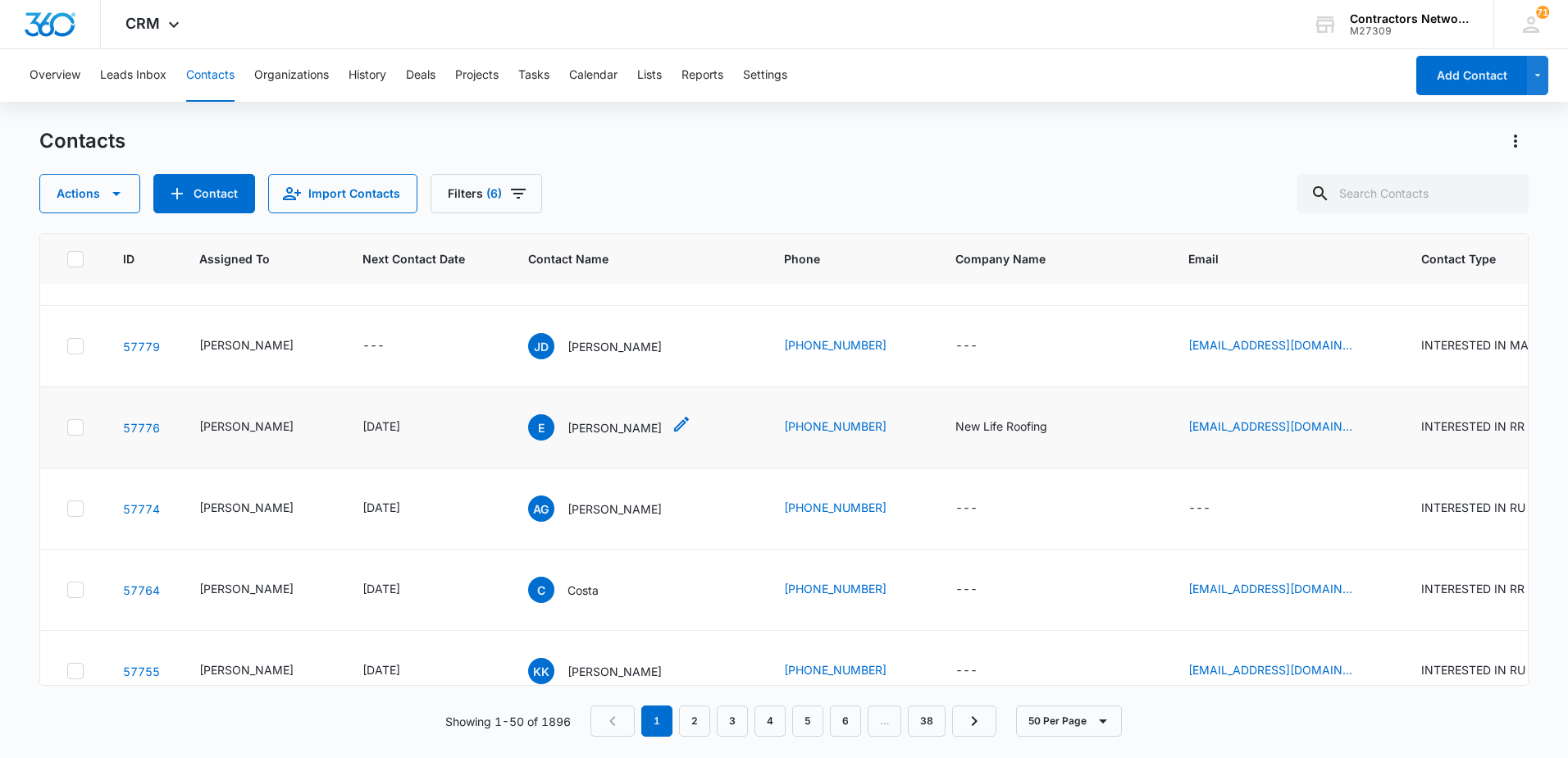
scroll to position [738, 0]
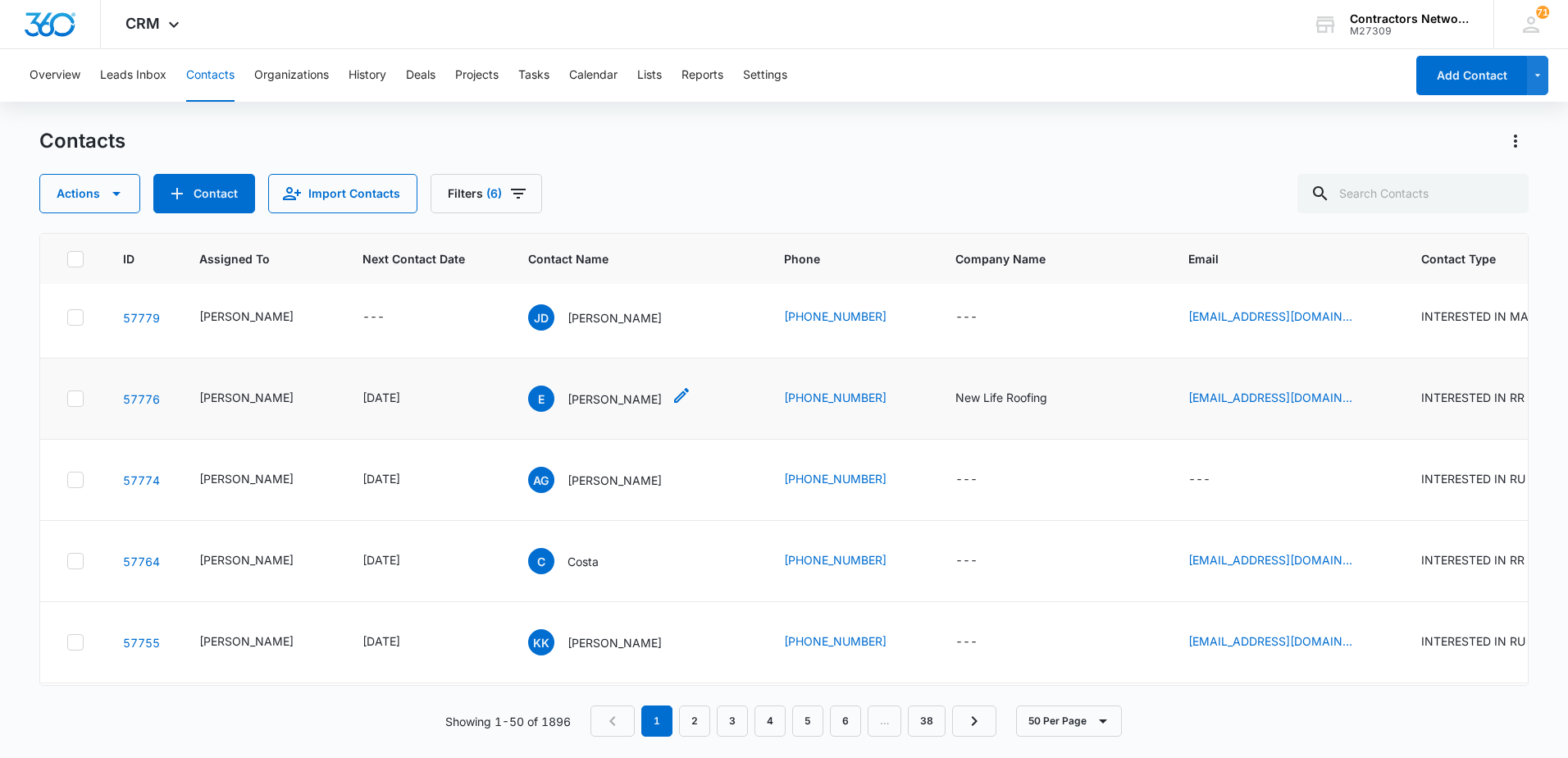
click at [567, 488] on p "[PERSON_NAME]" at bounding box center [614, 480] width 94 height 18
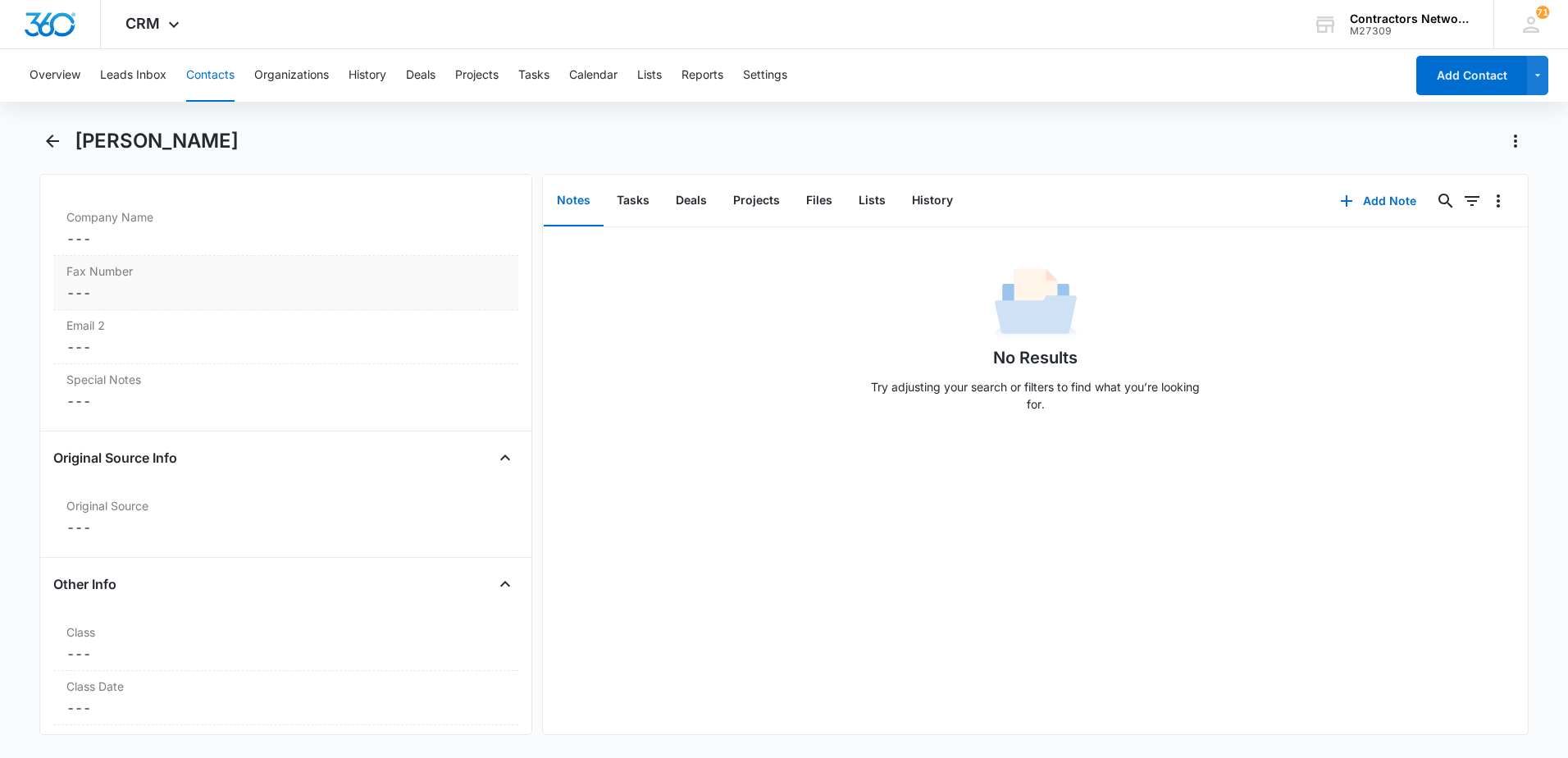
scroll to position [1804, 0]
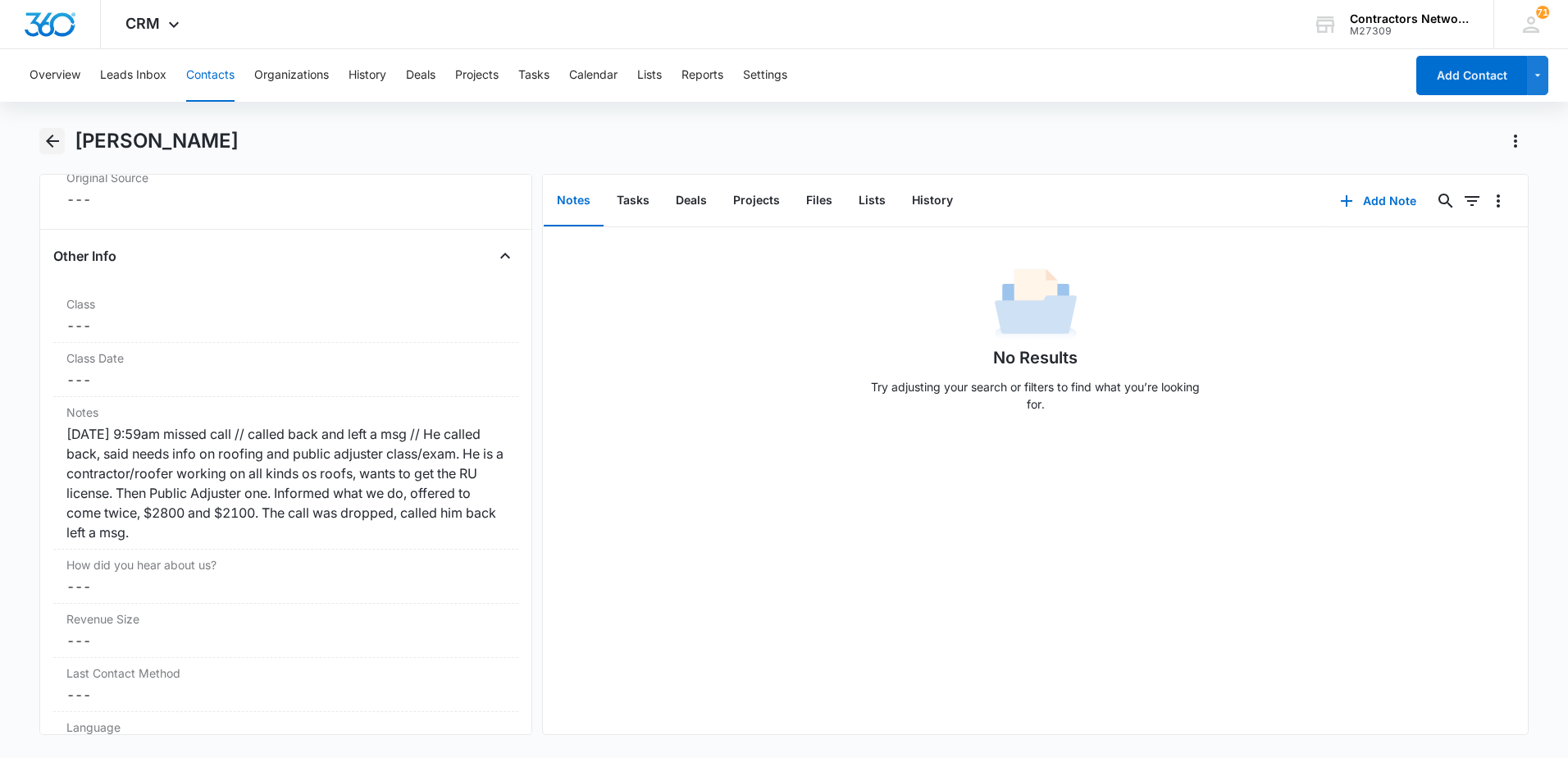
click at [51, 140] on icon "Back" at bounding box center [52, 140] width 13 height 13
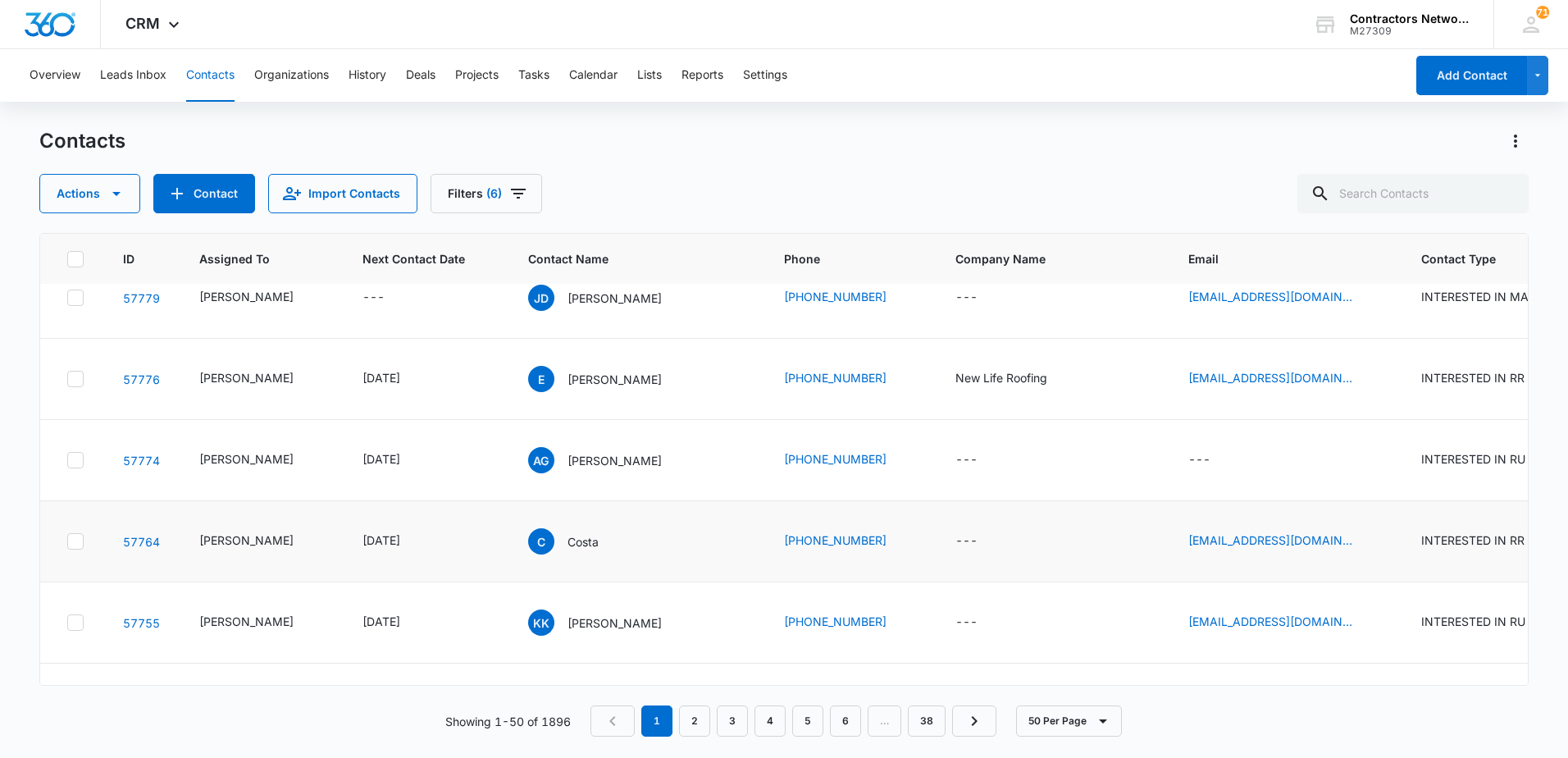
scroll to position [820, 0]
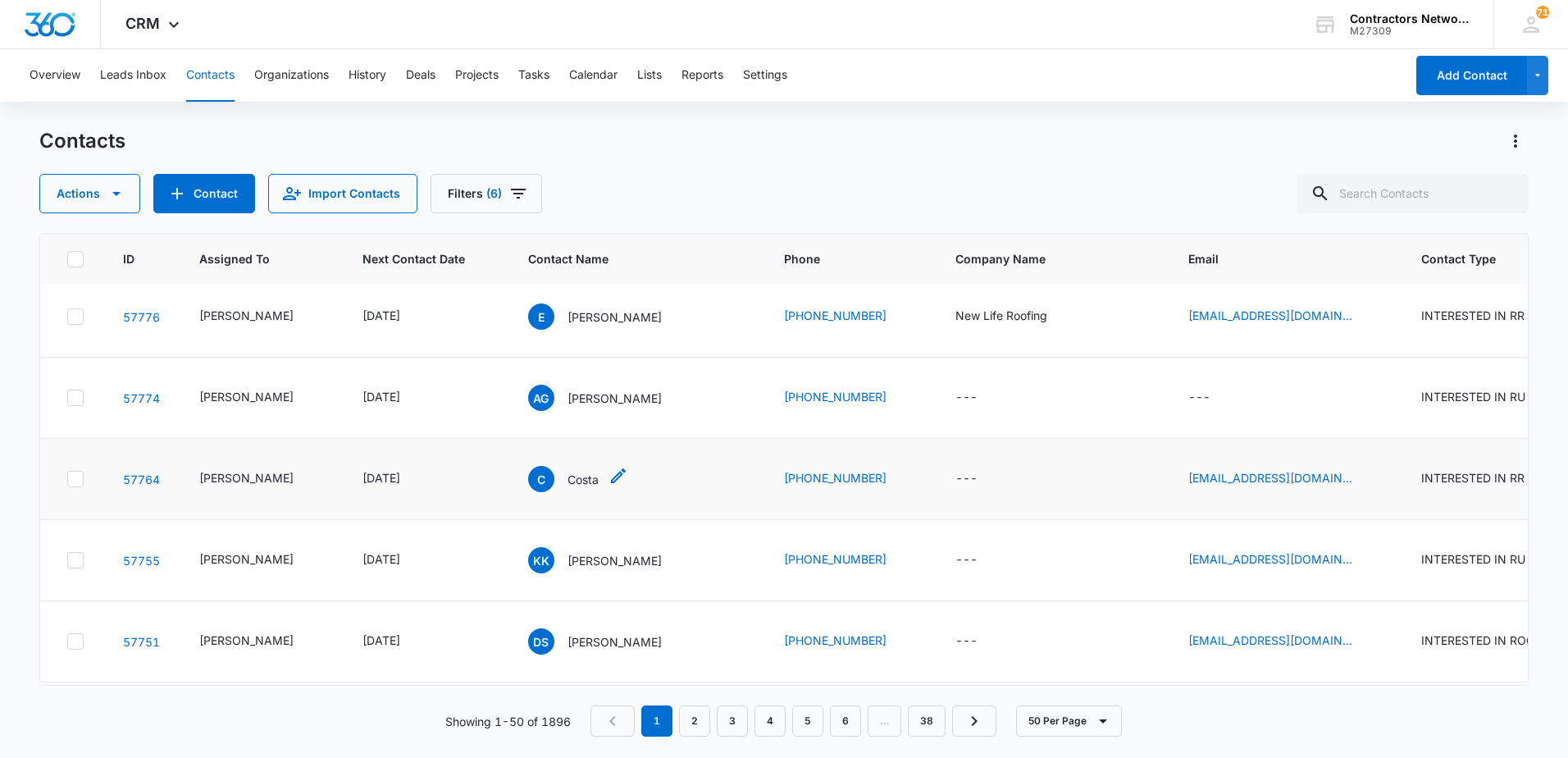
click at [567, 487] on p "Costa" at bounding box center [583, 480] width 31 height 18
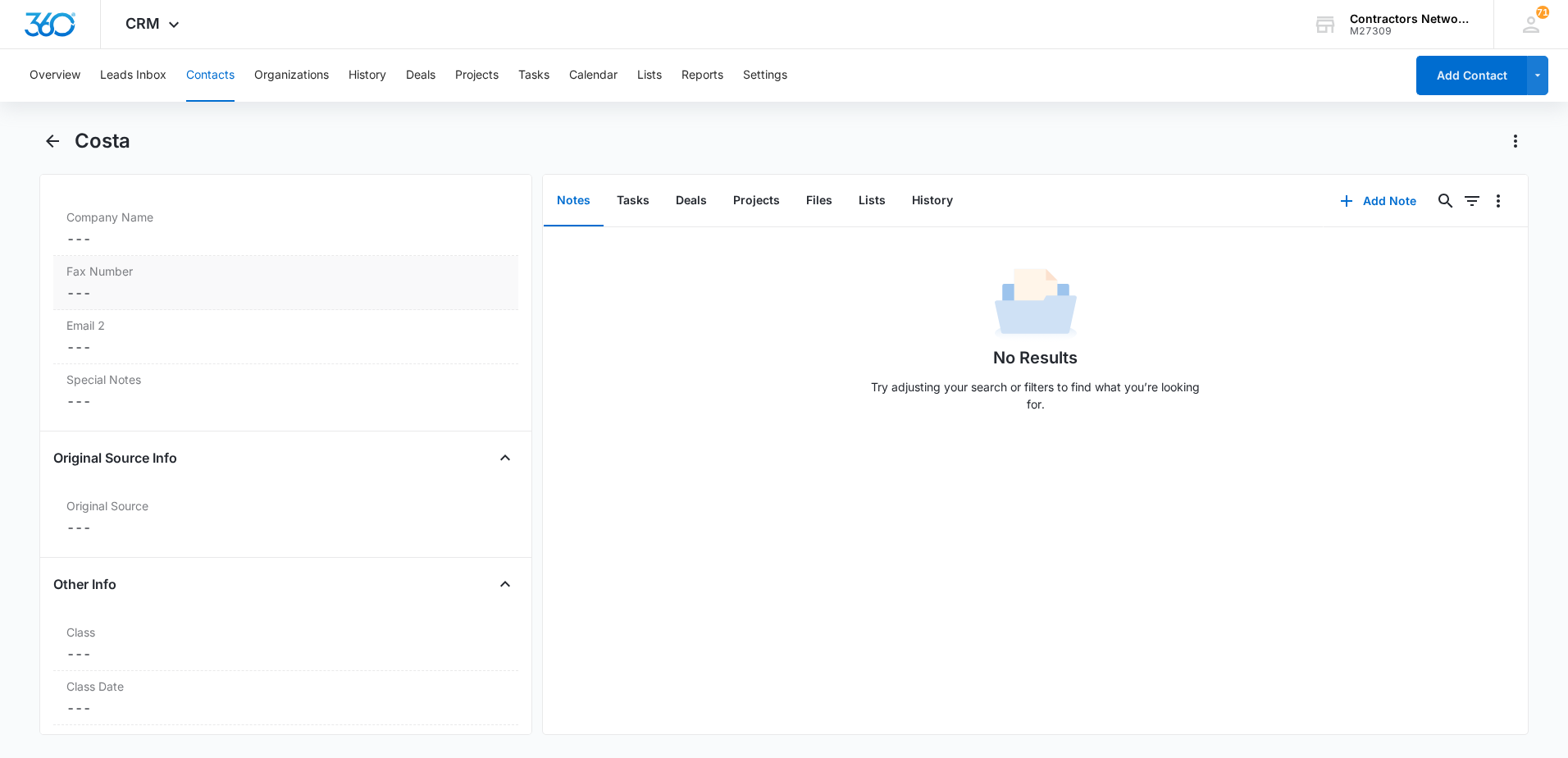
scroll to position [1721, 0]
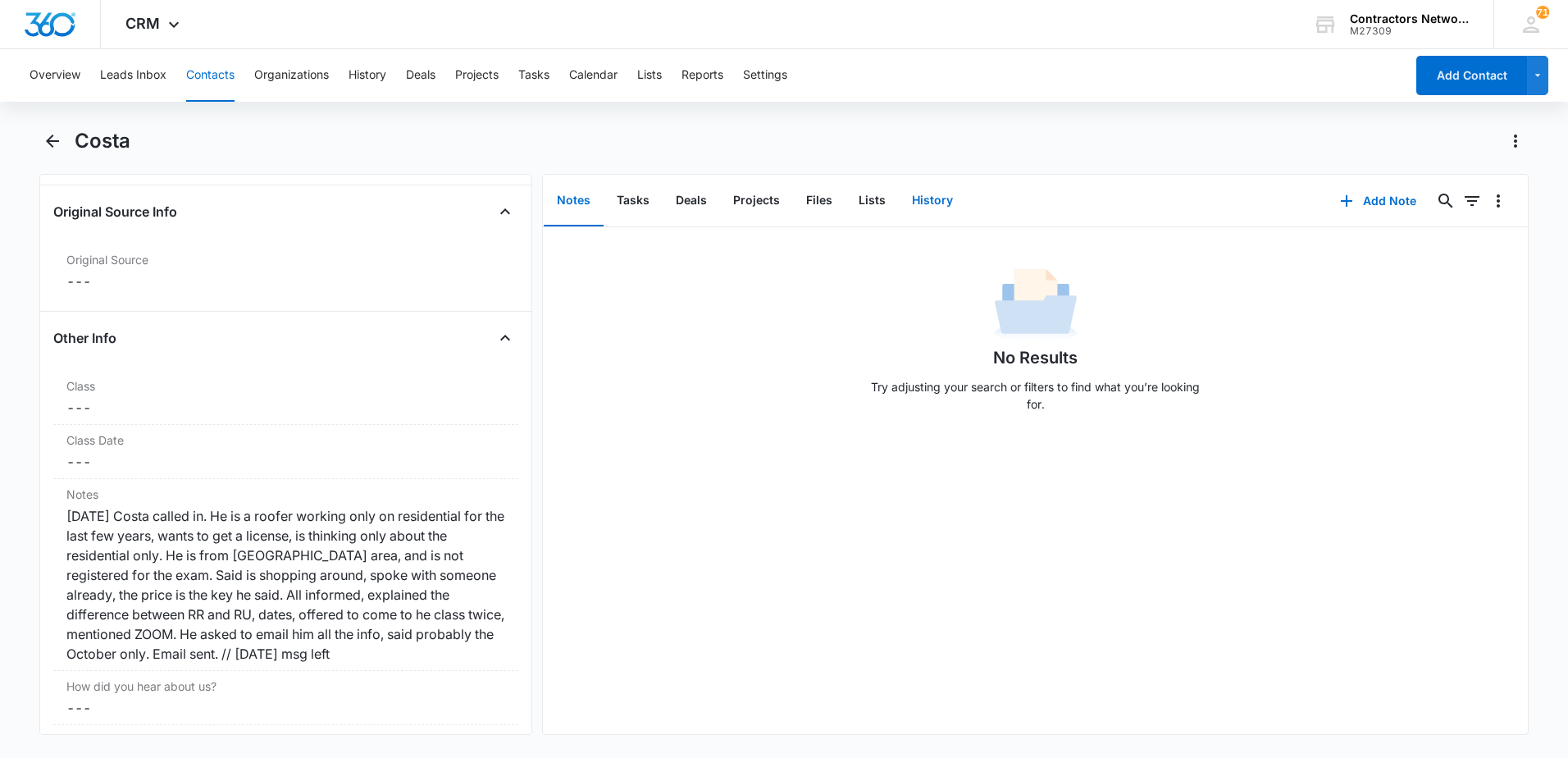
click at [936, 203] on button "History" at bounding box center [931, 200] width 67 height 51
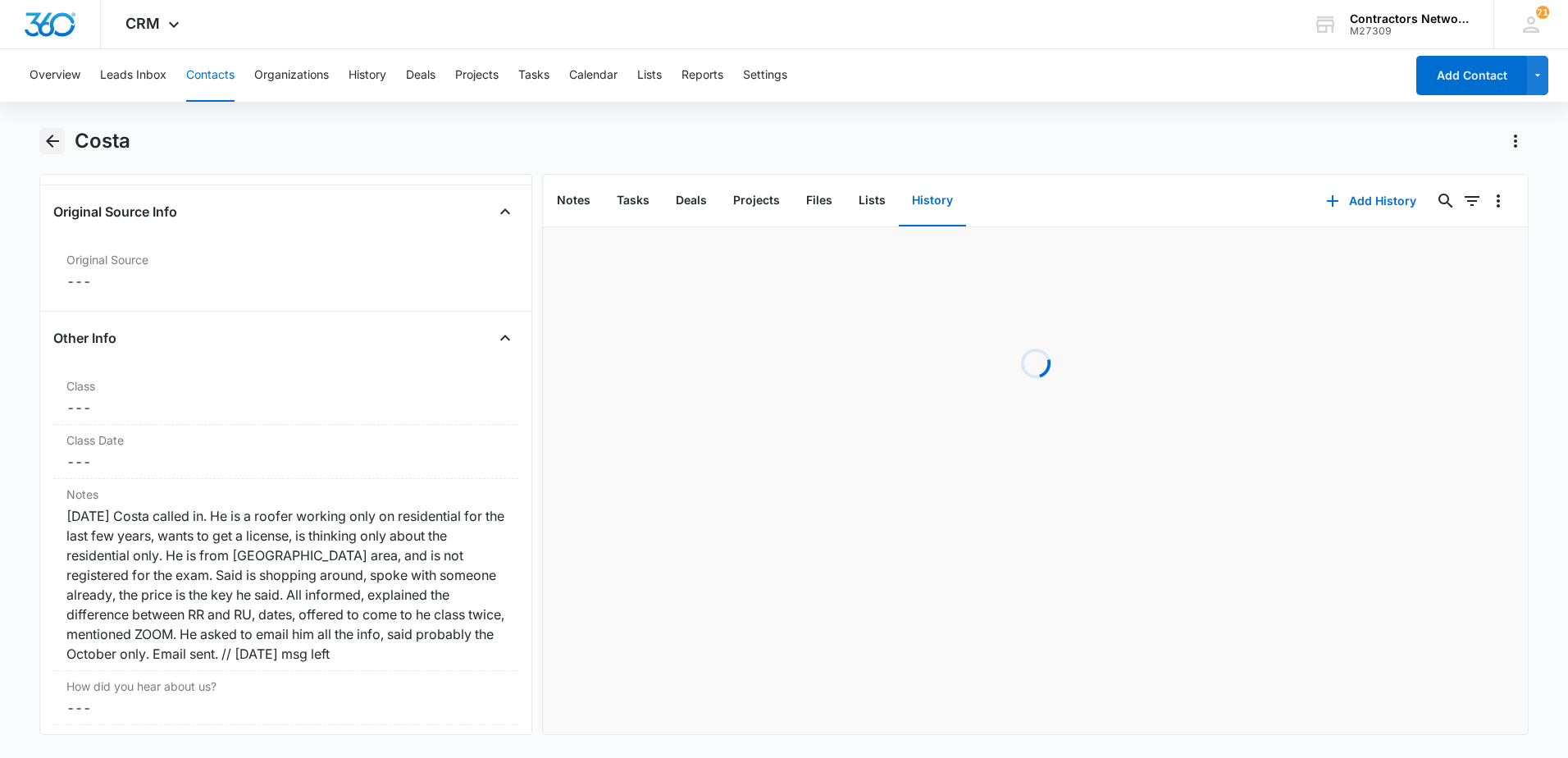
click at [59, 141] on icon "Back" at bounding box center [53, 141] width 19 height 19
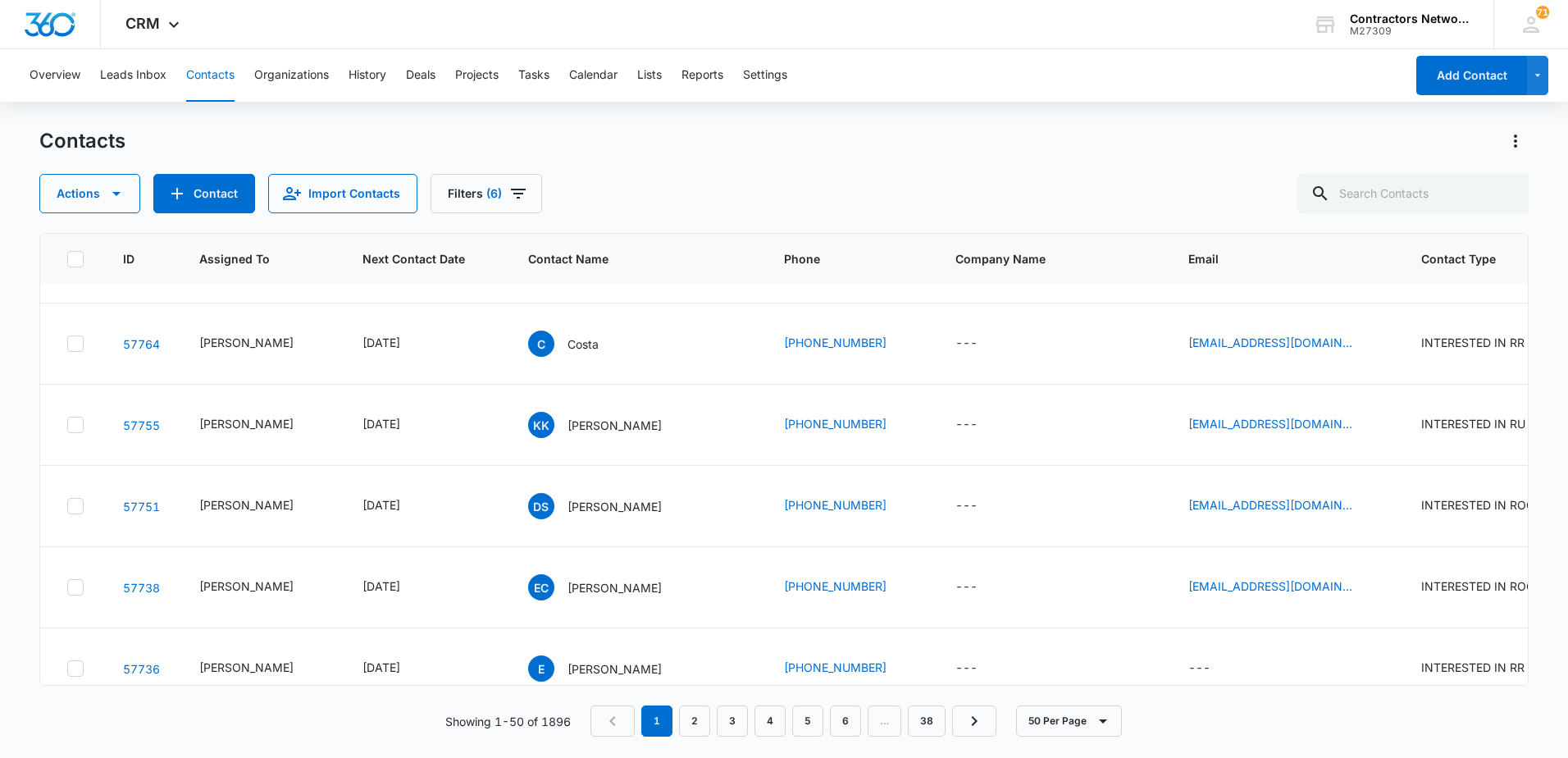
scroll to position [984, 0]
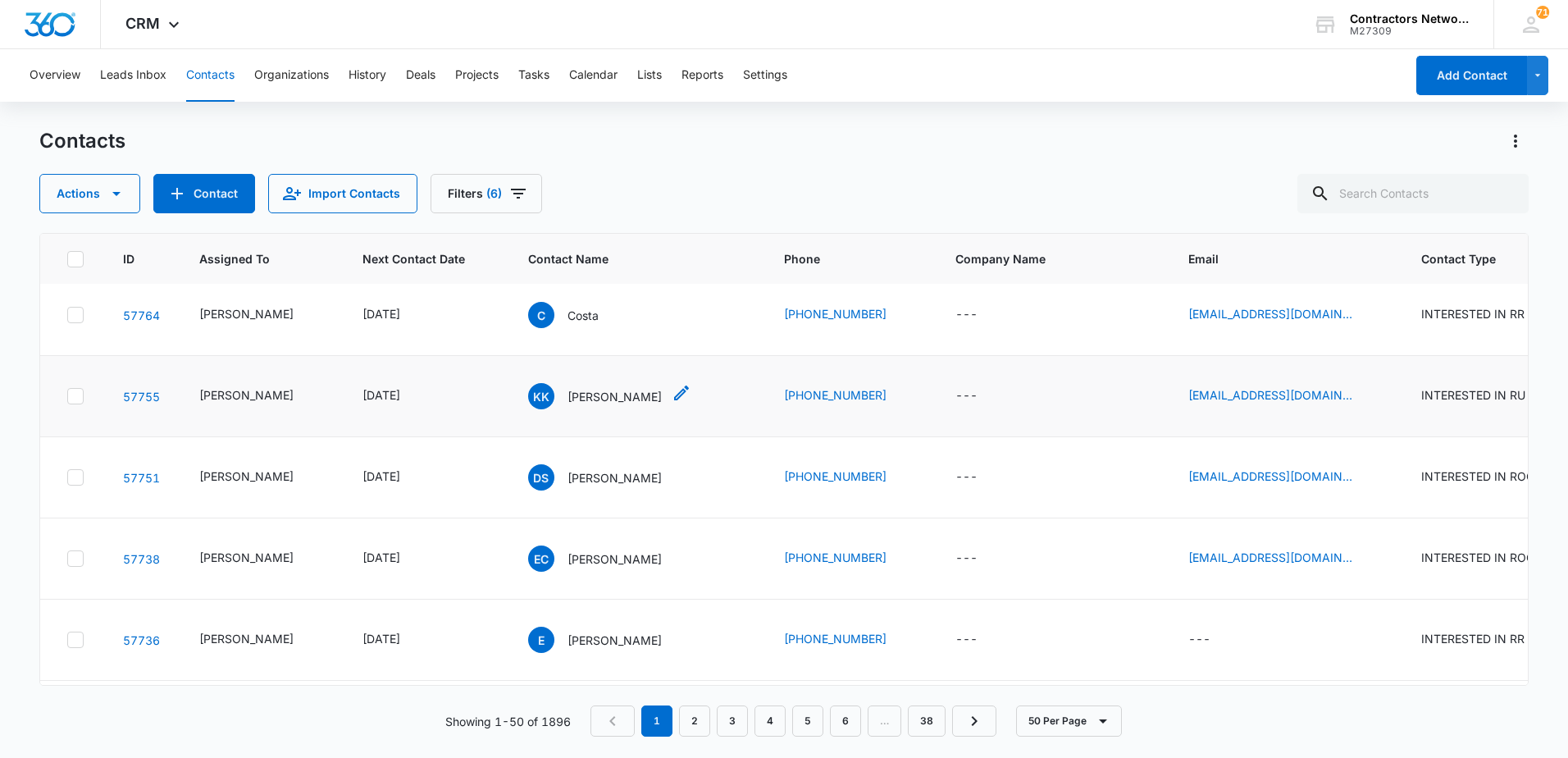
click at [567, 405] on p "[PERSON_NAME]" at bounding box center [614, 397] width 94 height 18
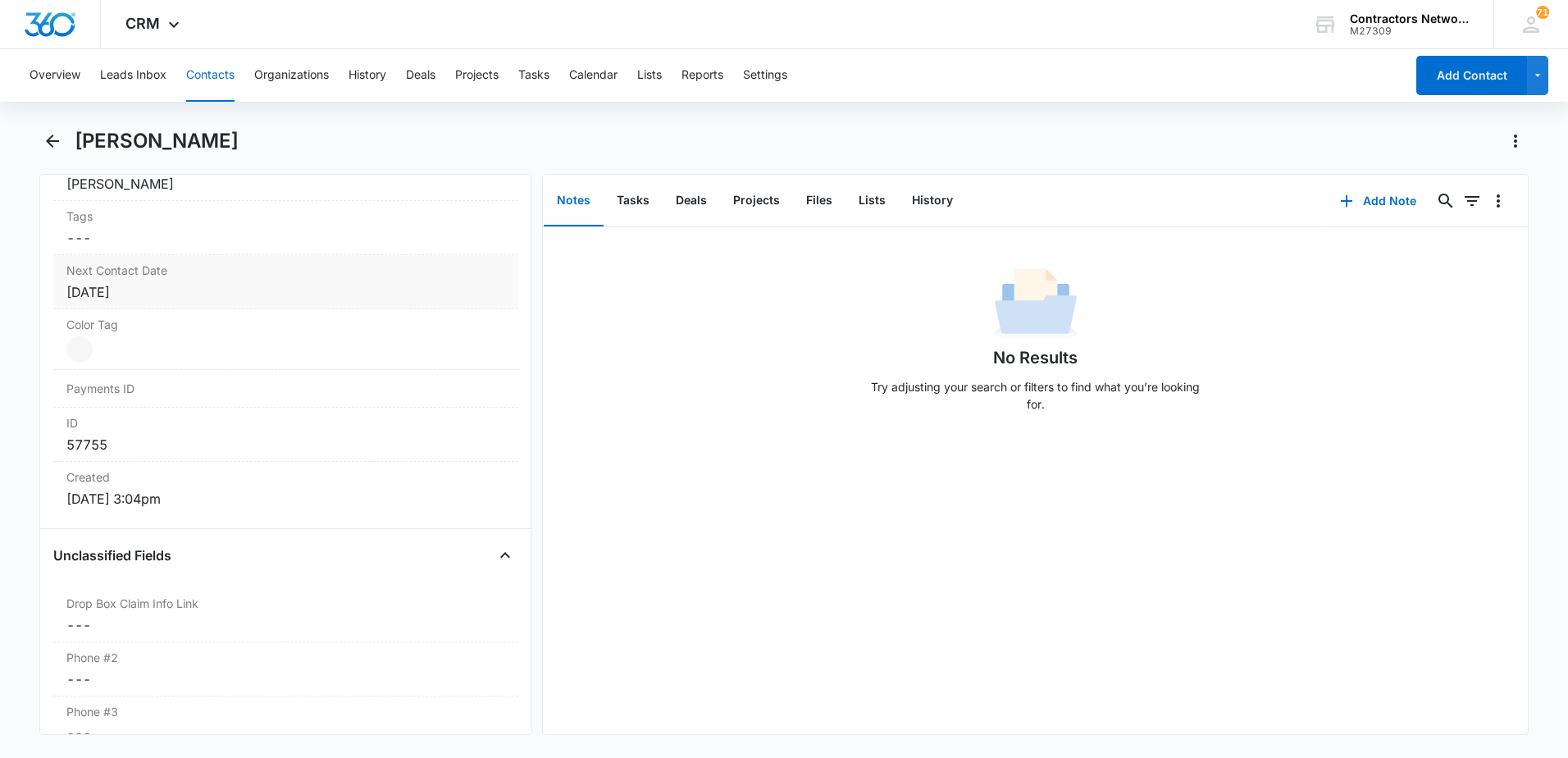
scroll to position [902, 0]
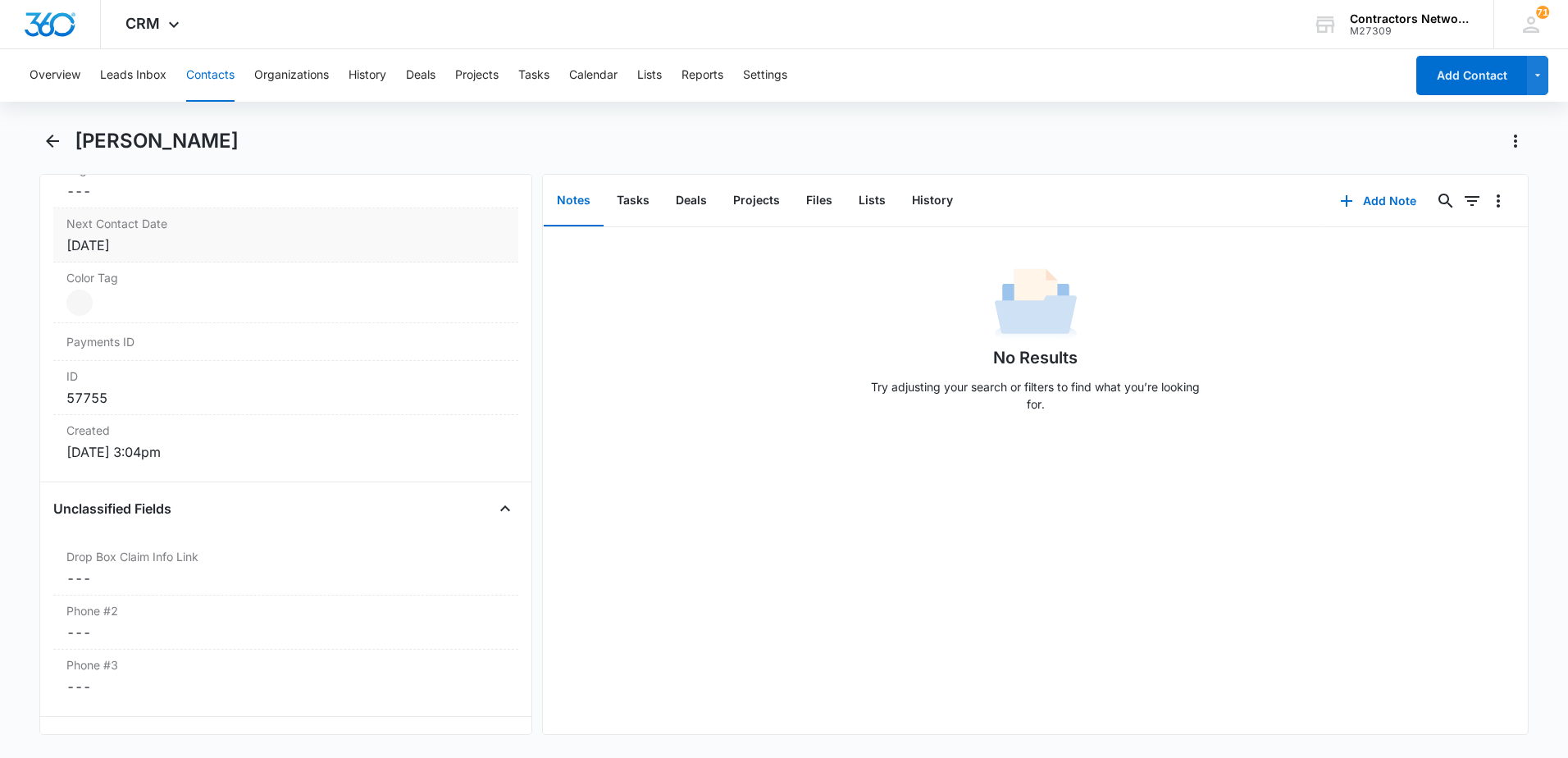
click at [229, 248] on div "[DATE]" at bounding box center [285, 245] width 439 height 19
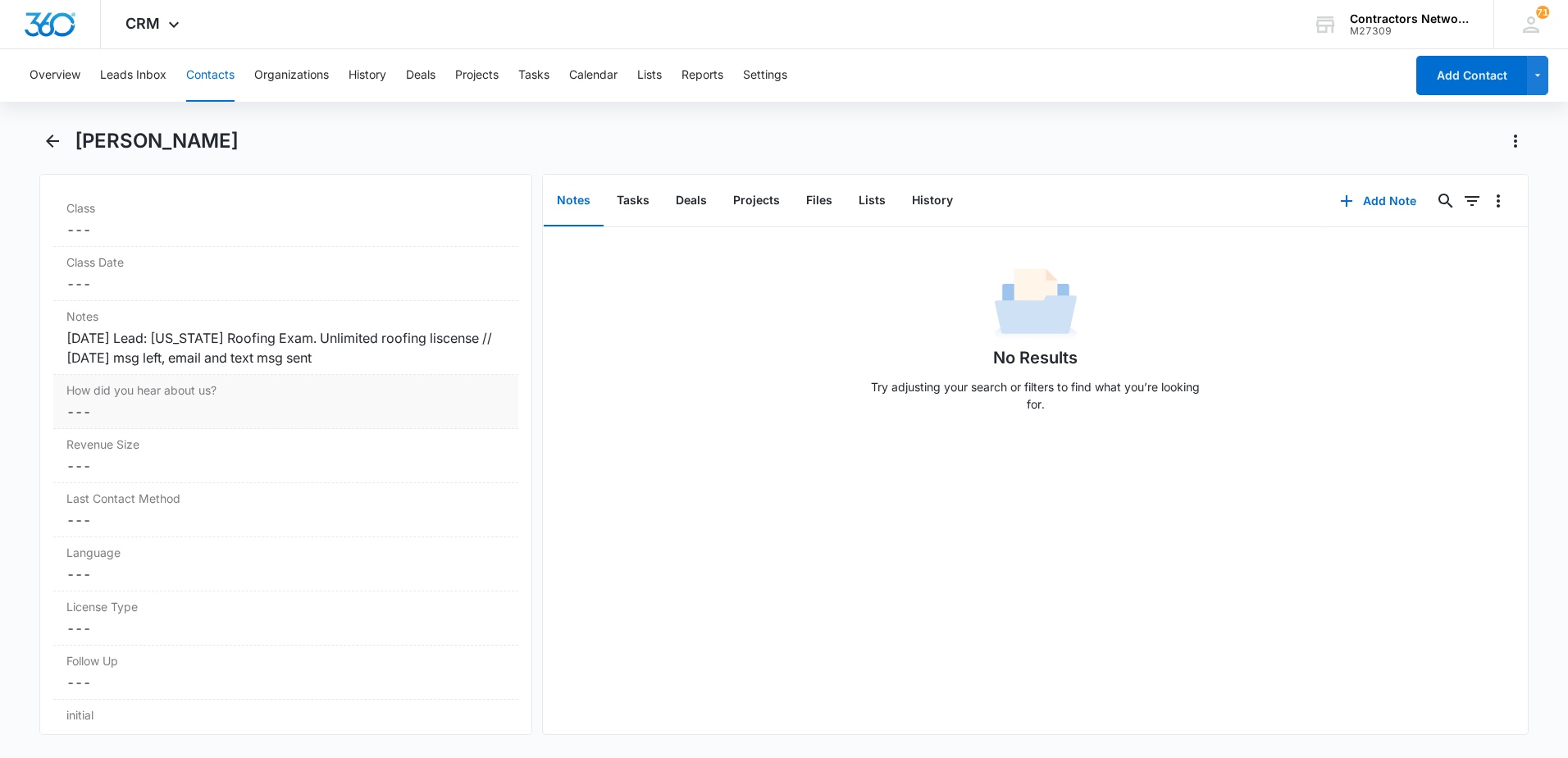
scroll to position [2049, 0]
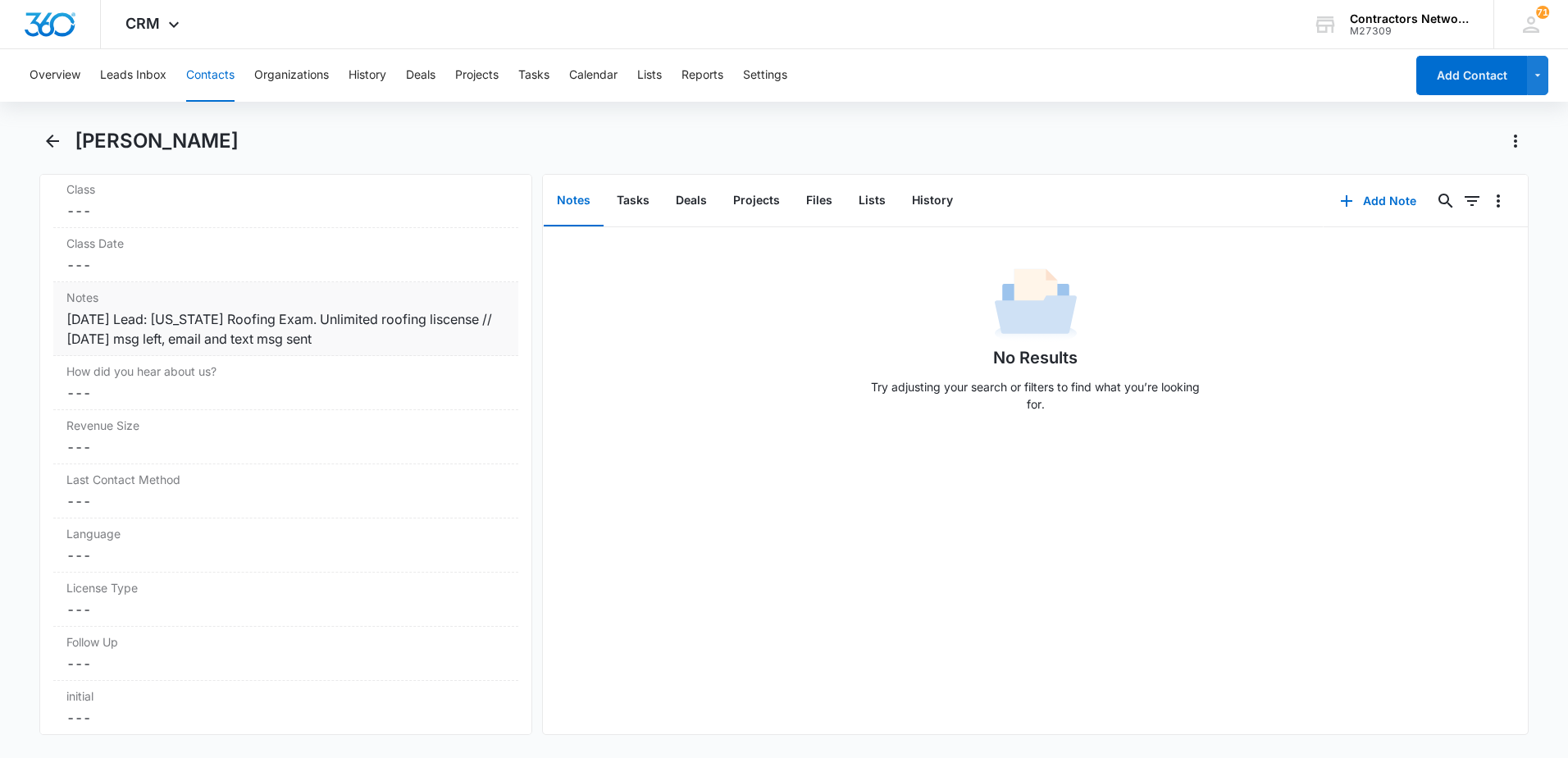
click at [376, 349] on div "Notes Cancel Save Changes [DATE] Lead: [US_STATE] Roofing Exam. Unlimited roofi…" at bounding box center [286, 319] width 465 height 74
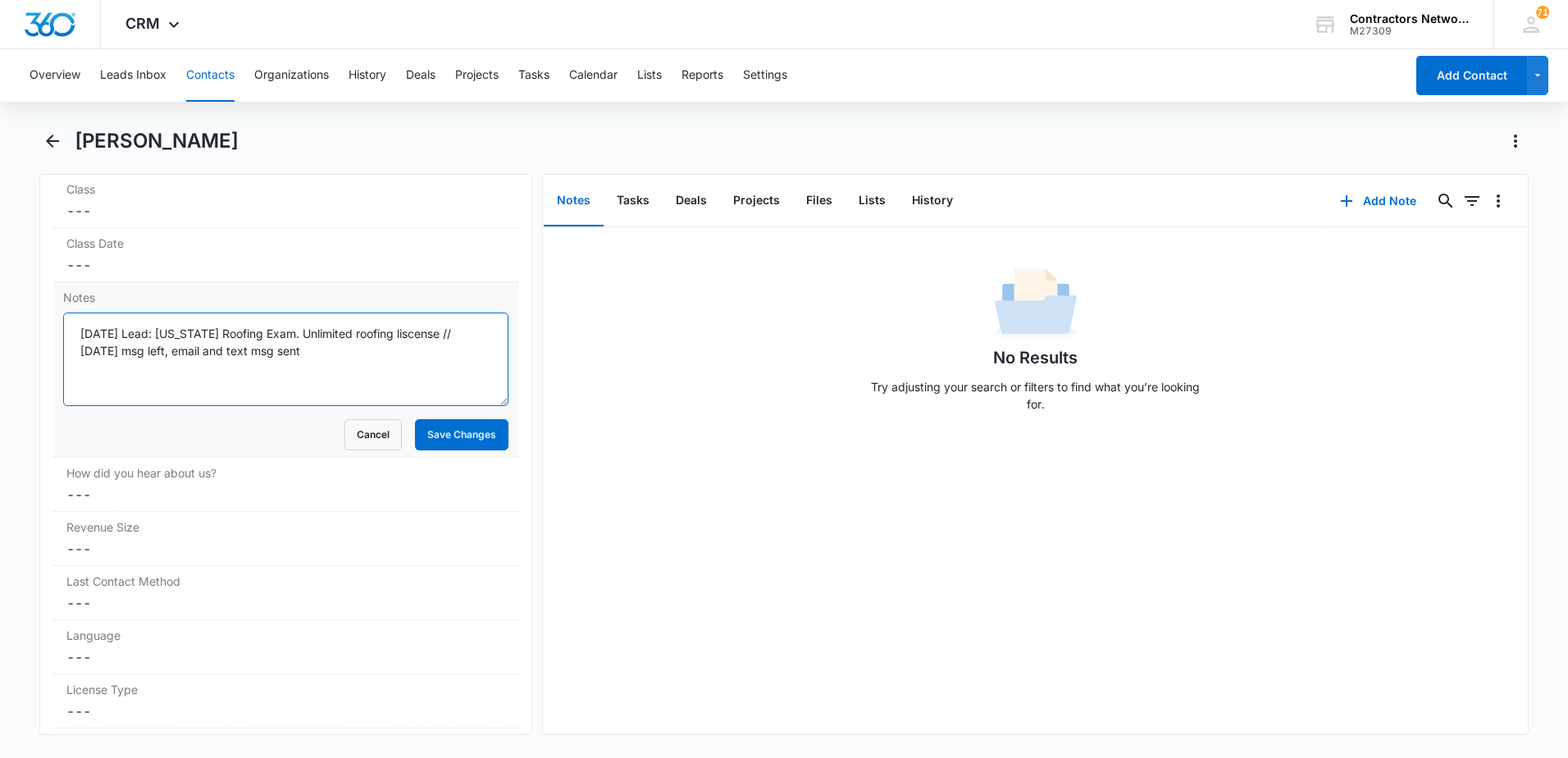
click at [378, 363] on textarea "[DATE] Lead: [US_STATE] Roofing Exam. Unlimited roofing liscense // [DATE] msg …" at bounding box center [286, 359] width 446 height 93
type textarea "[DATE] Lead: [US_STATE] Roofing Exam. Unlimited roofing liscense // [DATE] msg …"
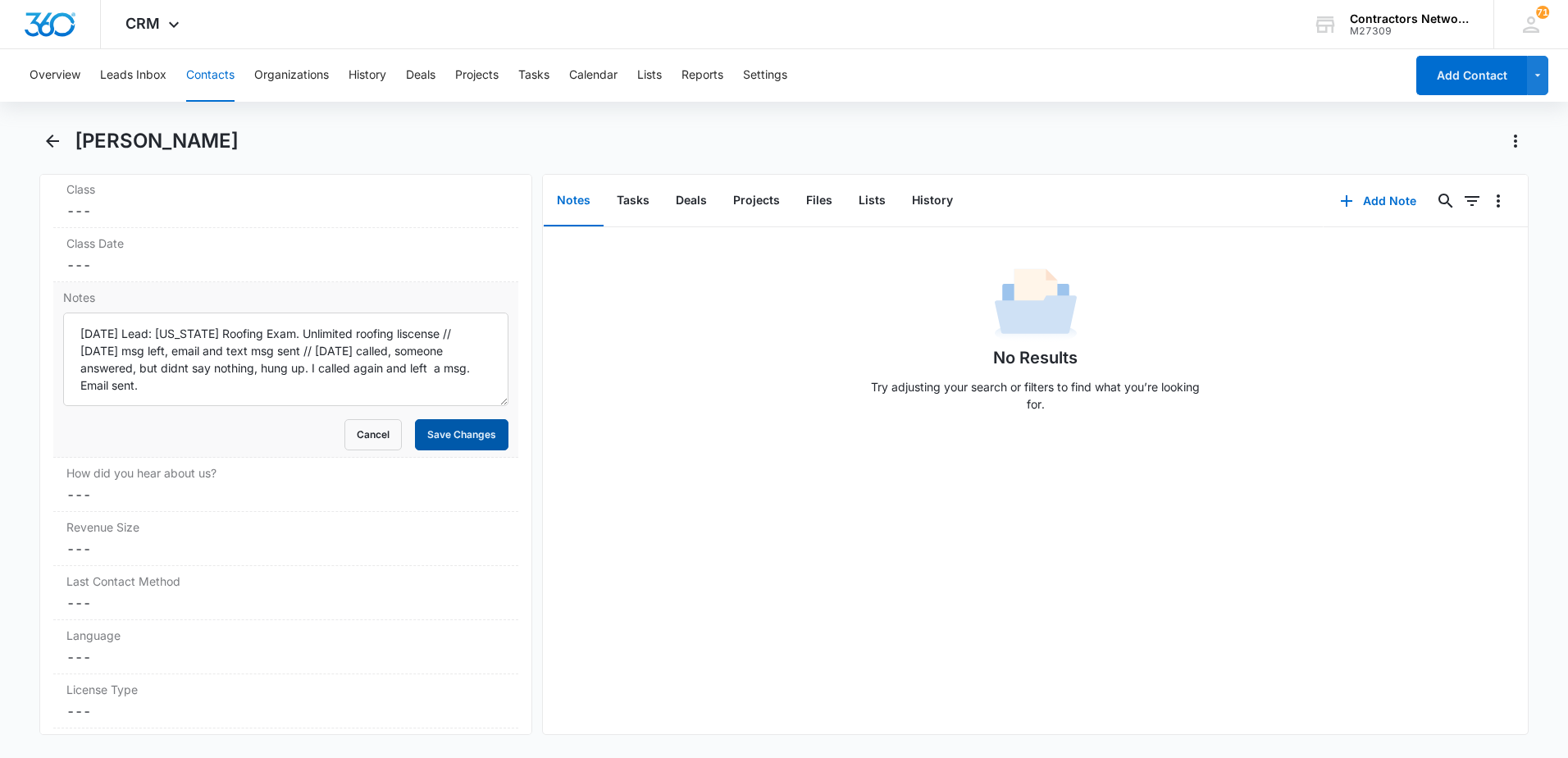
click at [435, 422] on button "Save Changes" at bounding box center [461, 435] width 93 height 31
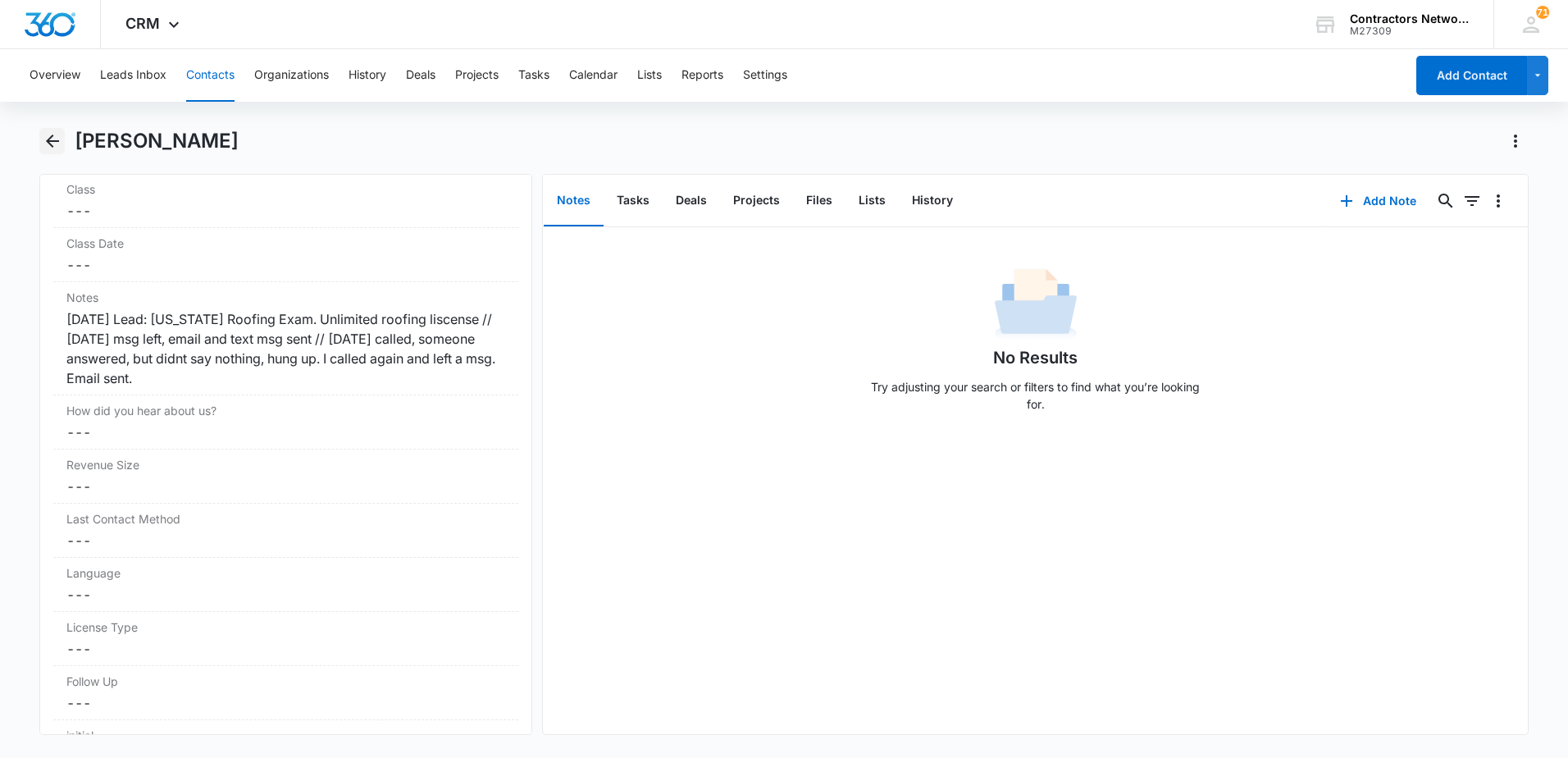
click at [48, 141] on icon "Back" at bounding box center [52, 140] width 13 height 13
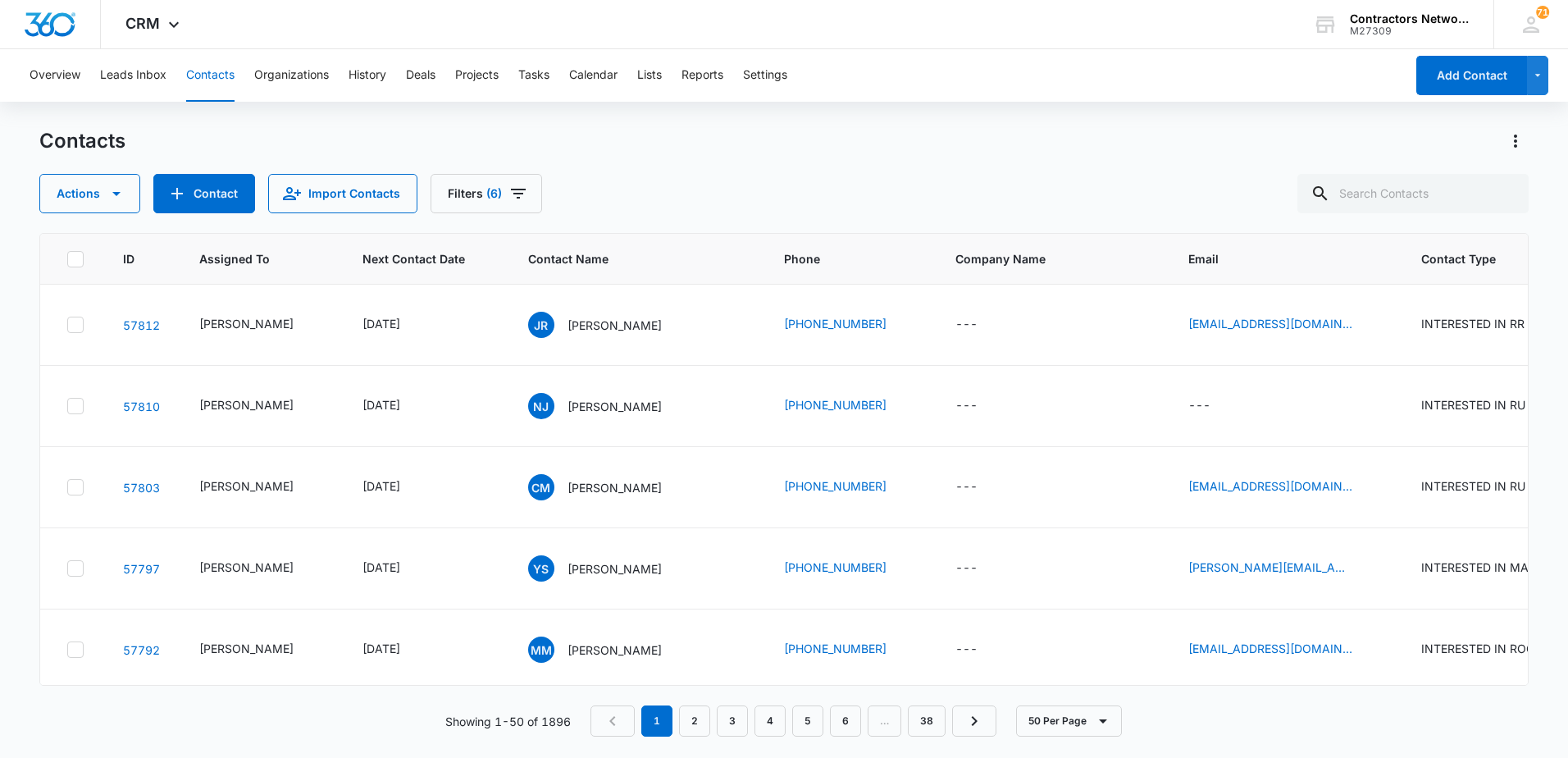
scroll to position [984, 0]
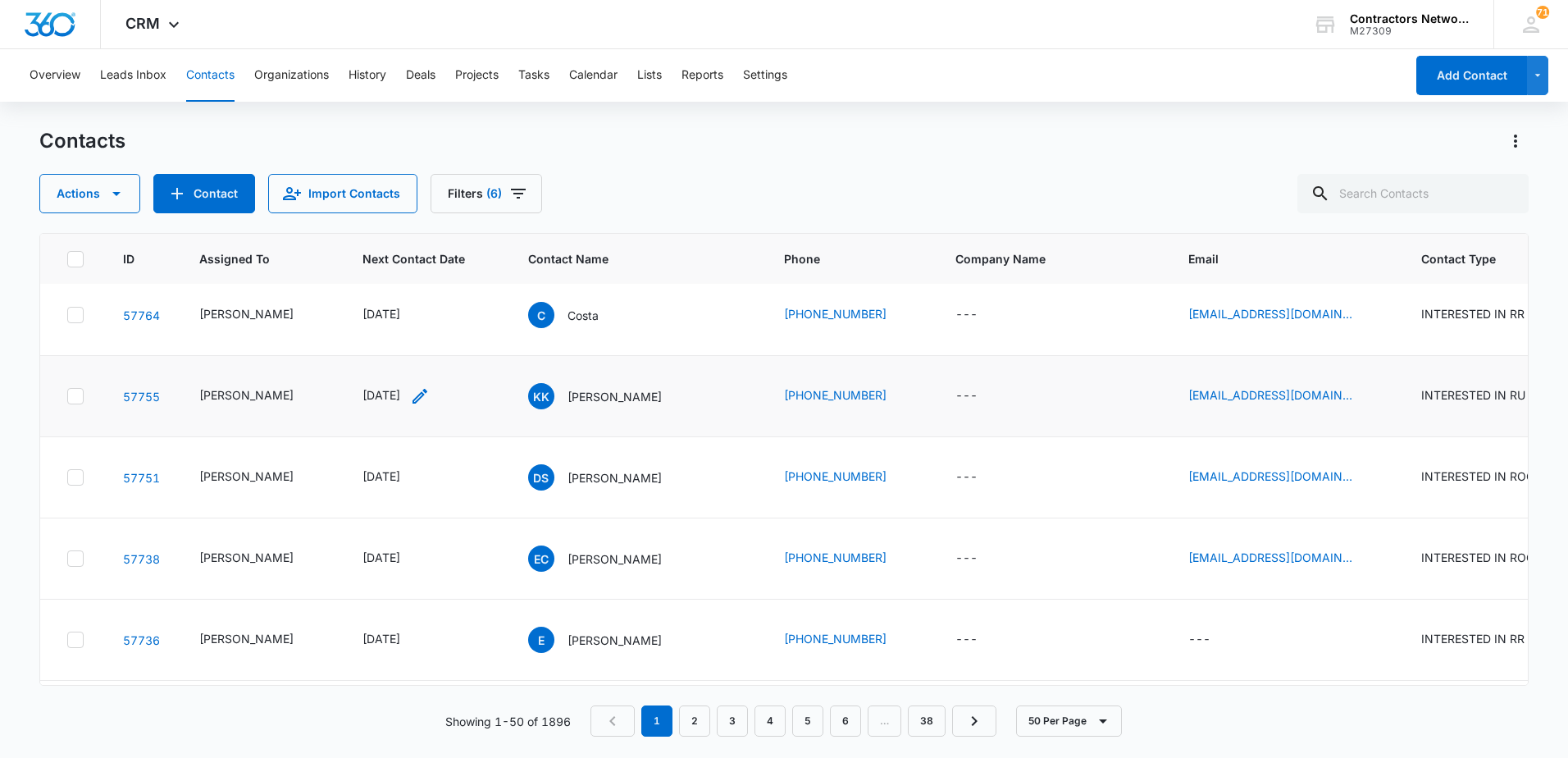
click at [430, 406] on icon "Next Contact Date - 1756857600 - Select to Edit Field" at bounding box center [419, 396] width 19 height 19
click at [425, 314] on input "[DATE]" at bounding box center [396, 313] width 121 height 18
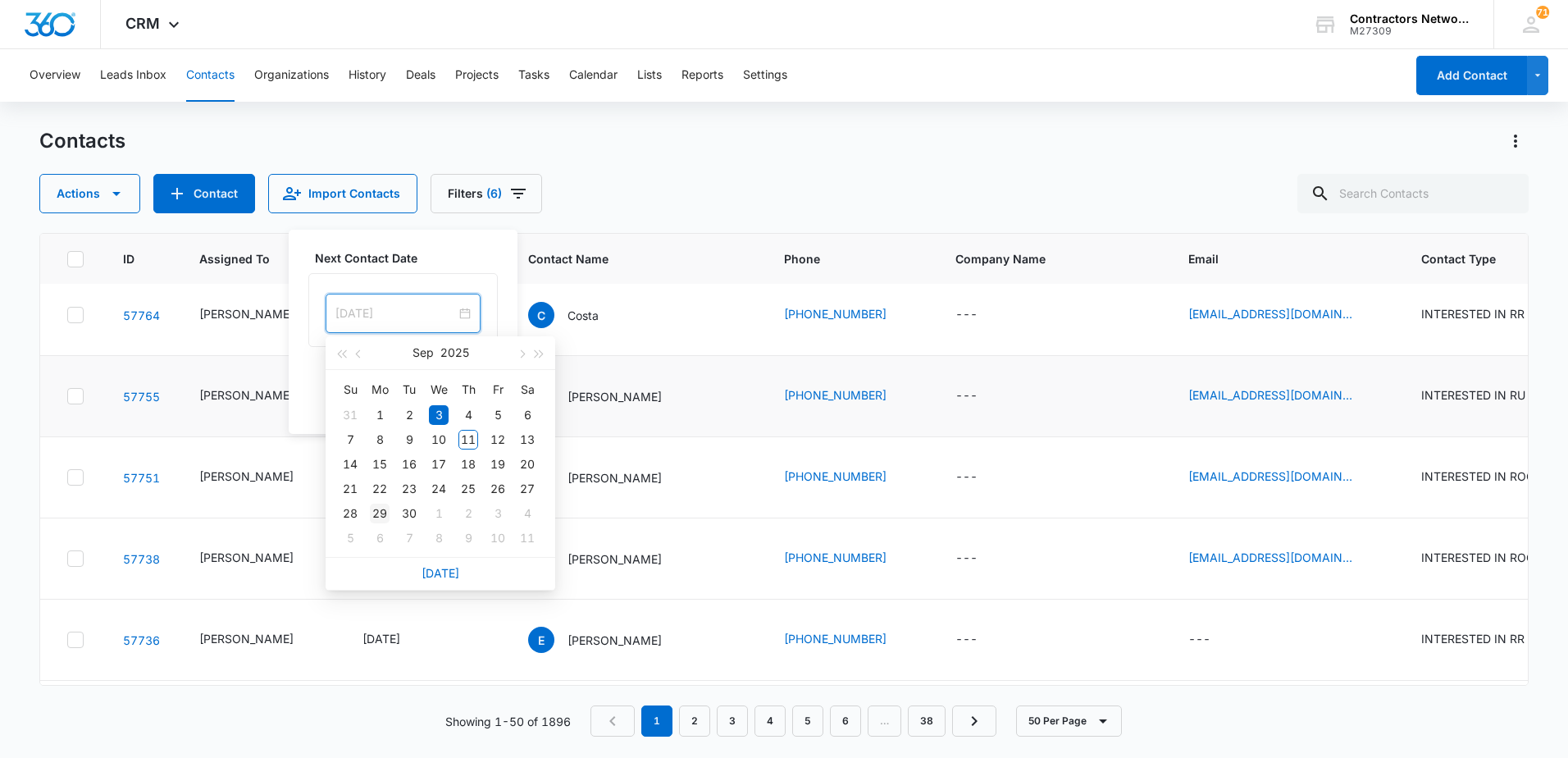
type input "[DATE]"
click at [381, 515] on div "29" at bounding box center [380, 513] width 19 height 19
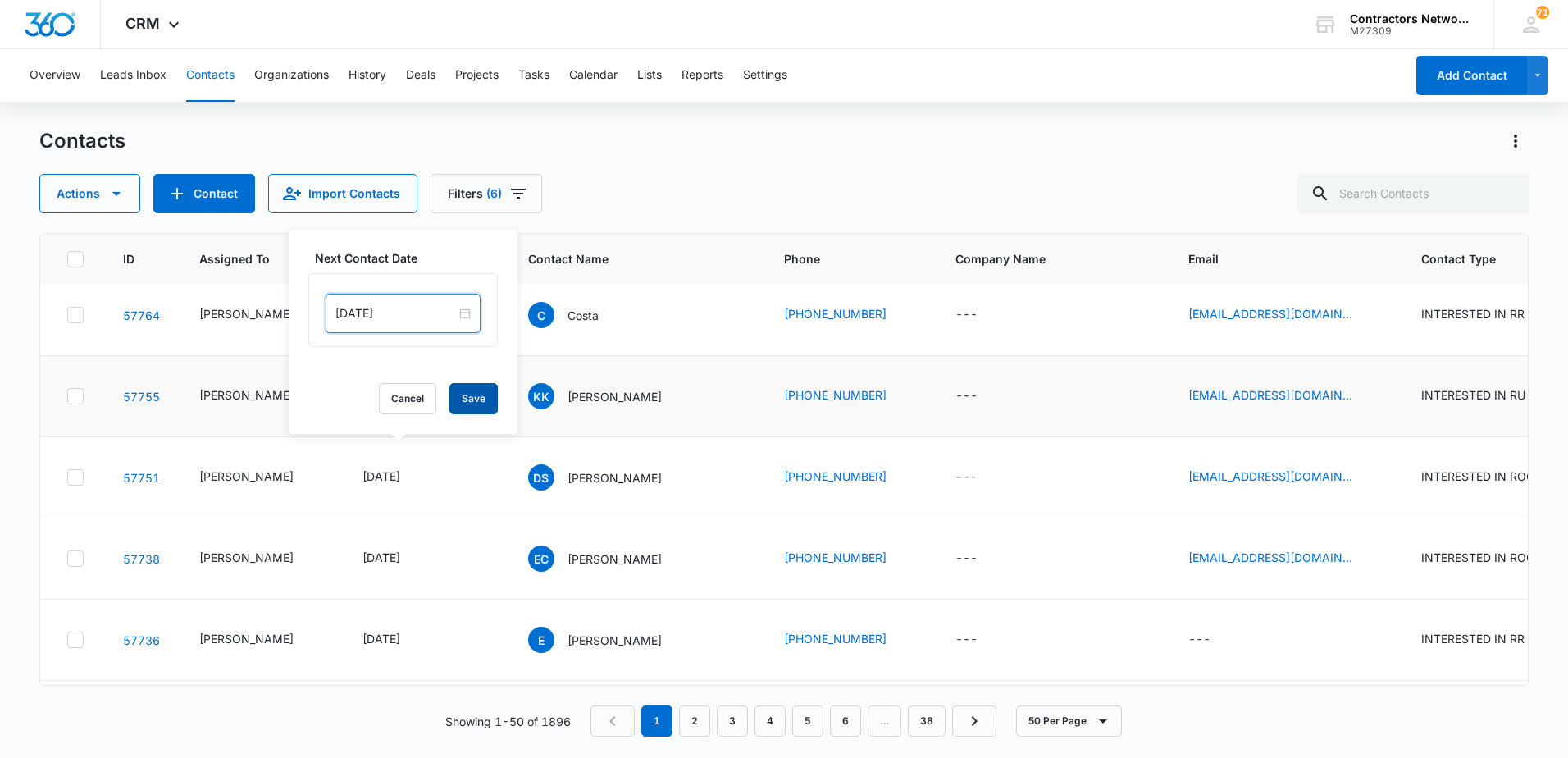
click at [477, 403] on button "Save" at bounding box center [474, 398] width 49 height 31
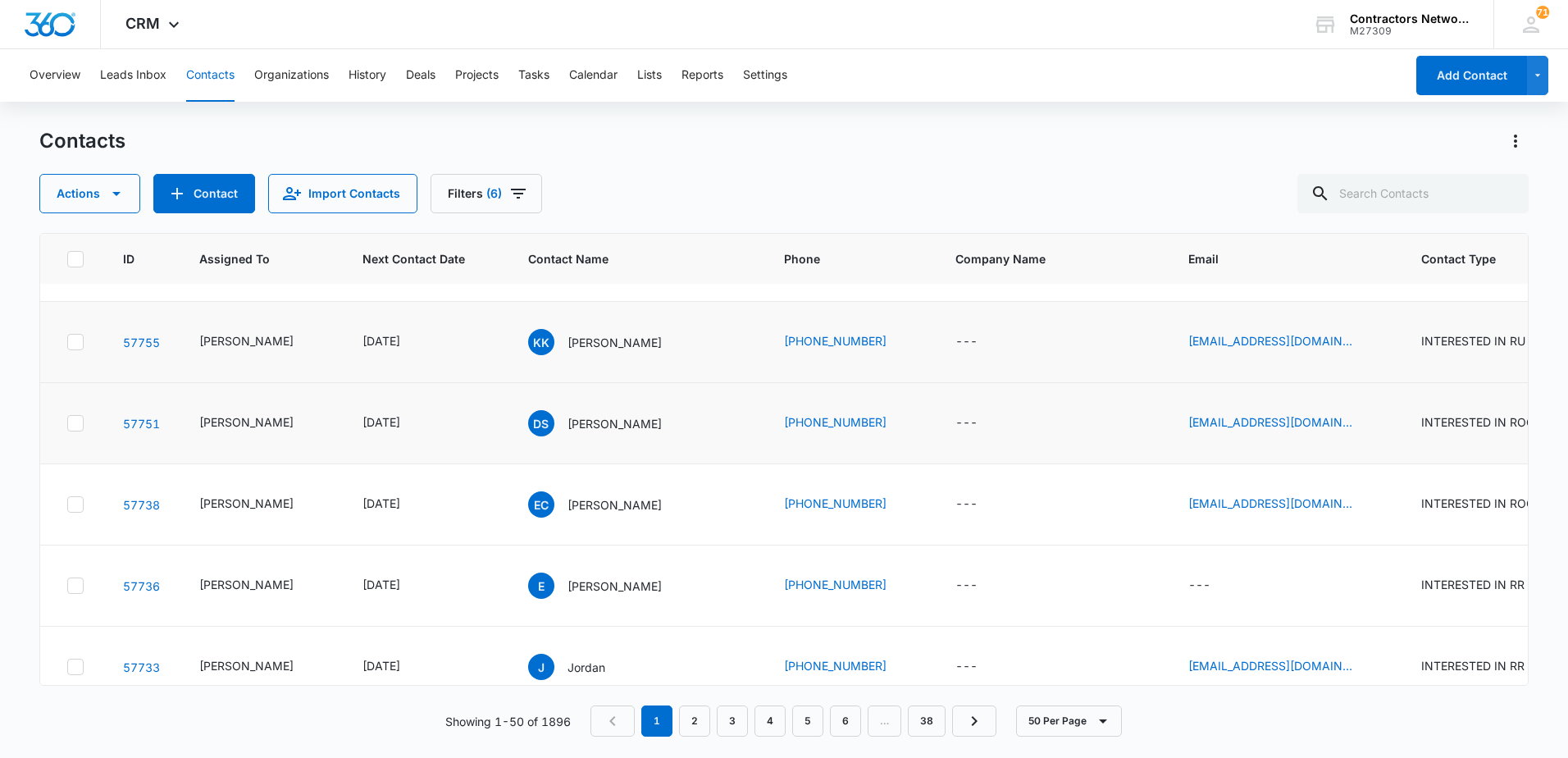
scroll to position [1065, 0]
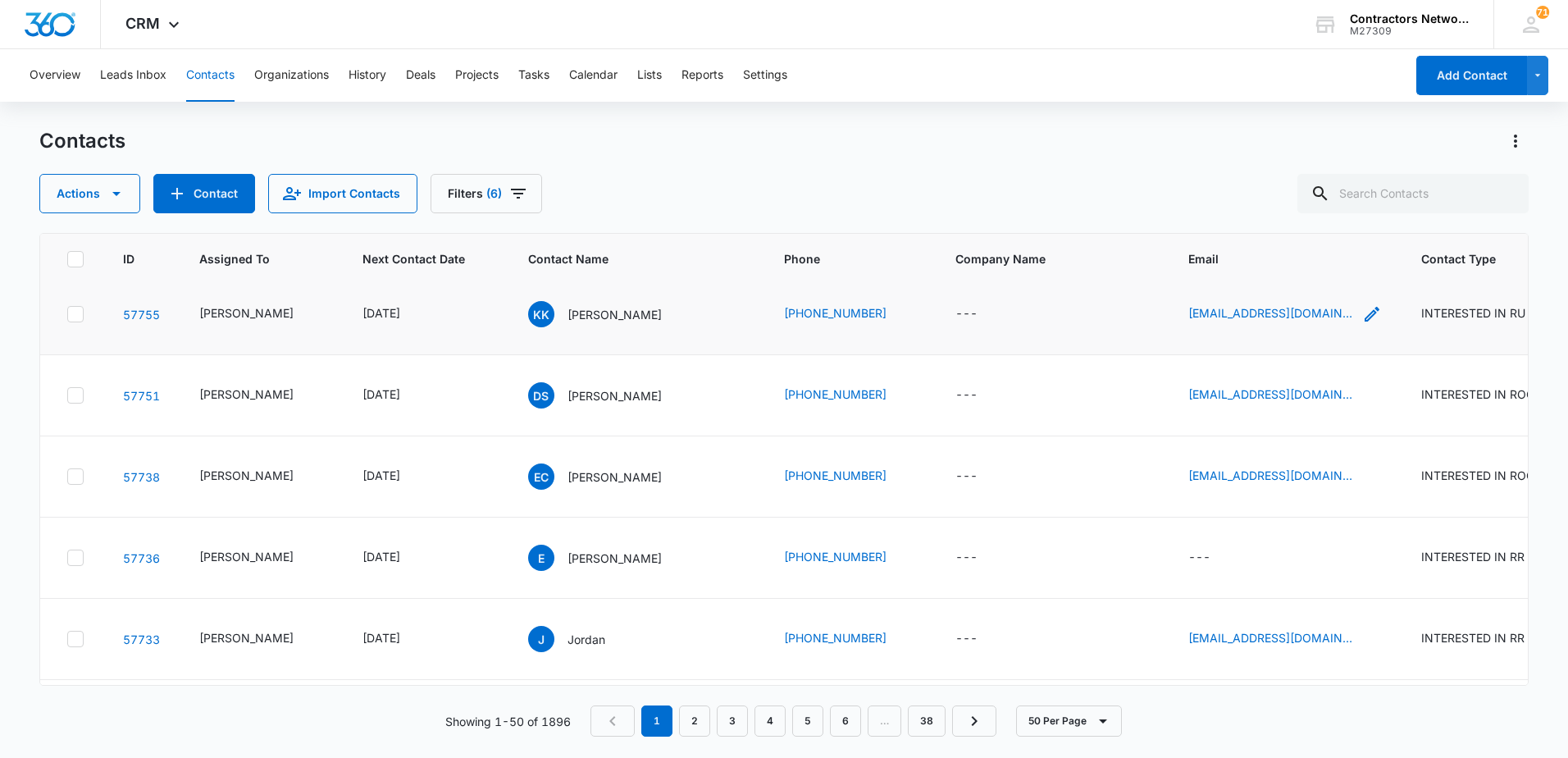
click at [1363, 324] on icon "Email - genericKylenickname@gmail.com - Select to Edit Field" at bounding box center [1372, 314] width 19 height 19
click at [1306, 271] on input "[EMAIL_ADDRESS][DOMAIN_NAME]" at bounding box center [1267, 265] width 206 height 39
click at [430, 487] on icon "Next Contact Date - 1756771200 - Select to Edit Field" at bounding box center [419, 476] width 19 height 19
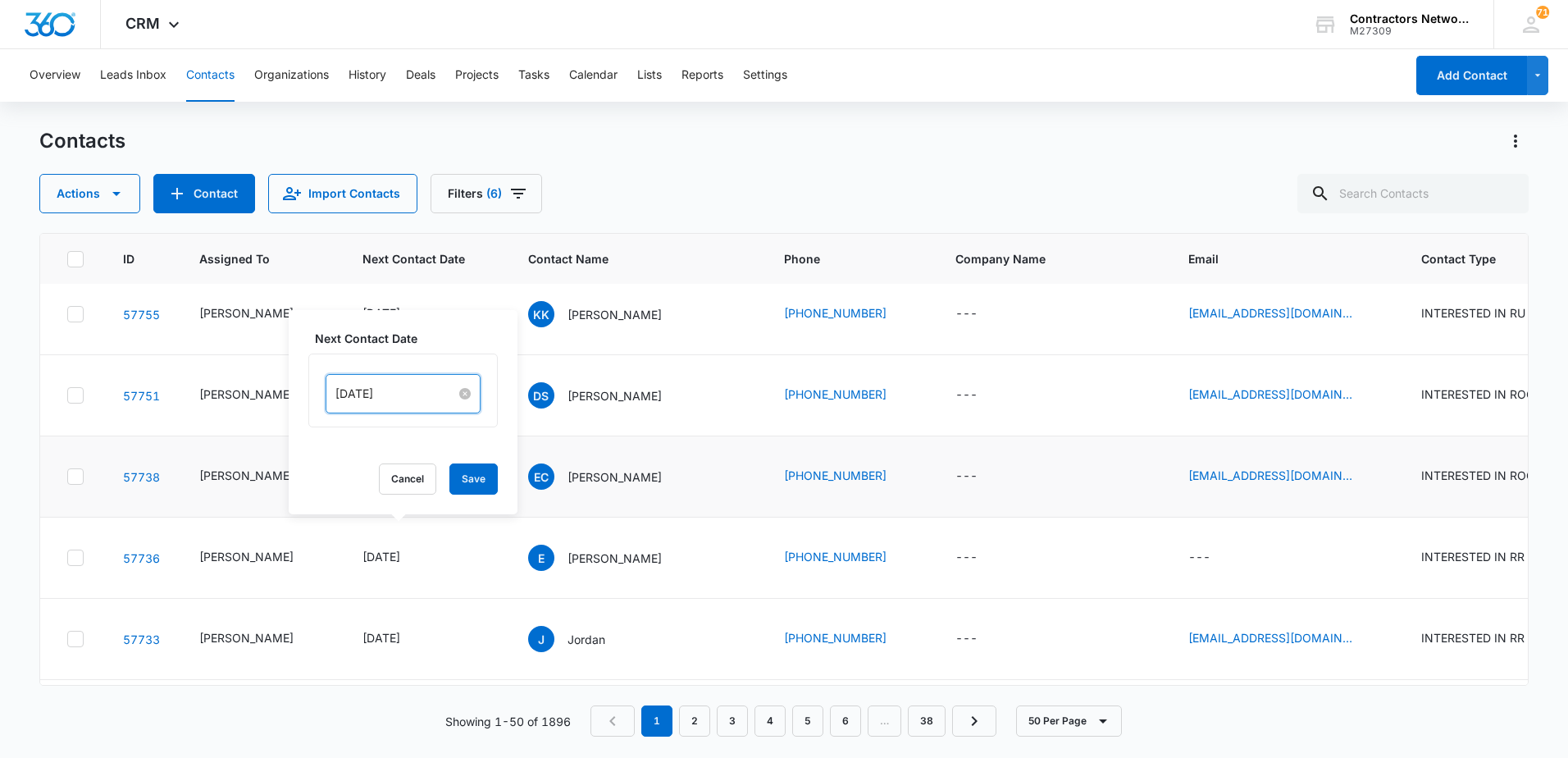
click at [419, 388] on input "[DATE]" at bounding box center [396, 393] width 121 height 18
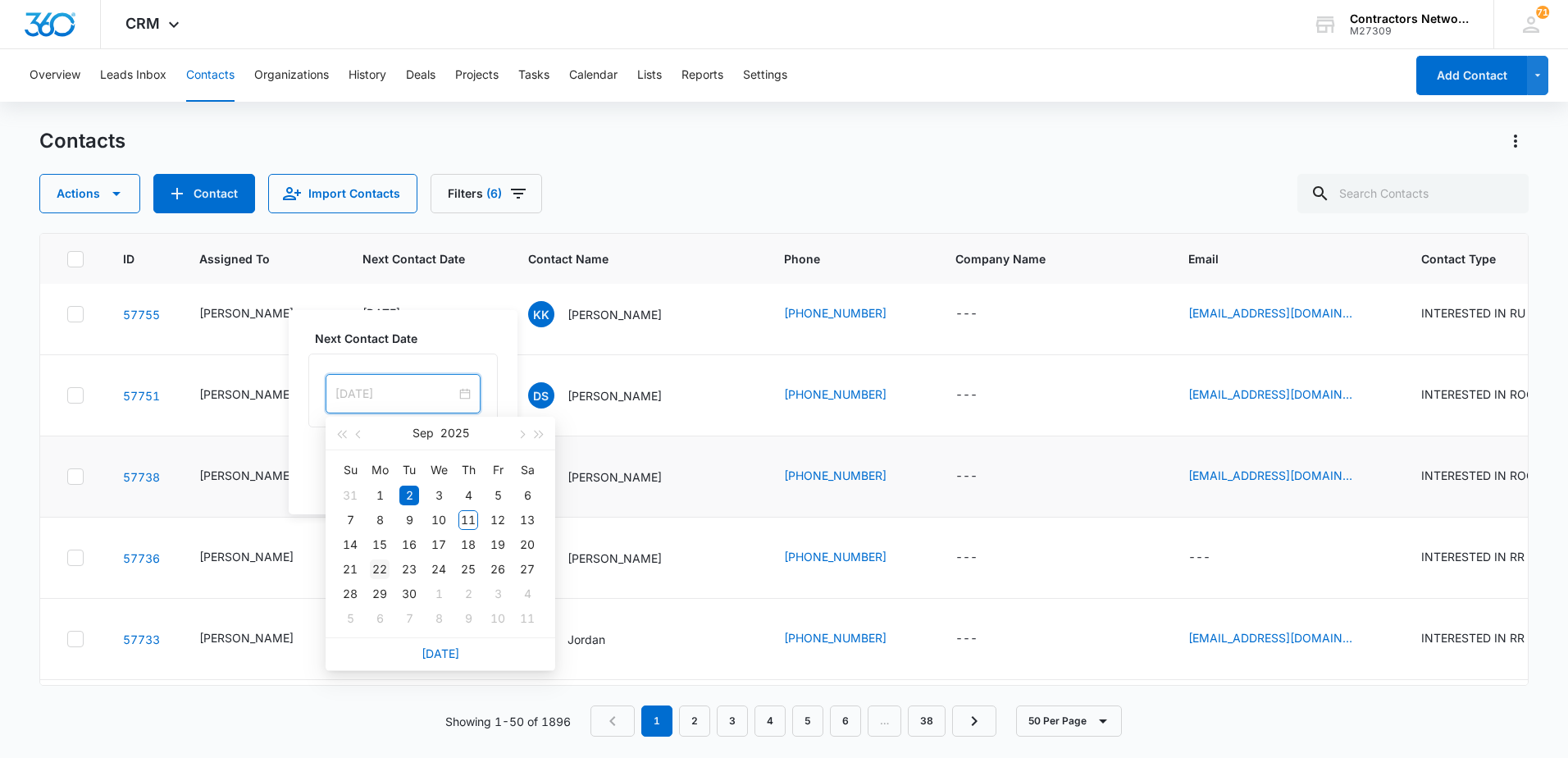
type input "[DATE]"
click at [382, 567] on div "22" at bounding box center [380, 569] width 19 height 19
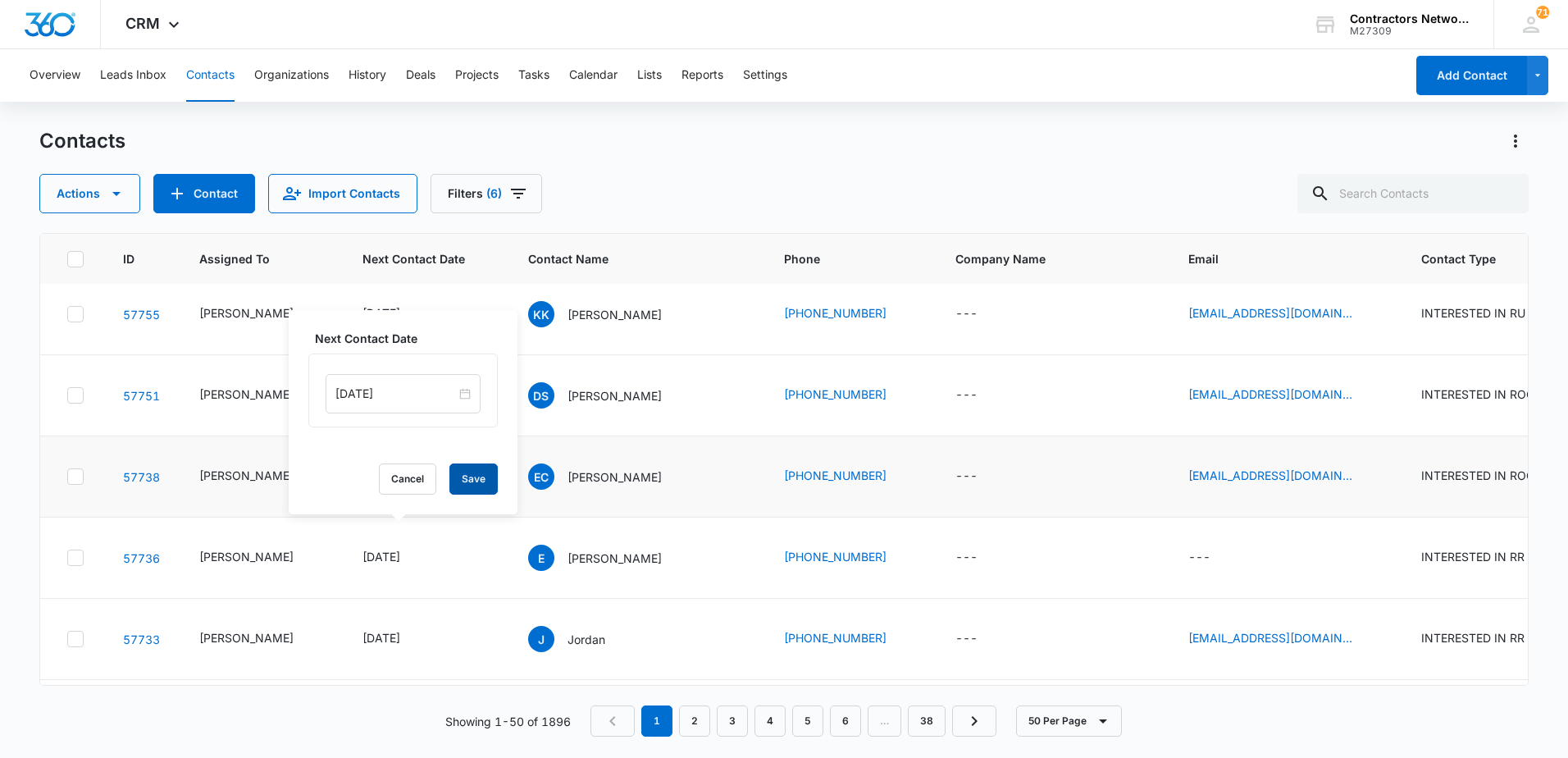
click at [468, 478] on button "Save" at bounding box center [474, 479] width 49 height 31
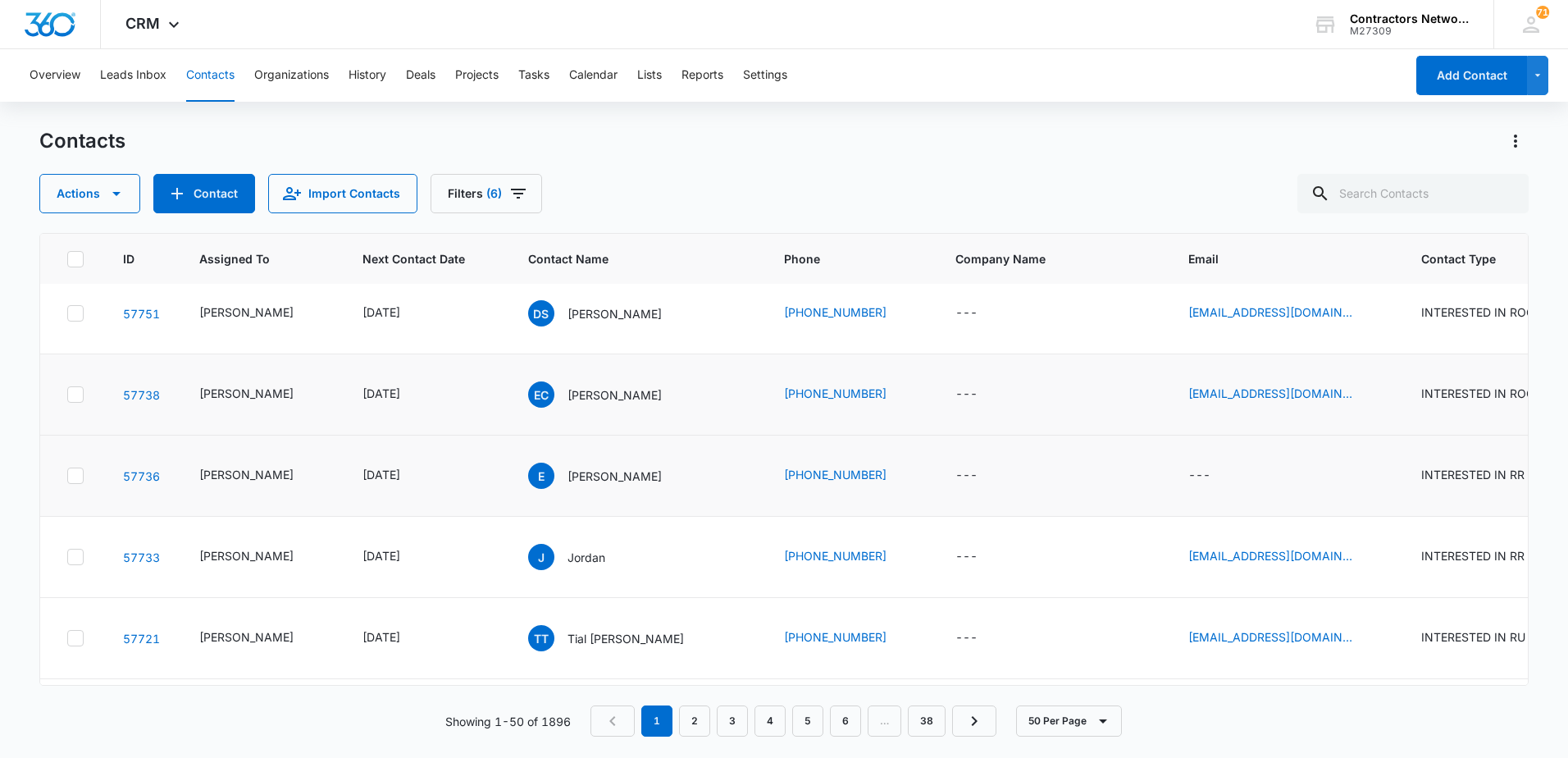
scroll to position [1230, 0]
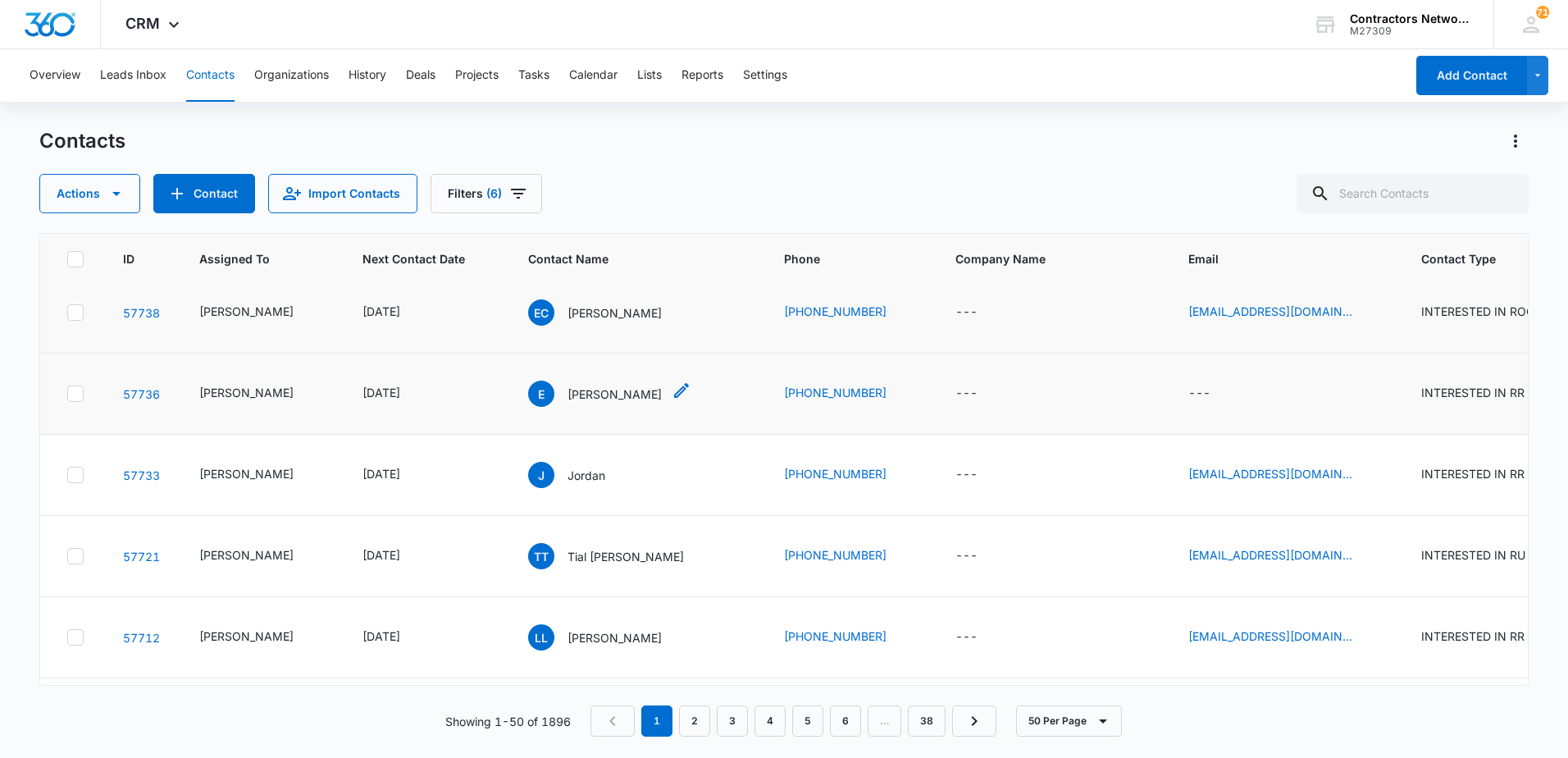
click at [567, 403] on p "[PERSON_NAME]" at bounding box center [614, 394] width 94 height 18
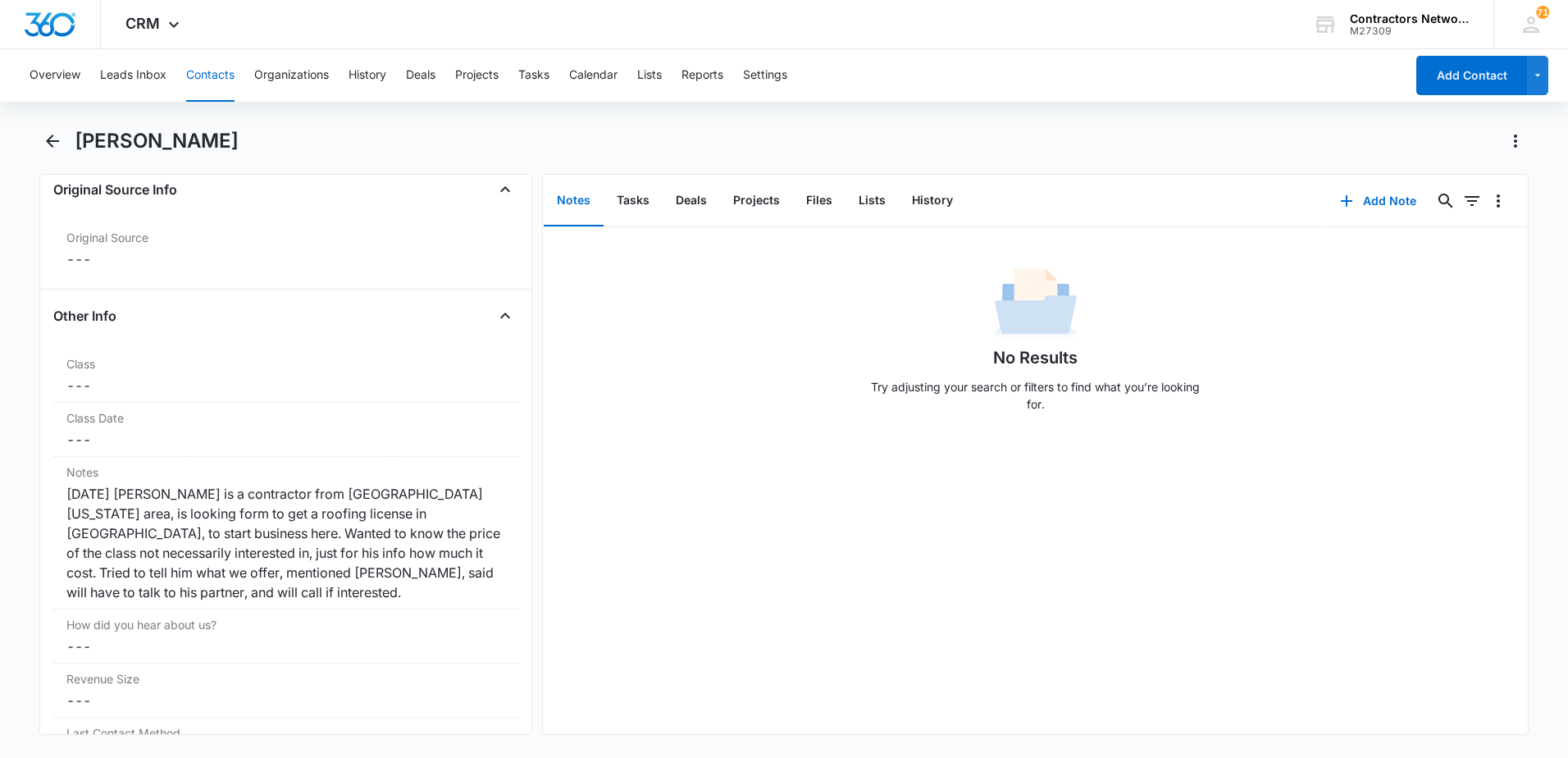
scroll to position [1804, 0]
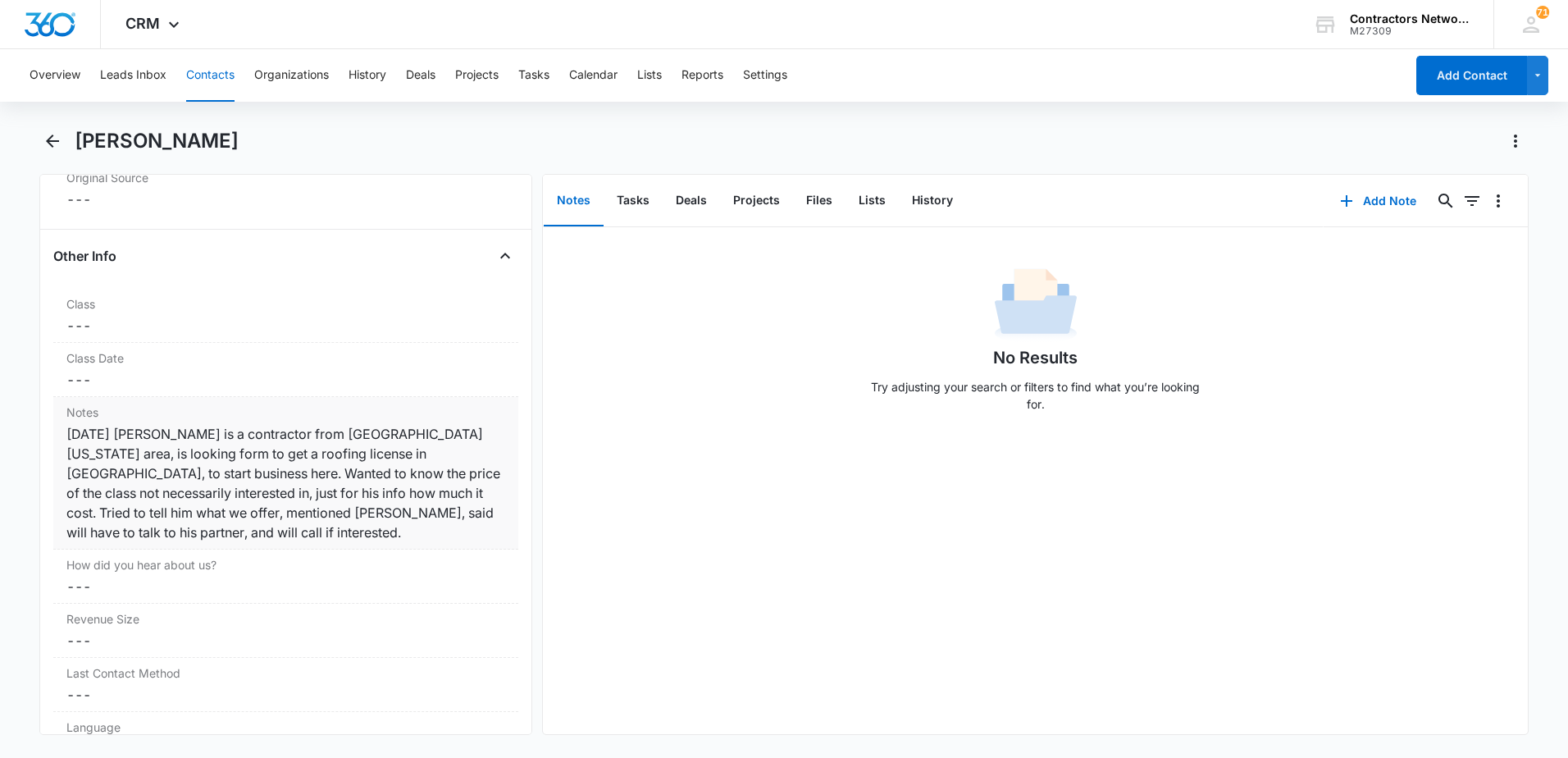
click at [493, 508] on div "Notes Cancel Save Changes [DATE] [PERSON_NAME] is a contractor from [GEOGRAPHIC…" at bounding box center [286, 473] width 465 height 153
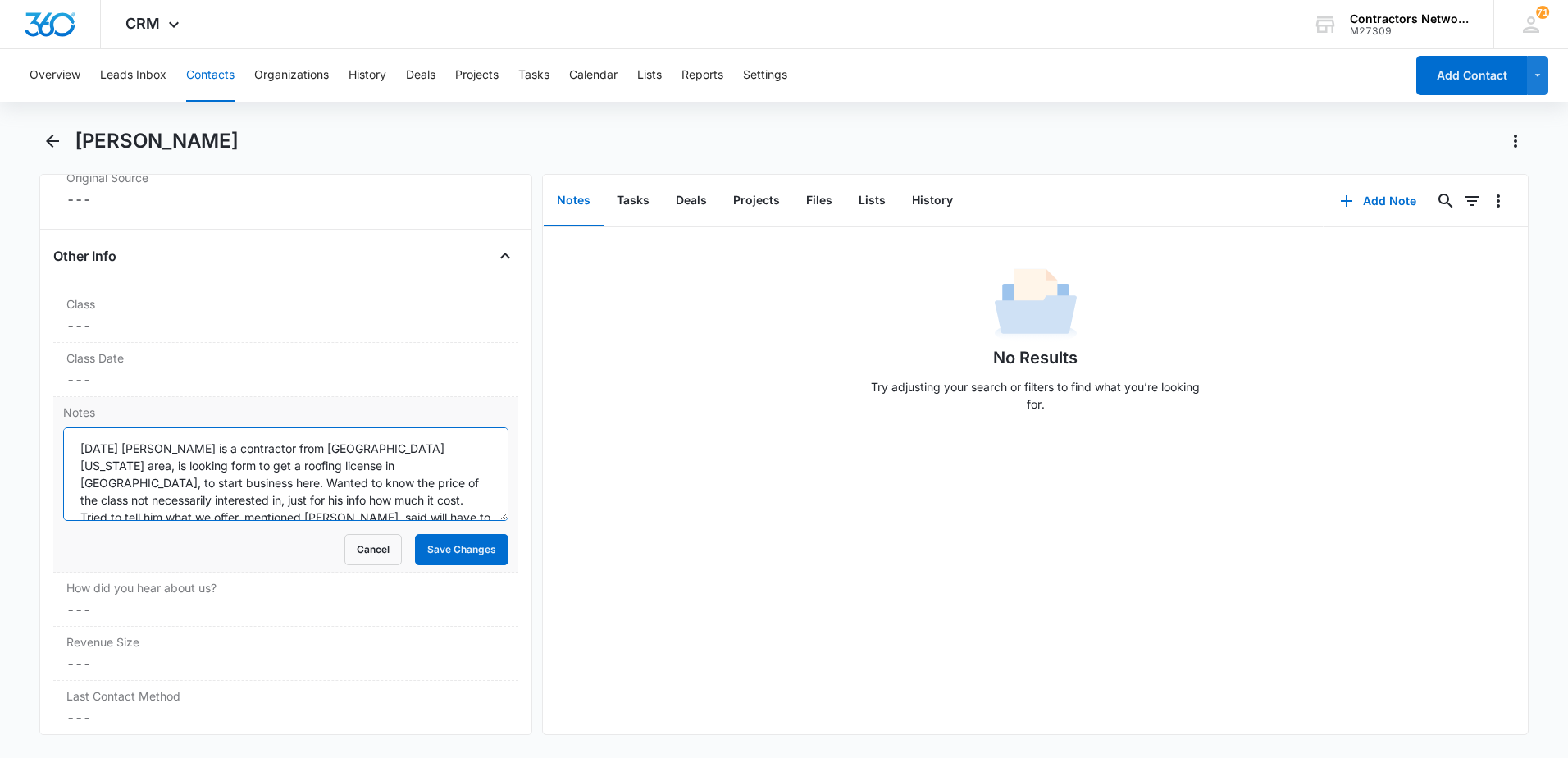
click at [107, 469] on textarea "[DATE] [PERSON_NAME] is a contractor from [GEOGRAPHIC_DATA][US_STATE] area, is …" at bounding box center [286, 474] width 446 height 93
type textarea "[DATE] [PERSON_NAME] is a contractor from [GEOGRAPHIC_DATA][US_STATE] area, is …"
click at [488, 544] on button "Save Changes" at bounding box center [461, 550] width 93 height 31
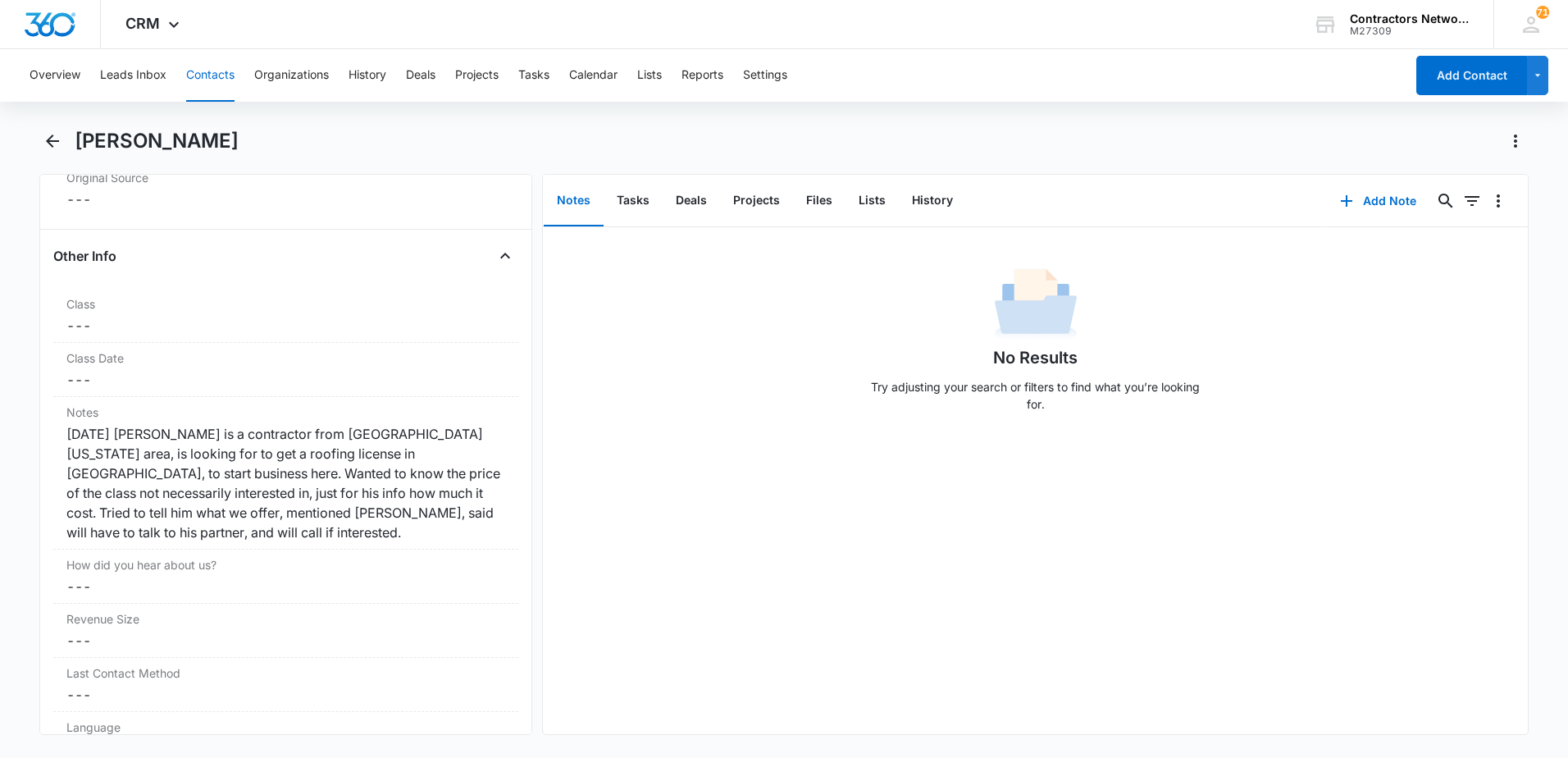
click at [216, 73] on button "Contacts" at bounding box center [210, 76] width 49 height 53
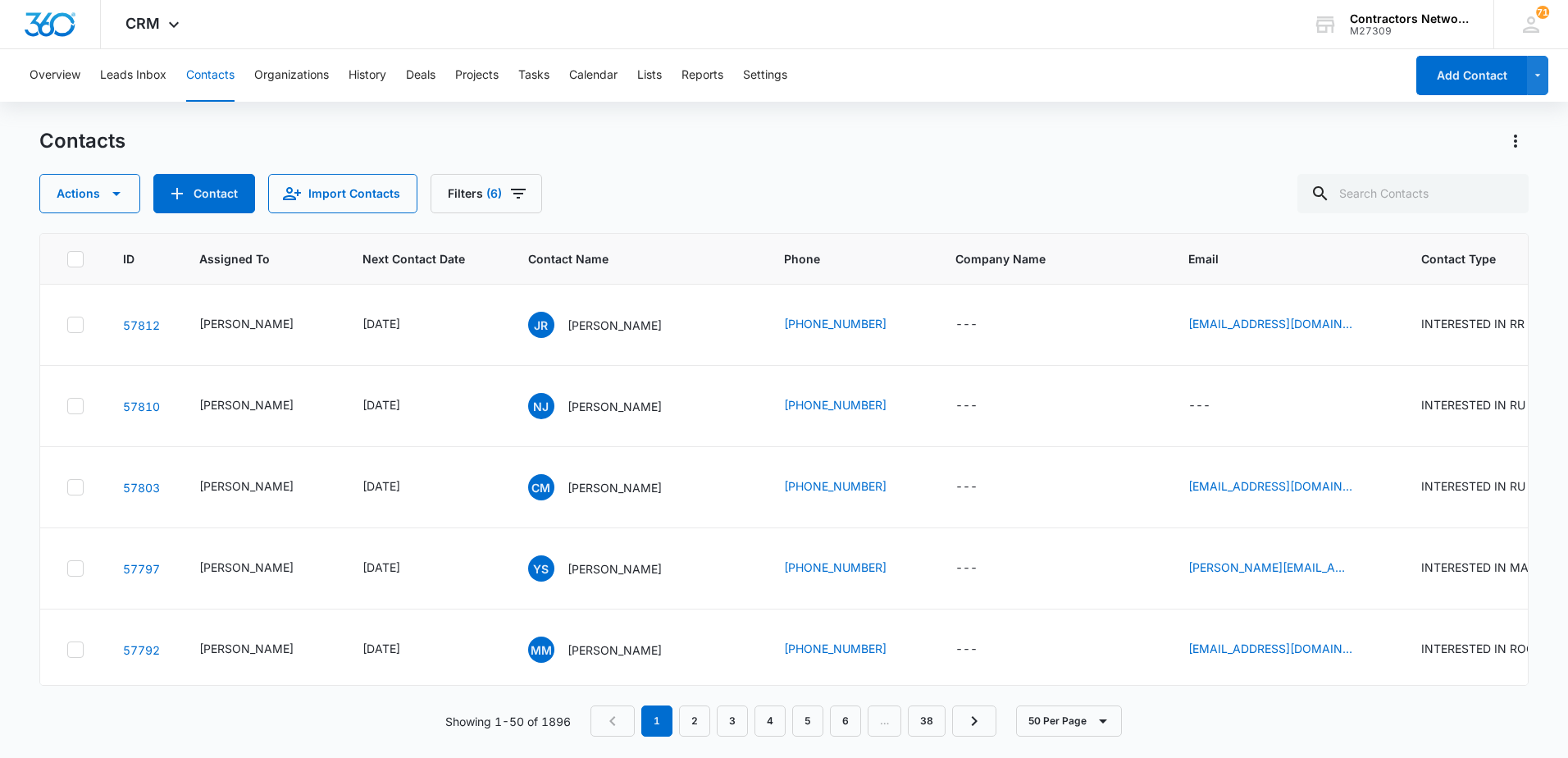
scroll to position [1230, 0]
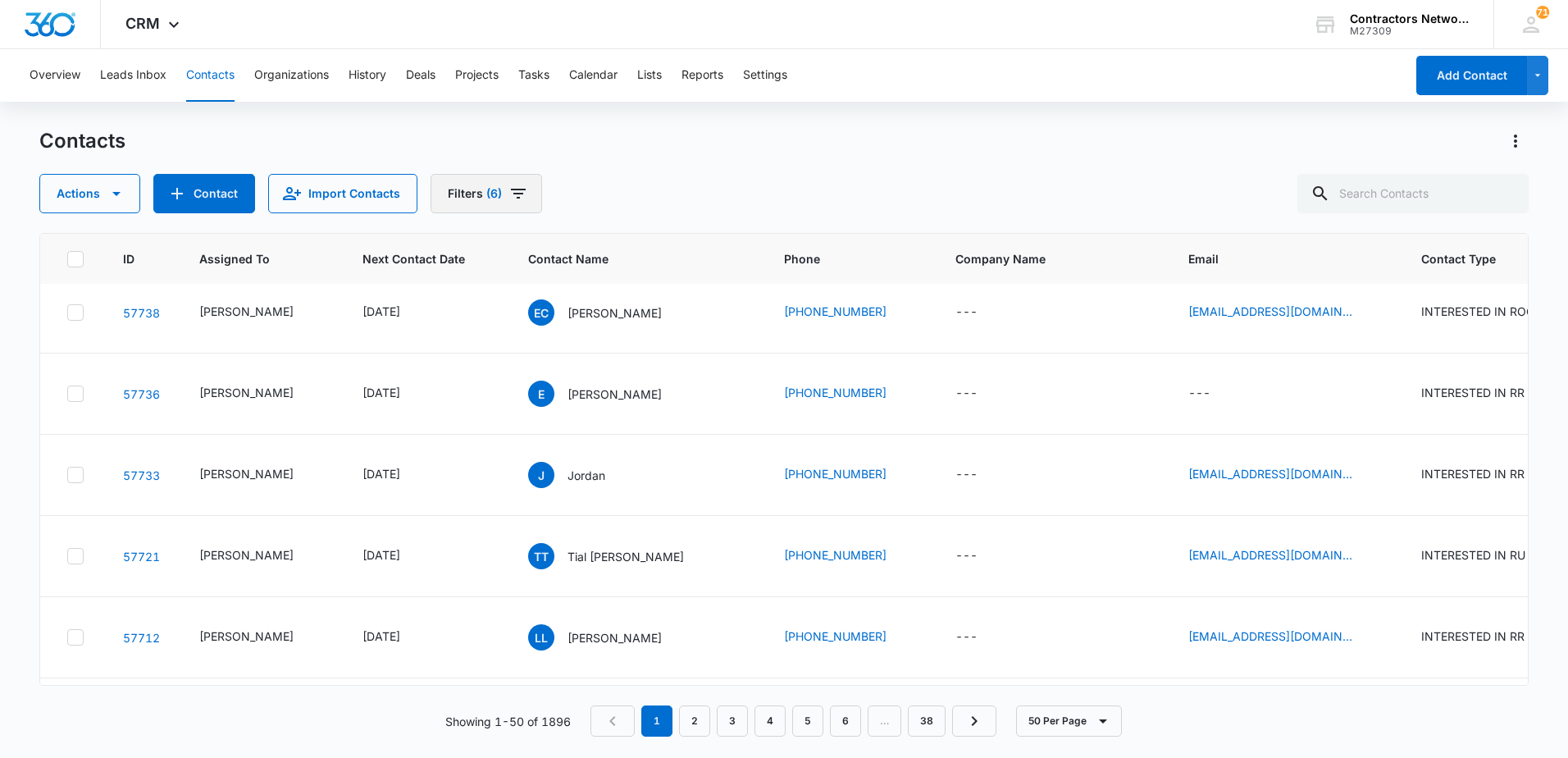
click at [512, 198] on icon "Filters" at bounding box center [518, 194] width 19 height 19
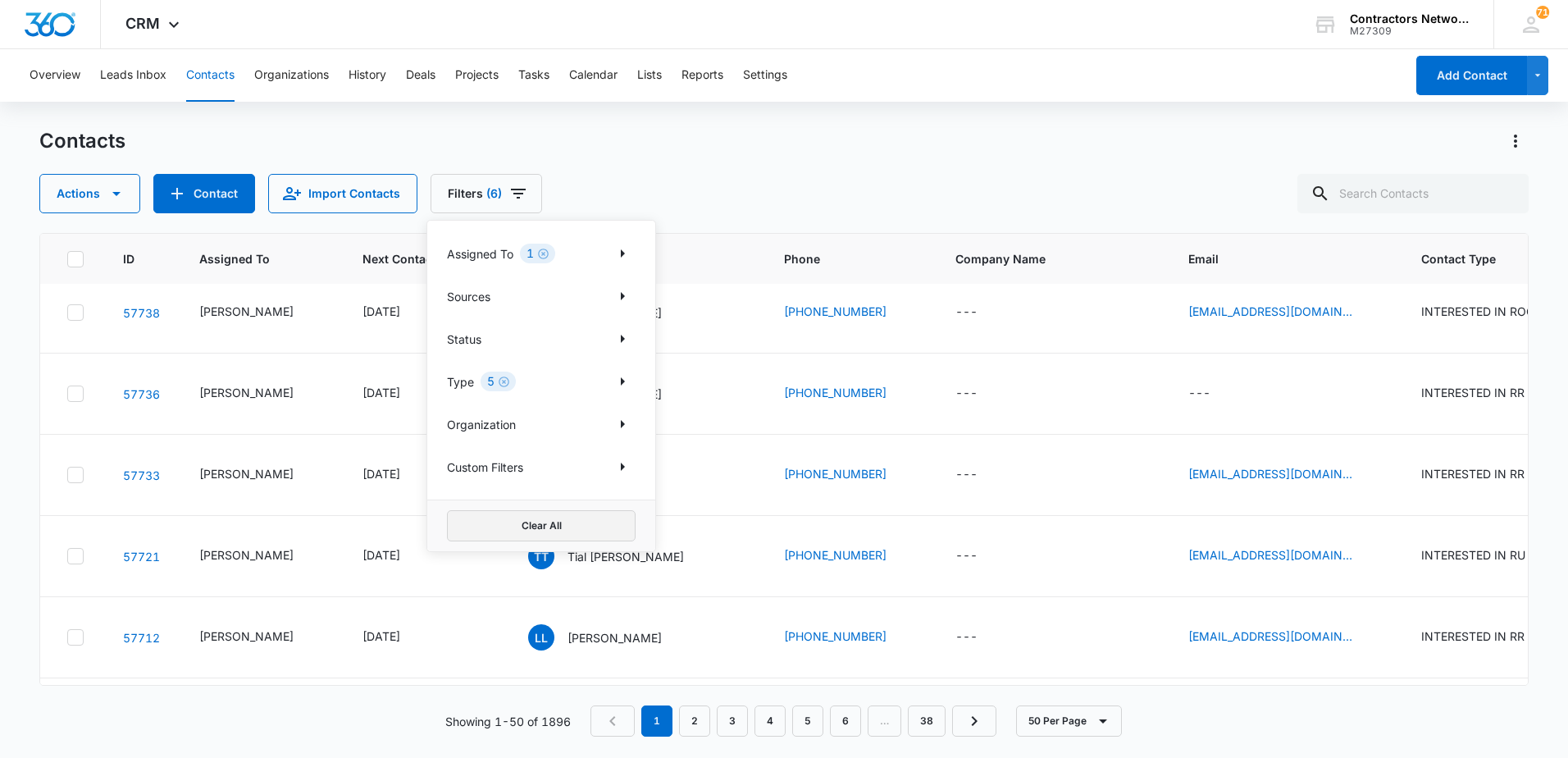
click at [524, 537] on button "Clear All" at bounding box center [541, 525] width 189 height 31
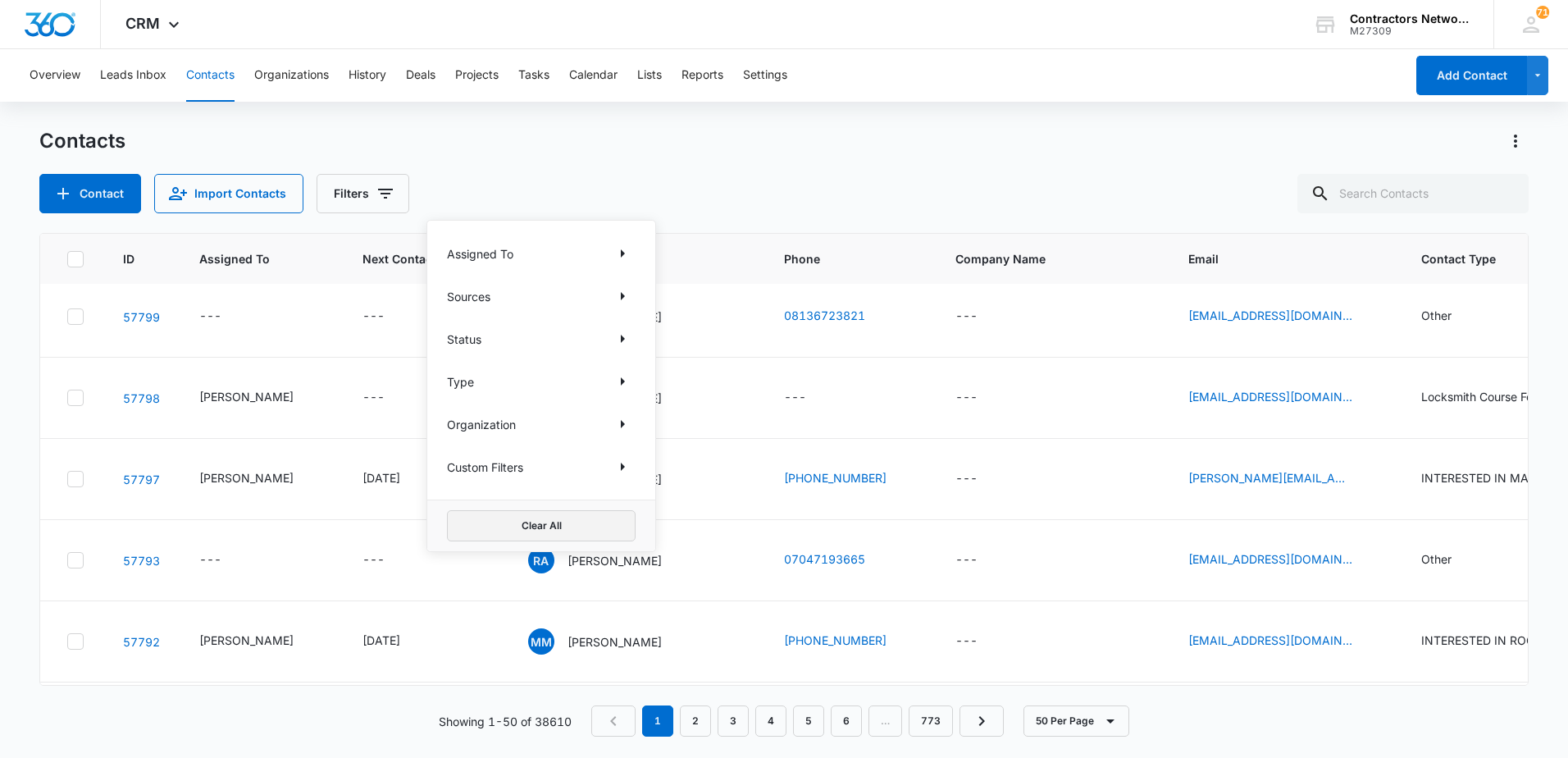
scroll to position [0, 0]
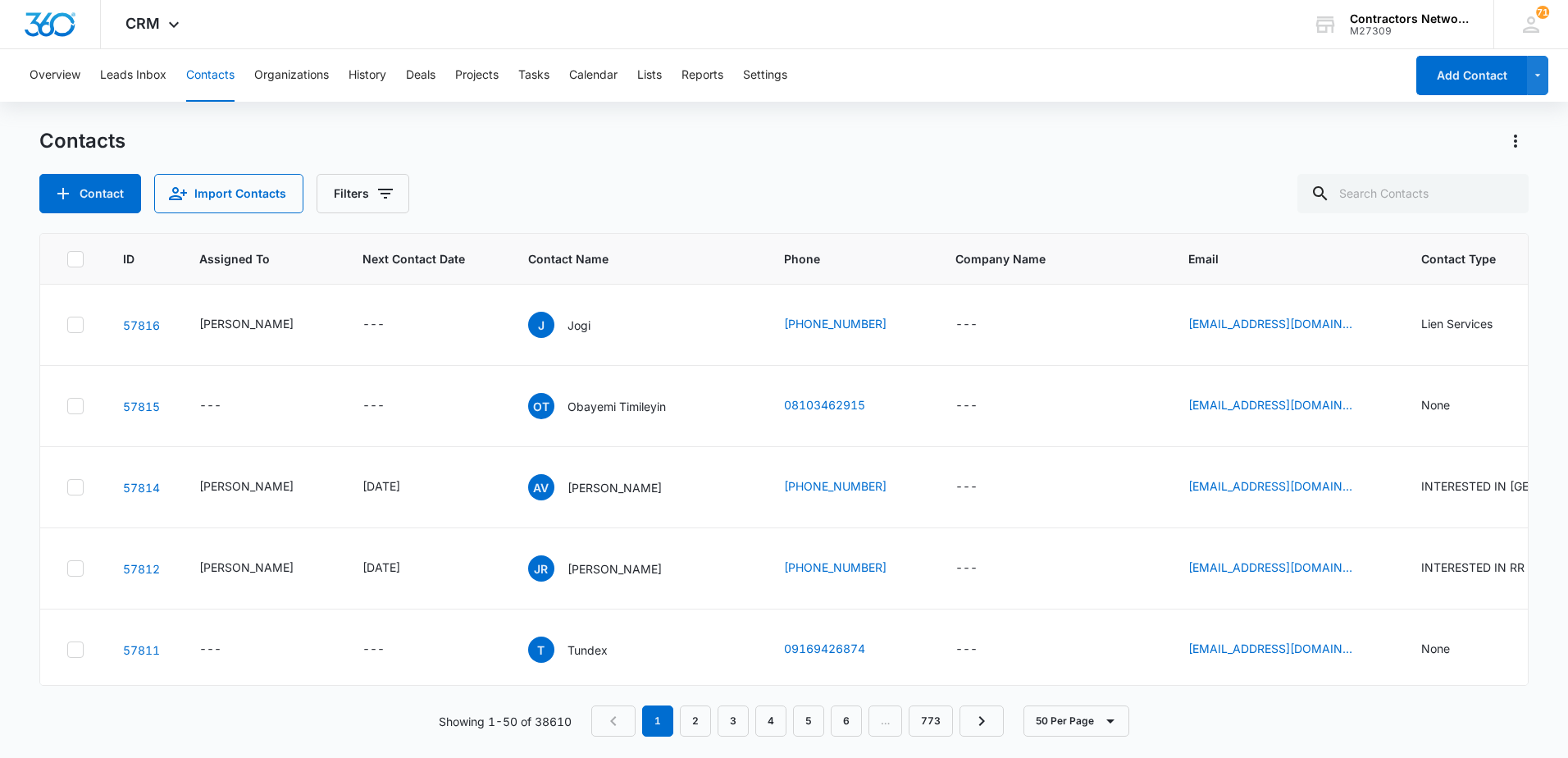
click at [784, 200] on div "Contact Import Contacts Filters" at bounding box center [784, 194] width 1489 height 39
click at [1477, 197] on input "text" at bounding box center [1413, 194] width 232 height 39
type input "[PHONE_NUMBER]"
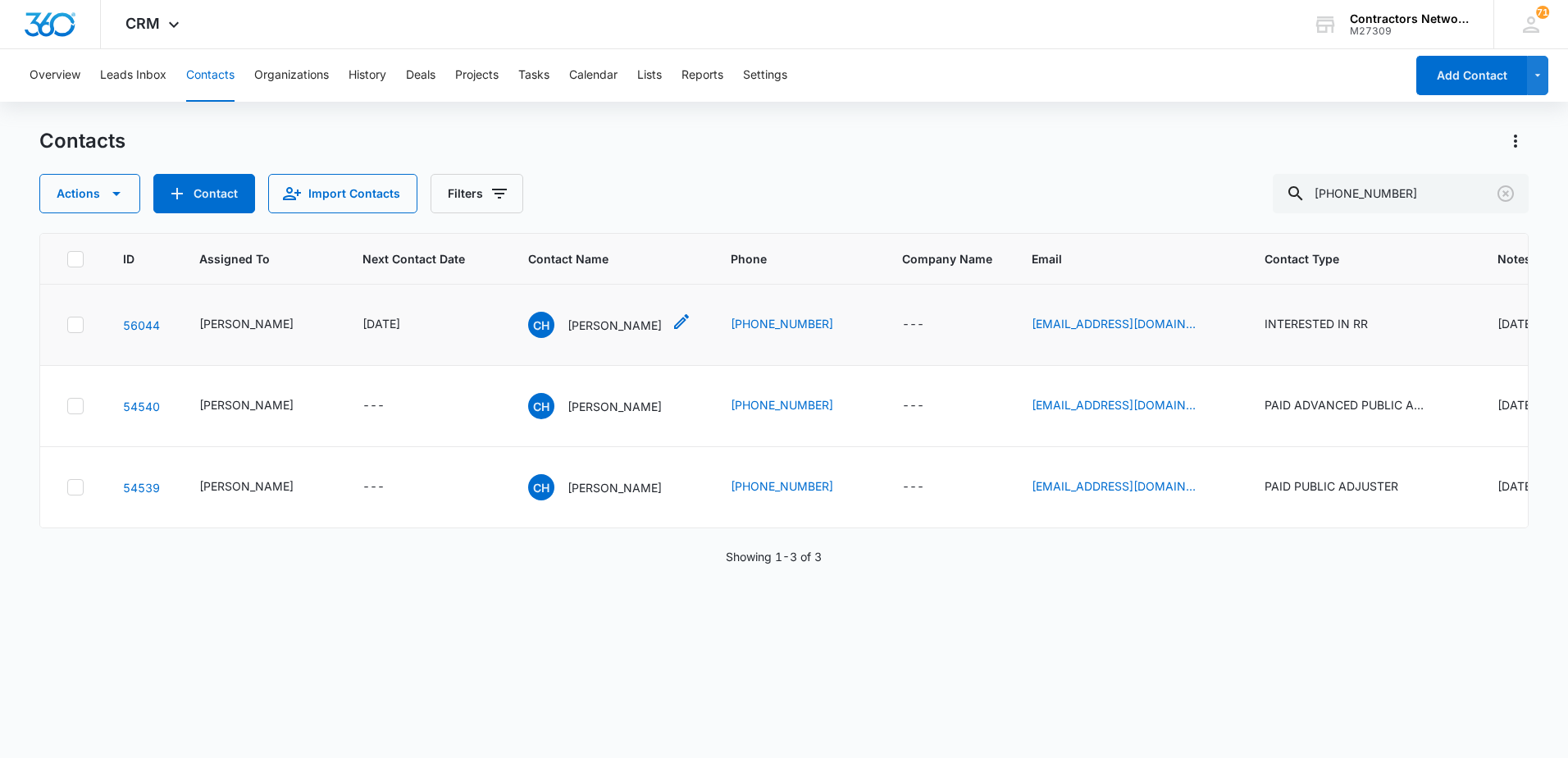
click at [567, 334] on p "[PERSON_NAME]" at bounding box center [614, 325] width 94 height 18
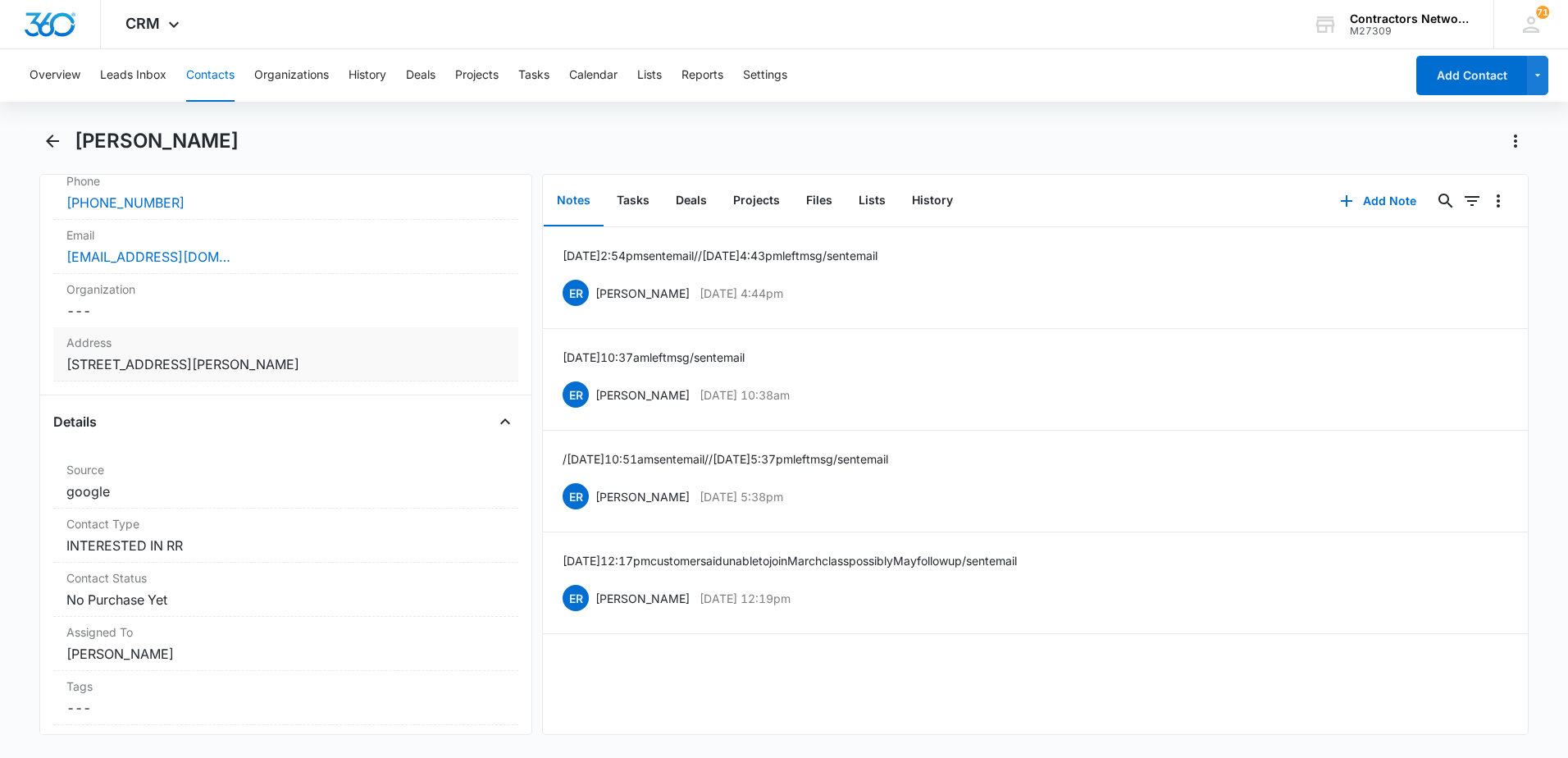
scroll to position [410, 0]
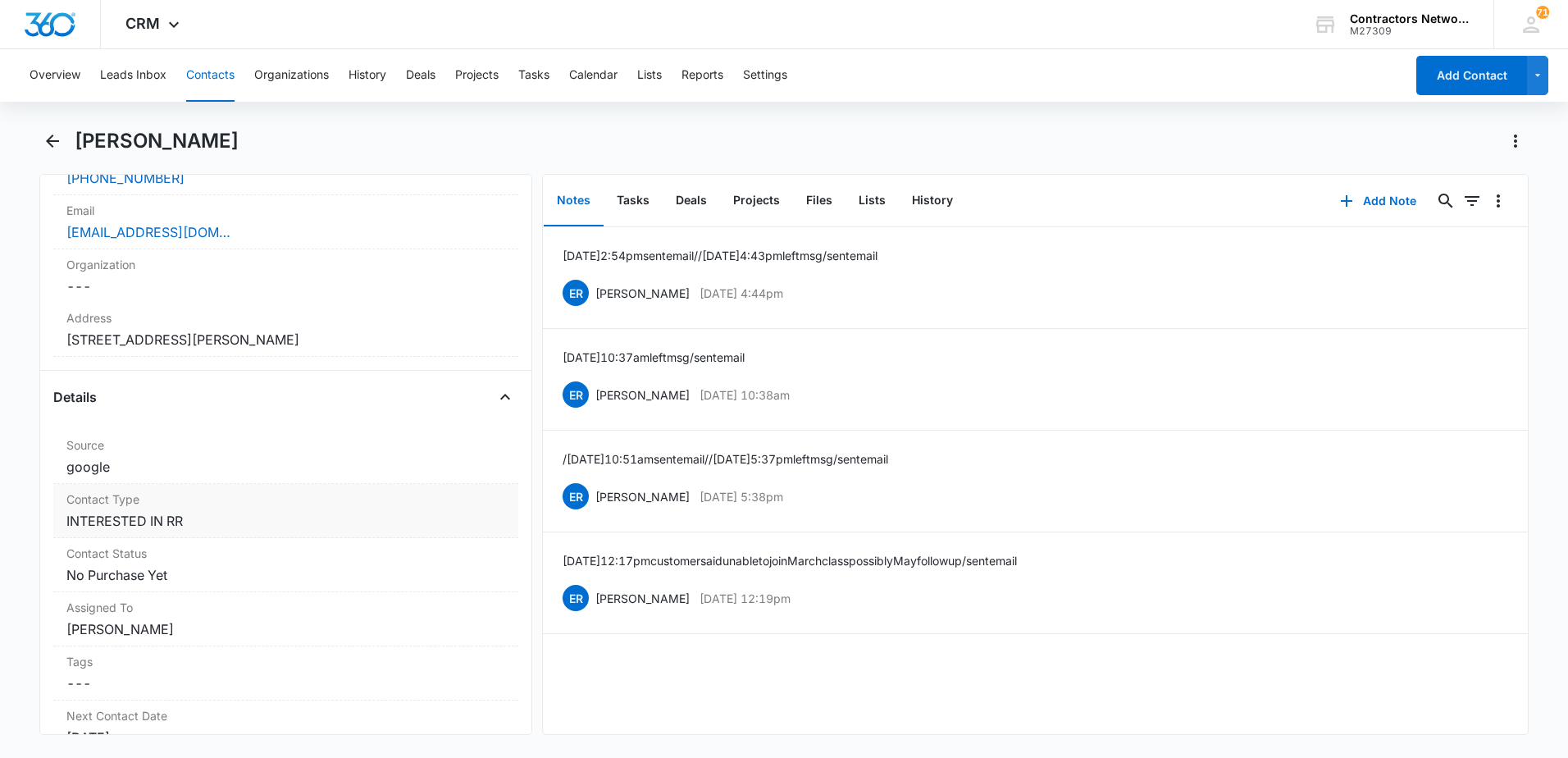
click at [243, 524] on dd "Cancel Save Changes INTERESTED IN RR" at bounding box center [285, 521] width 439 height 19
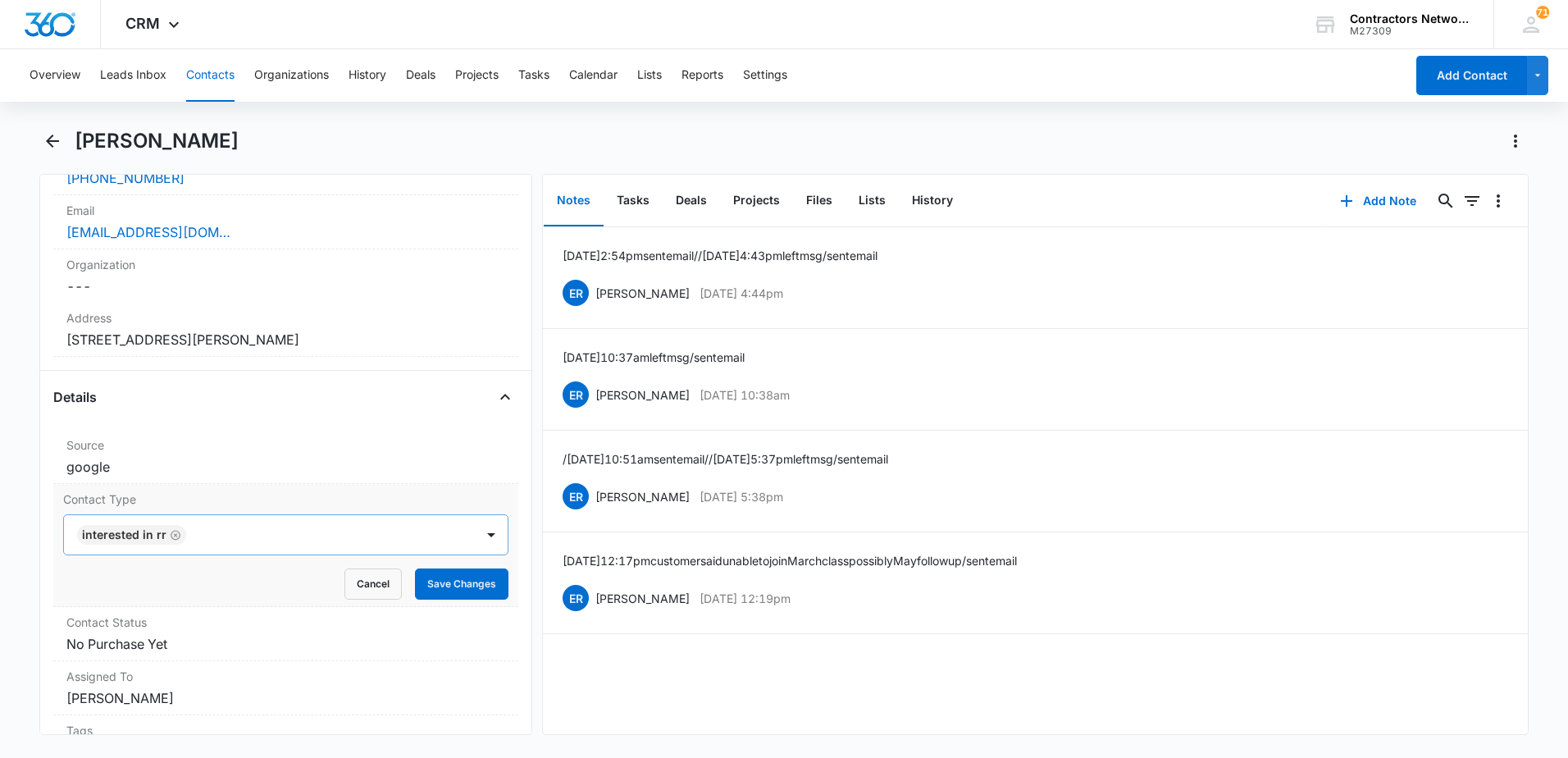
click at [174, 537] on icon "Remove INTERESTED IN RR" at bounding box center [175, 534] width 12 height 13
click at [175, 544] on div at bounding box center [266, 535] width 375 height 23
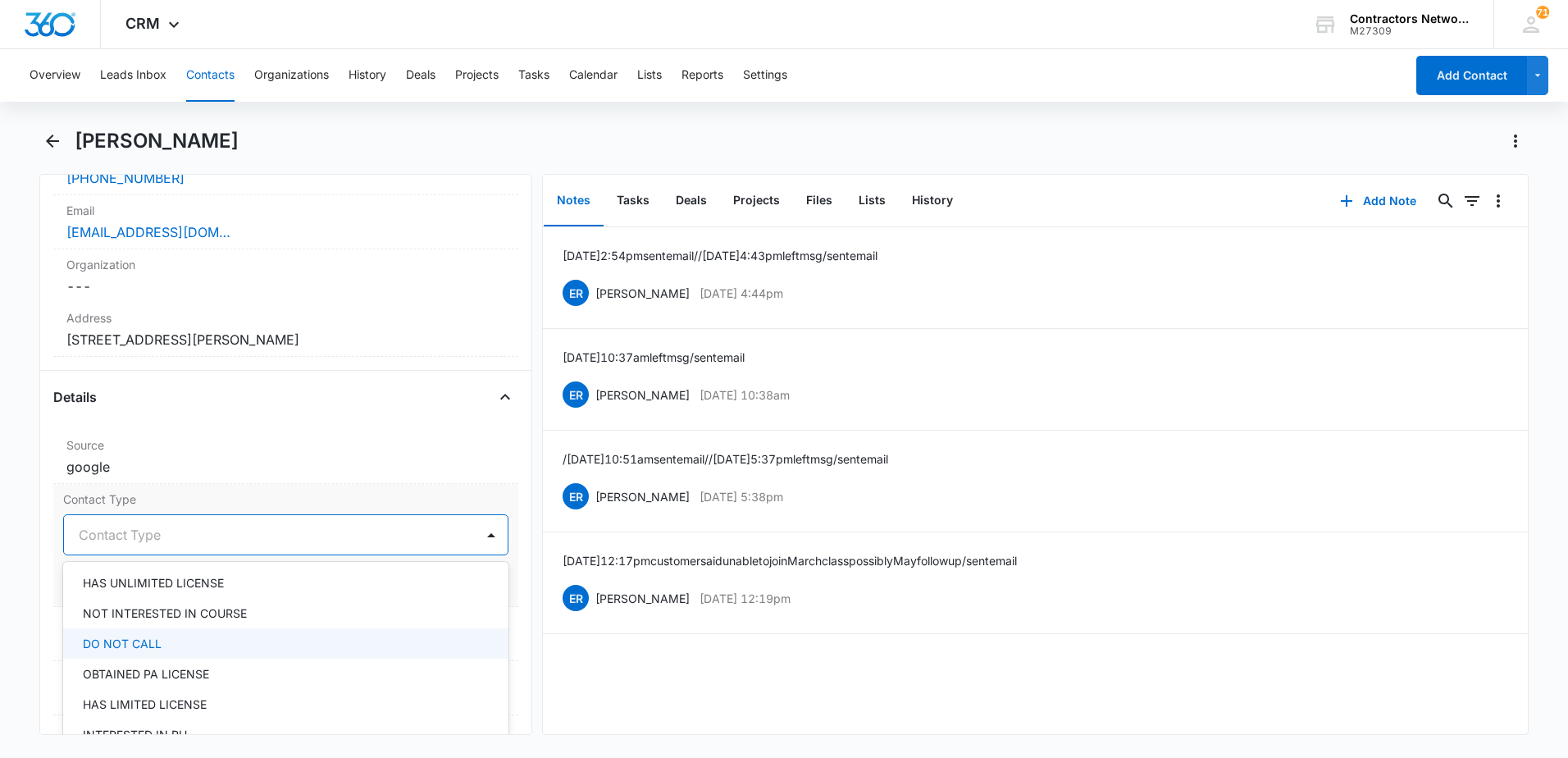
scroll to position [246, 0]
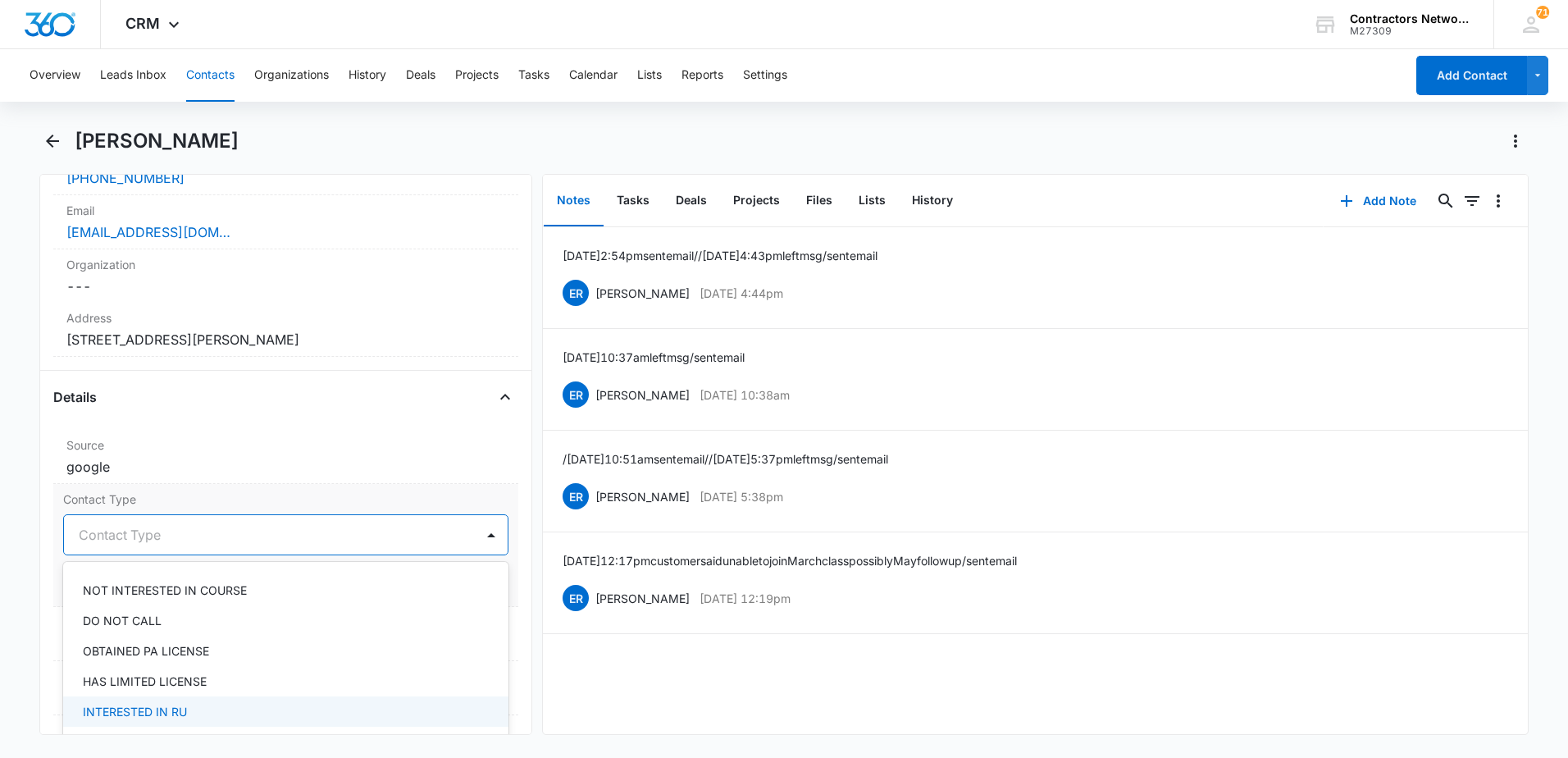
click at [259, 701] on div "INTERESTED IN RU" at bounding box center [286, 710] width 446 height 30
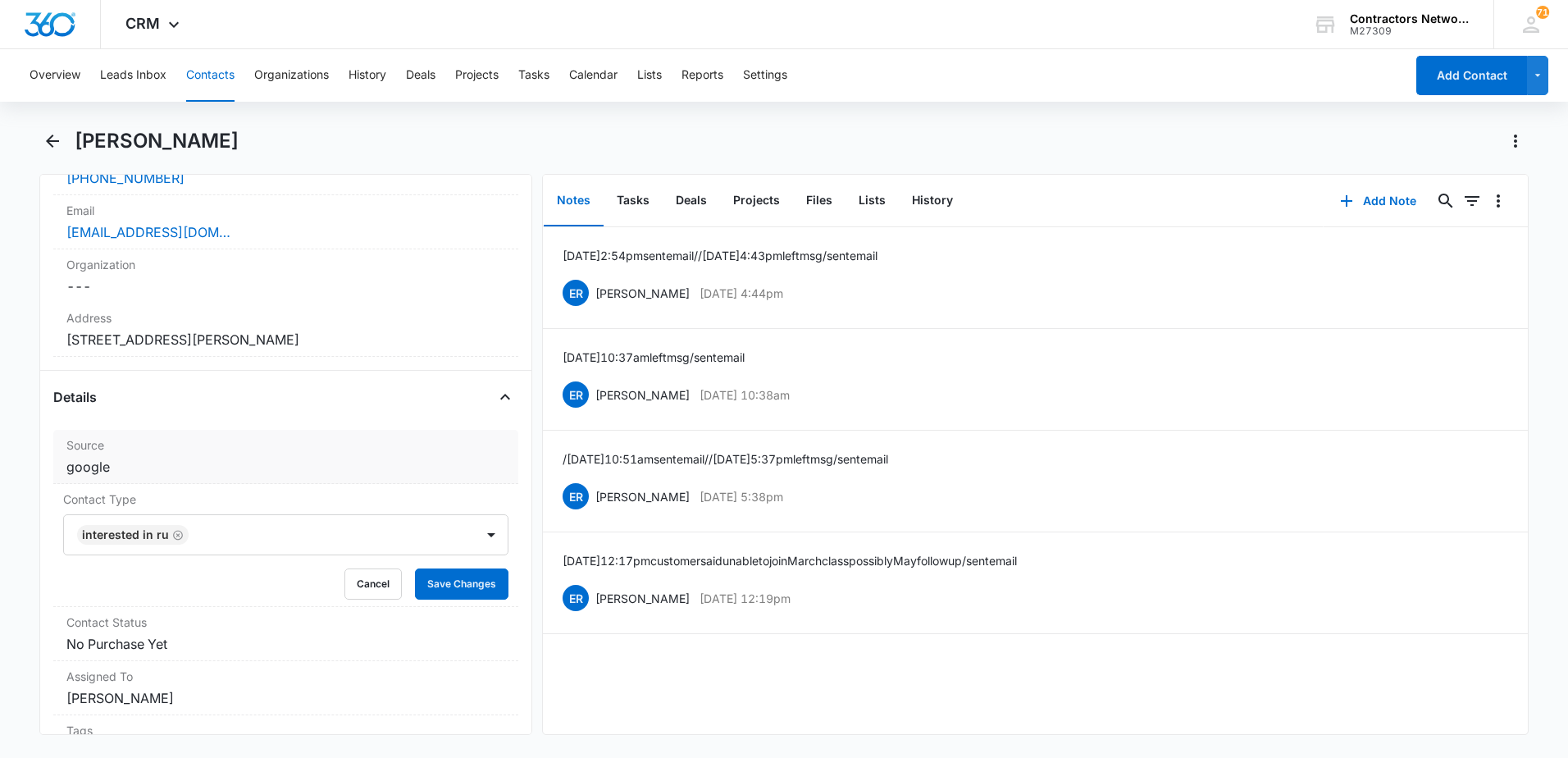
click at [396, 469] on dd "Cancel Save Changes google" at bounding box center [285, 466] width 439 height 19
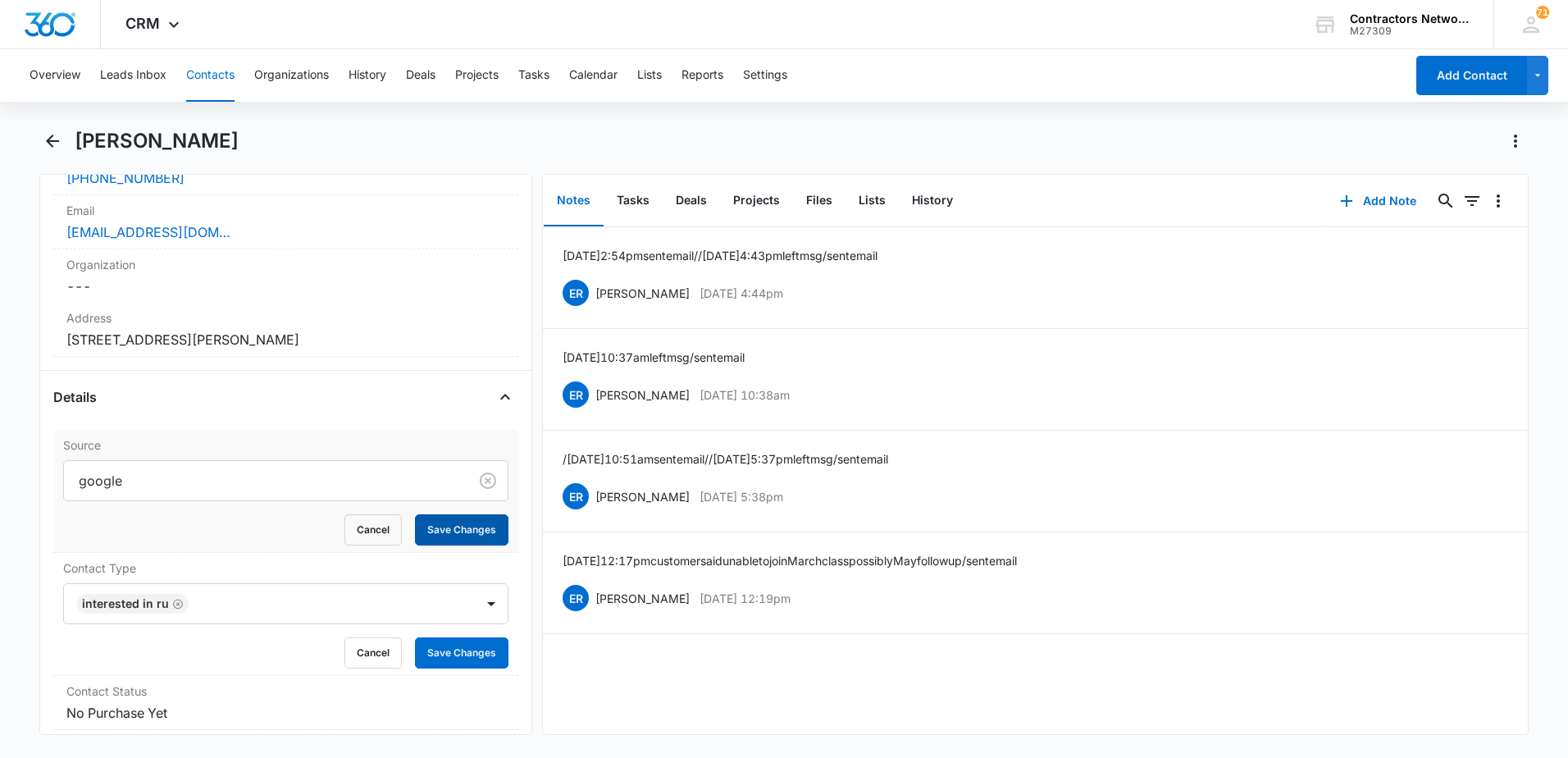
click at [457, 530] on button "Save Changes" at bounding box center [461, 529] width 93 height 31
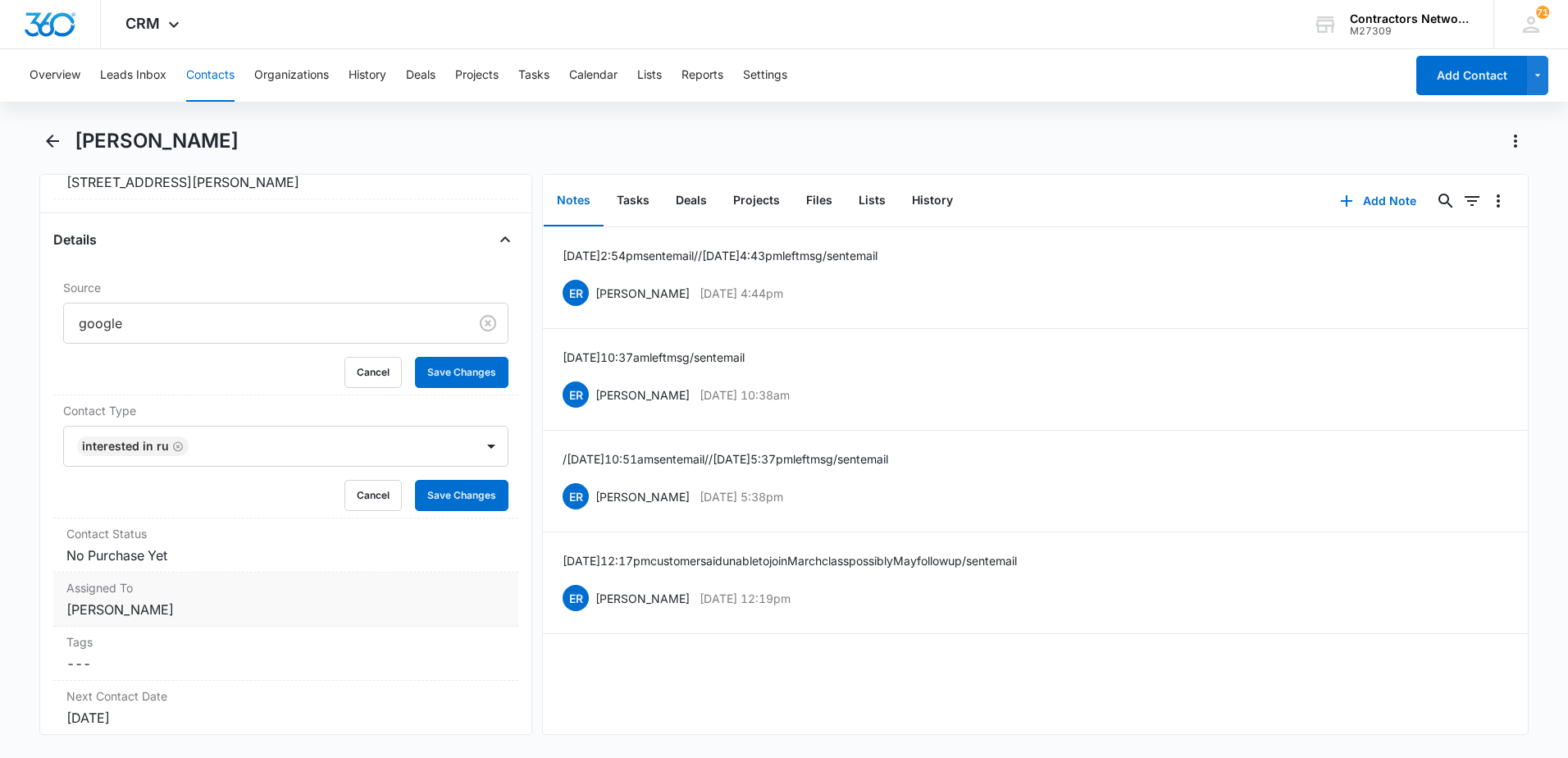
scroll to position [656, 0]
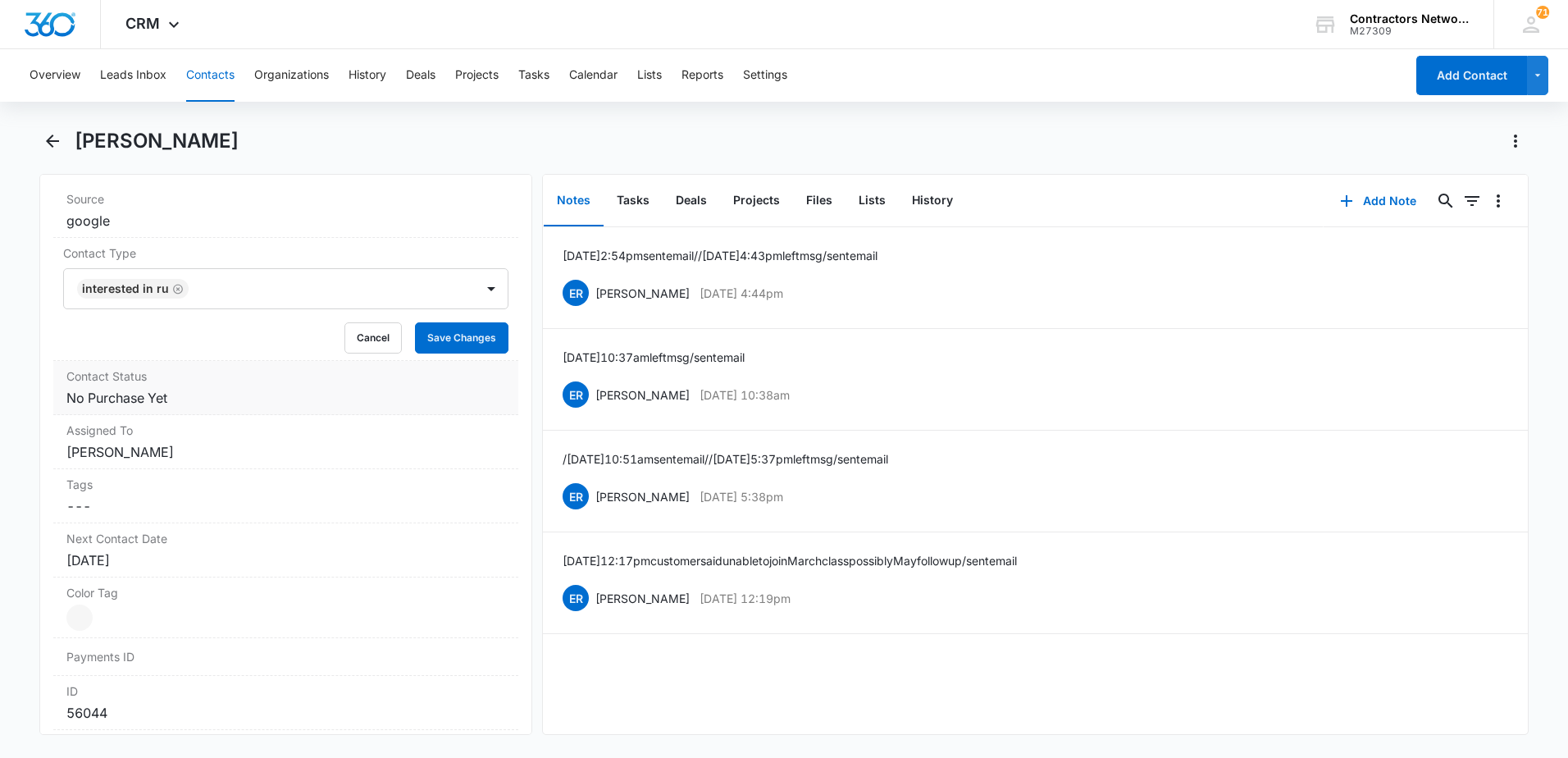
click at [226, 399] on dd "Cancel Save Changes No Purchase Yet" at bounding box center [285, 398] width 439 height 19
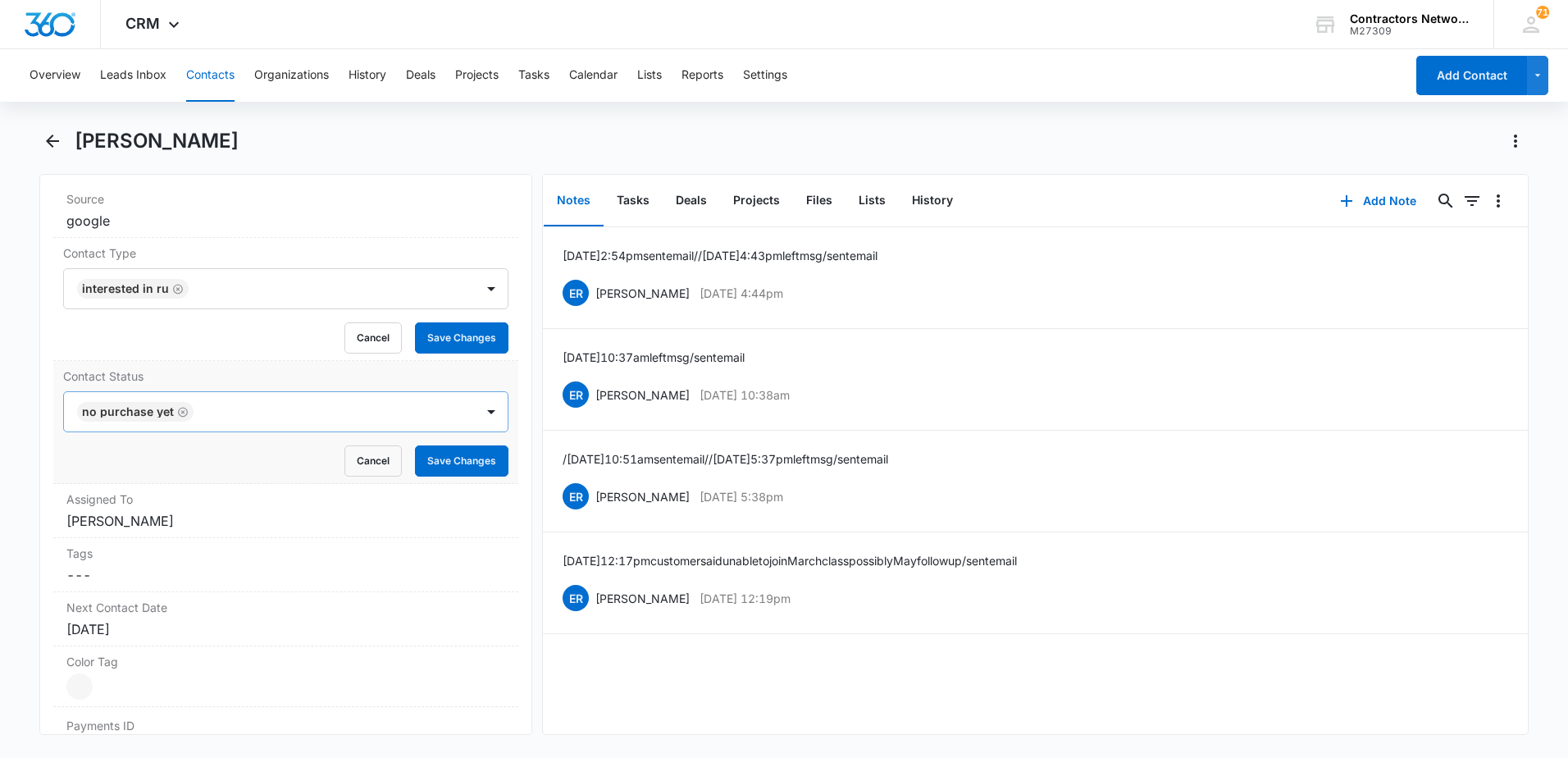
click at [180, 412] on icon "Remove No Purchase Yet" at bounding box center [183, 412] width 12 height 13
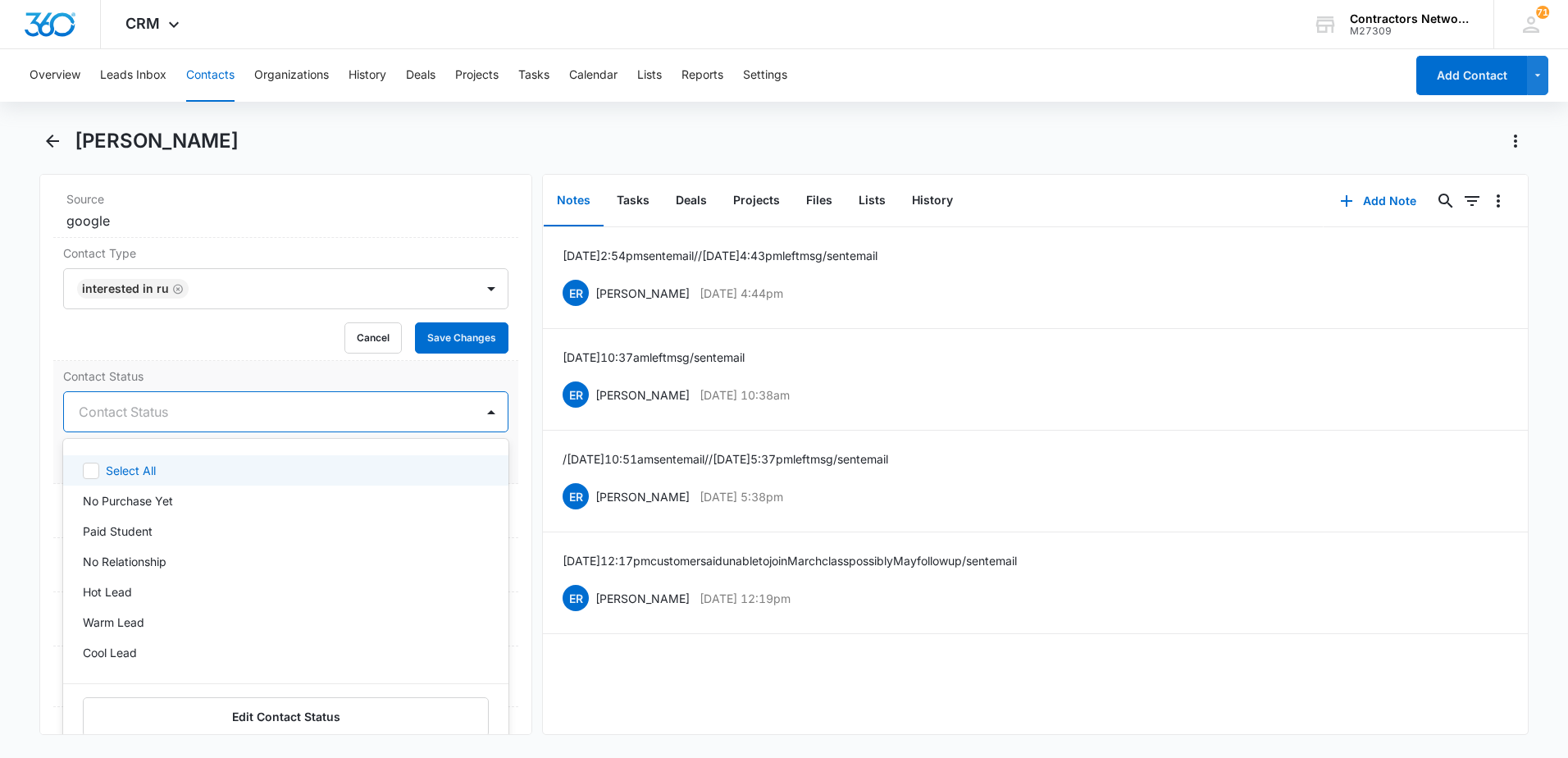
click at [180, 421] on div at bounding box center [266, 412] width 375 height 23
click at [185, 503] on div "No Purchase Yet" at bounding box center [284, 501] width 403 height 18
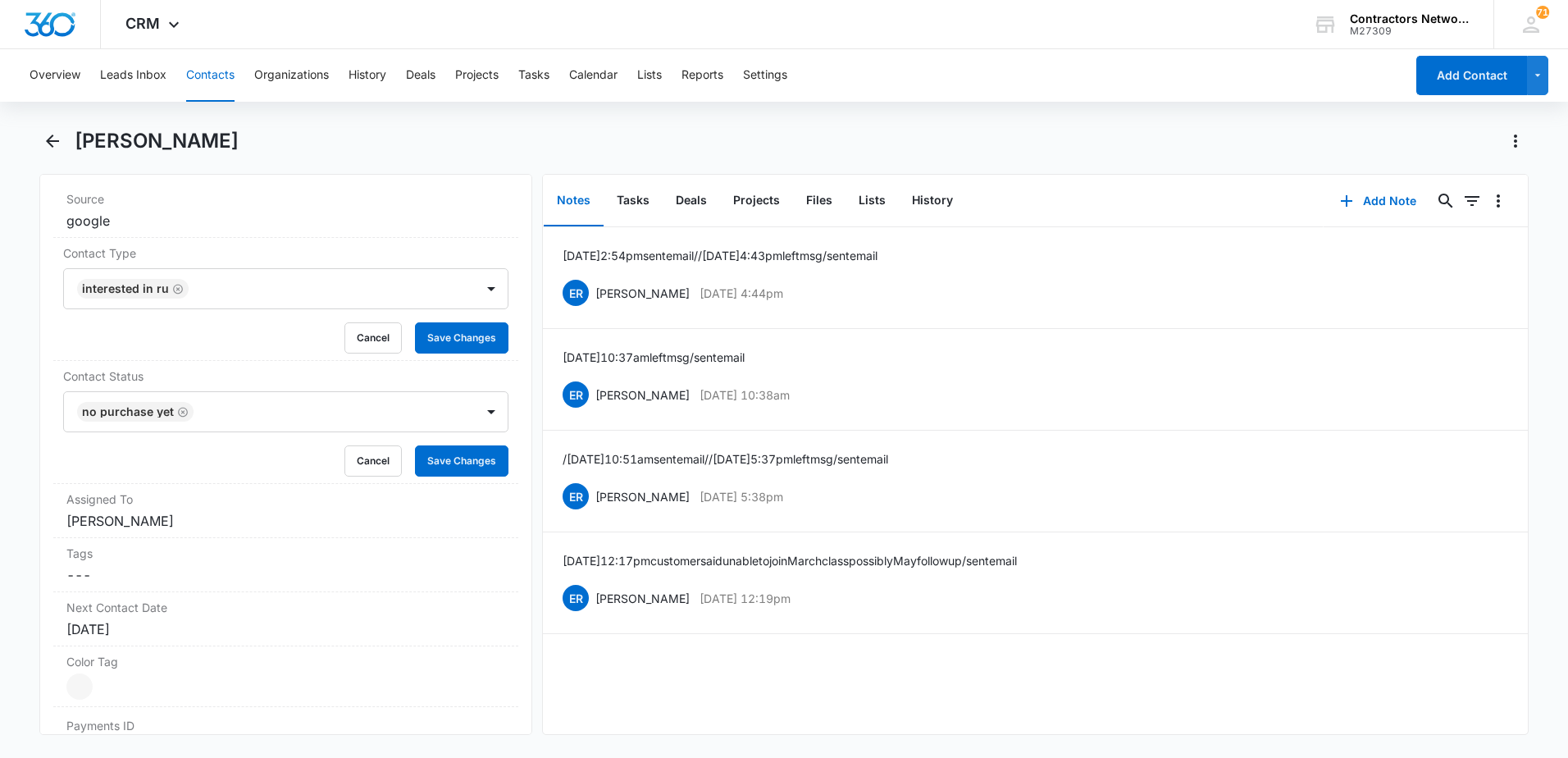
click at [51, 512] on div "Remove CH [PERSON_NAME] Contact Info Name Cancel Save Changes [PERSON_NAME] Pho…" at bounding box center [285, 454] width 492 height 560
click at [438, 461] on button "Save Changes" at bounding box center [461, 461] width 93 height 31
click at [161, 526] on dd "Cancel Save Changes [PERSON_NAME]" at bounding box center [285, 521] width 439 height 19
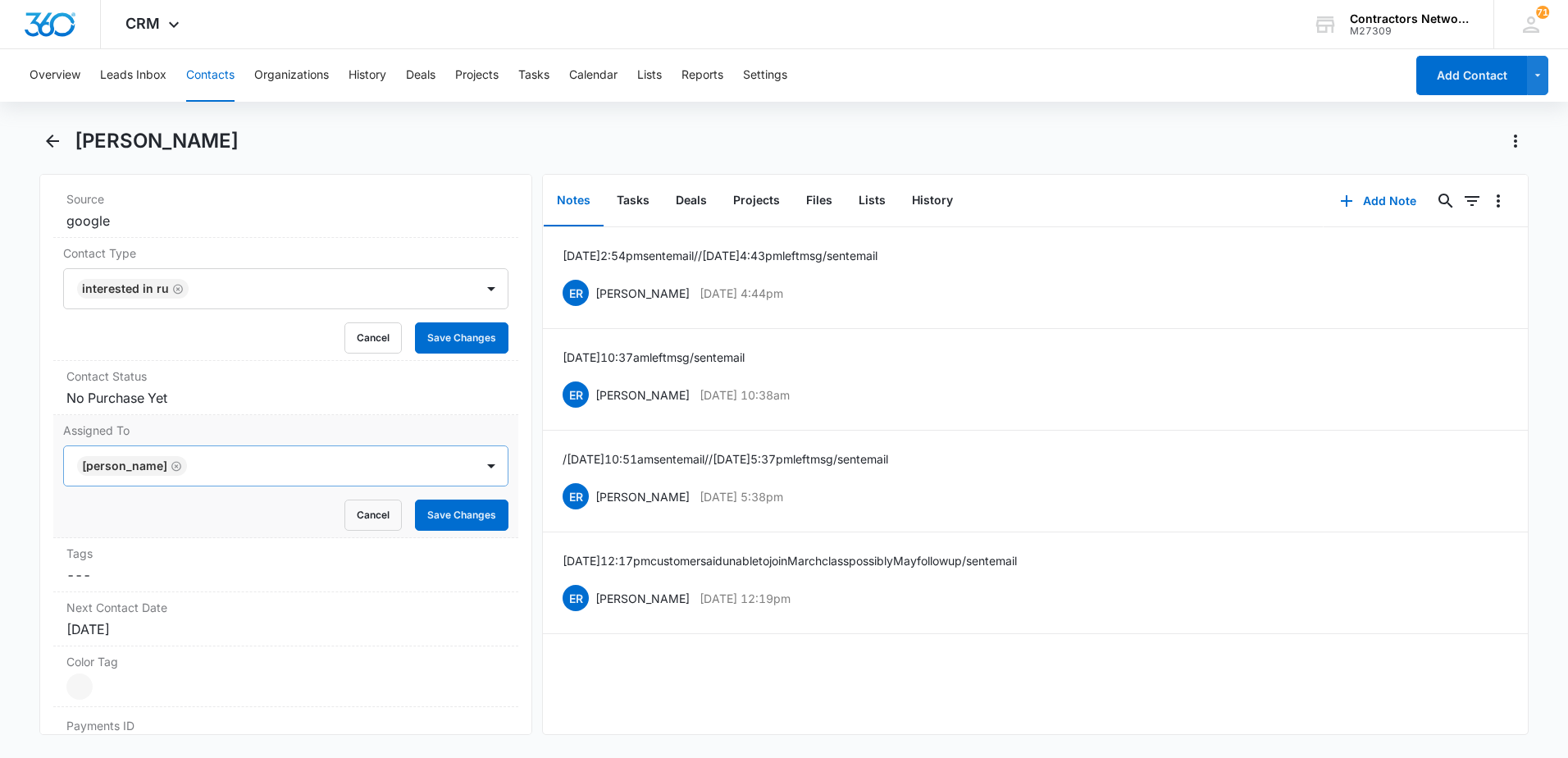
click at [170, 465] on icon "Remove Elvis Ruelas" at bounding box center [176, 466] width 12 height 13
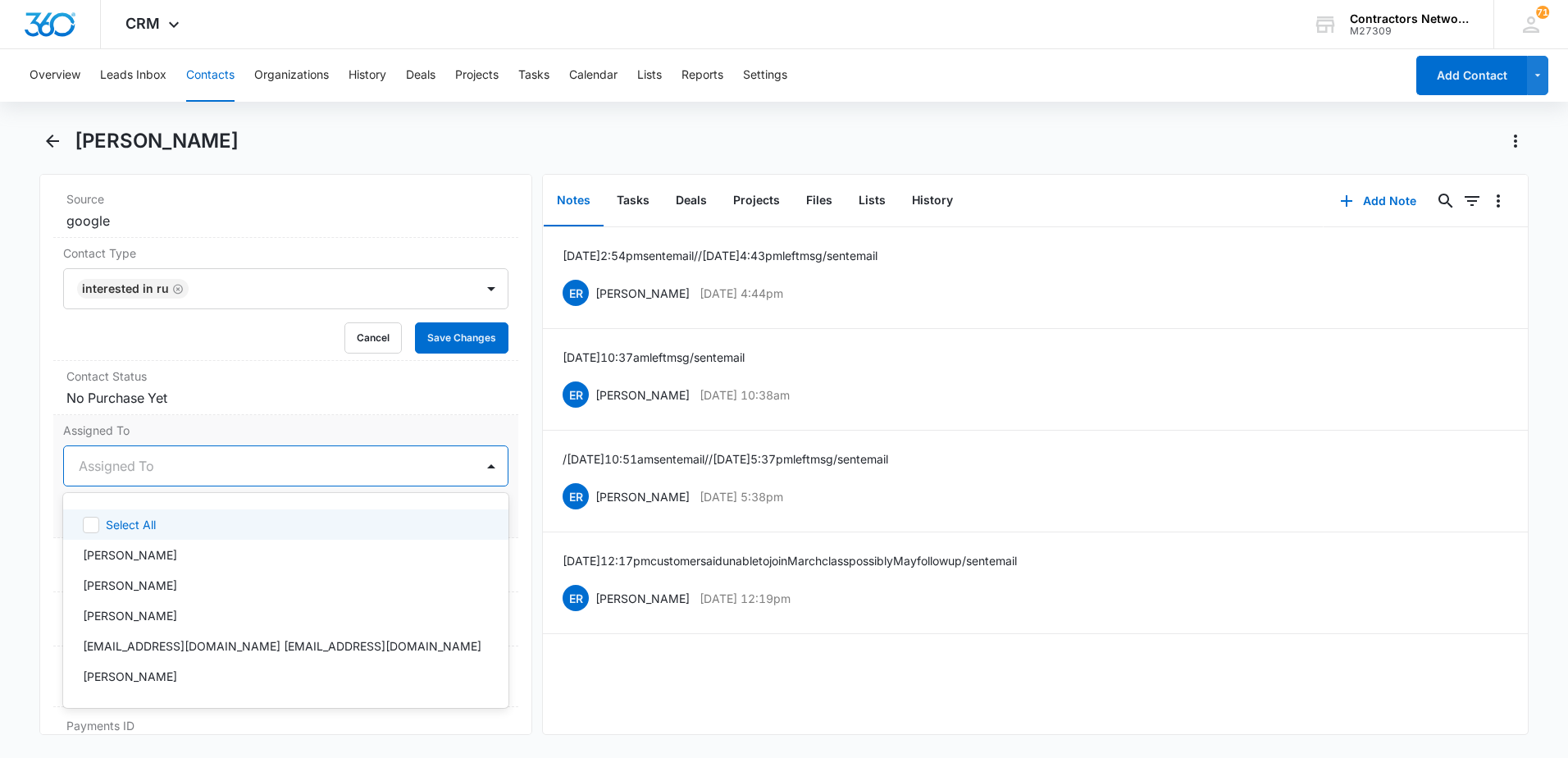
click at [157, 483] on div "Assigned To" at bounding box center [270, 465] width 411 height 39
click at [169, 559] on div "[PERSON_NAME]" at bounding box center [284, 555] width 403 height 18
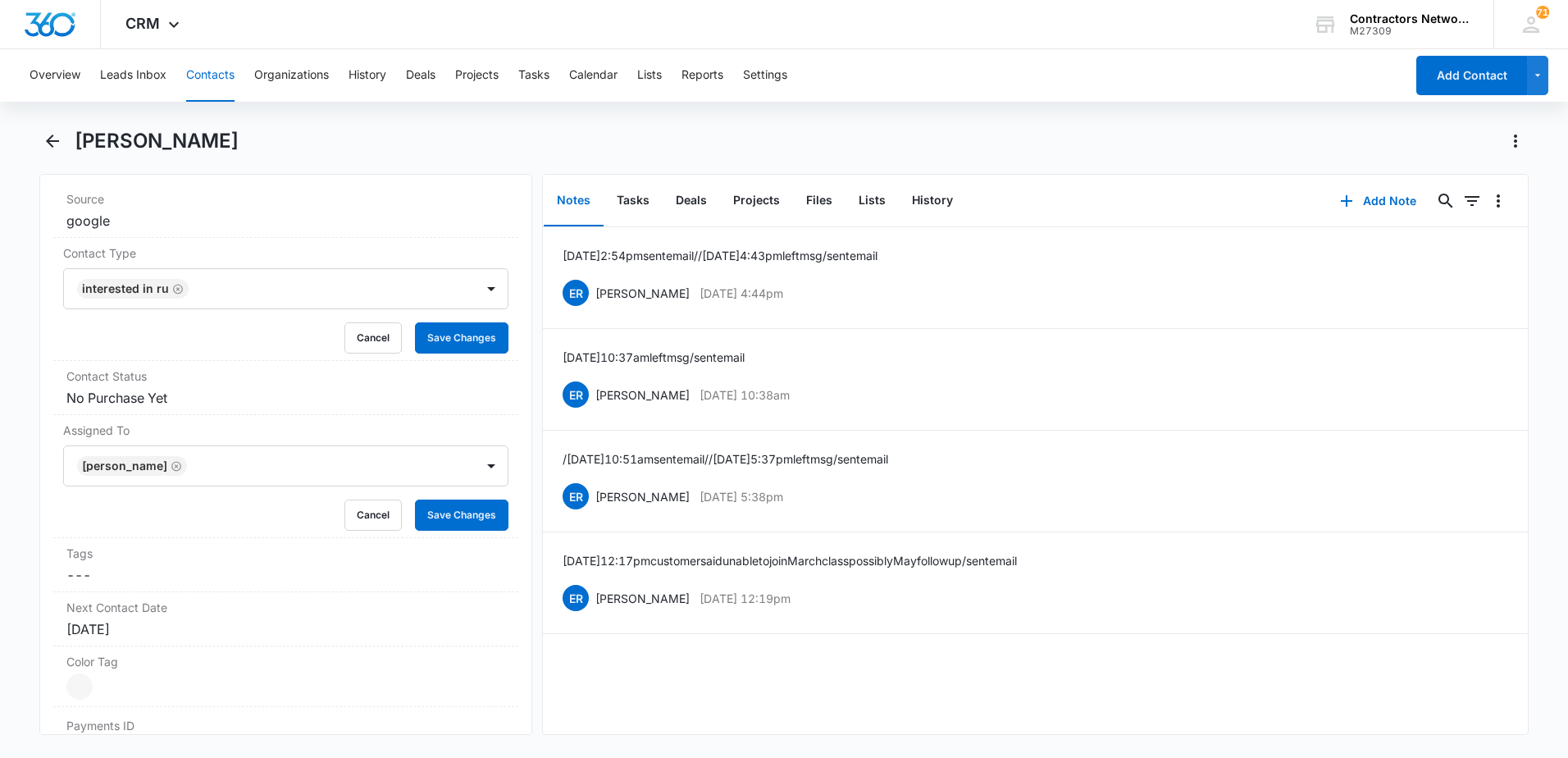
click at [50, 573] on div "Remove CH [PERSON_NAME] Contact Info Name Cancel Save Changes [PERSON_NAME] Pho…" at bounding box center [285, 454] width 492 height 560
drag, startPoint x: 436, startPoint y: 523, endPoint x: 455, endPoint y: 463, distance: 62.9
click at [440, 521] on button "Save Changes" at bounding box center [461, 515] width 93 height 31
click at [460, 339] on button "Save Changes" at bounding box center [461, 338] width 93 height 31
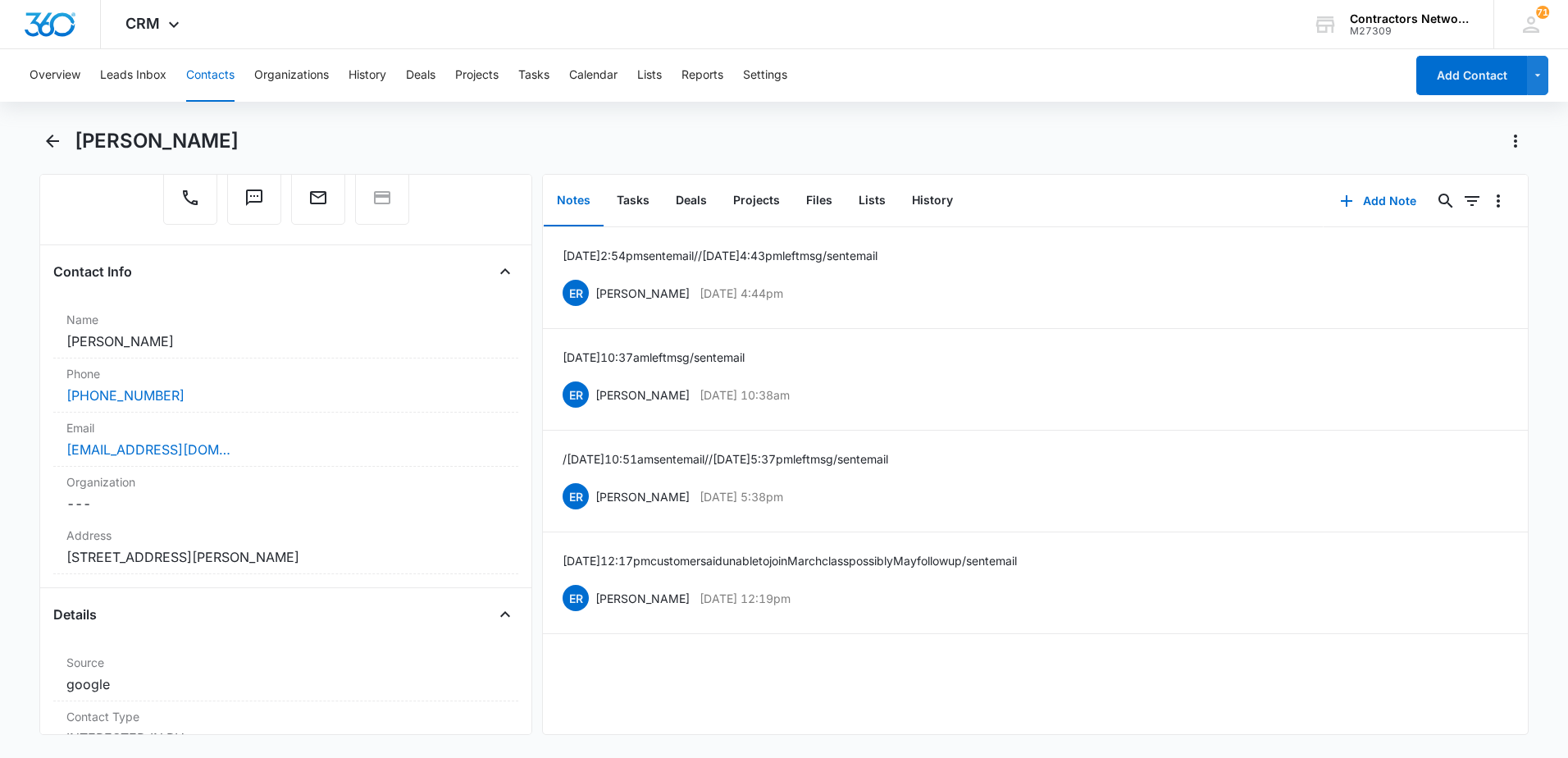
scroll to position [164, 0]
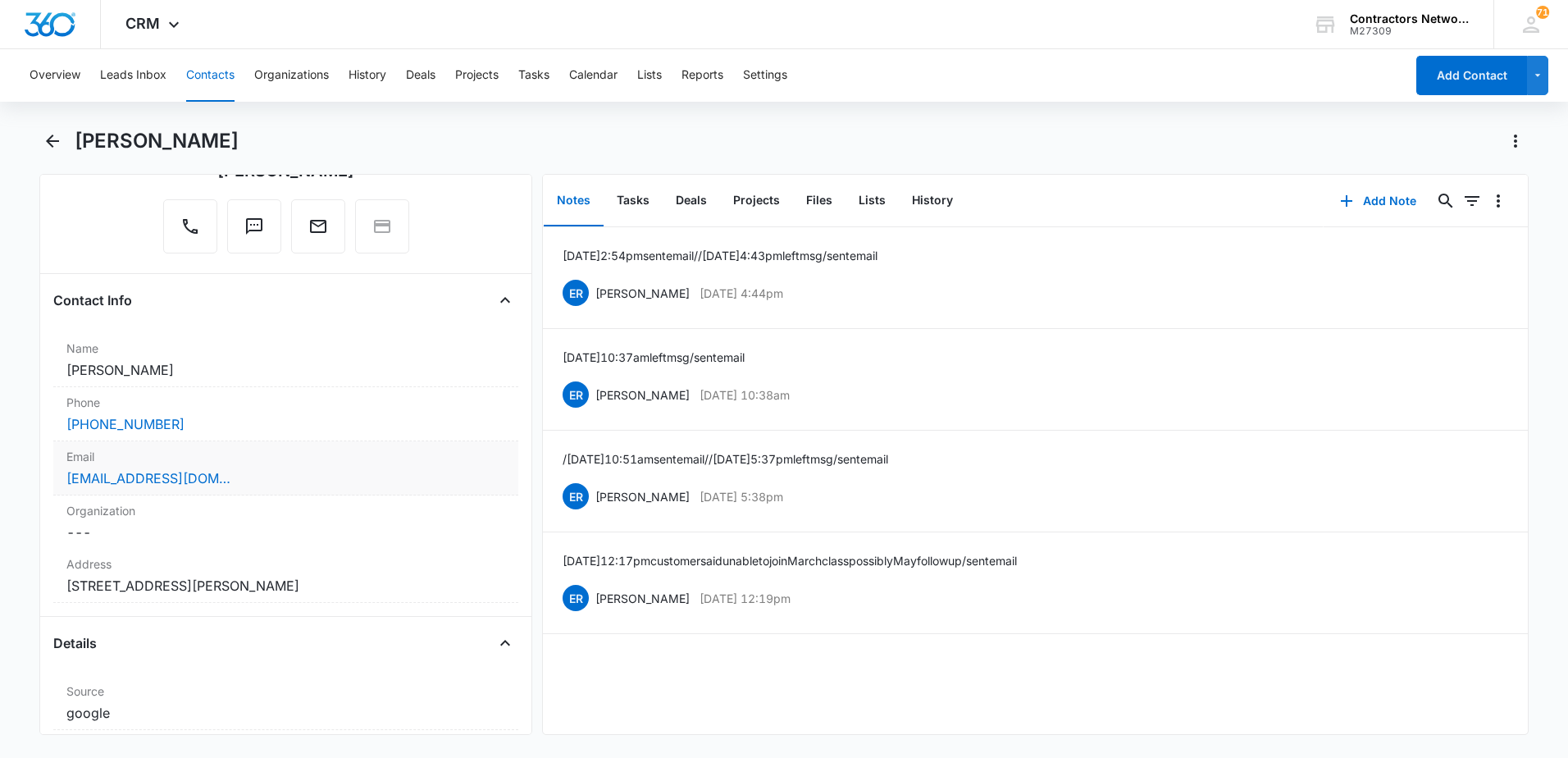
click at [293, 474] on div "[EMAIL_ADDRESS][DOMAIN_NAME]" at bounding box center [285, 478] width 439 height 19
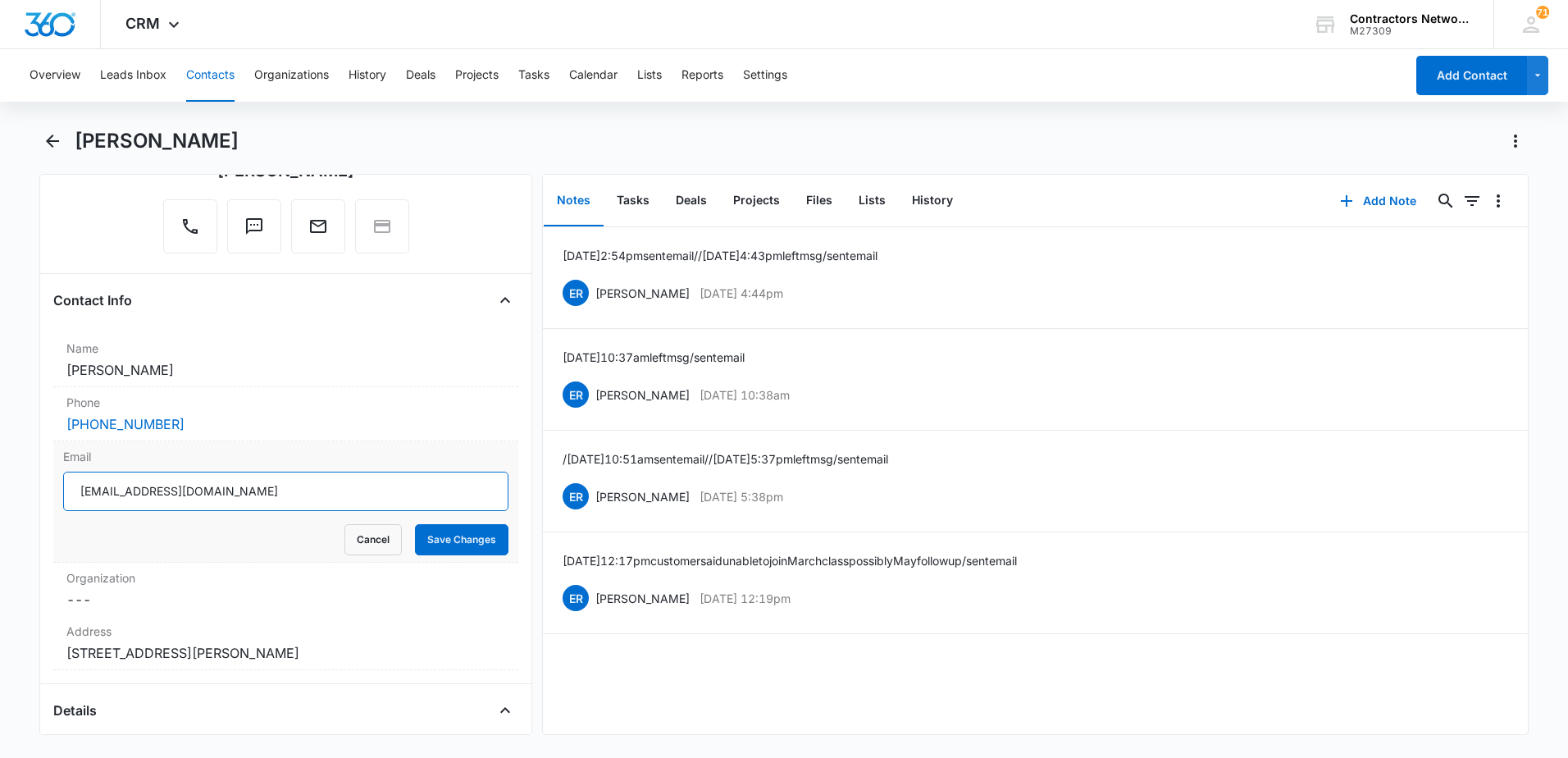
click at [346, 502] on input "[EMAIL_ADDRESS][DOMAIN_NAME]" at bounding box center [286, 490] width 446 height 39
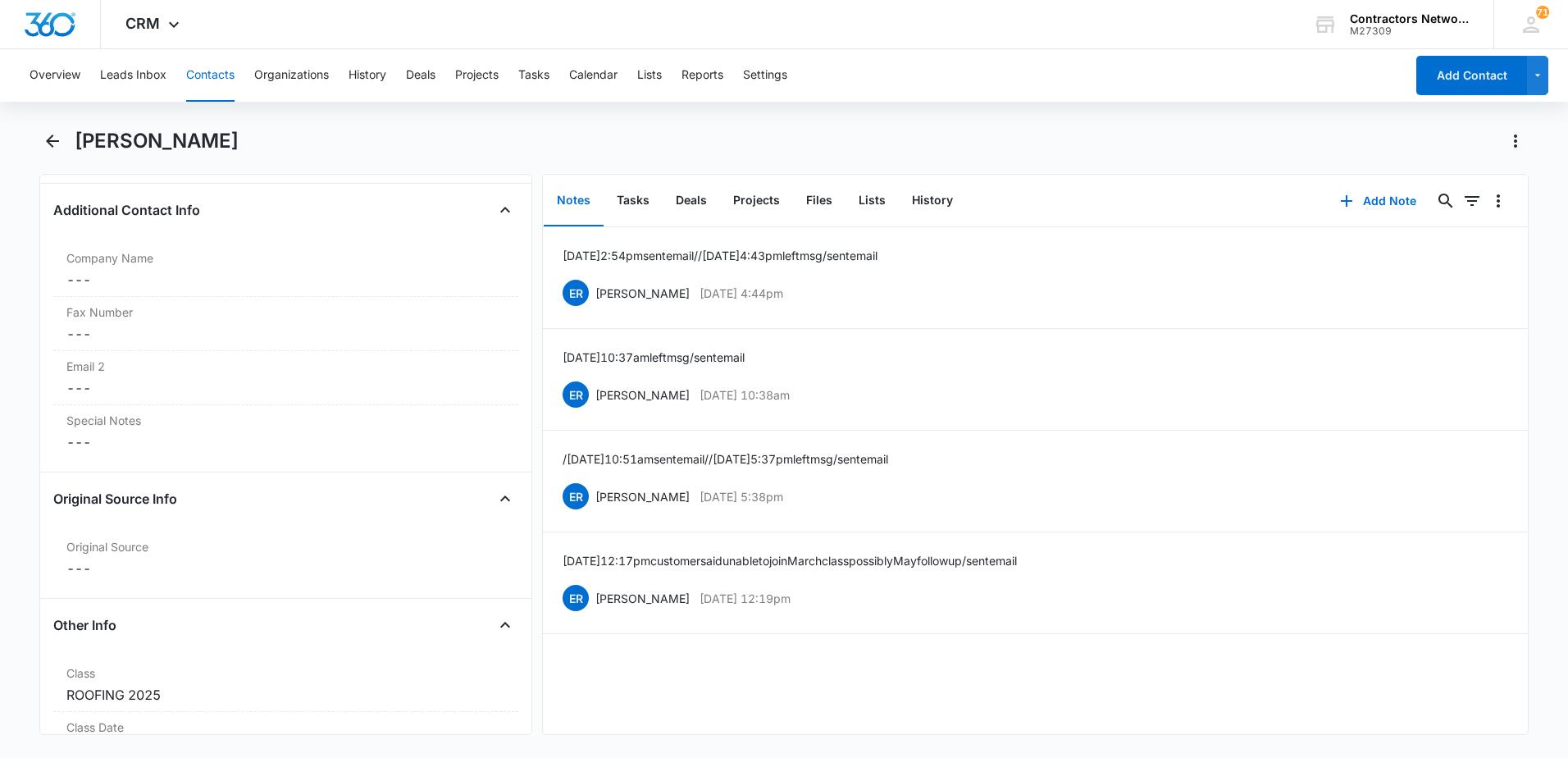
scroll to position [1476, 0]
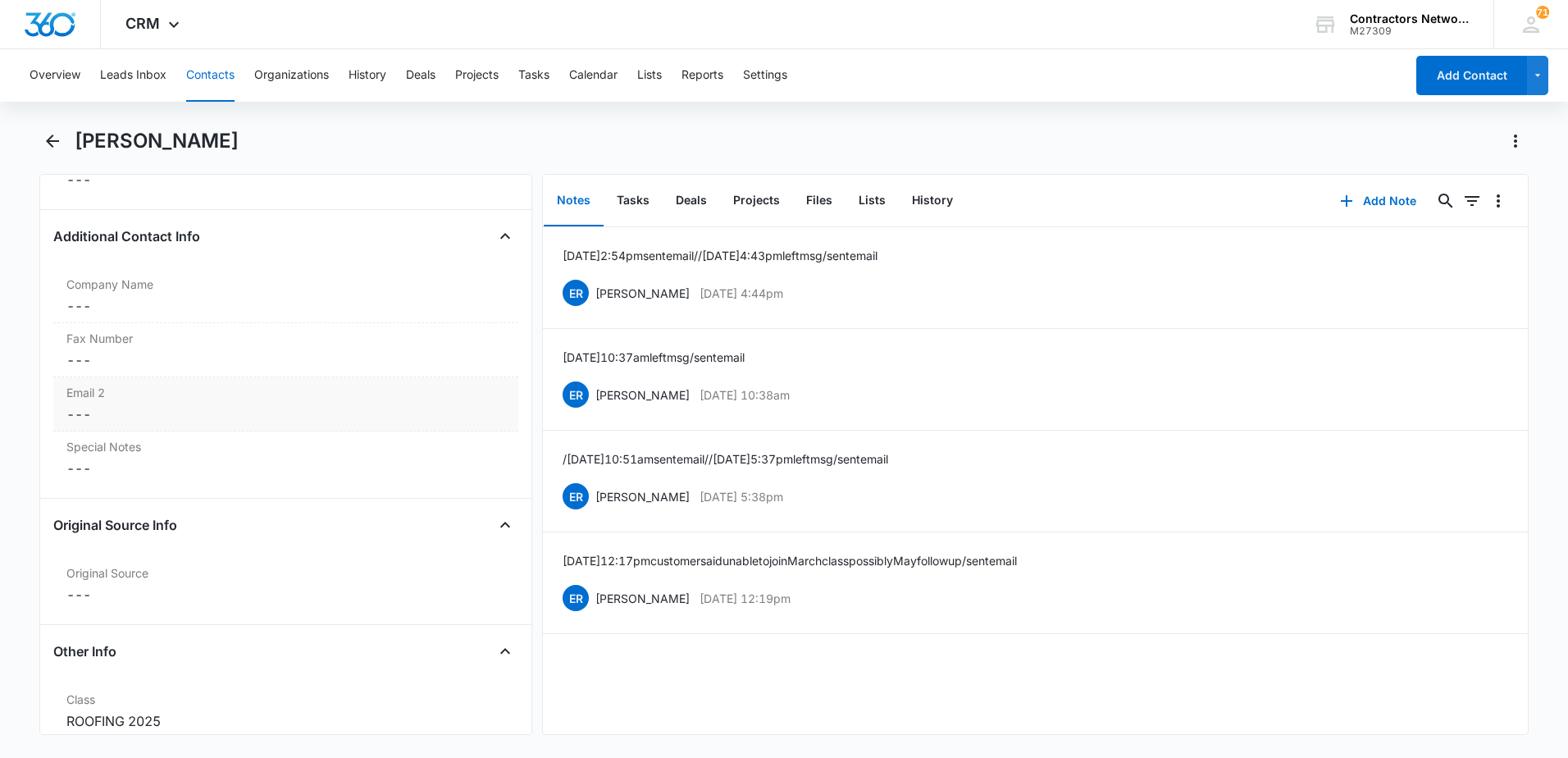
click at [267, 419] on dd "Cancel Save Changes ---" at bounding box center [285, 414] width 439 height 19
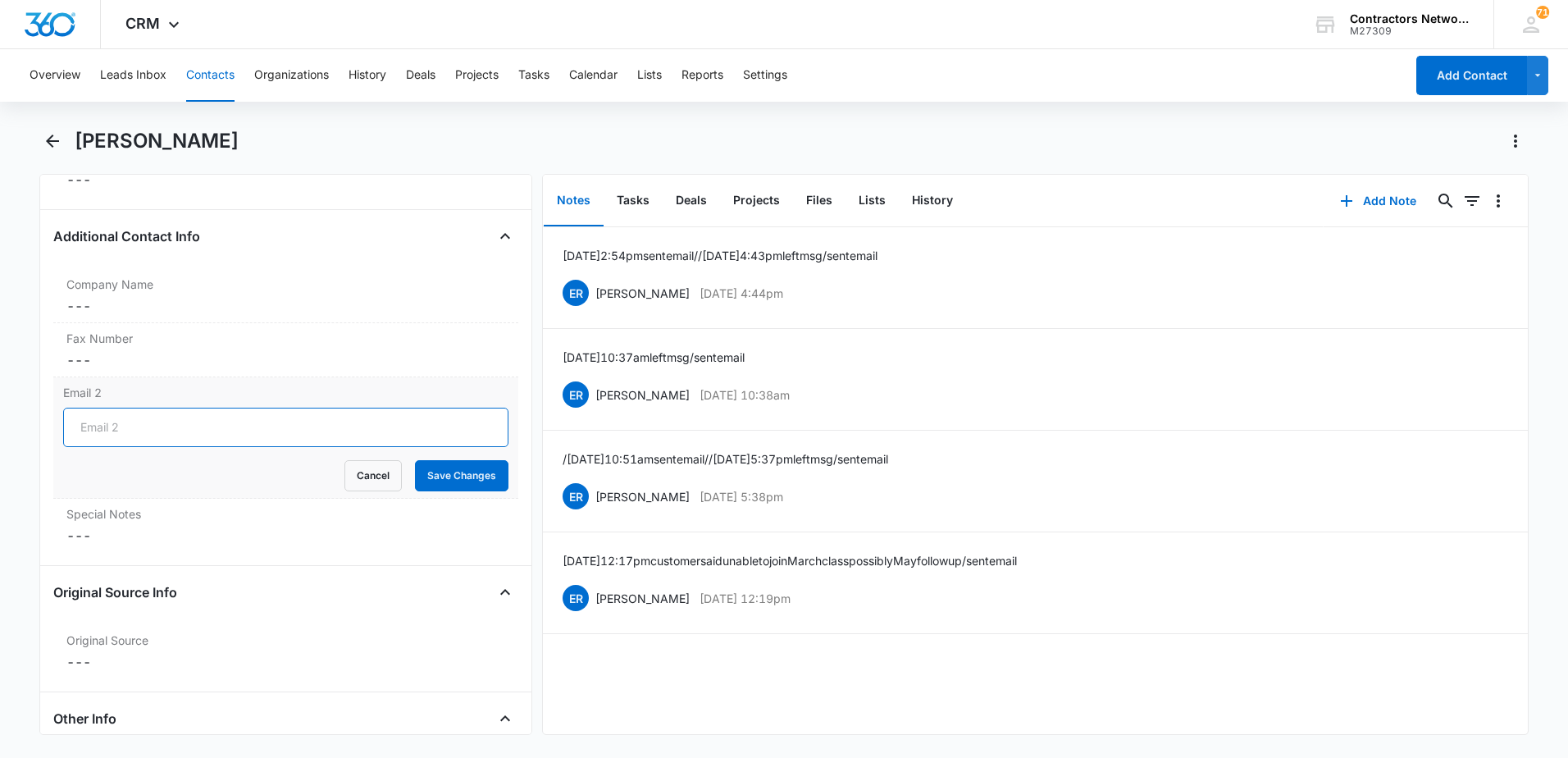
drag, startPoint x: 107, startPoint y: 427, endPoint x: 96, endPoint y: 434, distance: 13.0
paste input "[EMAIL_ADDRESS][DOMAIN_NAME]"
type input "[EMAIL_ADDRESS][DOMAIN_NAME]"
click at [431, 480] on button "Save Changes" at bounding box center [461, 476] width 93 height 31
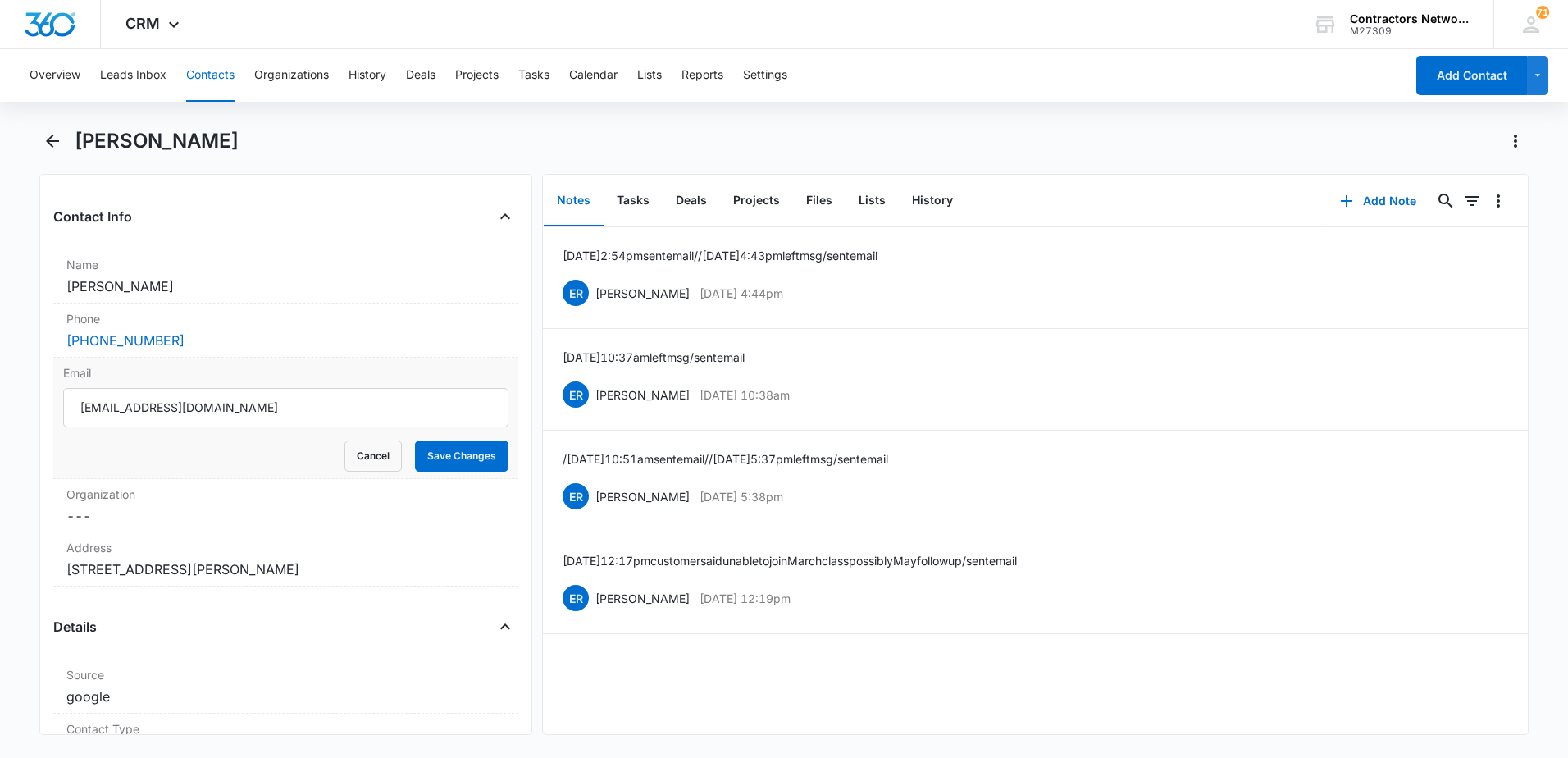
scroll to position [246, 0]
click at [128, 415] on input "[EMAIL_ADDRESS][DOMAIN_NAME]" at bounding box center [286, 409] width 446 height 39
type input "[EMAIL_ADDRESS][DOMAIN_NAME]"
click at [440, 463] on button "Save Changes" at bounding box center [461, 457] width 93 height 31
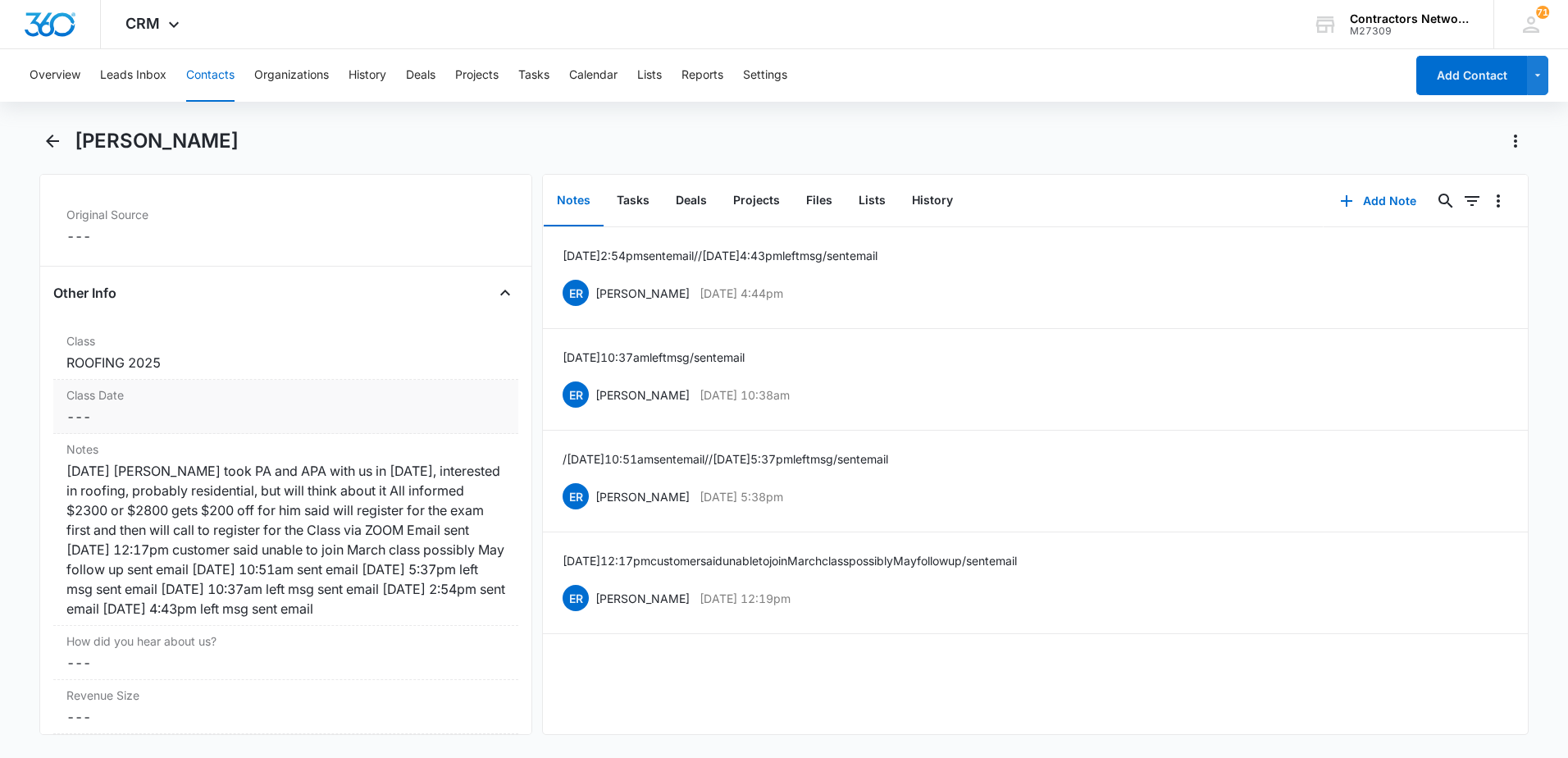
scroll to position [1936, 0]
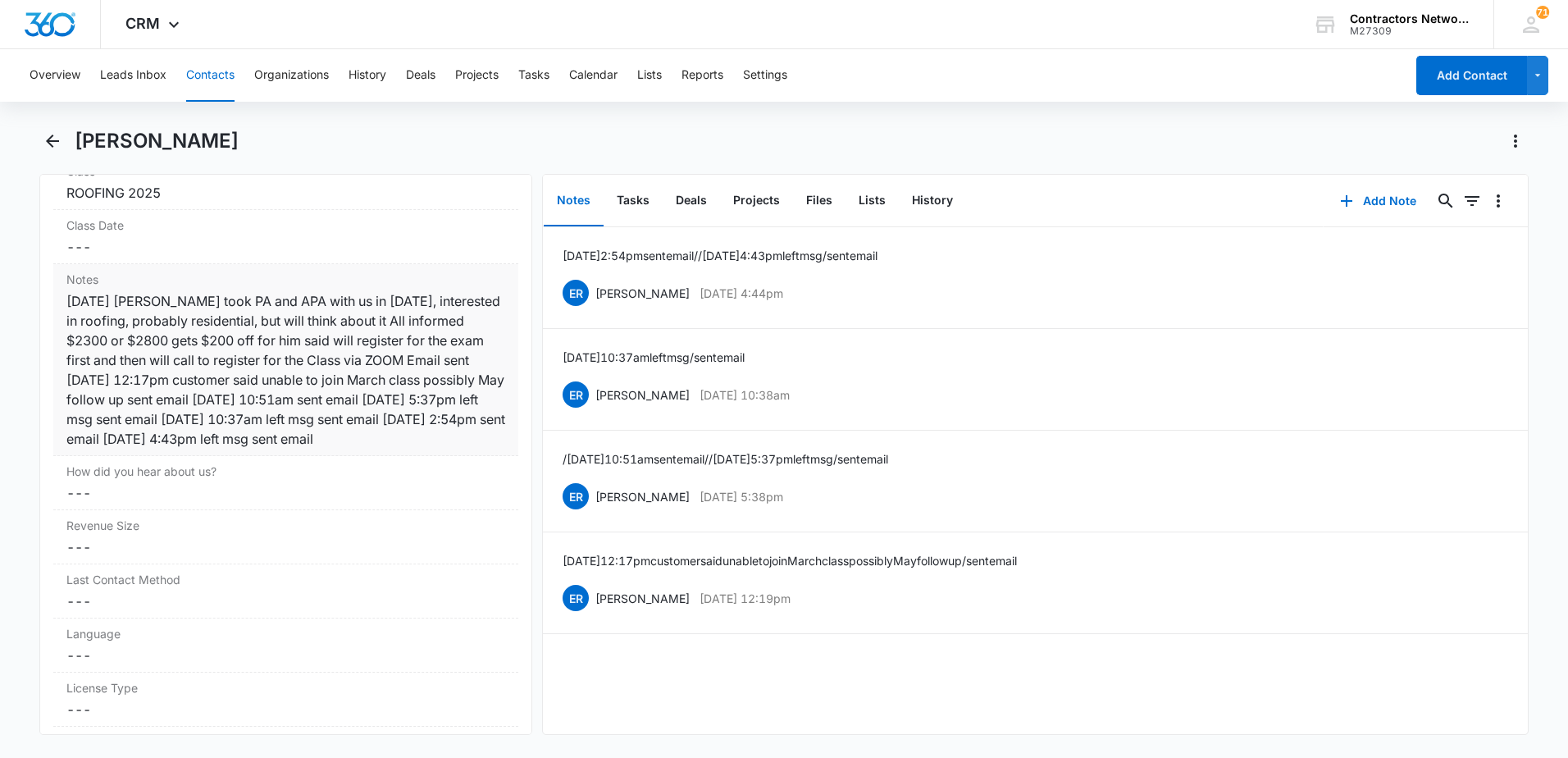
click at [307, 449] on div "[DATE] [PERSON_NAME] took PA and APA with us in [DATE], interested in roofing, …" at bounding box center [285, 370] width 439 height 158
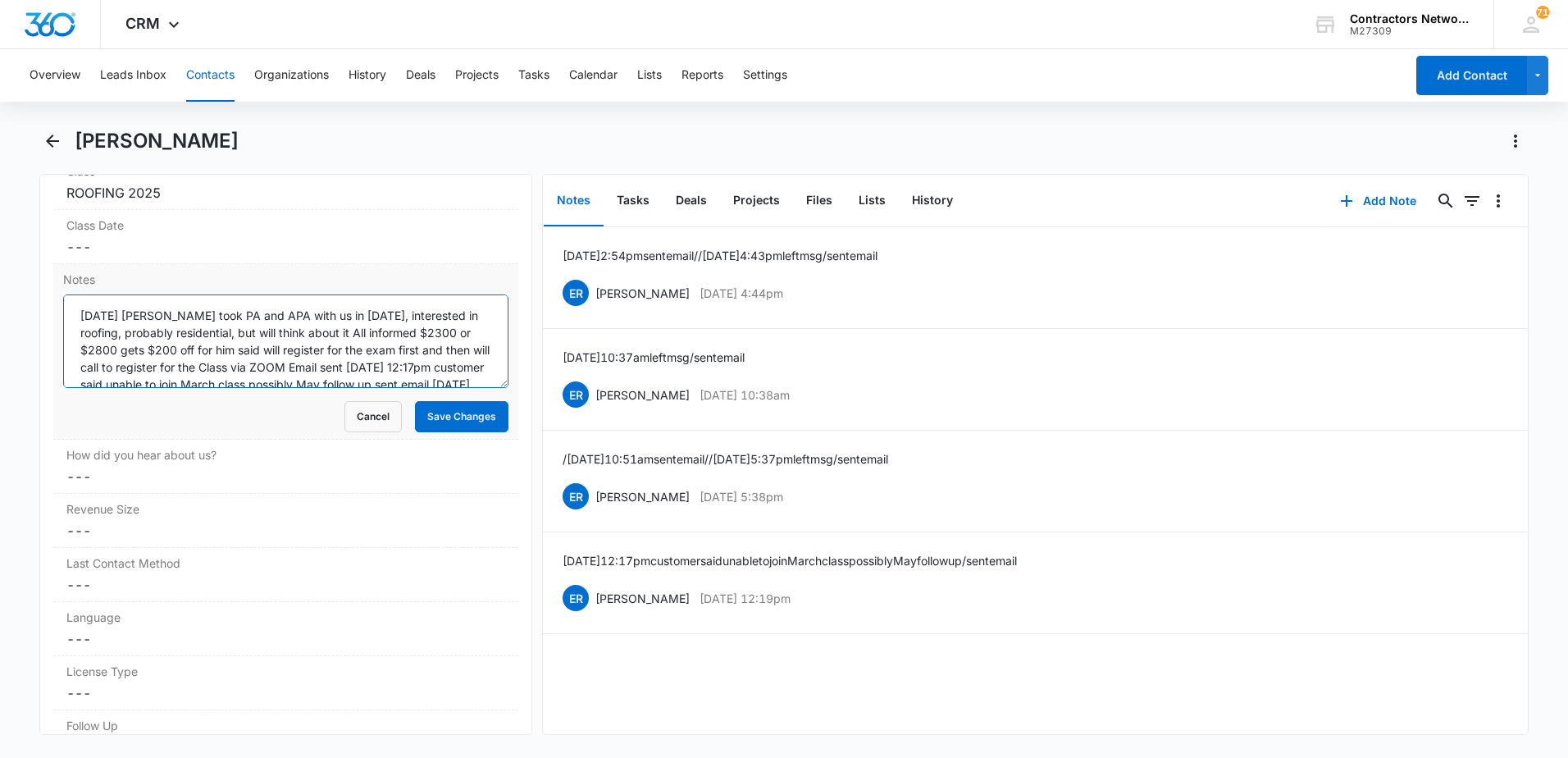
scroll to position [69, 0]
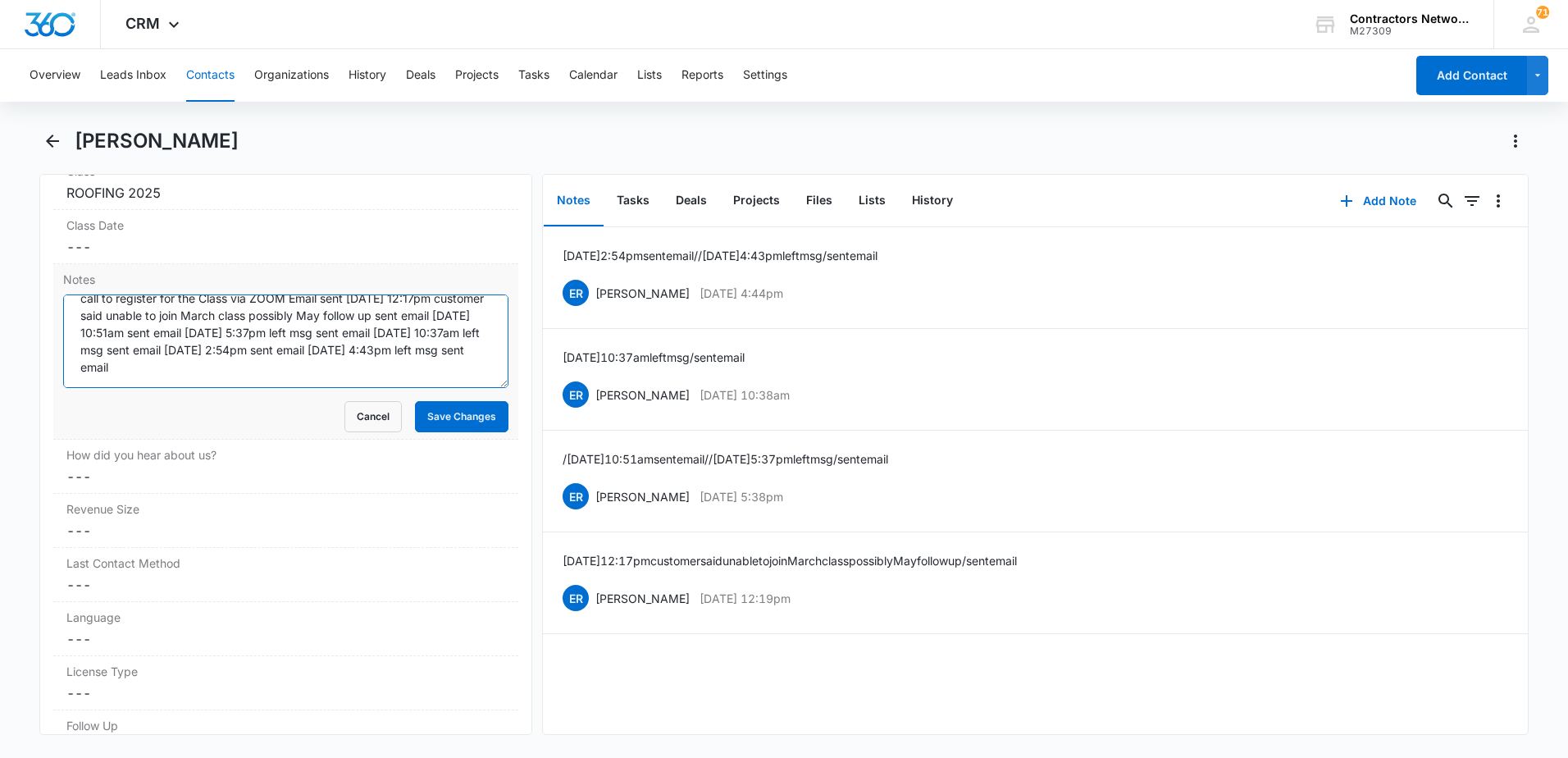
click at [457, 363] on textarea "[DATE] [PERSON_NAME] took PA and APA with us in [DATE], interested in roofing, …" at bounding box center [286, 341] width 446 height 93
drag, startPoint x: 426, startPoint y: 419, endPoint x: 403, endPoint y: 379, distance: 46.1
click at [404, 380] on form "[DATE] [PERSON_NAME] took PA and APA with us in [DATE], interested in roofing, …" at bounding box center [286, 363] width 446 height 138
click at [388, 367] on textarea "[DATE] [PERSON_NAME] took PA and APA with us in [DATE], interested in roofing, …" at bounding box center [286, 341] width 446 height 93
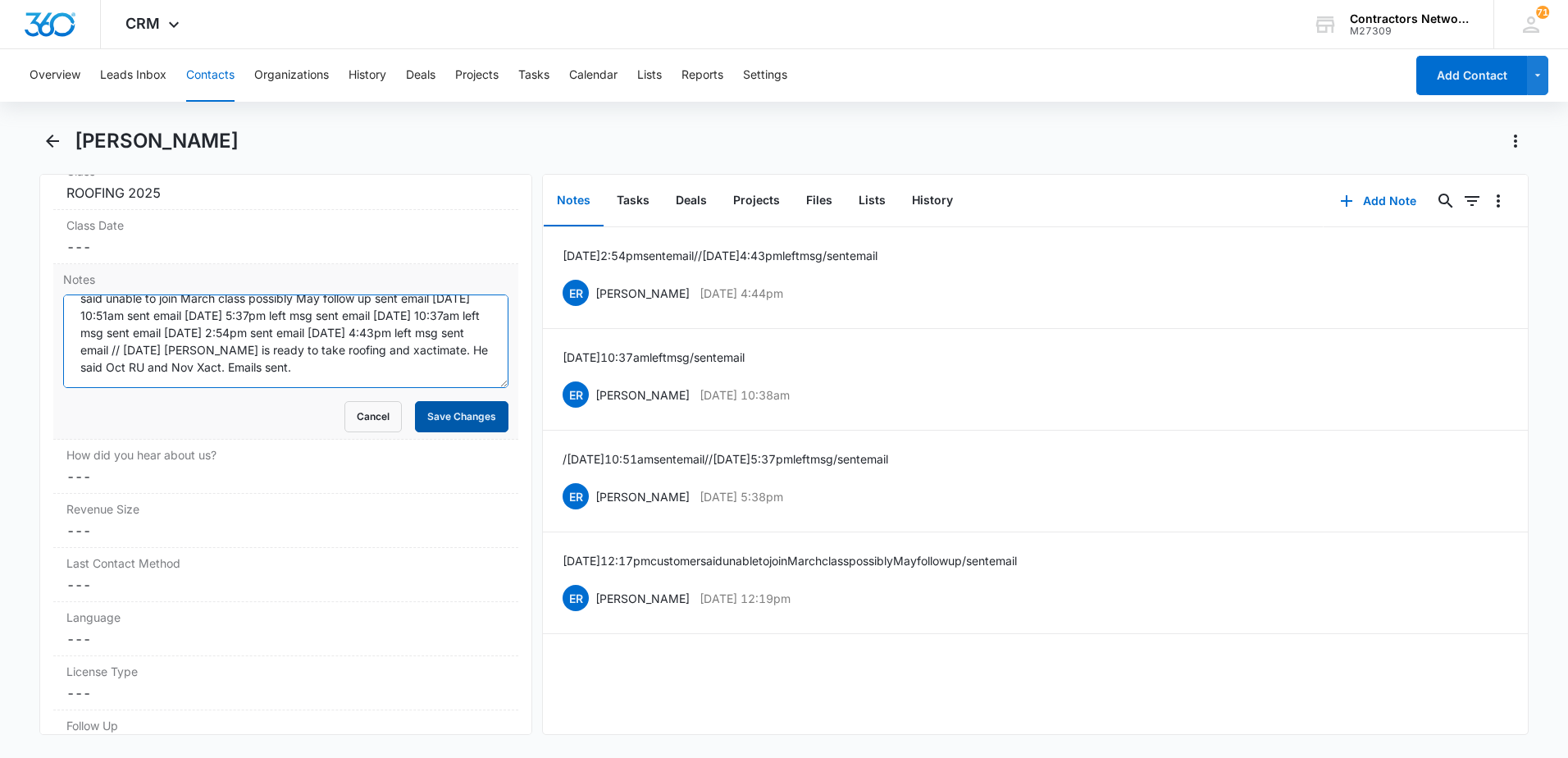
type textarea "[DATE] [PERSON_NAME] took PA and APA with us in [DATE], interested in roofing, …"
click at [426, 411] on button "Save Changes" at bounding box center [461, 416] width 93 height 31
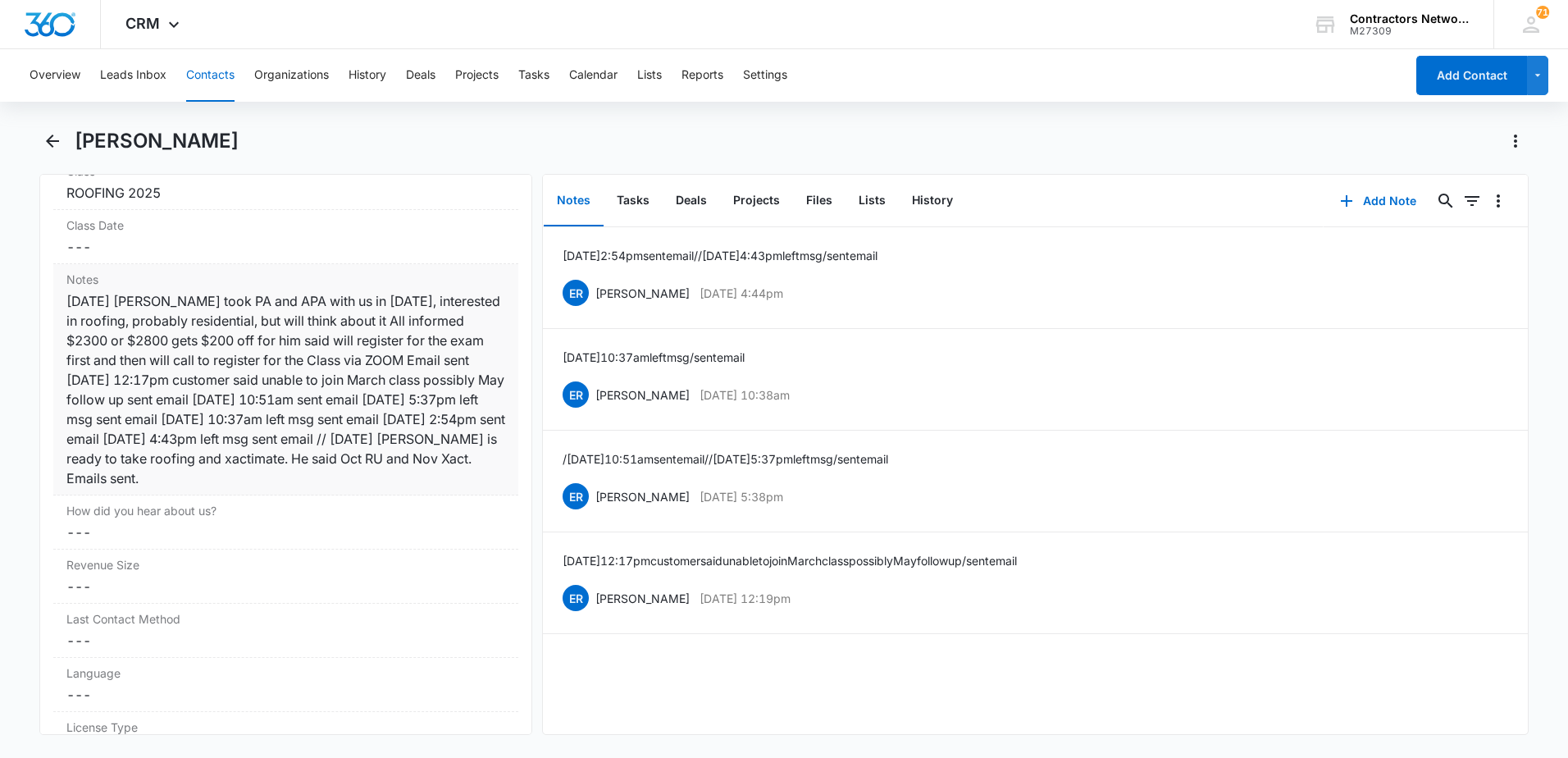
drag, startPoint x: 148, startPoint y: 458, endPoint x: 340, endPoint y: 482, distance: 193.5
click at [340, 482] on div "[DATE] [PERSON_NAME] took PA and APA with us in [DATE], interested in roofing, …" at bounding box center [285, 389] width 439 height 197
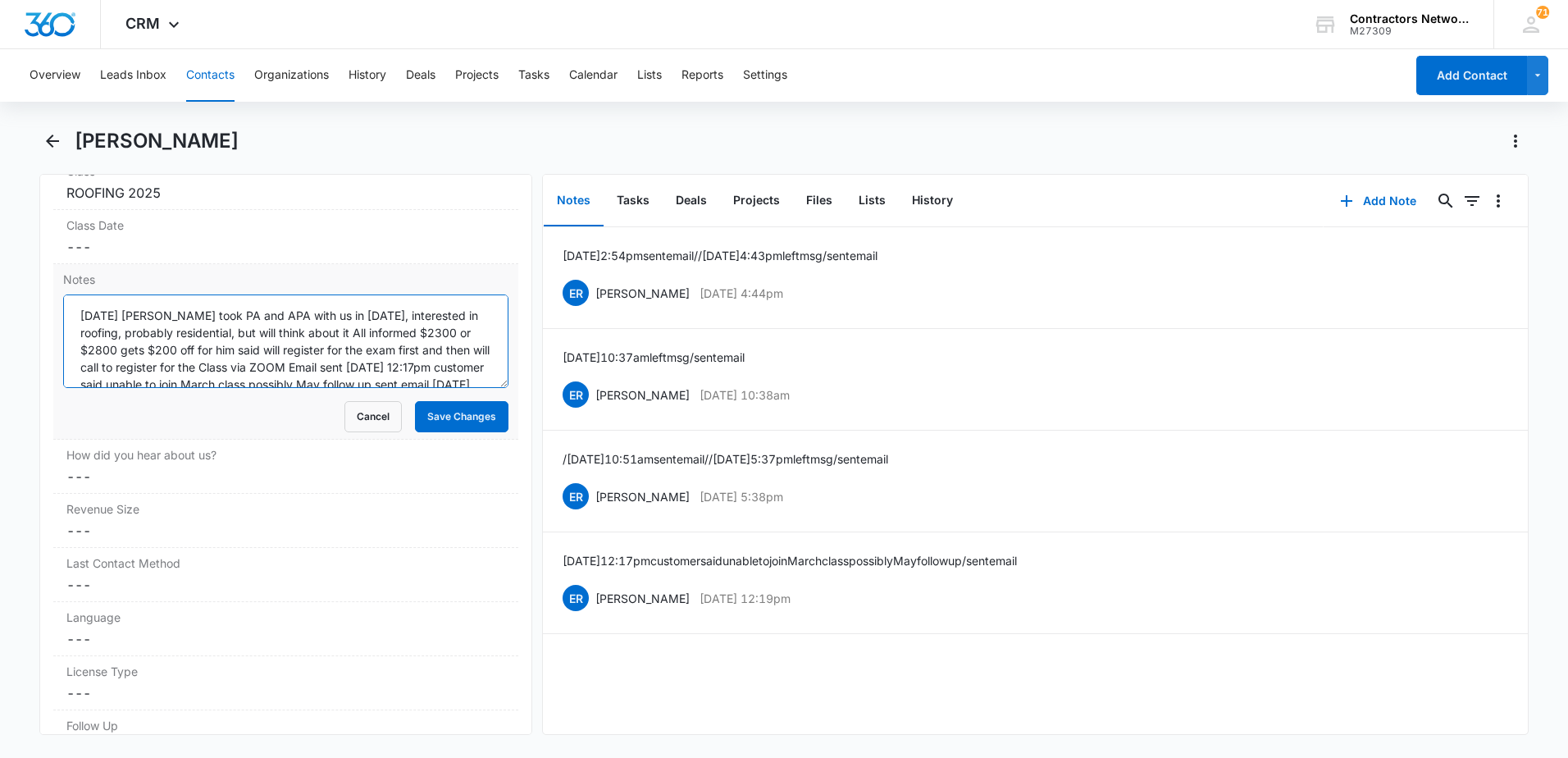
drag, startPoint x: 495, startPoint y: 320, endPoint x: 494, endPoint y: 355, distance: 35.0
click at [493, 360] on textarea "[DATE] [PERSON_NAME] took PA and APA with us in [DATE], interested in roofing, …" at bounding box center [286, 341] width 446 height 93
click at [463, 345] on textarea "[DATE] [PERSON_NAME] took PA and APA with us in [DATE], interested in roofing, …" at bounding box center [286, 341] width 446 height 93
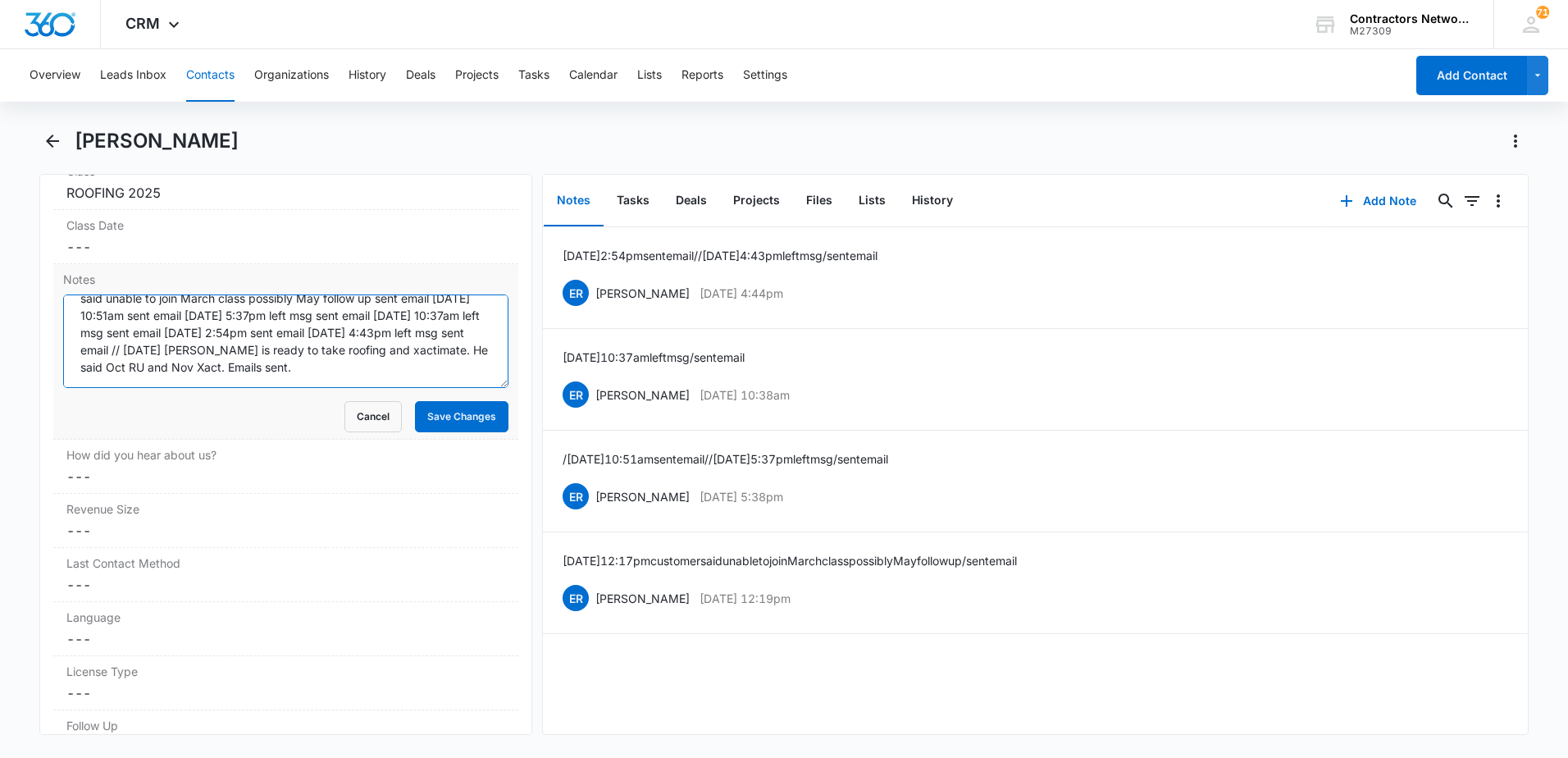
drag, startPoint x: 404, startPoint y: 336, endPoint x: 409, endPoint y: 362, distance: 26.5
click at [409, 362] on textarea "[DATE] [PERSON_NAME] took PA and APA with us in [DATE], interested in roofing, …" at bounding box center [286, 341] width 446 height 93
click at [50, 142] on icon "Back" at bounding box center [52, 140] width 13 height 13
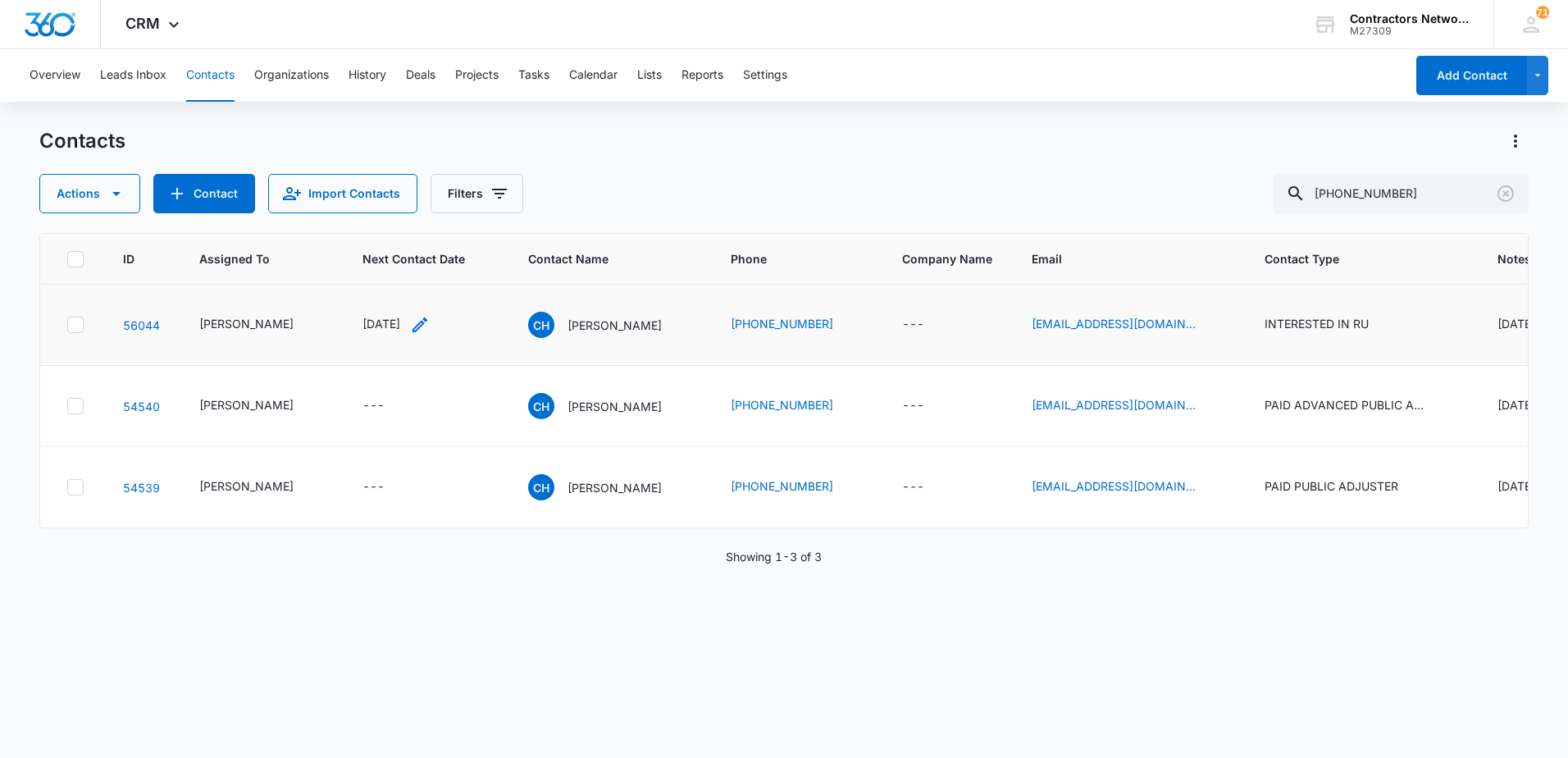
click at [422, 333] on icon "Next Contact Date - 1751846400 - Select to Edit Field" at bounding box center [419, 325] width 19 height 19
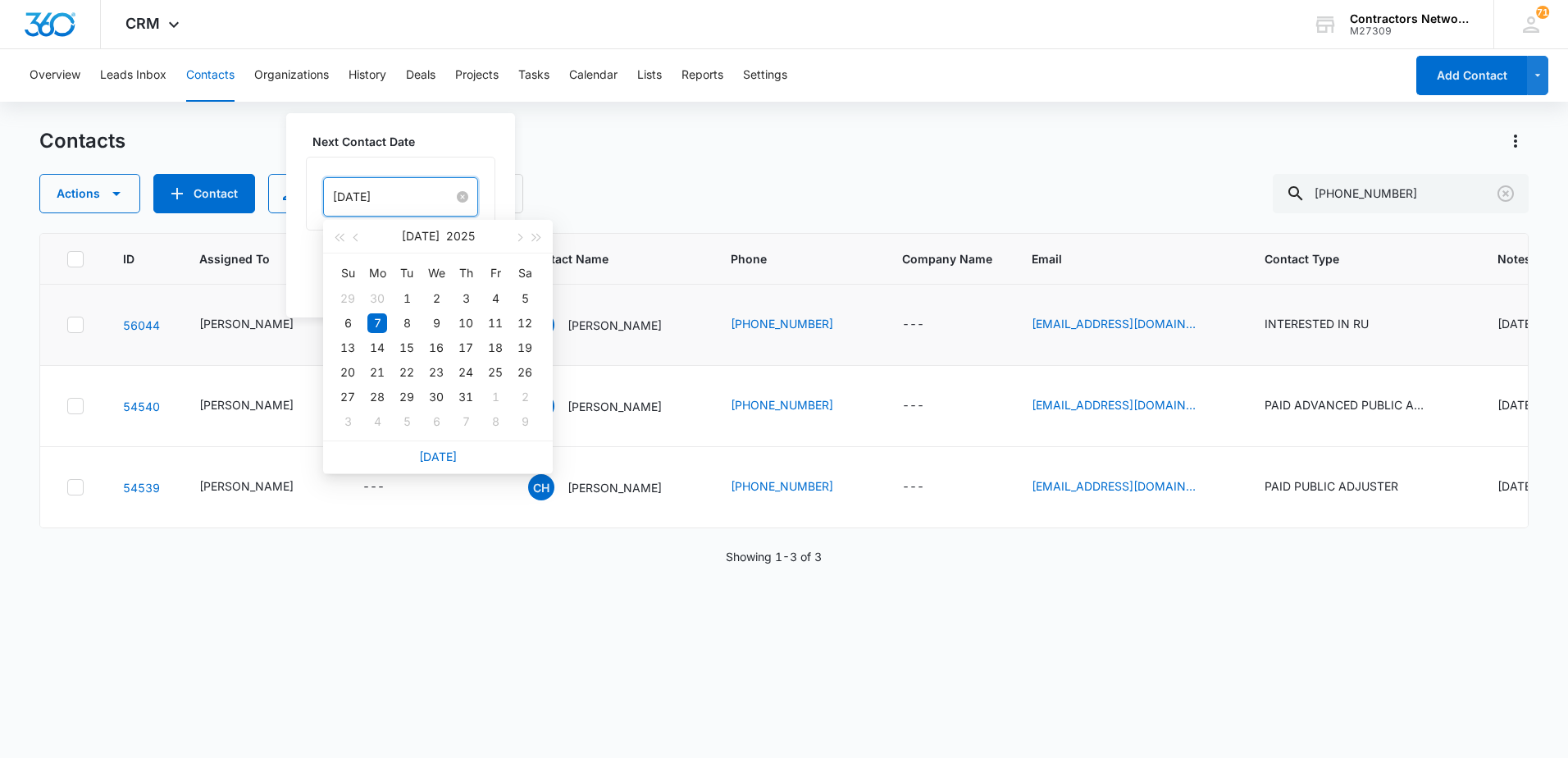
click at [412, 200] on input "[DATE]" at bounding box center [393, 197] width 121 height 18
click at [513, 245] on button "button" at bounding box center [518, 236] width 18 height 33
type input "[DATE]"
click at [378, 396] on div "29" at bounding box center [377, 397] width 19 height 19
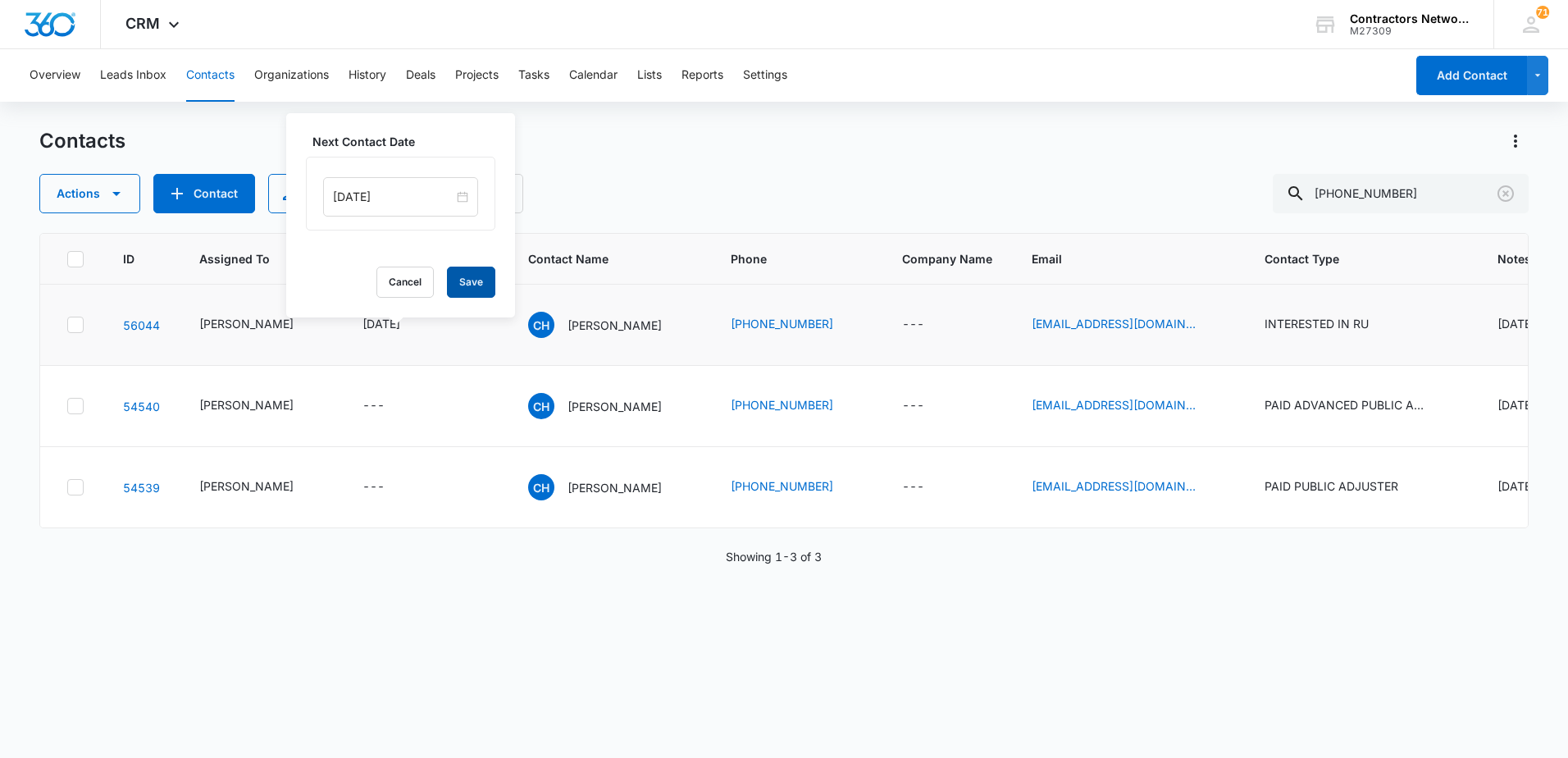
click at [452, 275] on button "Save" at bounding box center [471, 282] width 49 height 31
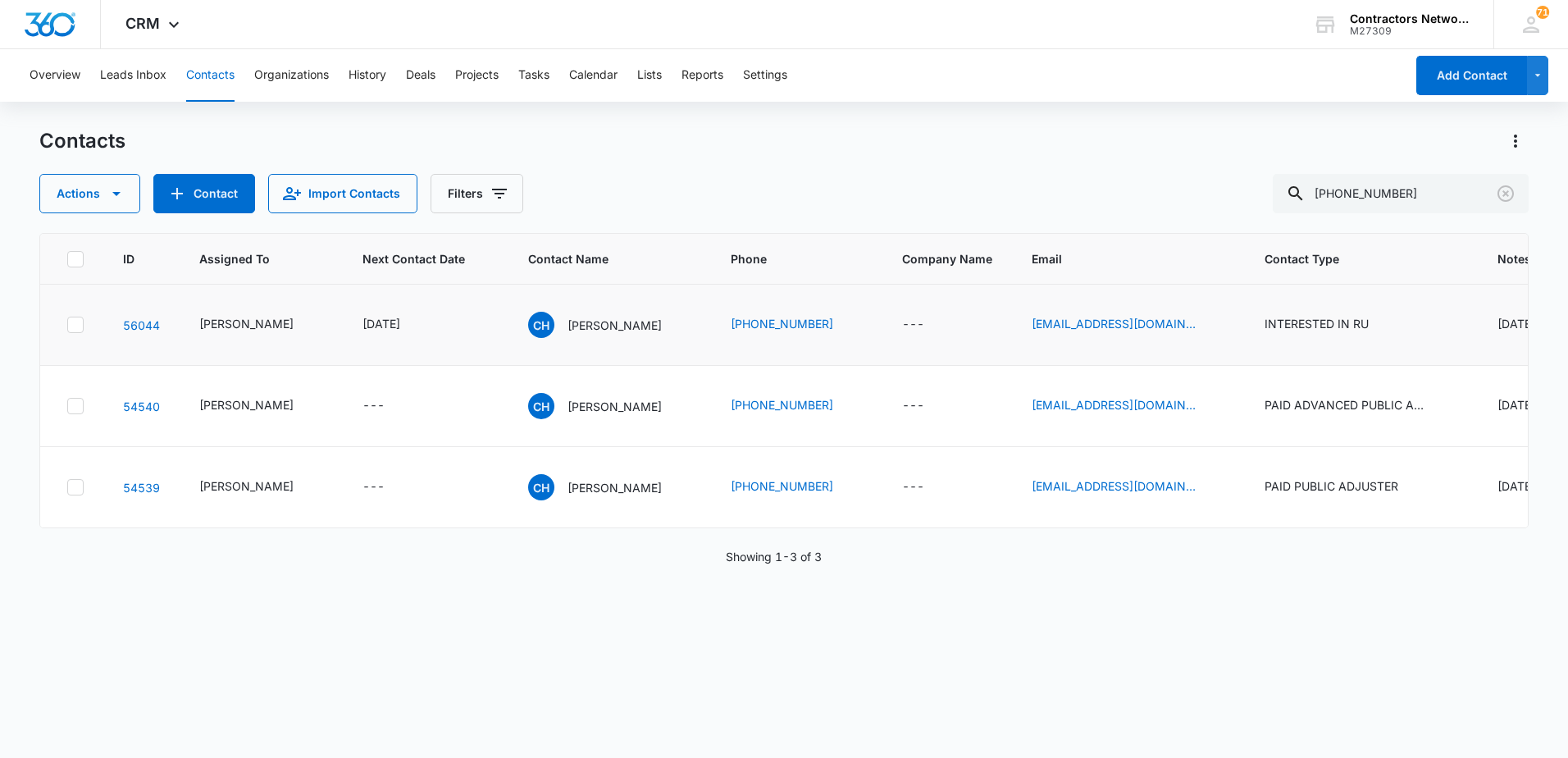
click at [602, 334] on p "[PERSON_NAME]" at bounding box center [614, 325] width 94 height 18
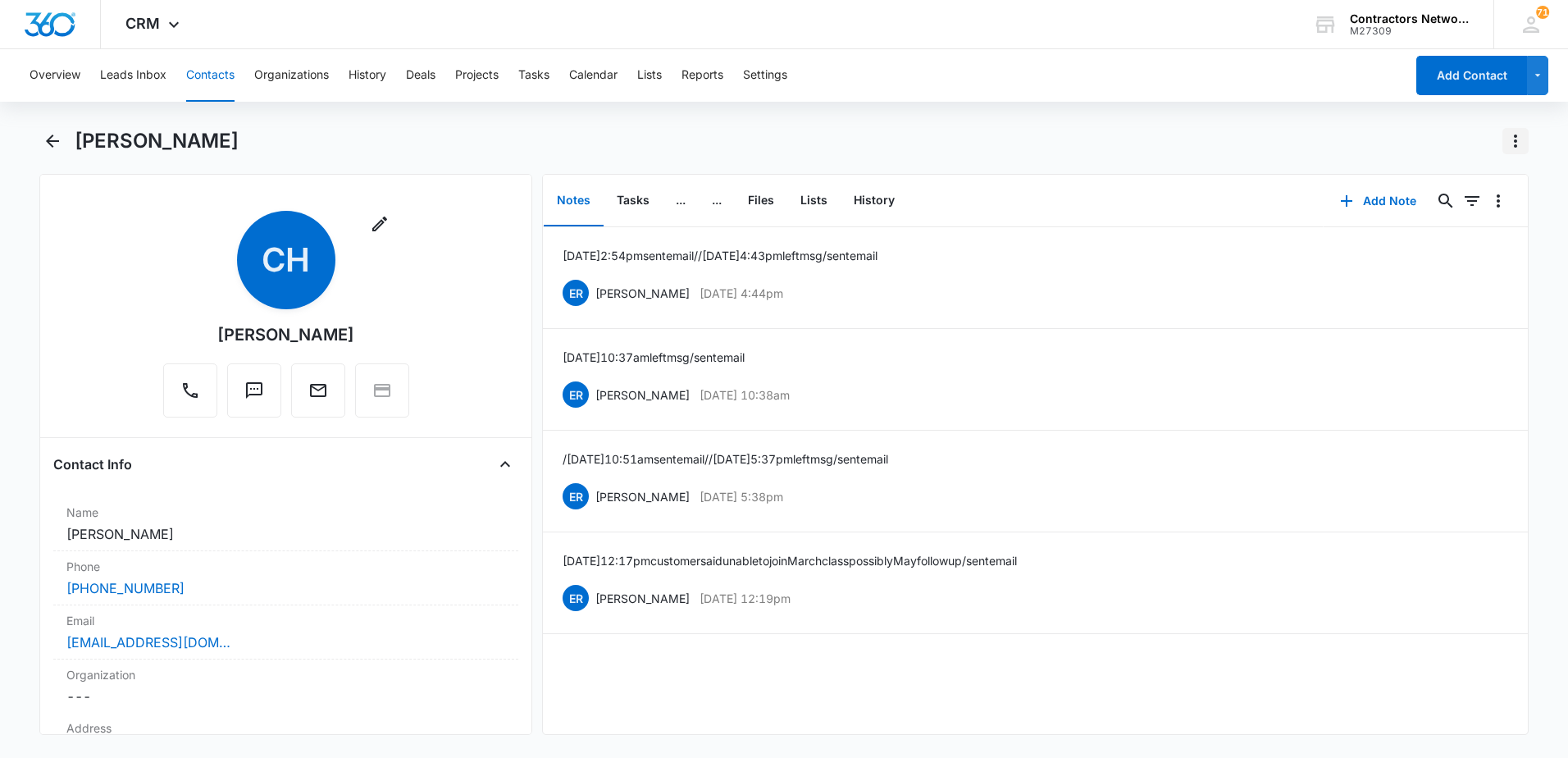
click at [1513, 141] on icon "Actions" at bounding box center [1515, 141] width 19 height 19
click at [1482, 185] on div "Make a Copy" at bounding box center [1452, 187] width 72 height 12
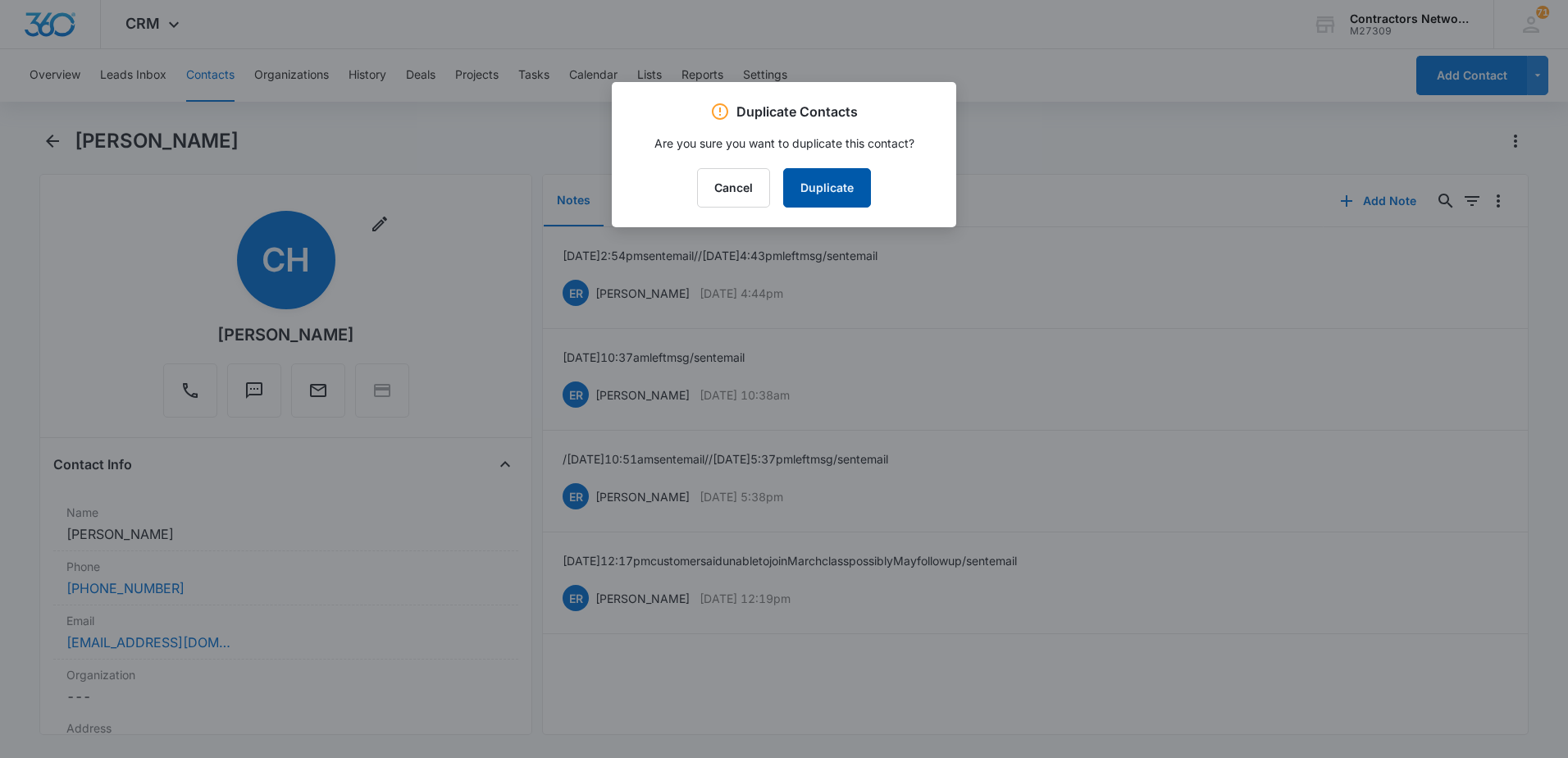
click at [836, 191] on button "Duplicate" at bounding box center [827, 188] width 88 height 39
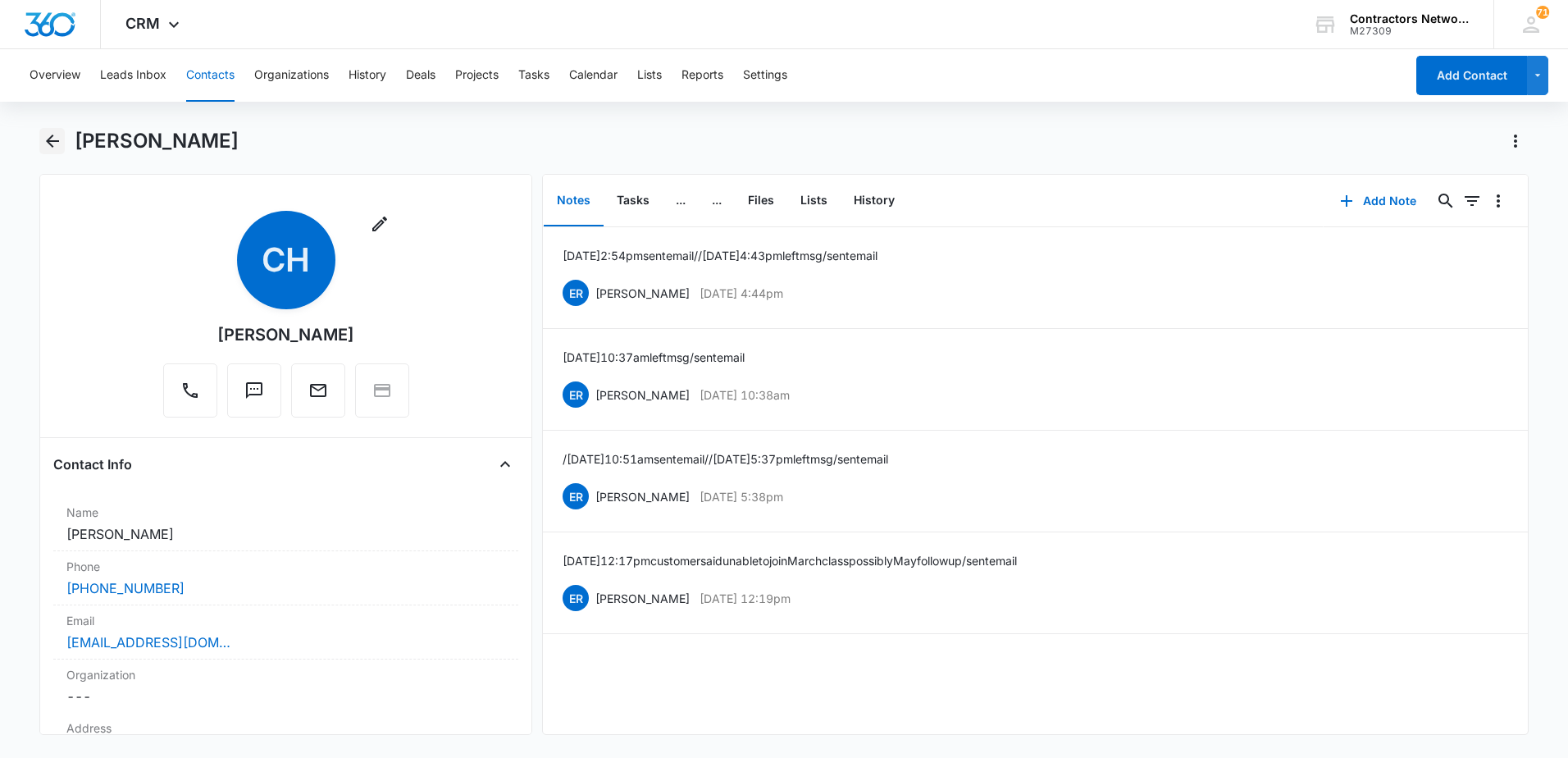
click at [57, 144] on icon "Back" at bounding box center [53, 141] width 19 height 19
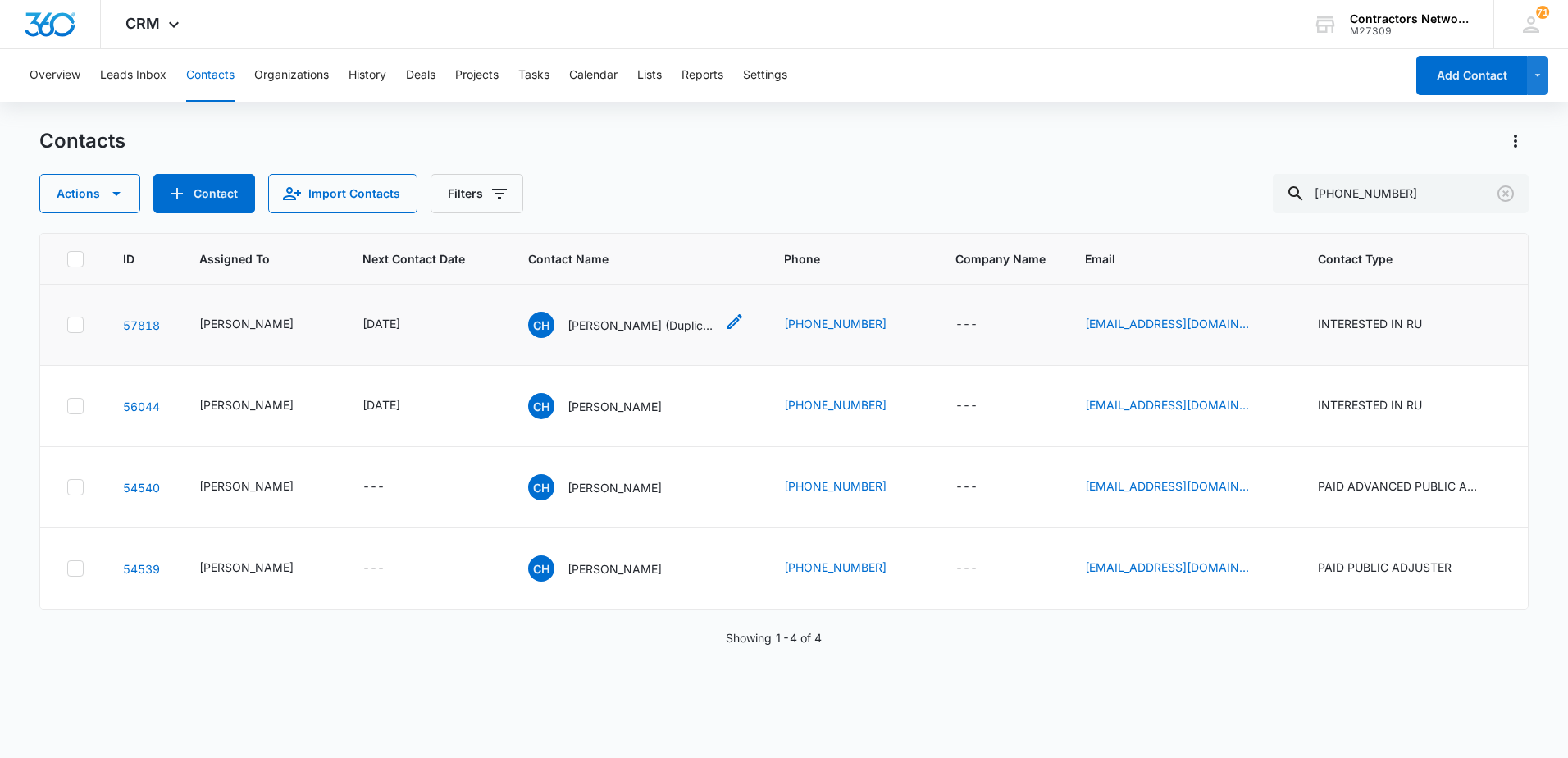
click at [612, 333] on p "[PERSON_NAME] (Duplicate)" at bounding box center [641, 325] width 148 height 18
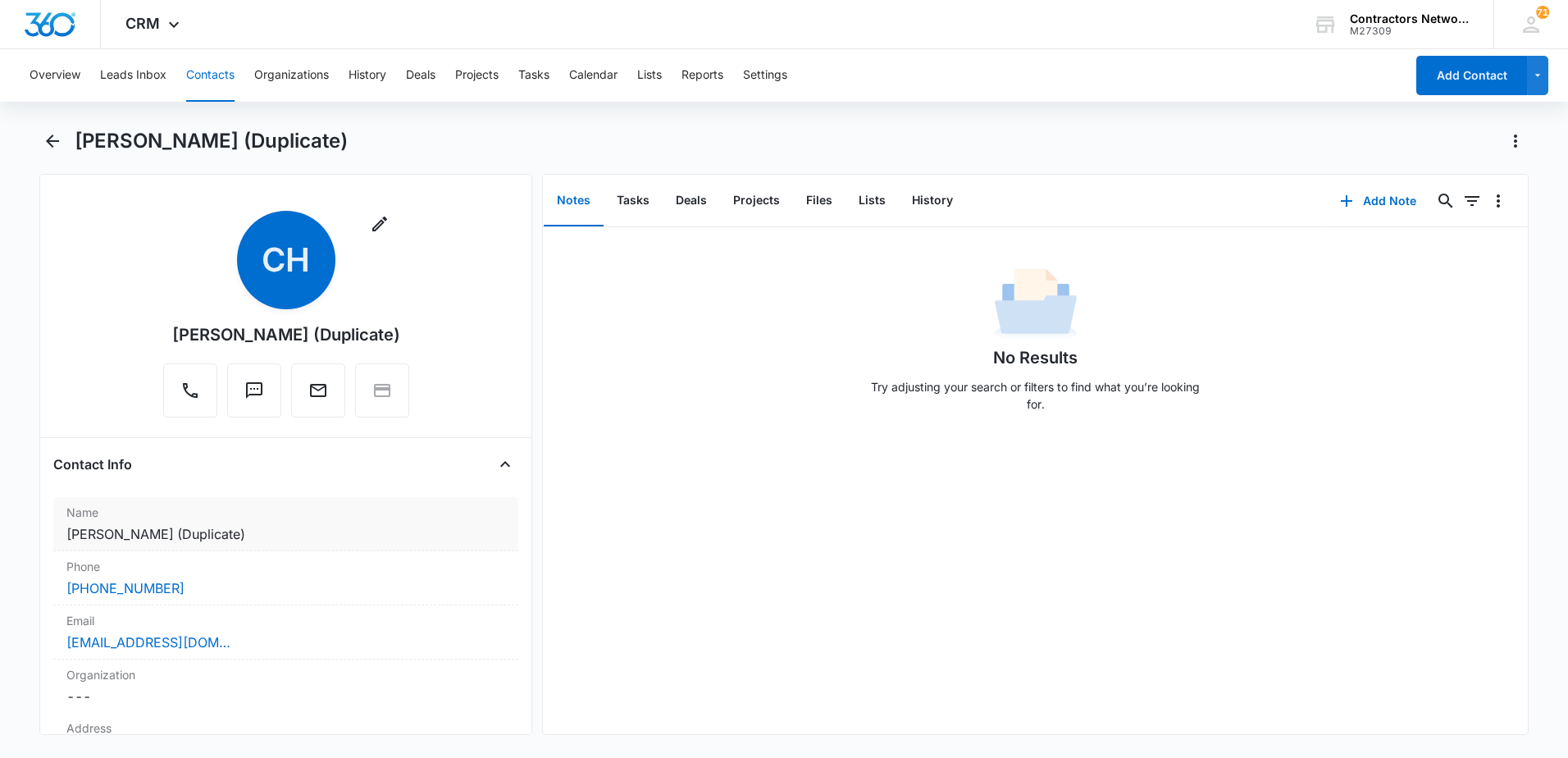
click at [246, 527] on dd "Cancel Save Changes [PERSON_NAME] (Duplicate)" at bounding box center [285, 533] width 439 height 19
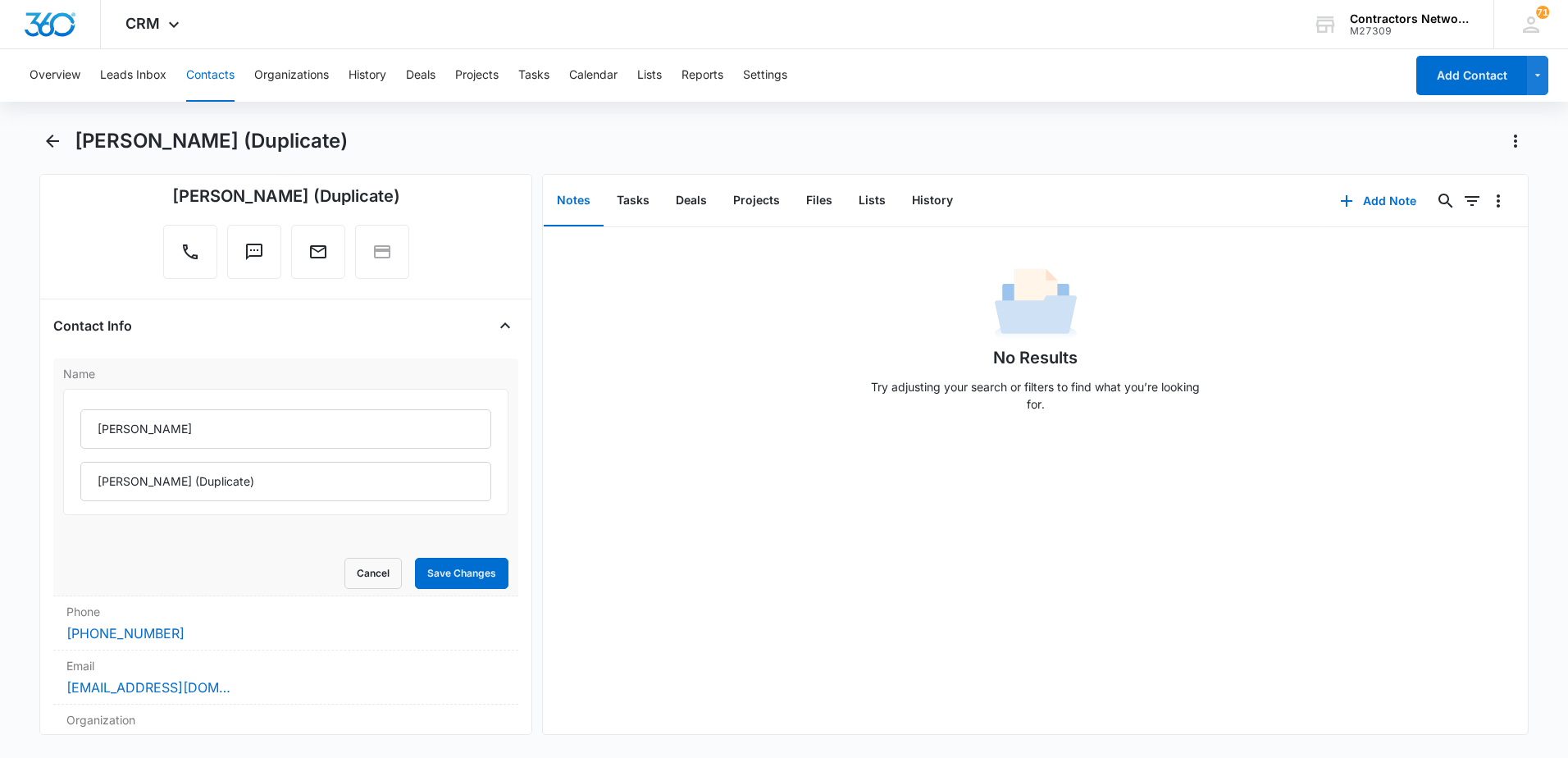
scroll to position [164, 0]
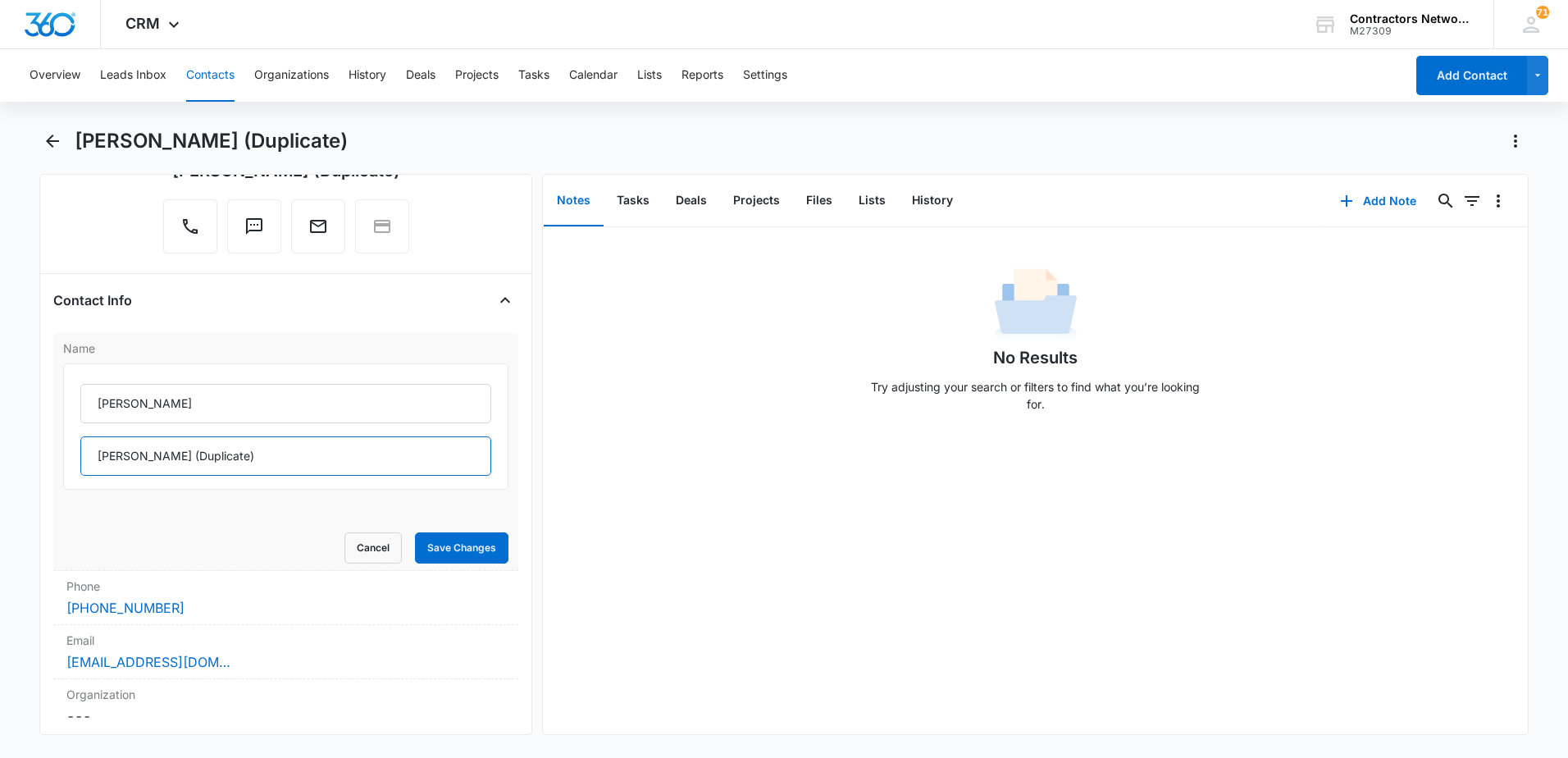
click at [249, 455] on input "[PERSON_NAME] (Duplicate)" at bounding box center [286, 455] width 411 height 39
type input "[PERSON_NAME]"
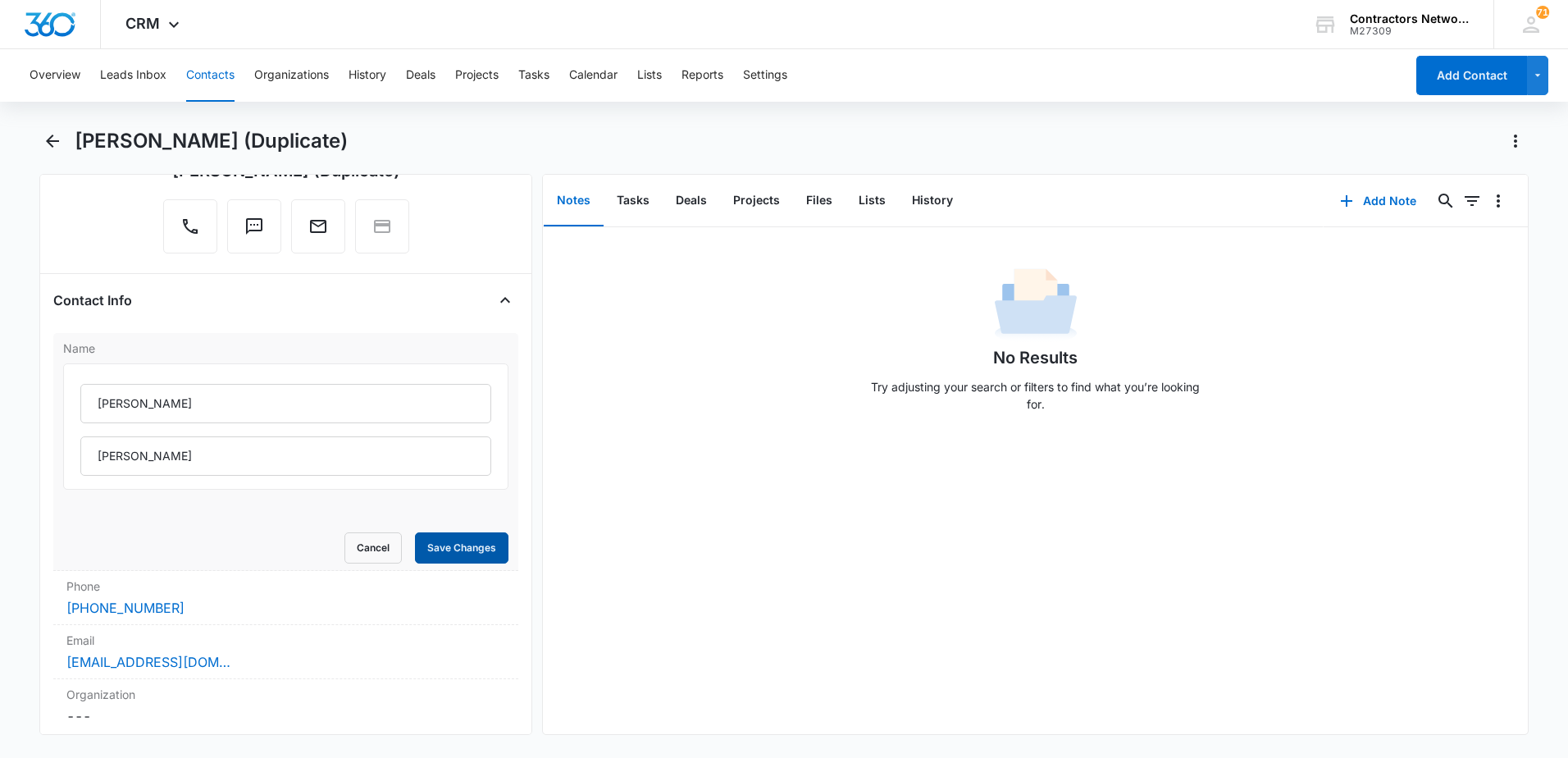
click at [464, 545] on button "Save Changes" at bounding box center [461, 548] width 93 height 31
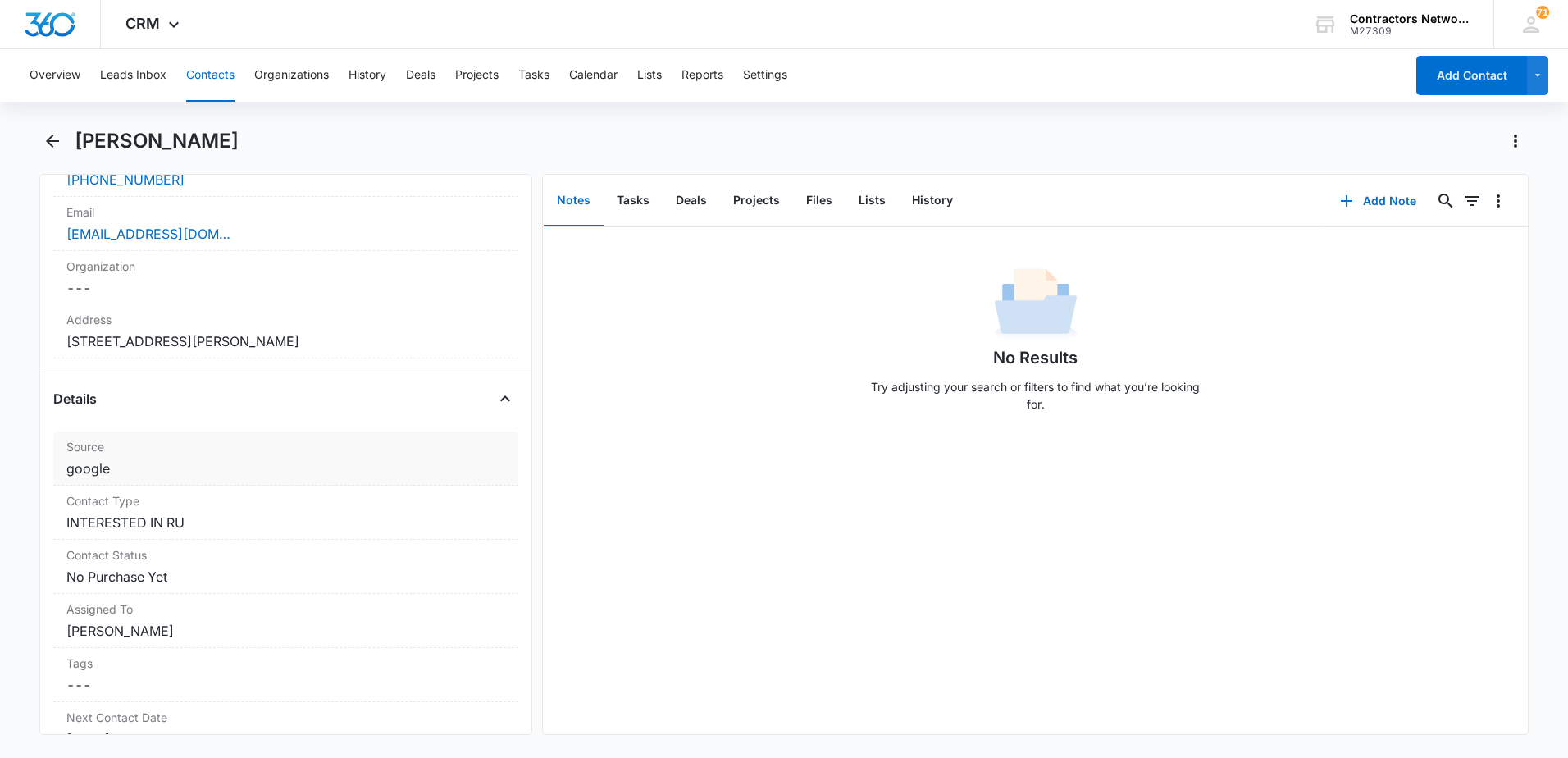
scroll to position [490, 0]
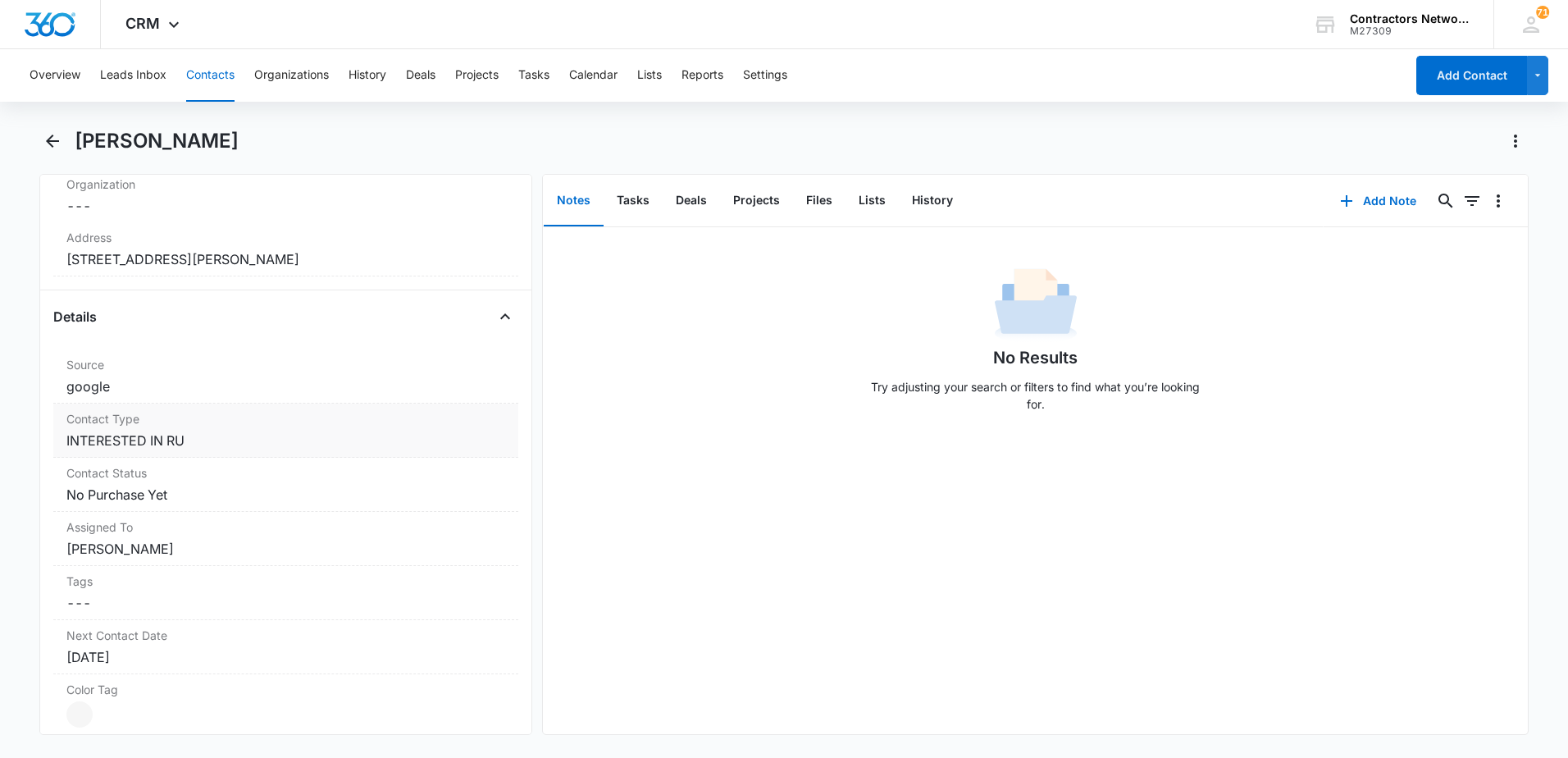
click at [227, 444] on dd "Cancel Save Changes INTERESTED IN RU" at bounding box center [285, 440] width 439 height 19
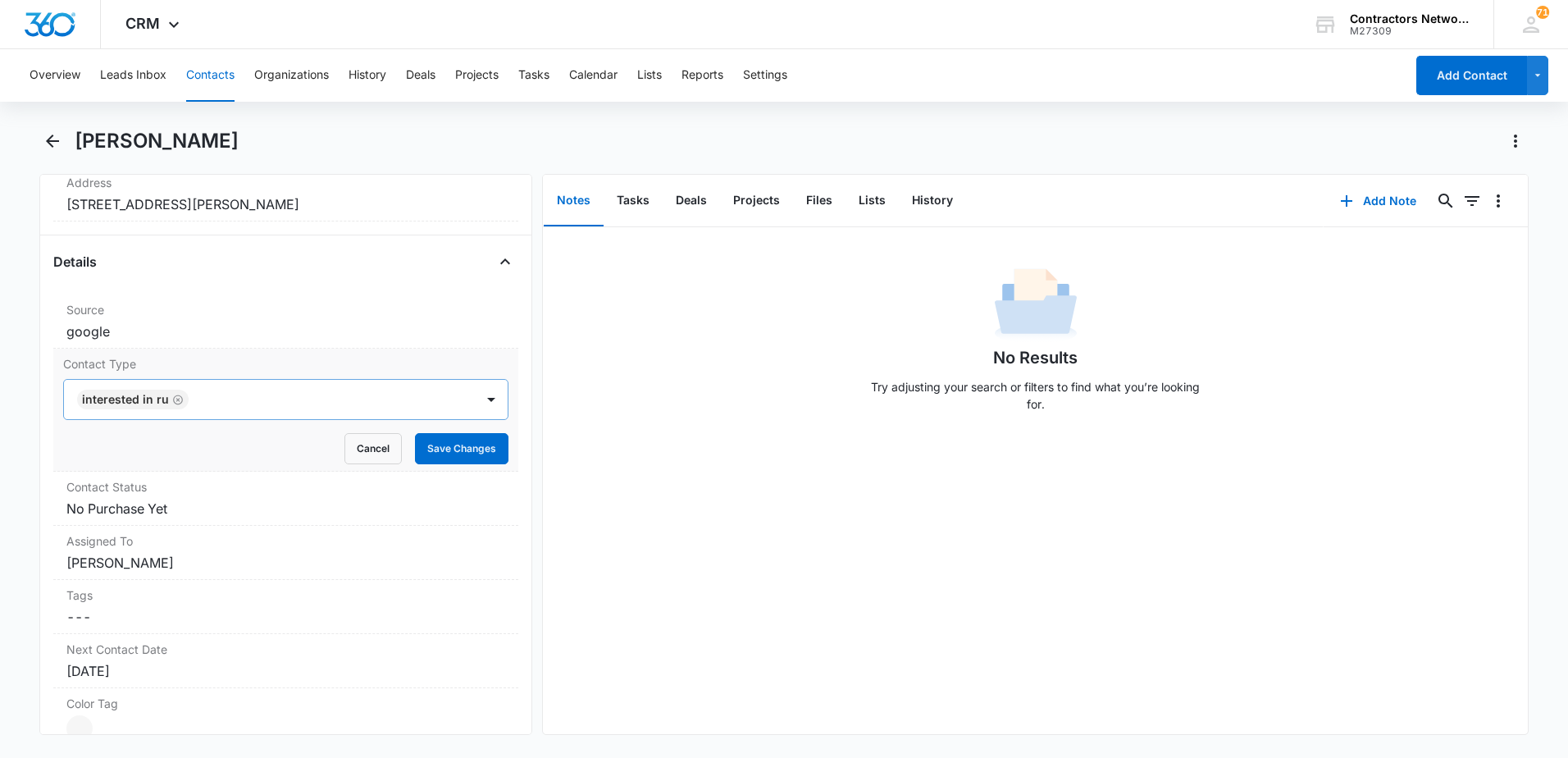
click at [172, 456] on dl "Source Cancel Save Changes google Contact Type INTERESTED IN RU Cancel Save Cha…" at bounding box center [286, 594] width 465 height 599
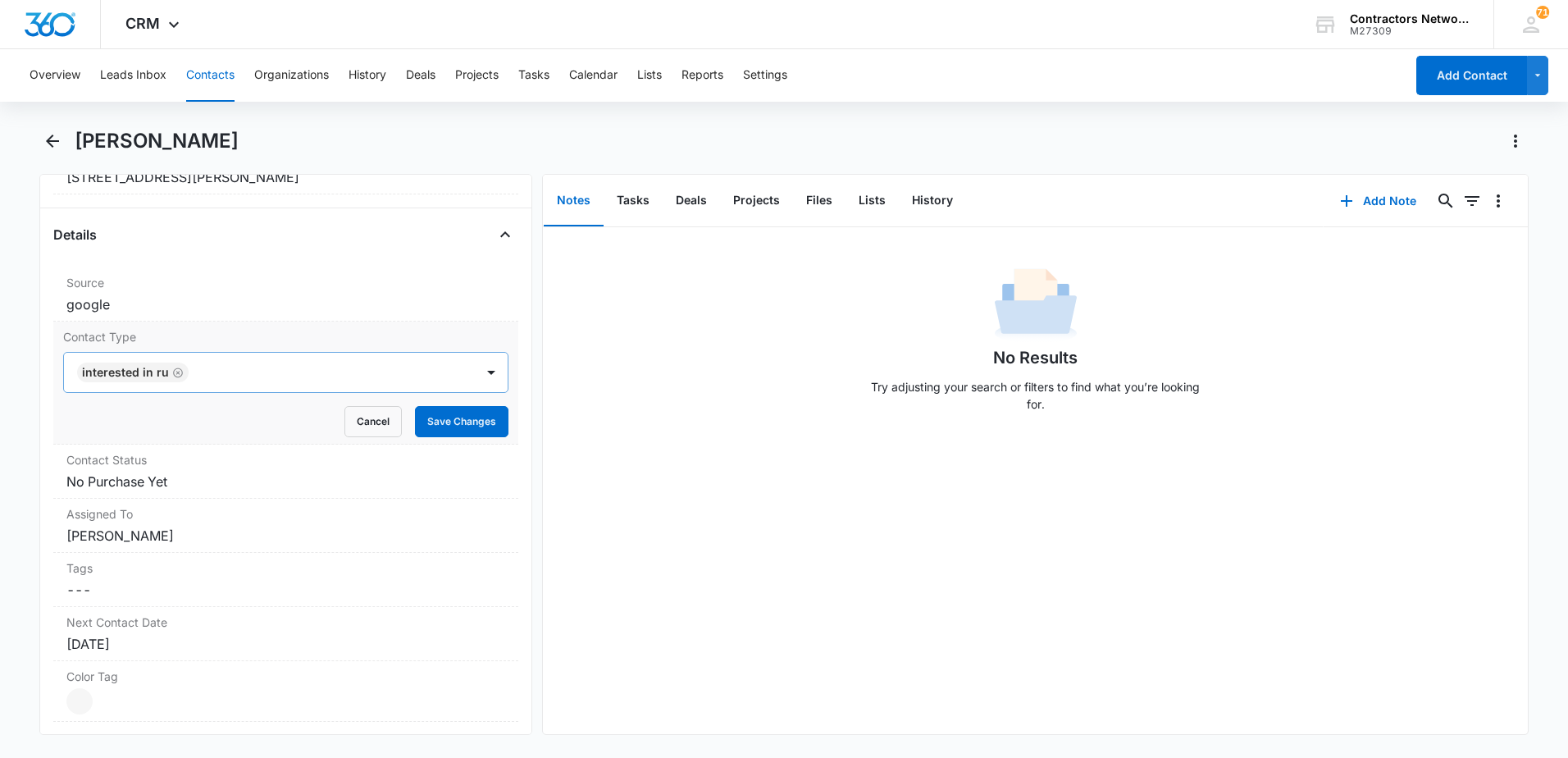
click at [173, 372] on icon "Remove INTERESTED IN RU" at bounding box center [178, 373] width 12 height 13
click at [171, 372] on div at bounding box center [266, 373] width 375 height 23
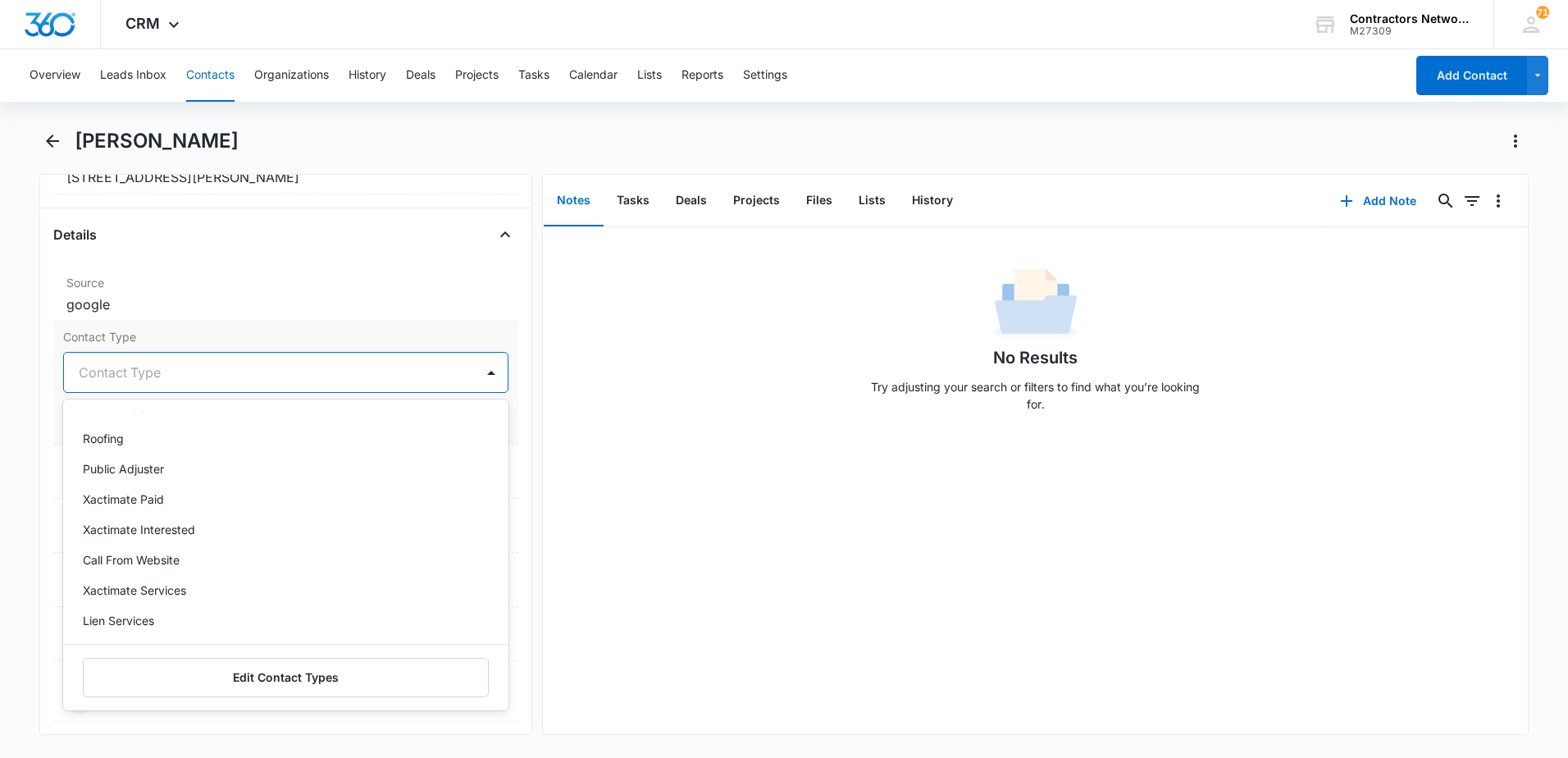
scroll to position [656, 0]
click at [195, 508] on div "Xactimate Interested" at bounding box center [284, 503] width 403 height 18
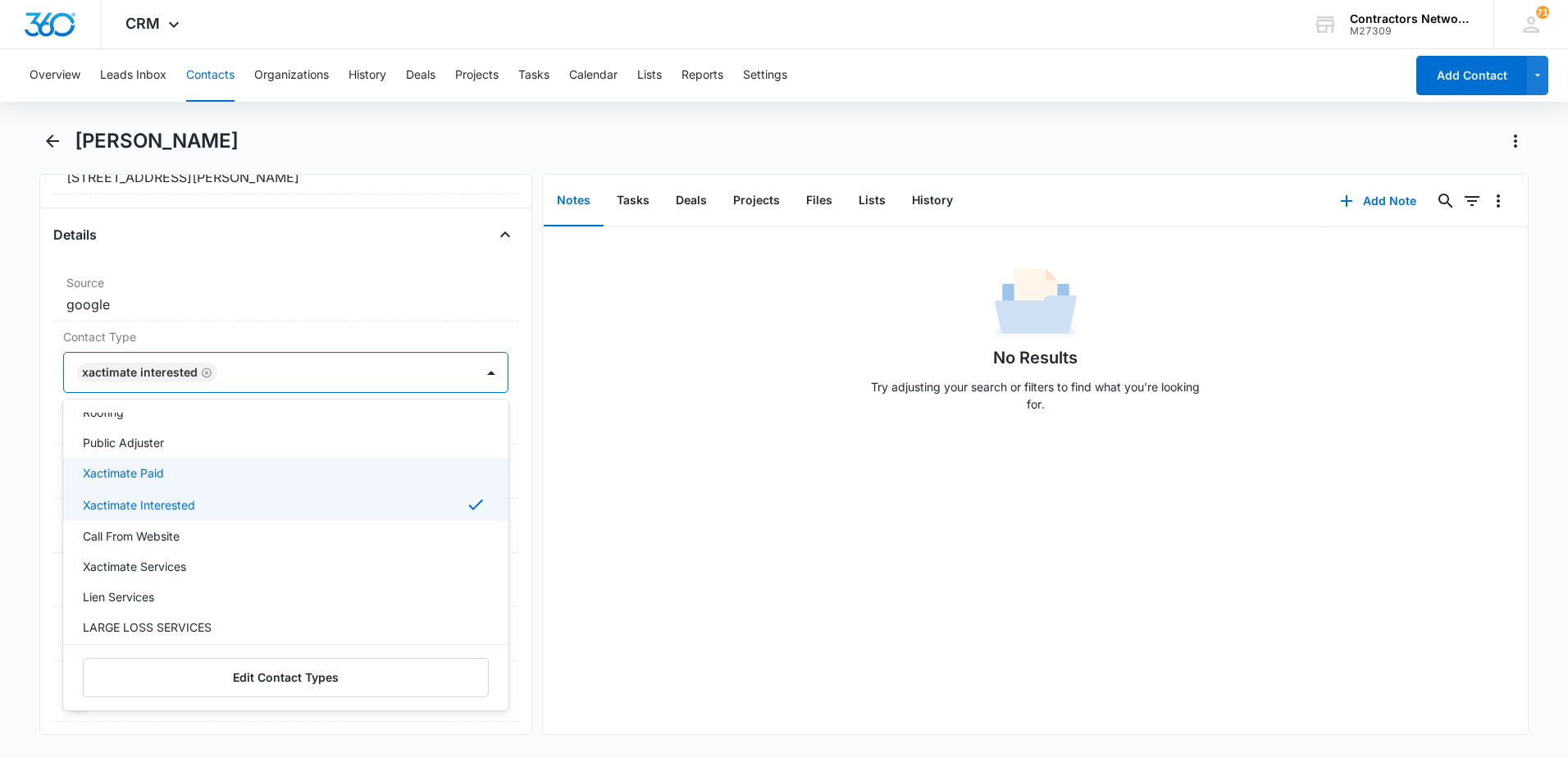
click at [659, 464] on div "No Results Try adjusting your search or filters to find what you’re looking for." at bounding box center [1036, 480] width 985 height 507
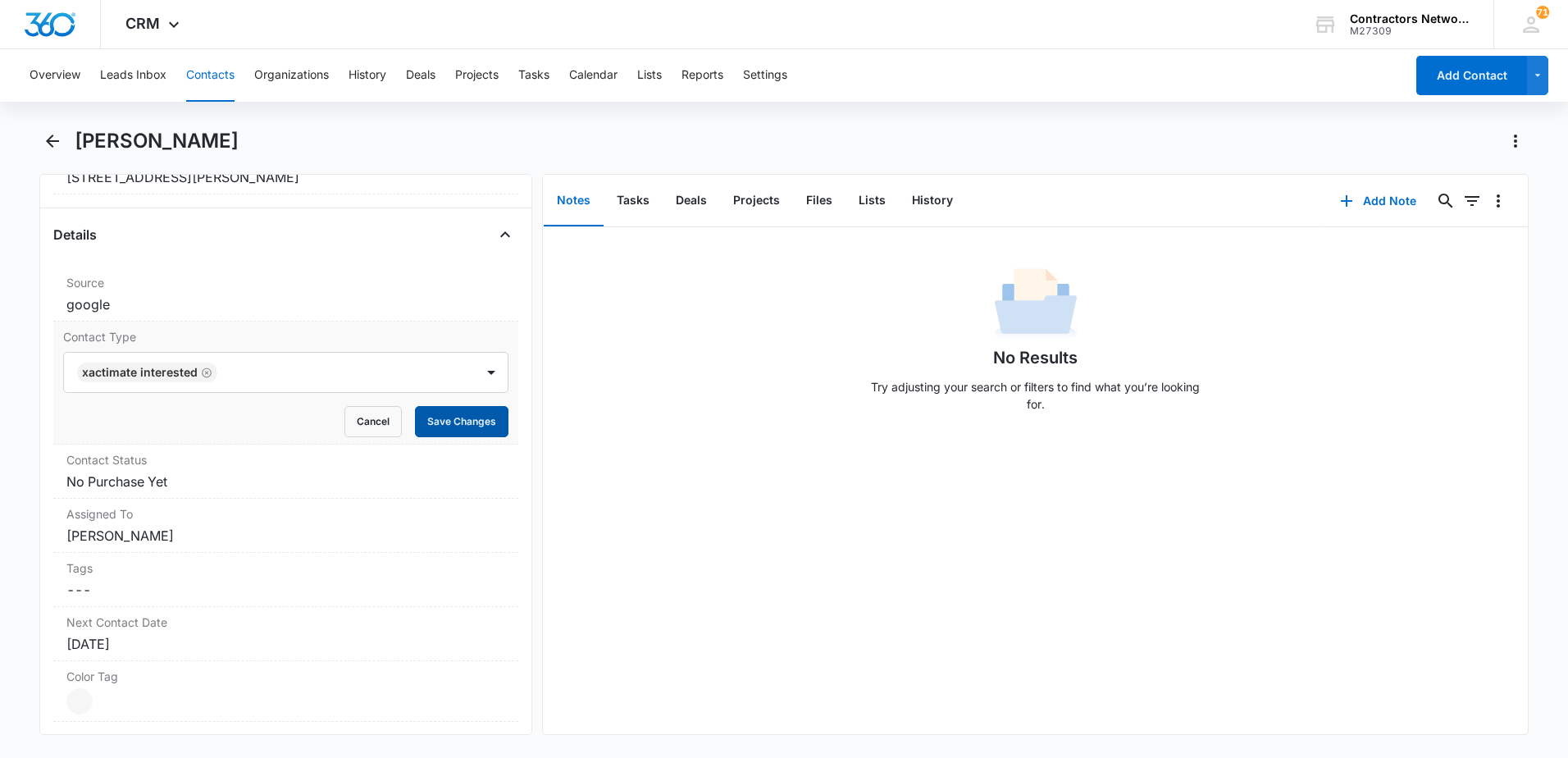
click at [456, 426] on button "Save Changes" at bounding box center [461, 421] width 93 height 31
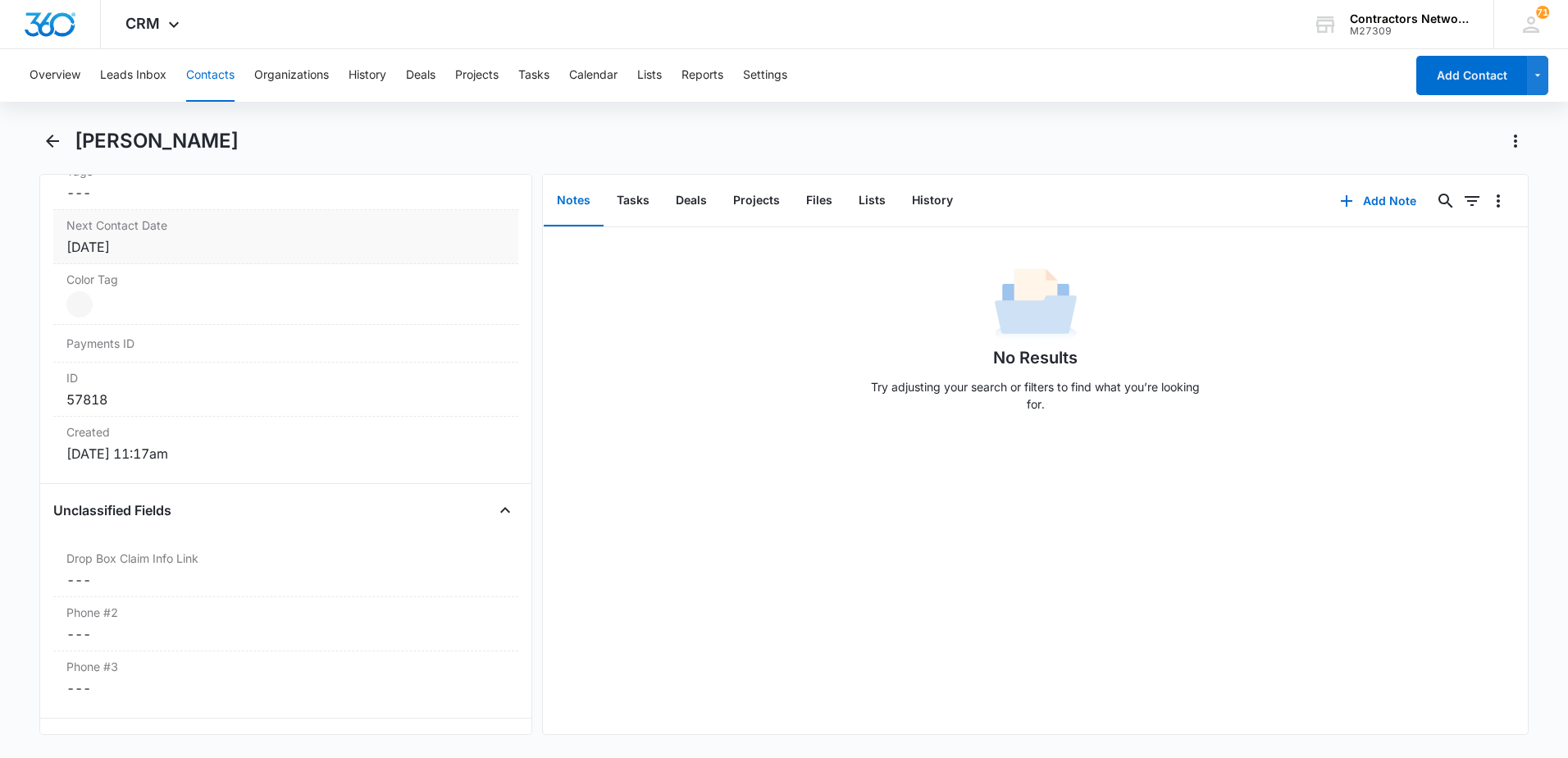
scroll to position [831, 0]
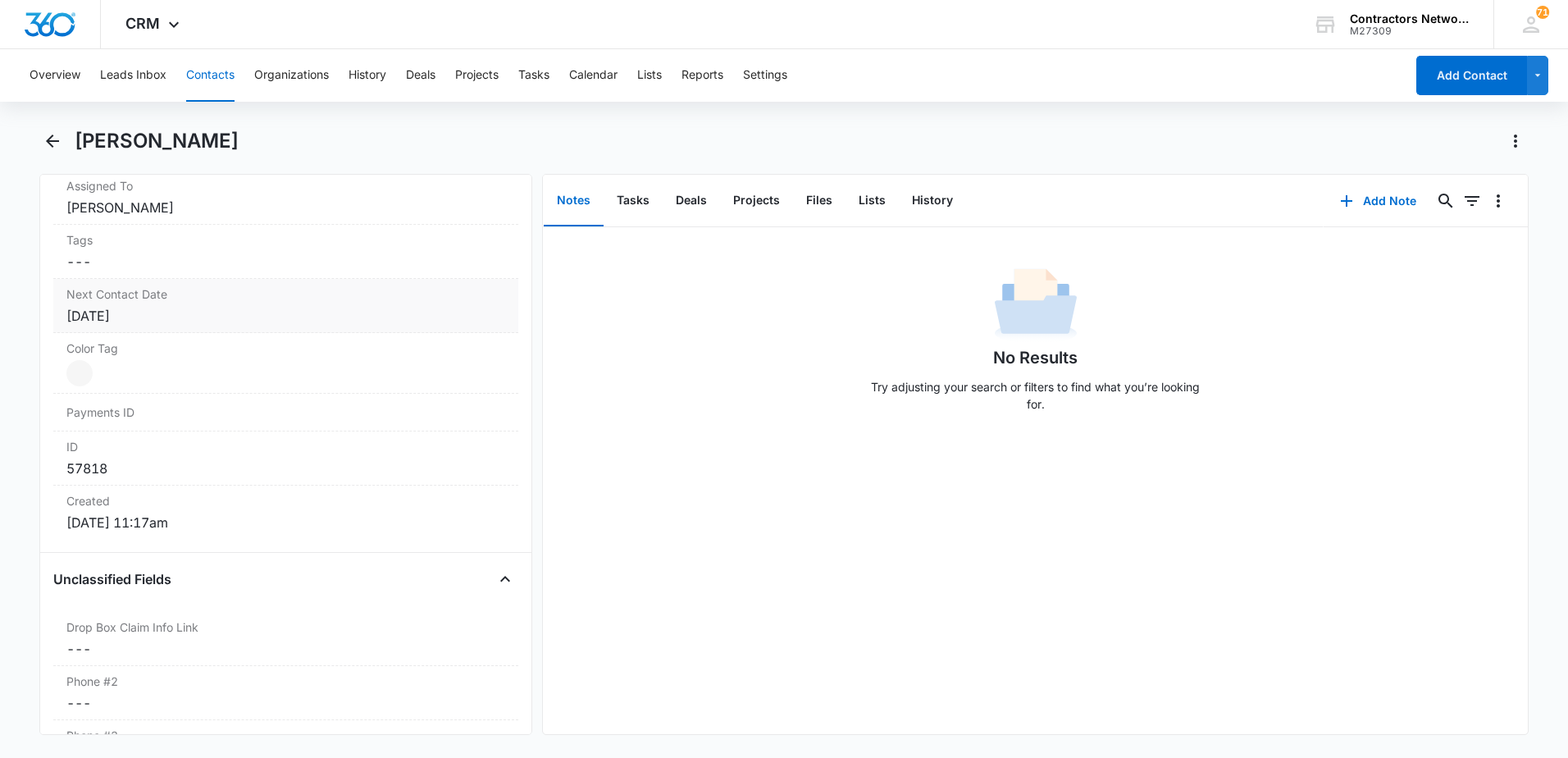
click at [219, 323] on div "[DATE]" at bounding box center [285, 315] width 439 height 19
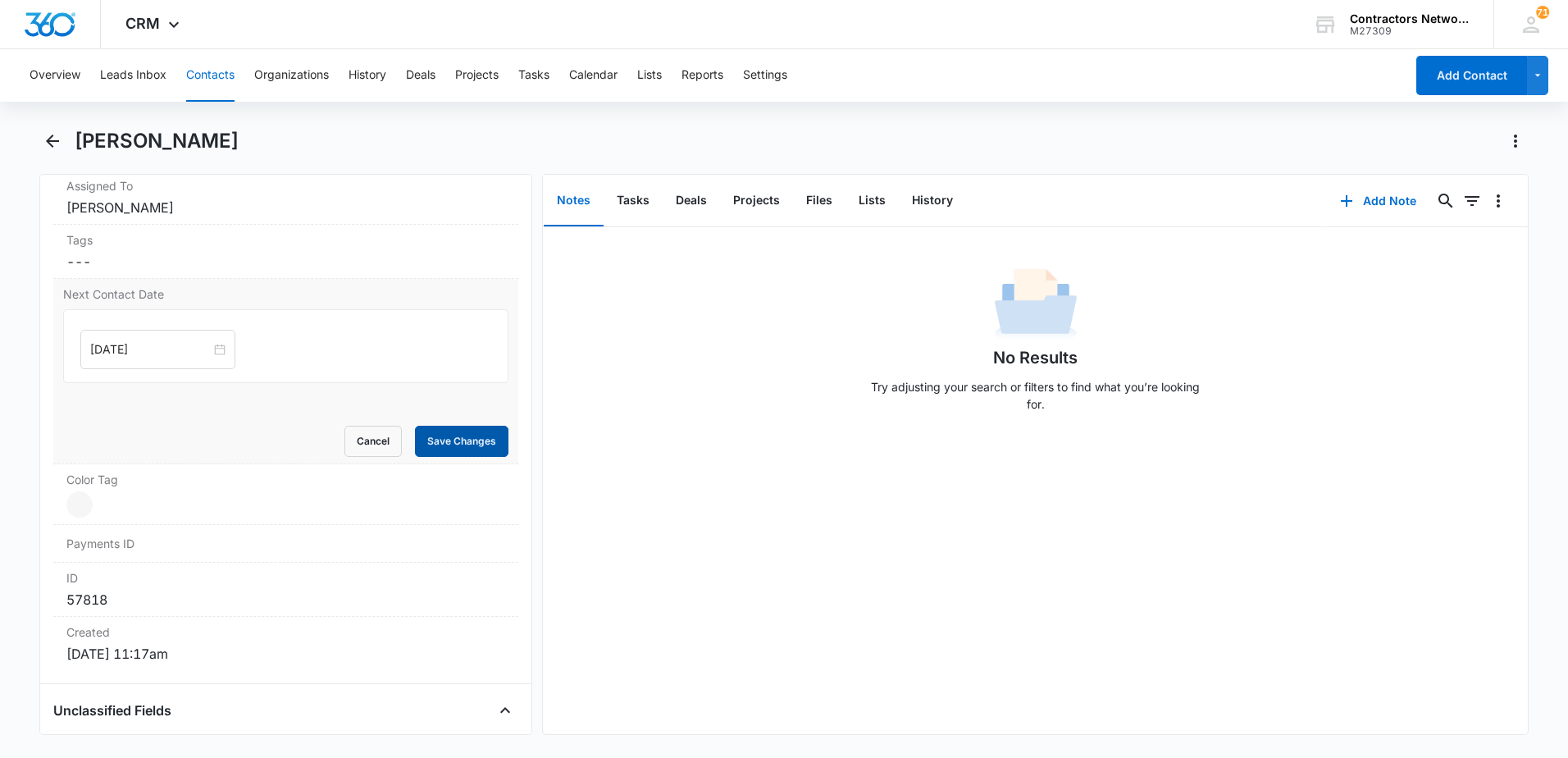
click at [482, 445] on button "Save Changes" at bounding box center [461, 441] width 93 height 31
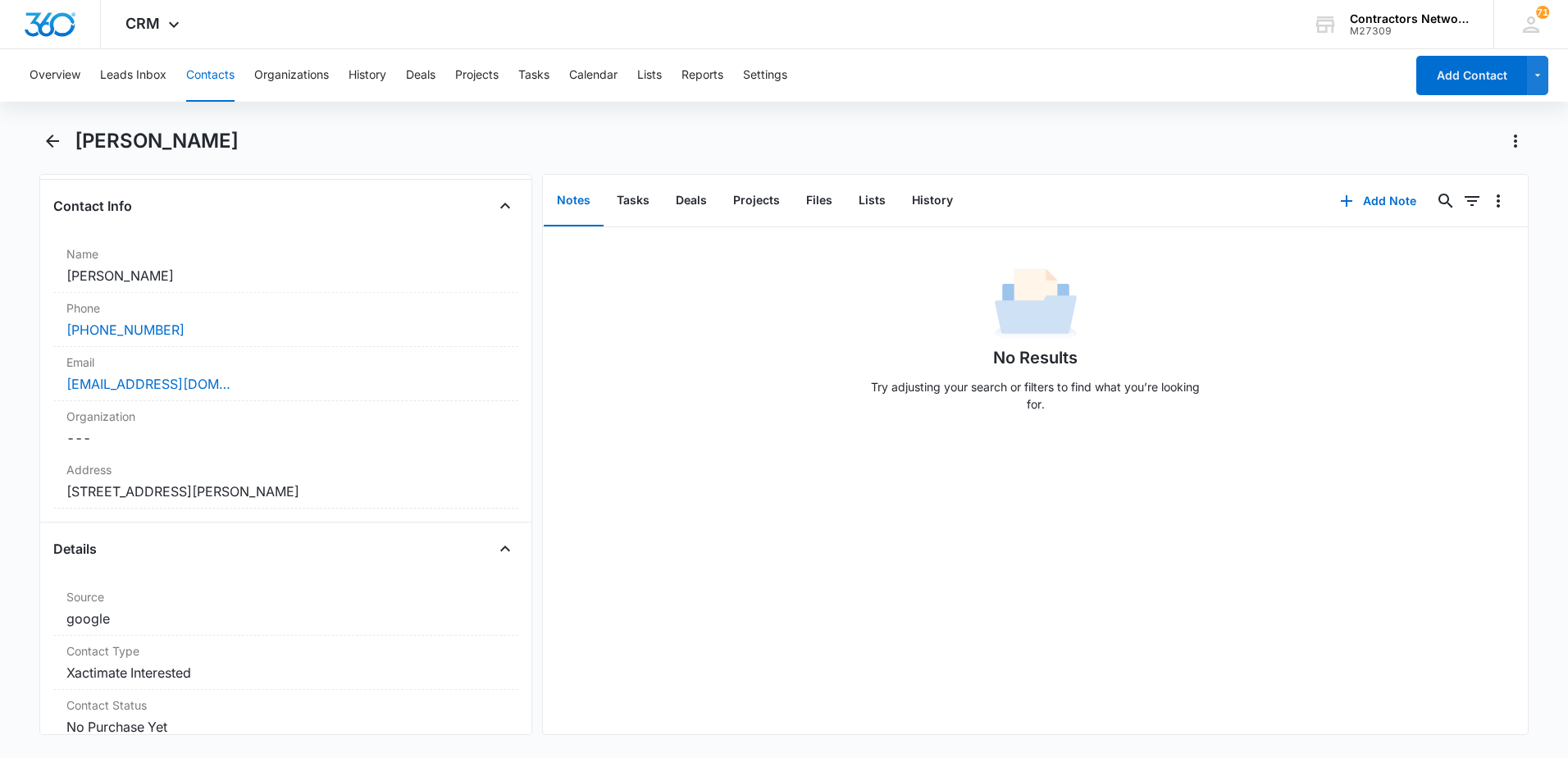
scroll to position [258, 0]
click at [357, 396] on div "Email Cancel Save Changes [EMAIL_ADDRESS][DOMAIN_NAME]" at bounding box center [286, 375] width 465 height 54
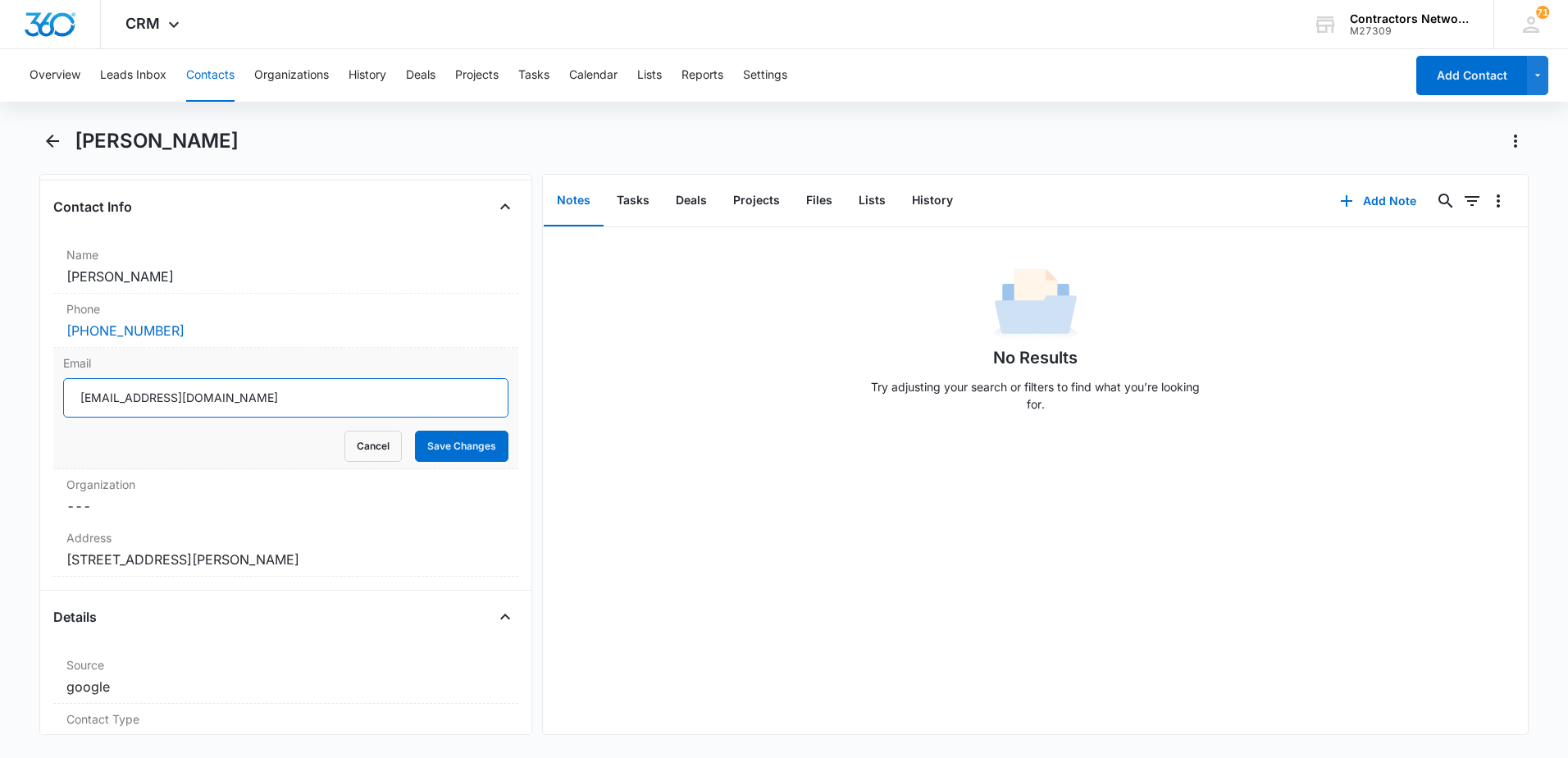
click at [282, 409] on input "[EMAIL_ADDRESS][DOMAIN_NAME]" at bounding box center [286, 397] width 446 height 39
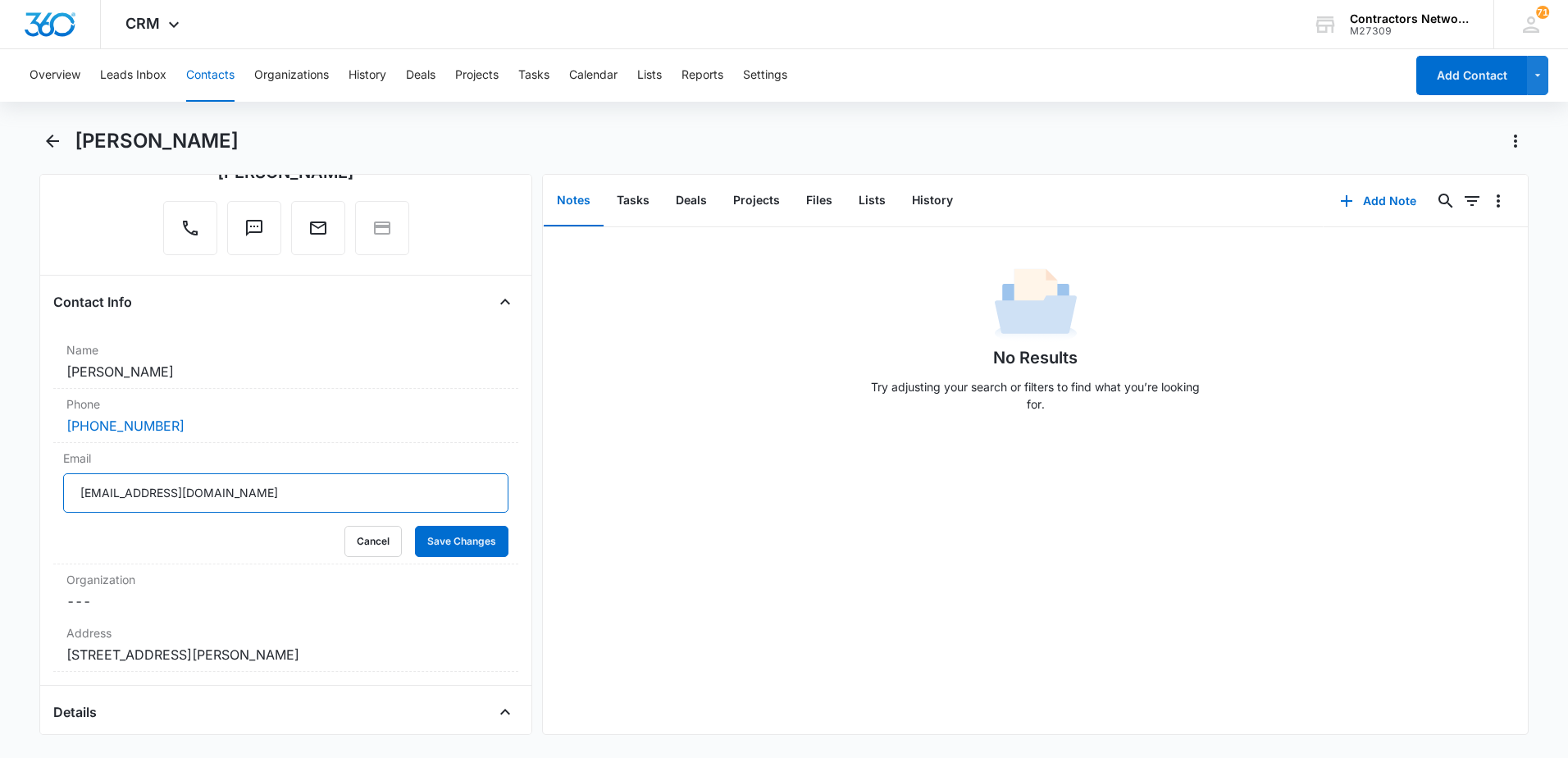
scroll to position [0, 0]
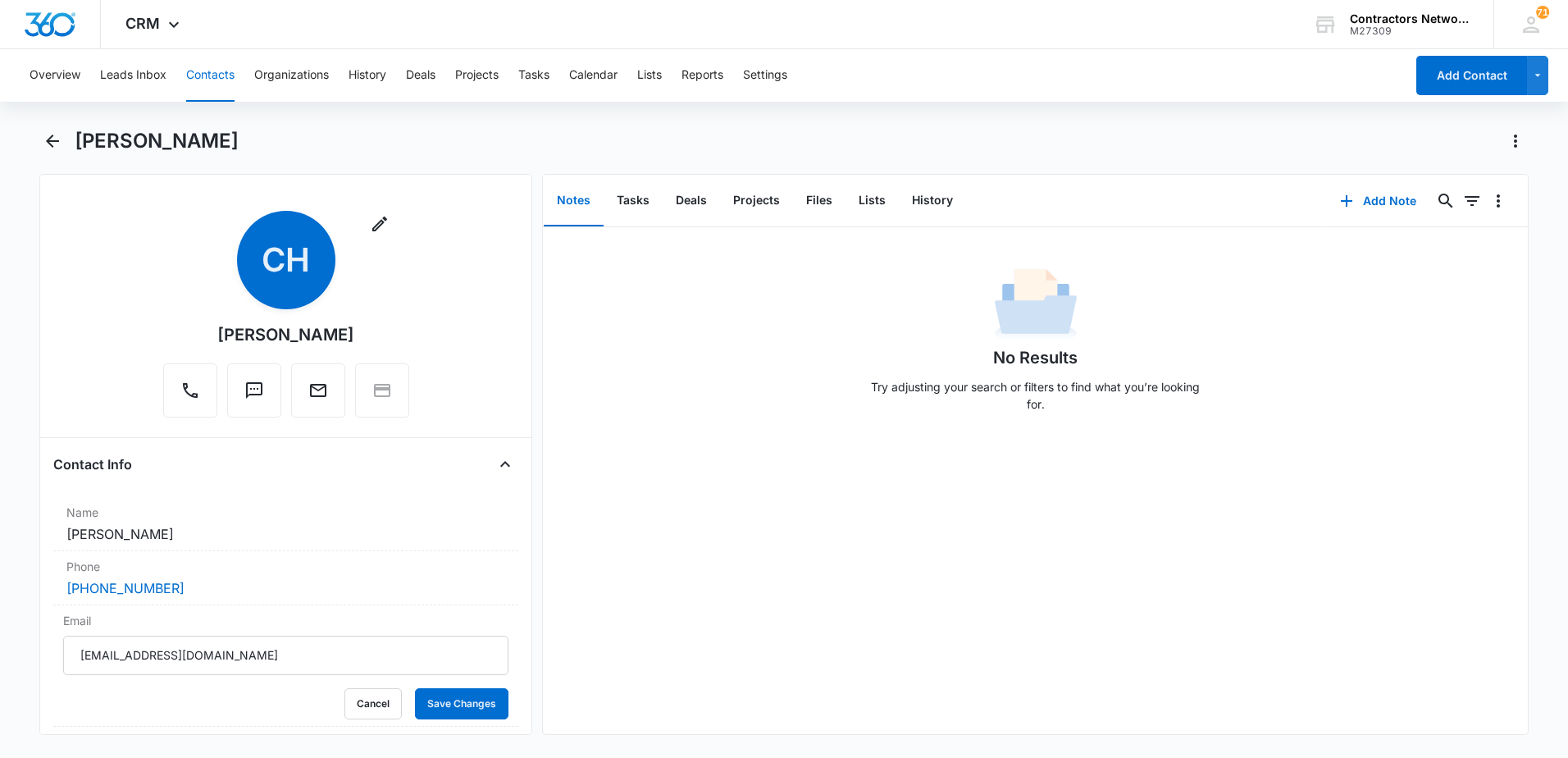
click at [206, 73] on button "Contacts" at bounding box center [210, 76] width 49 height 53
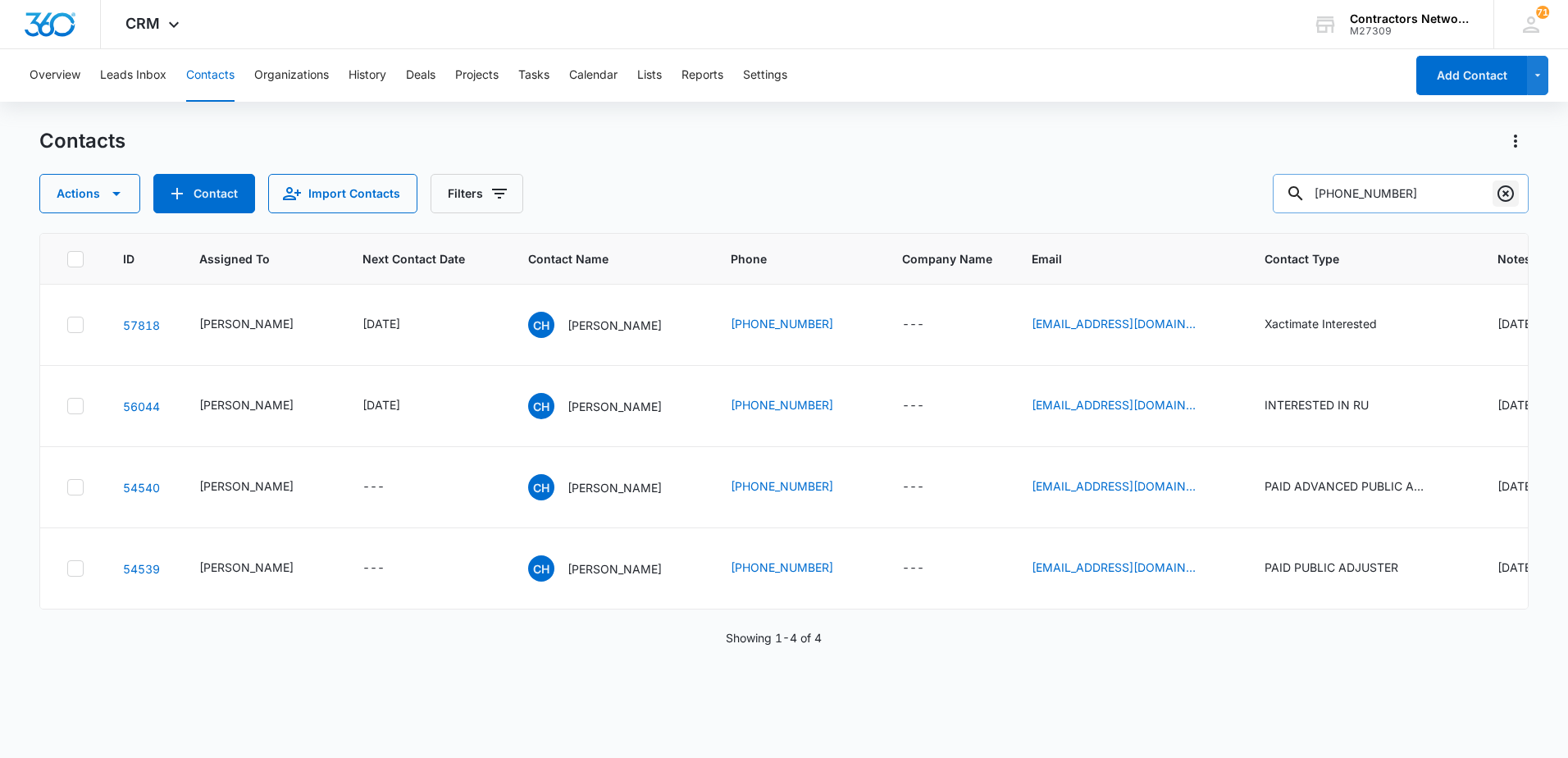
click at [1503, 202] on button "Clear" at bounding box center [1506, 193] width 26 height 26
